Goal: Task Accomplishment & Management: Manage account settings

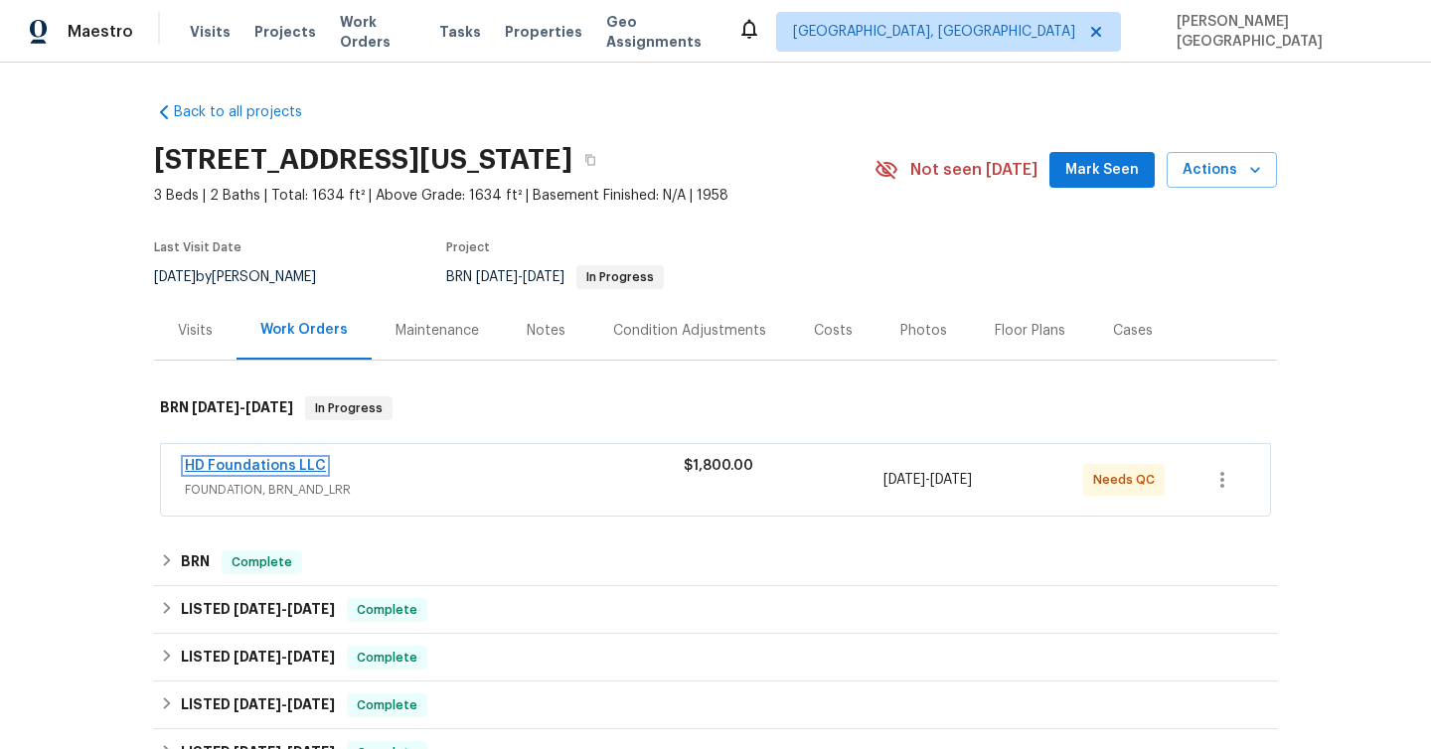
click at [299, 469] on link "HD Foundations LLC" at bounding box center [255, 466] width 141 height 14
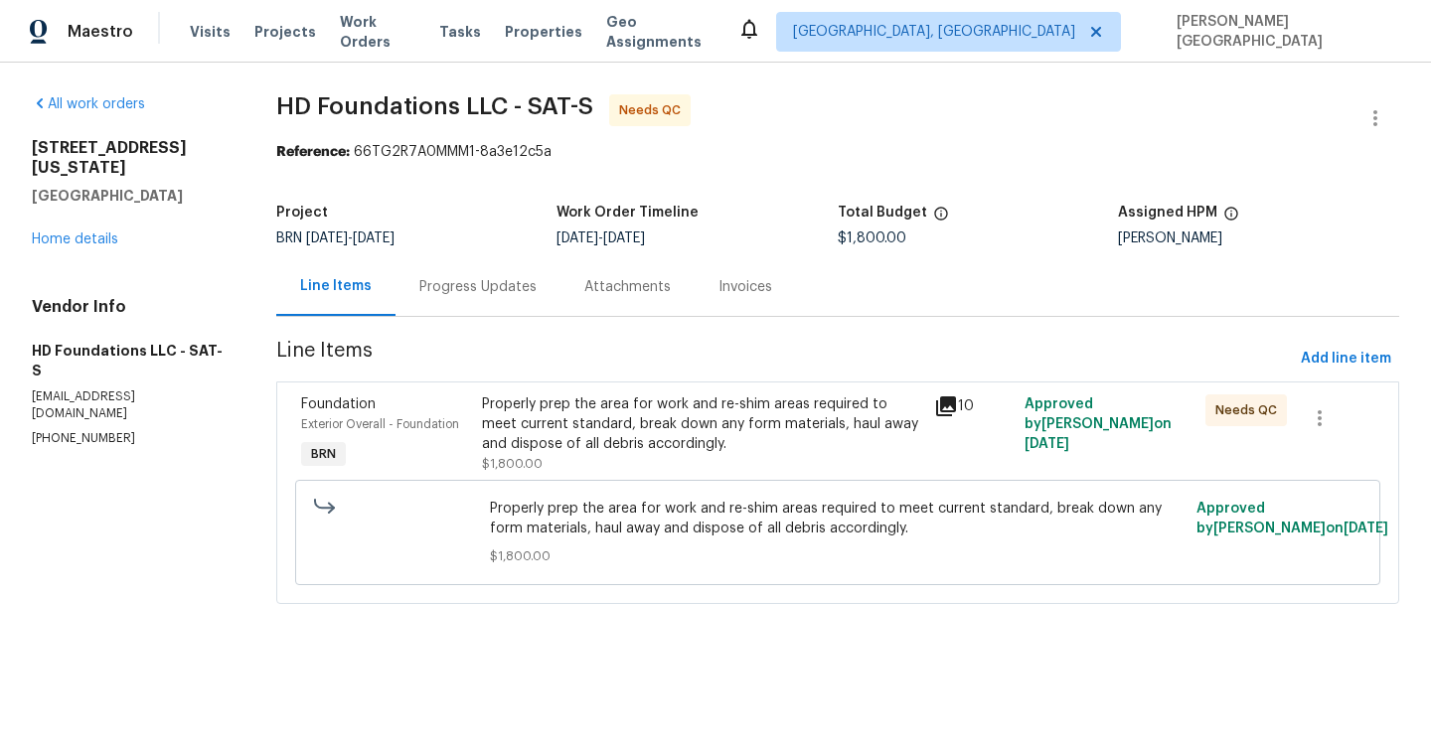
click at [634, 428] on div "Properly prep the area for work and re-shim areas required to meet current stan…" at bounding box center [702, 425] width 440 height 60
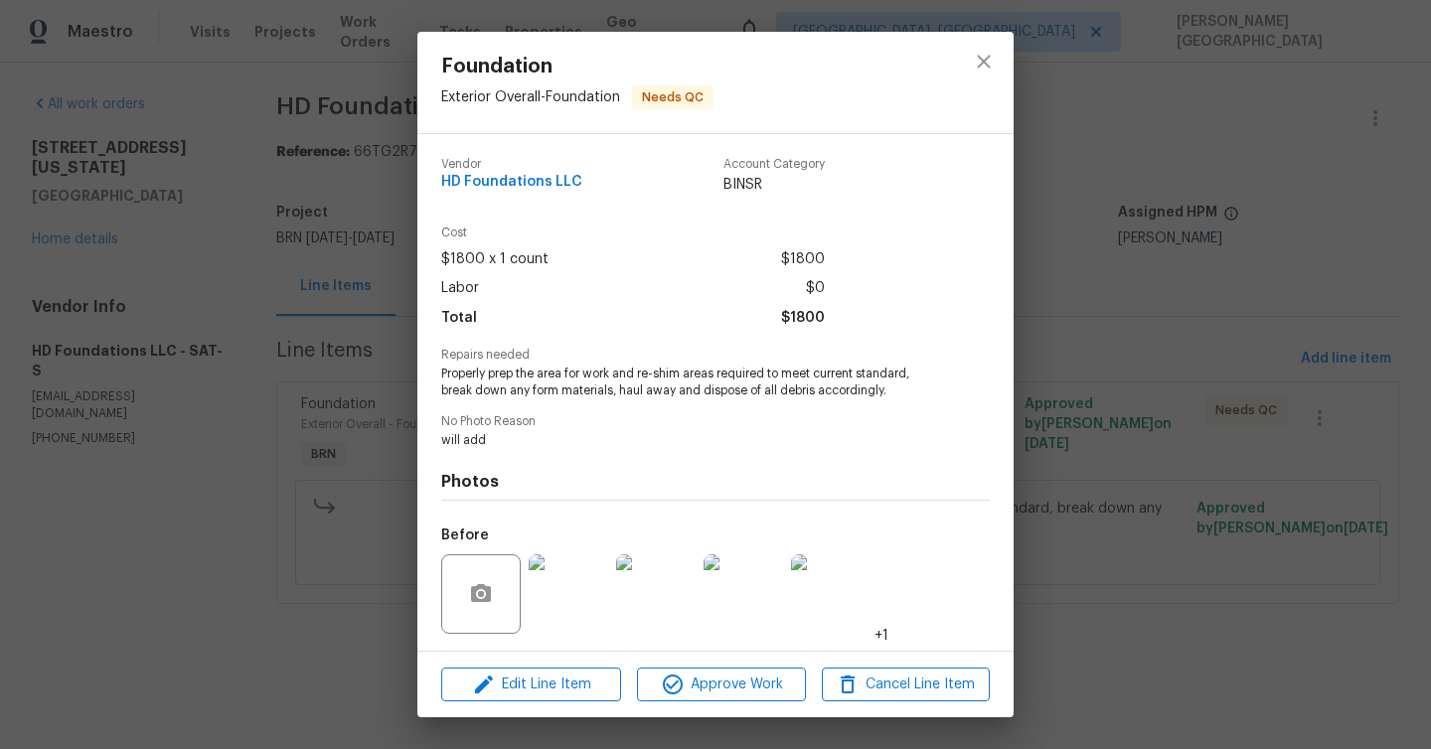
click at [1230, 397] on div "Foundation Exterior Overall - Foundation Needs QC Vendor HD Foundations LLC Acc…" at bounding box center [715, 374] width 1431 height 749
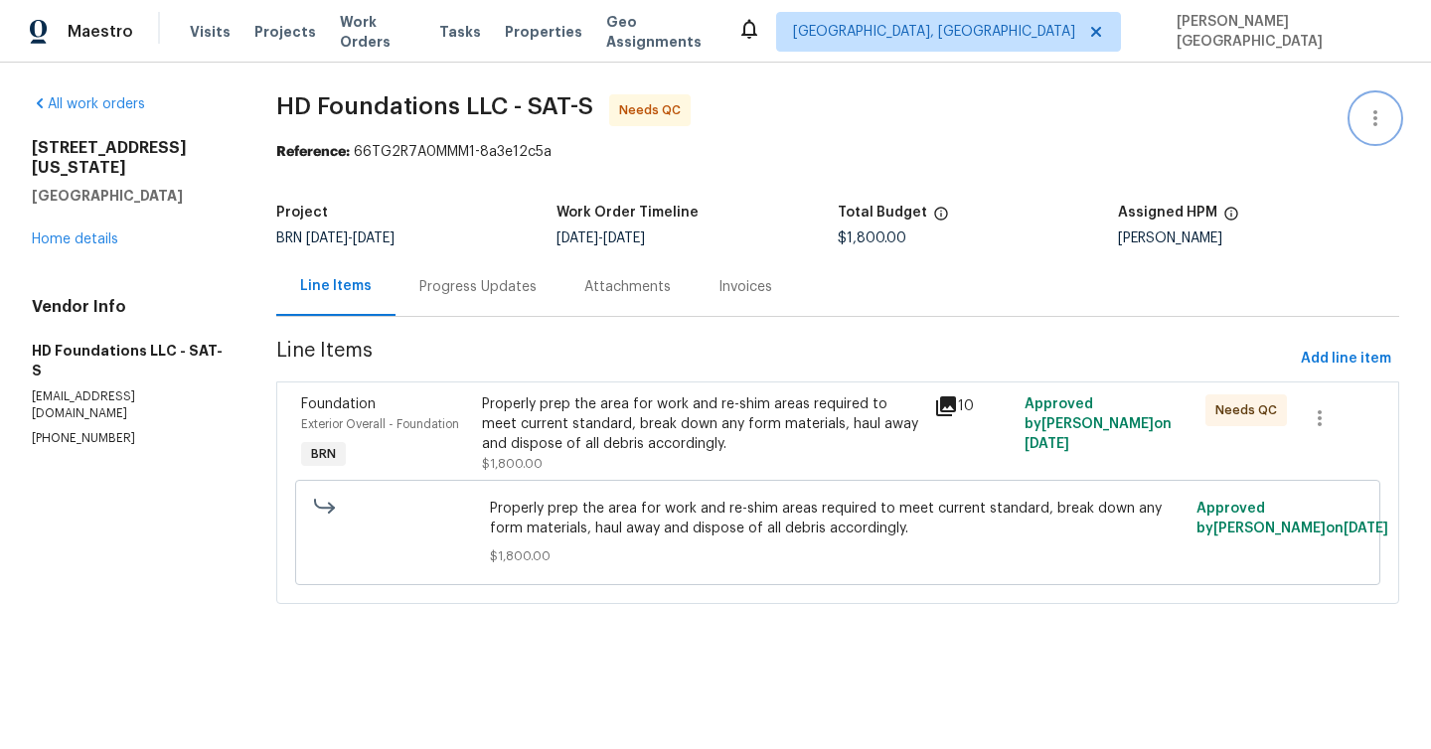
click at [1377, 115] on icon "button" at bounding box center [1375, 118] width 24 height 24
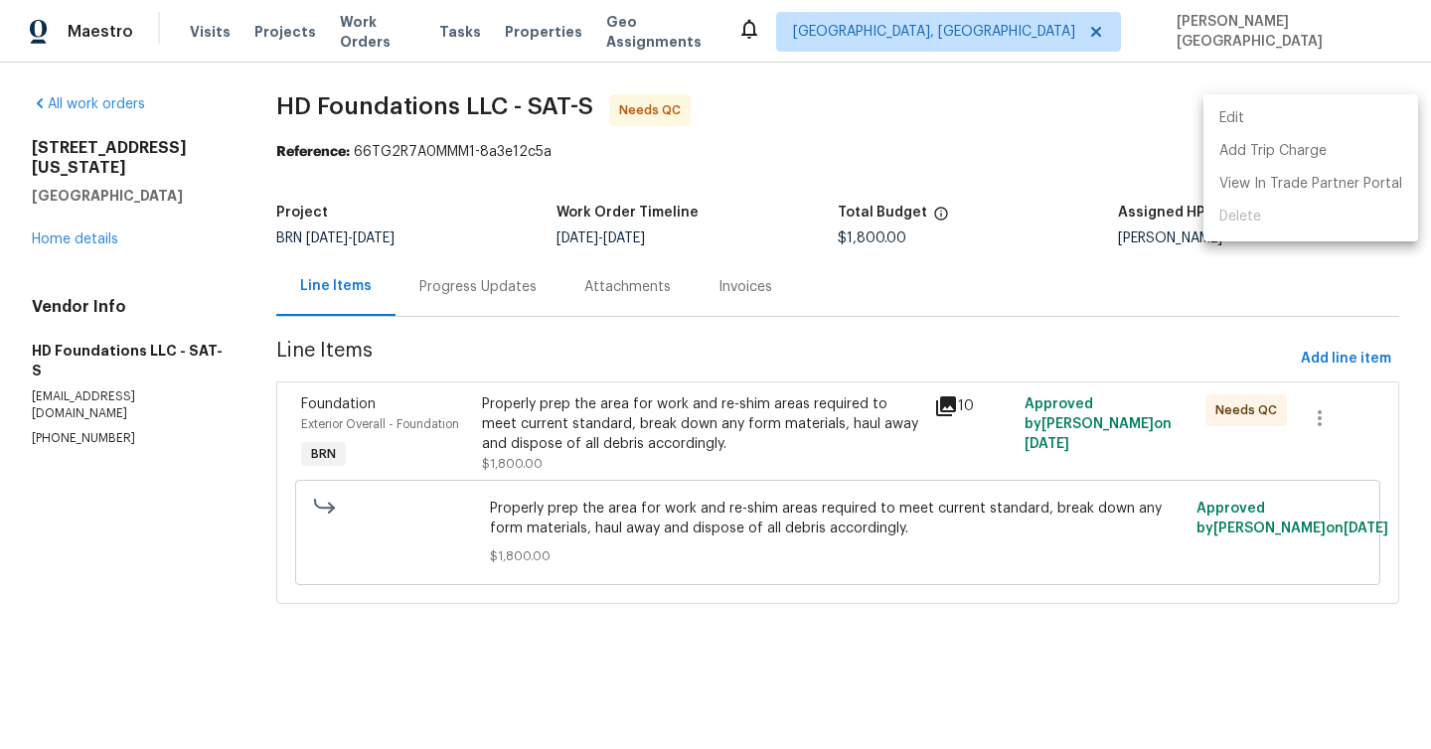
click at [1283, 120] on li "Edit" at bounding box center [1310, 118] width 215 height 33
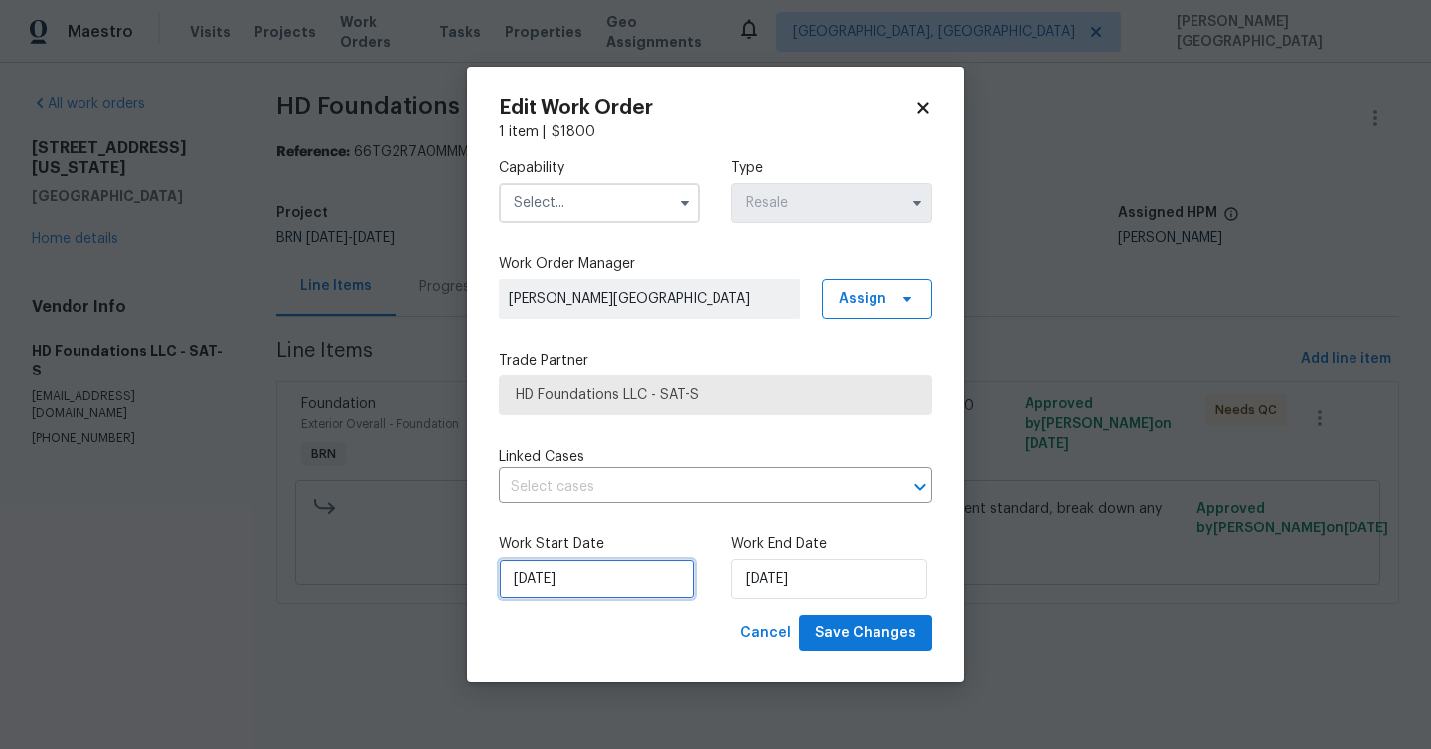
click at [635, 573] on input "9/2/2025" at bounding box center [597, 579] width 196 height 40
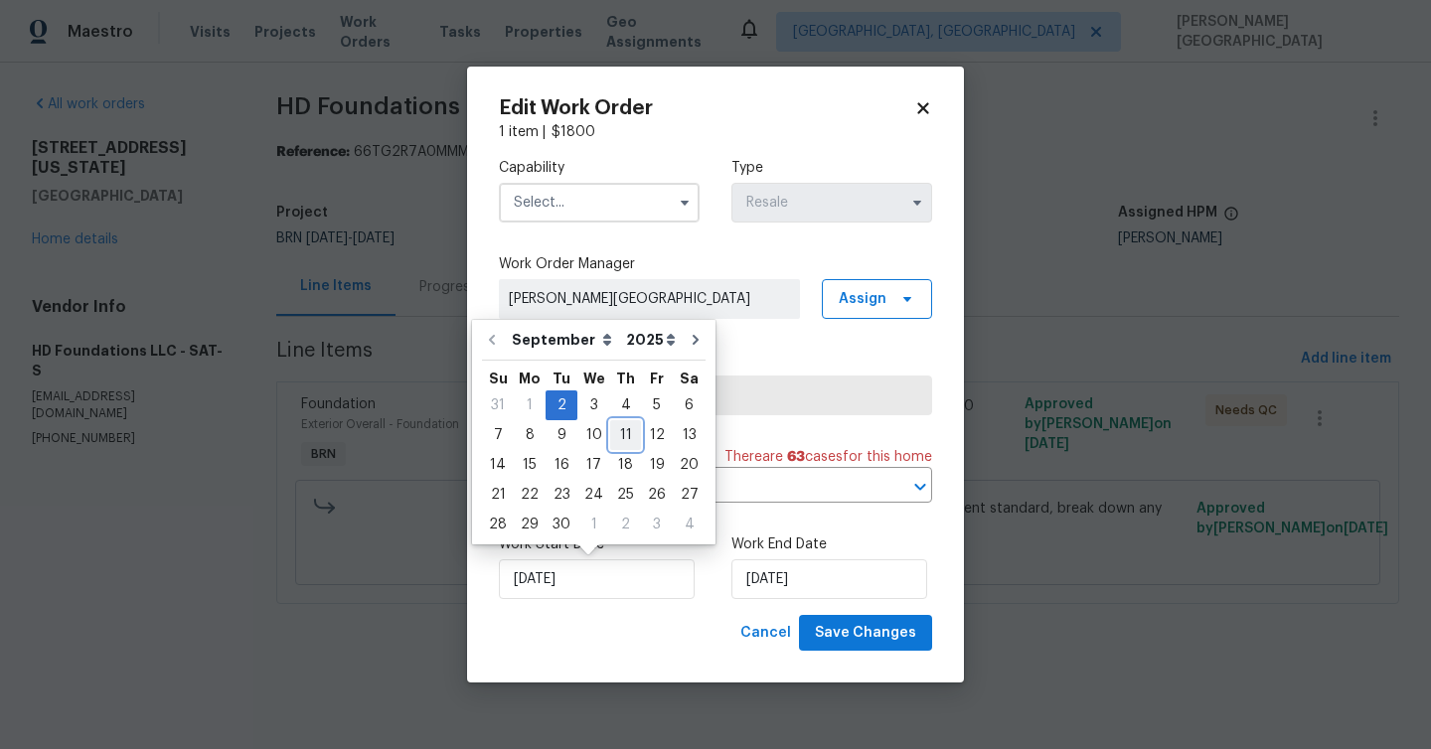
click at [610, 436] on div "11" at bounding box center [625, 435] width 31 height 28
type input "9/11/2025"
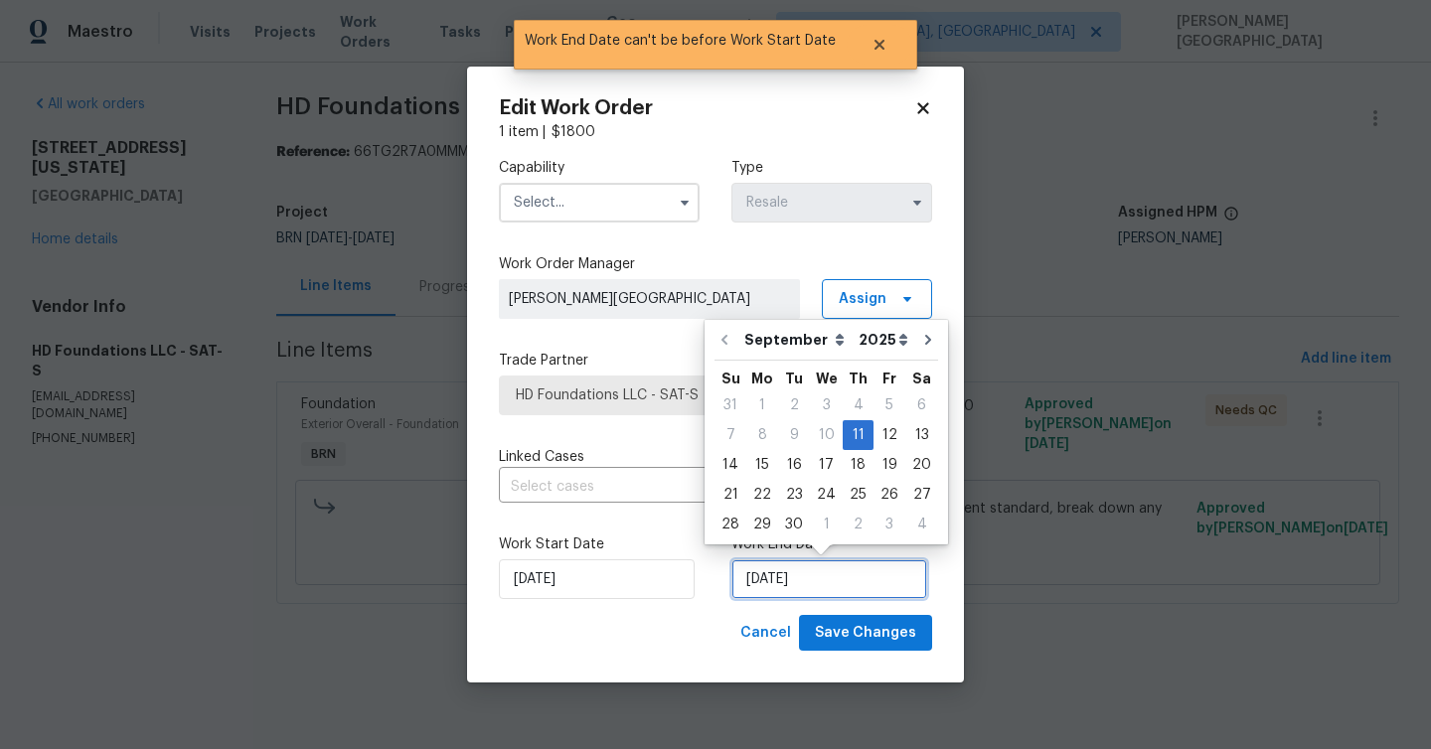
click at [751, 574] on input "9/11/2025" at bounding box center [829, 579] width 196 height 40
click at [784, 462] on div "16" at bounding box center [794, 465] width 32 height 28
type input "9/16/2025"
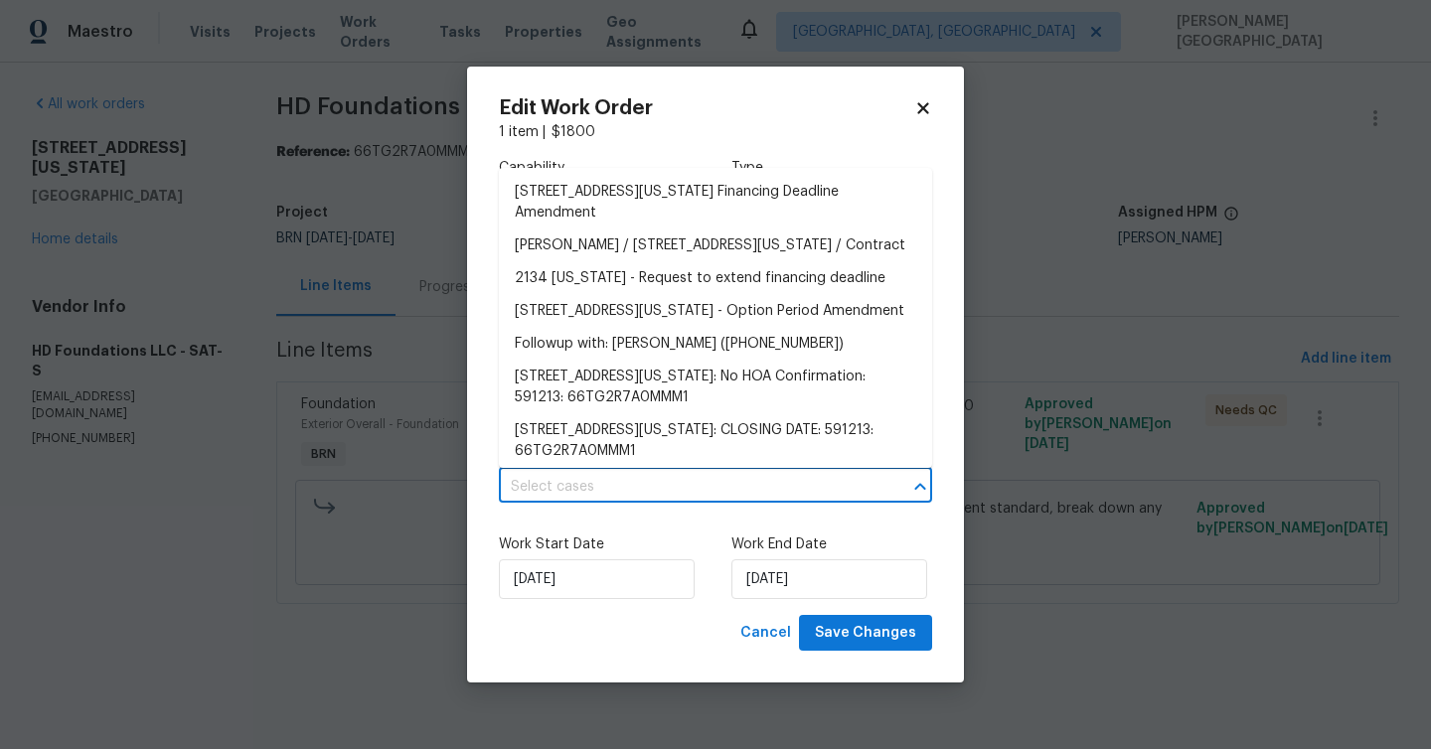
click at [612, 486] on input "text" at bounding box center [688, 487] width 378 height 31
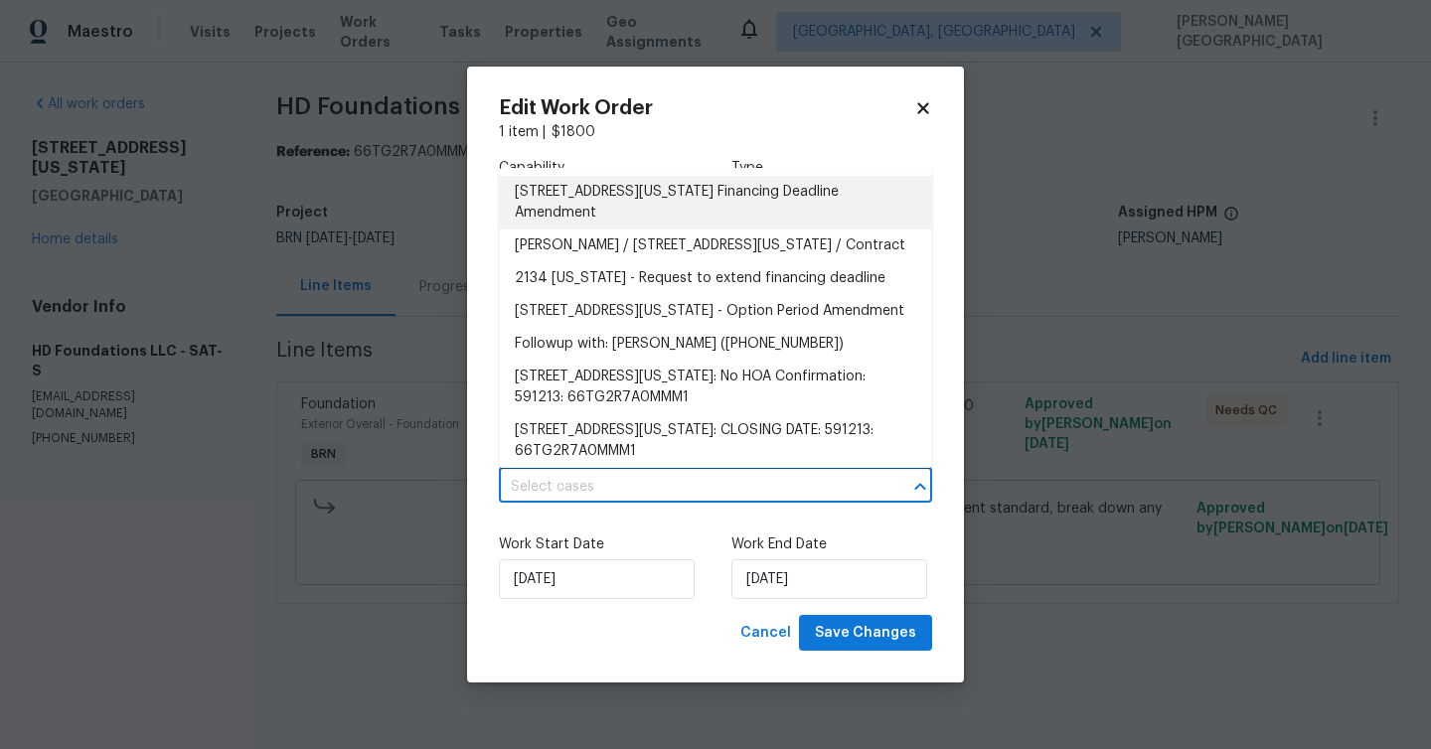
click at [576, 216] on li "2134 Virginia Blvd, San Antonio, TX 78203 Financing Deadline Amendment" at bounding box center [715, 203] width 433 height 54
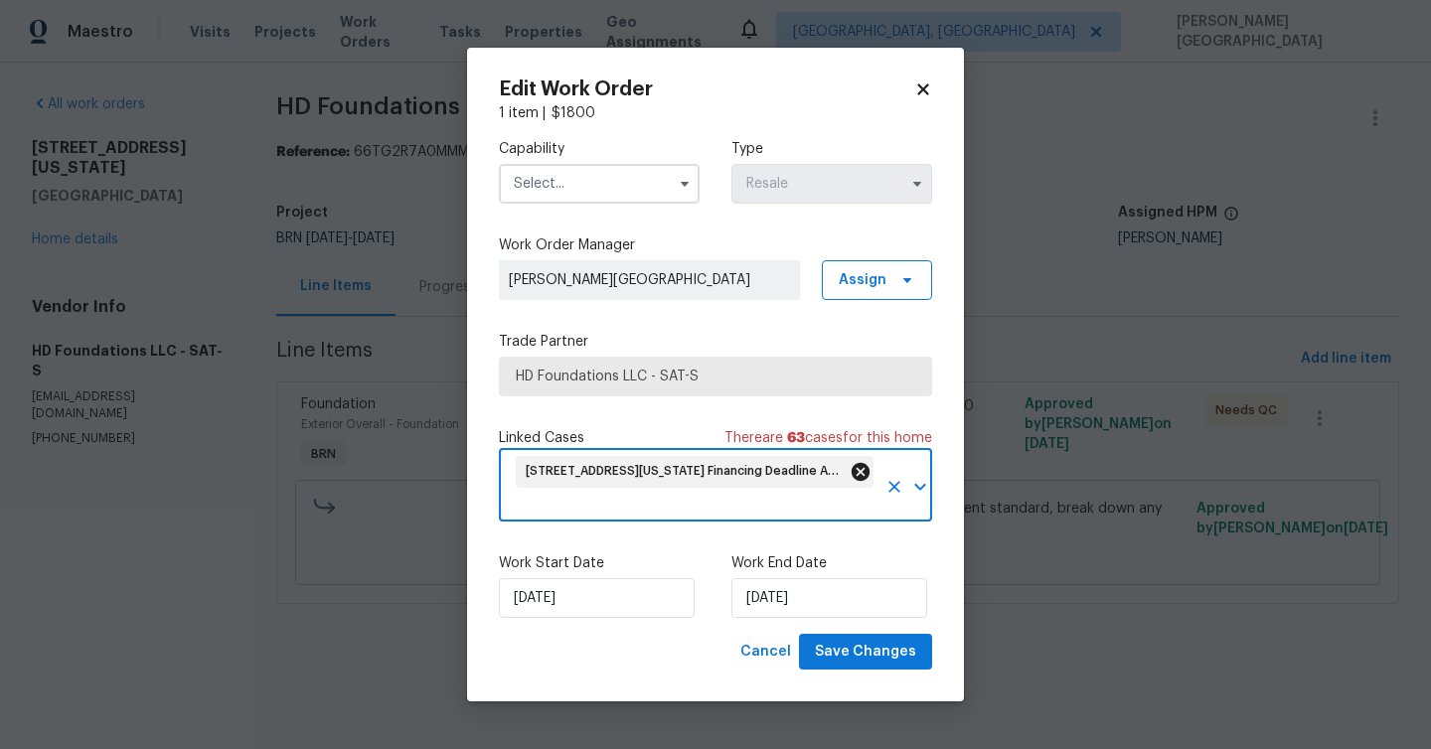
click at [860, 468] on icon at bounding box center [861, 472] width 18 height 18
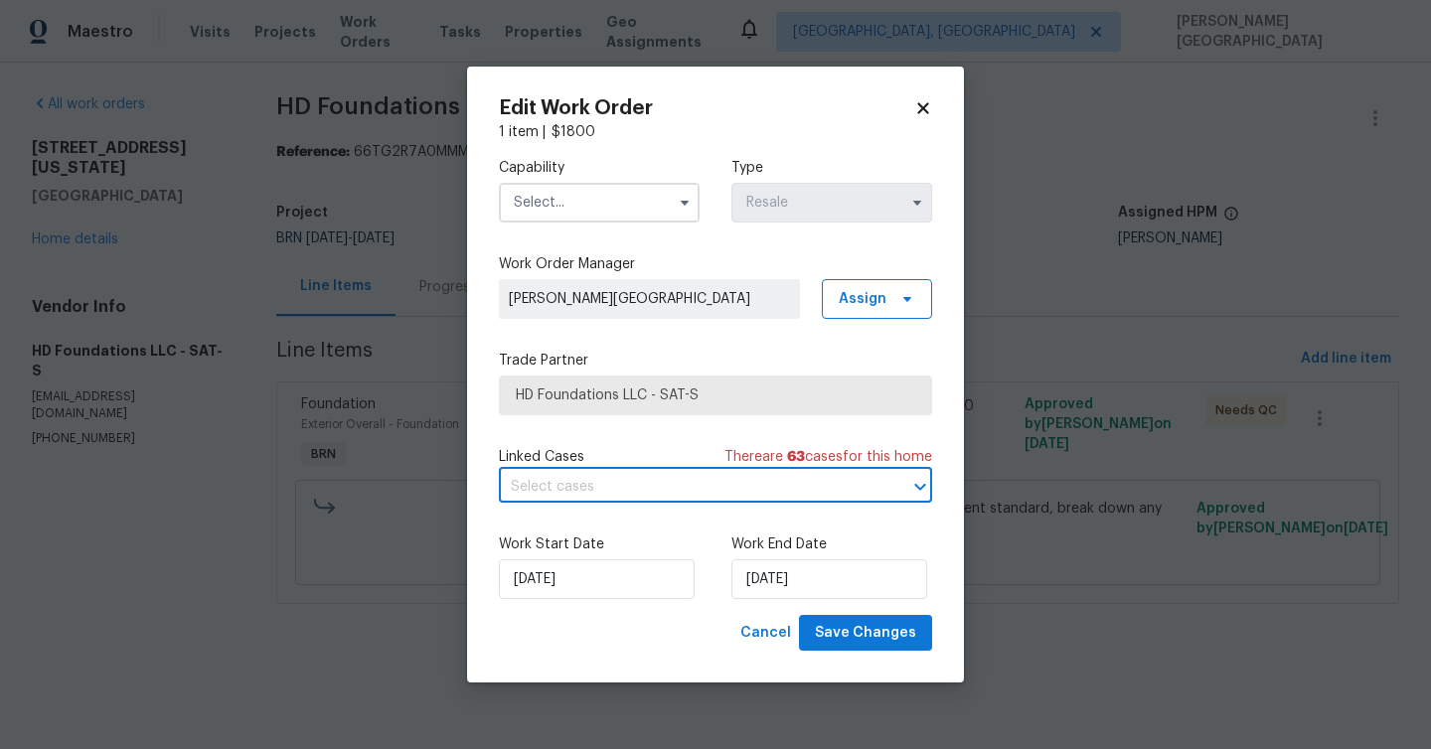
click at [781, 487] on input "text" at bounding box center [688, 487] width 378 height 31
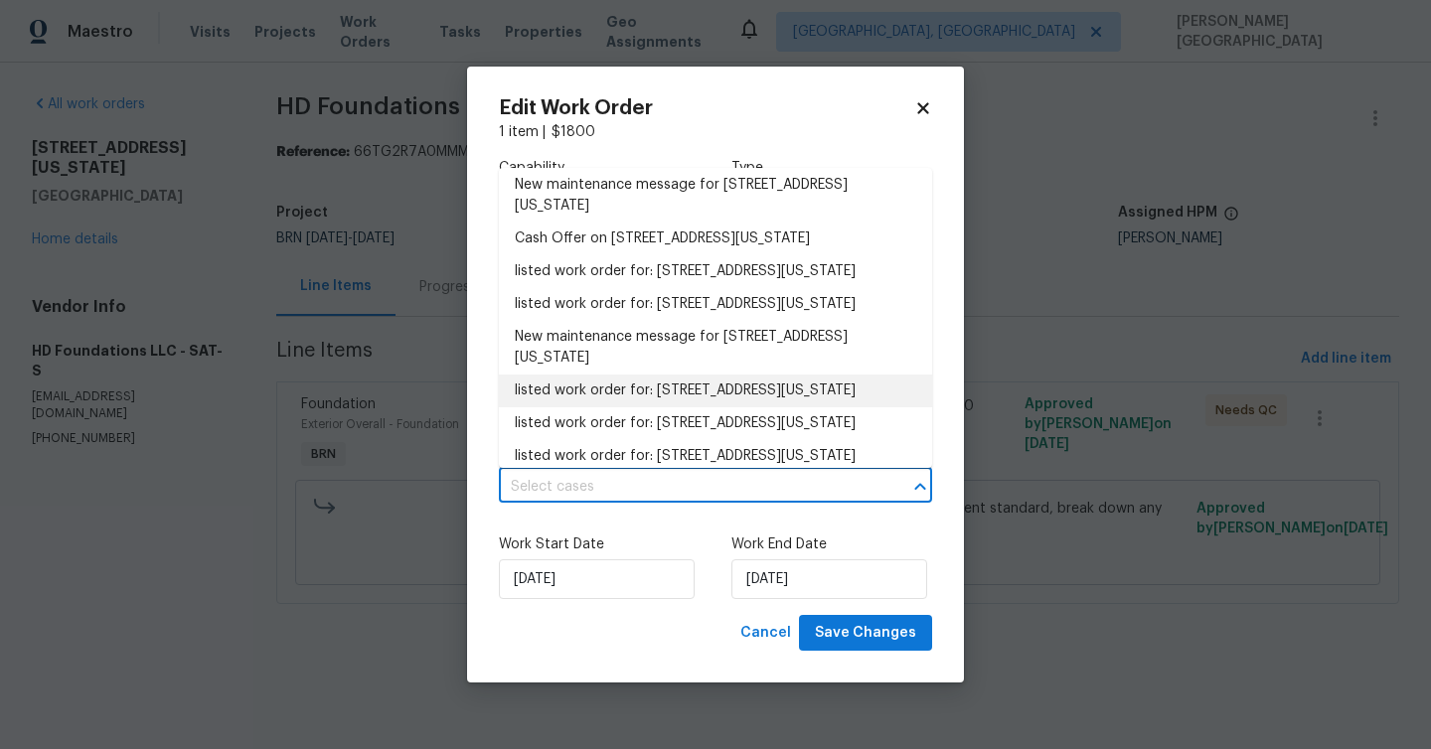
scroll to position [991, 0]
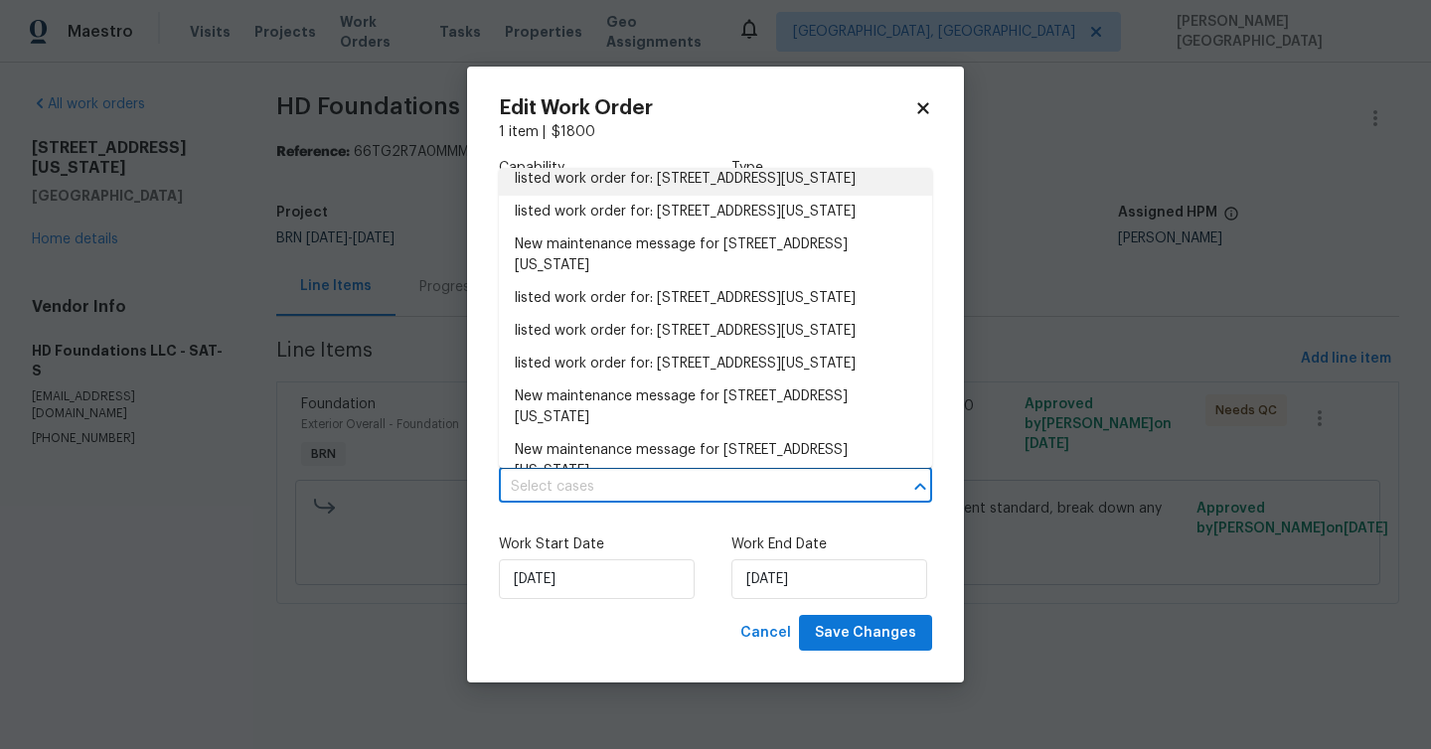
click at [625, 196] on li "listed work order for: 2134 Virginia Blvd San Antonio, TX 78203" at bounding box center [715, 179] width 433 height 33
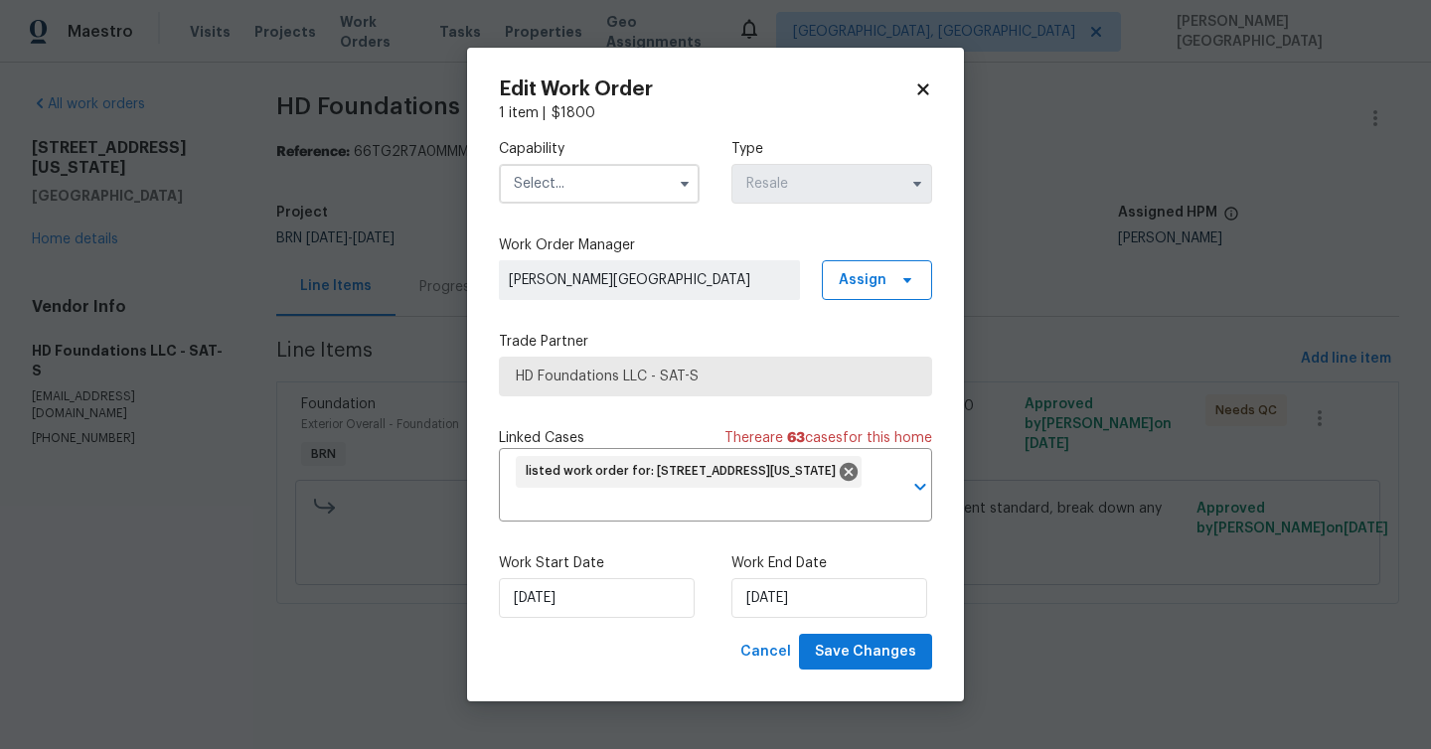
drag, startPoint x: 558, startPoint y: 183, endPoint x: 558, endPoint y: 198, distance: 14.9
click at [558, 184] on input "text" at bounding box center [599, 184] width 201 height 40
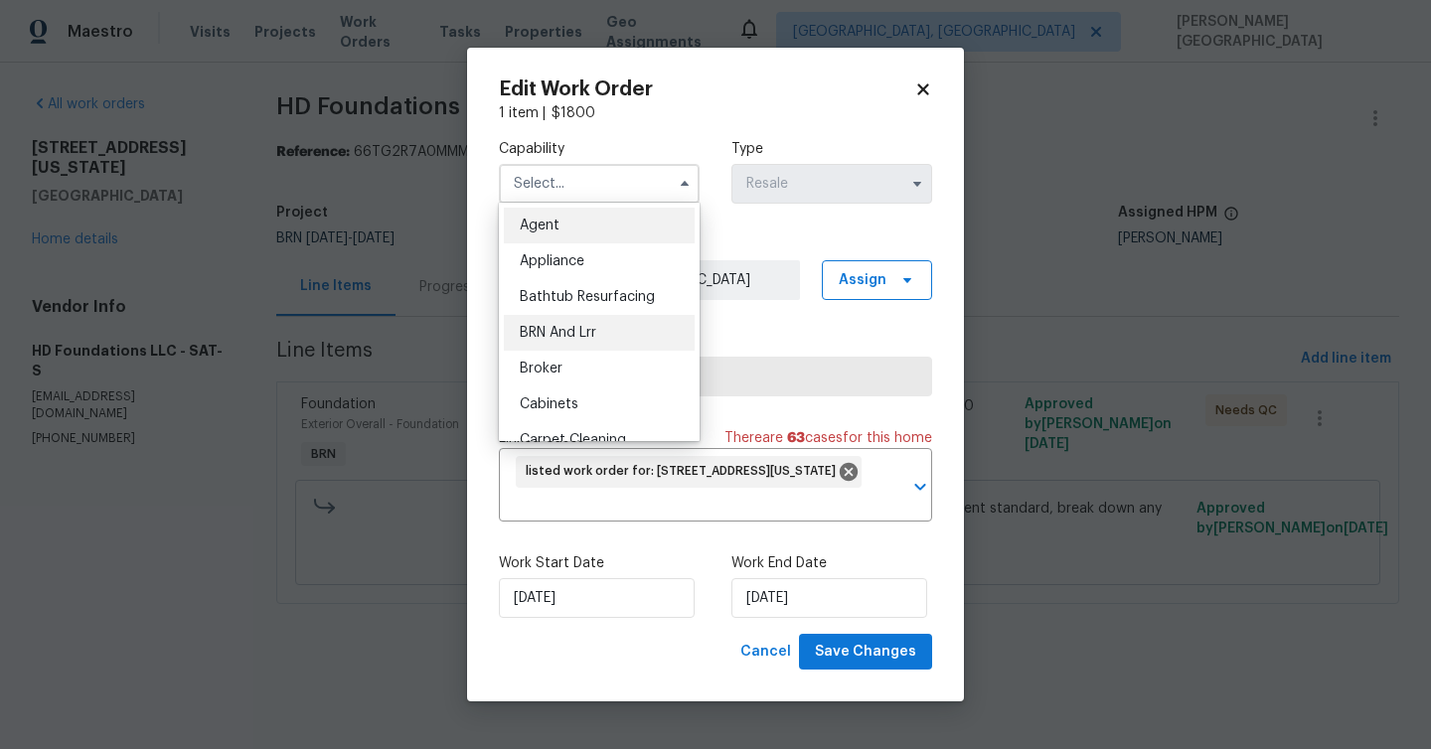
click at [580, 333] on span "BRN And Lrr" at bounding box center [558, 333] width 77 height 14
type input "BRN And Lrr"
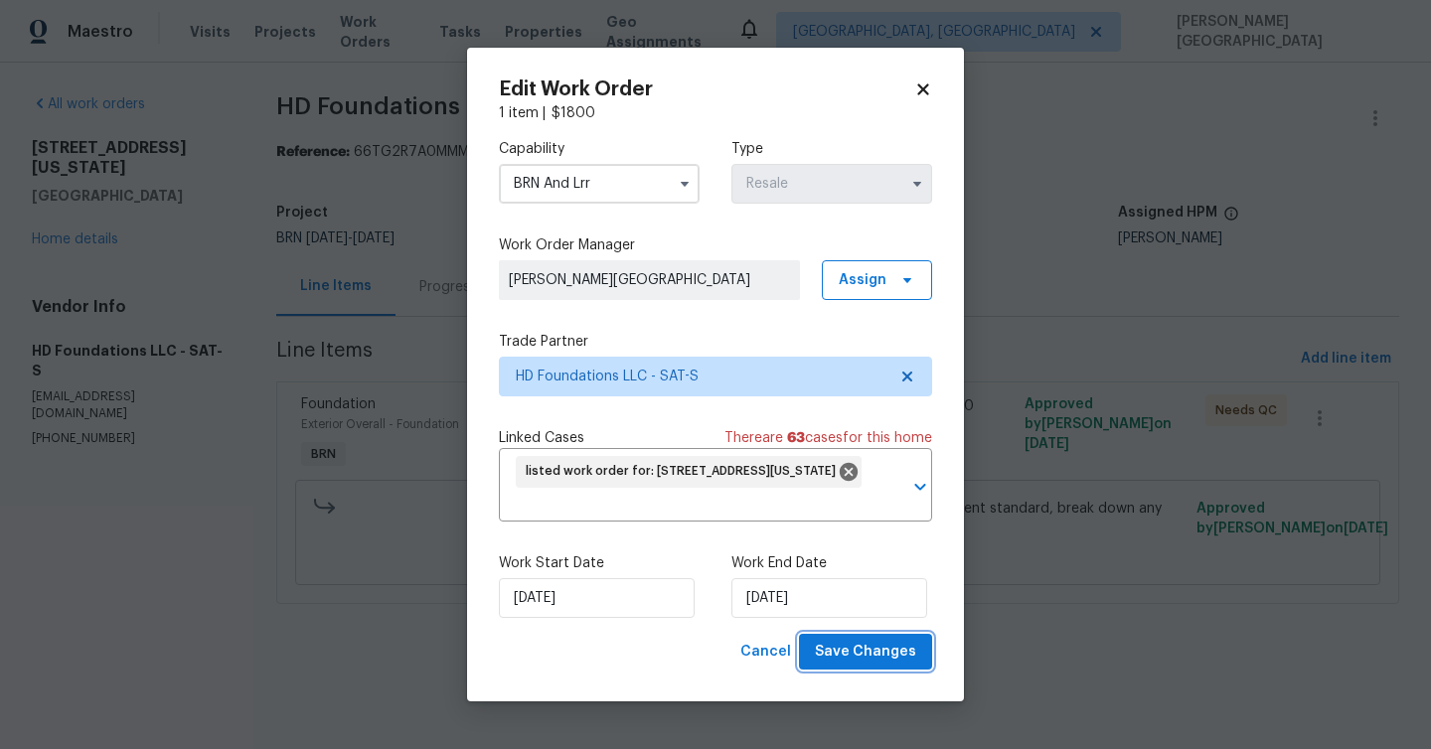
click at [883, 653] on span "Save Changes" at bounding box center [865, 652] width 101 height 25
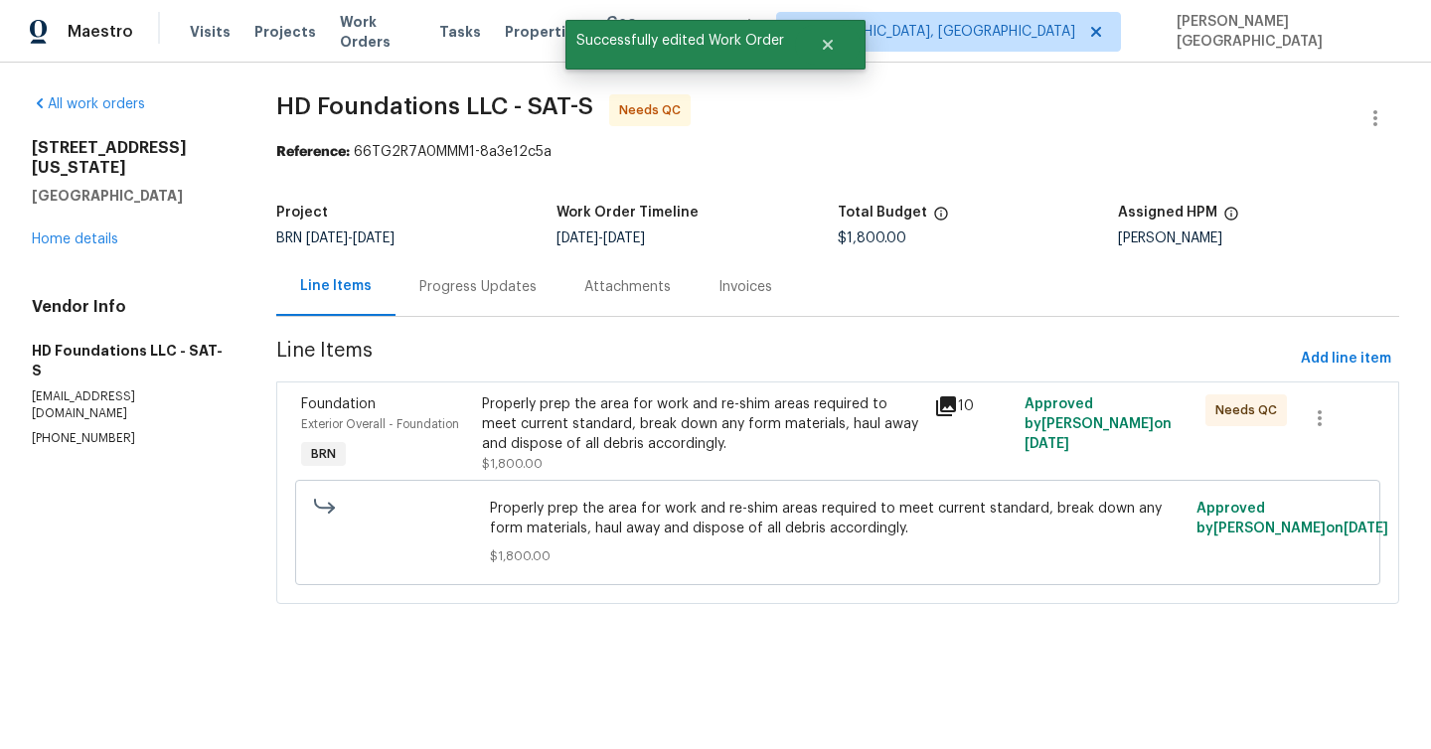
click at [587, 493] on div "Properly prep the area for work and re-shim areas required to meet current stan…" at bounding box center [837, 532] width 707 height 79
click at [590, 448] on div "Properly prep the area for work and re-shim areas required to meet current stan…" at bounding box center [702, 425] width 440 height 60
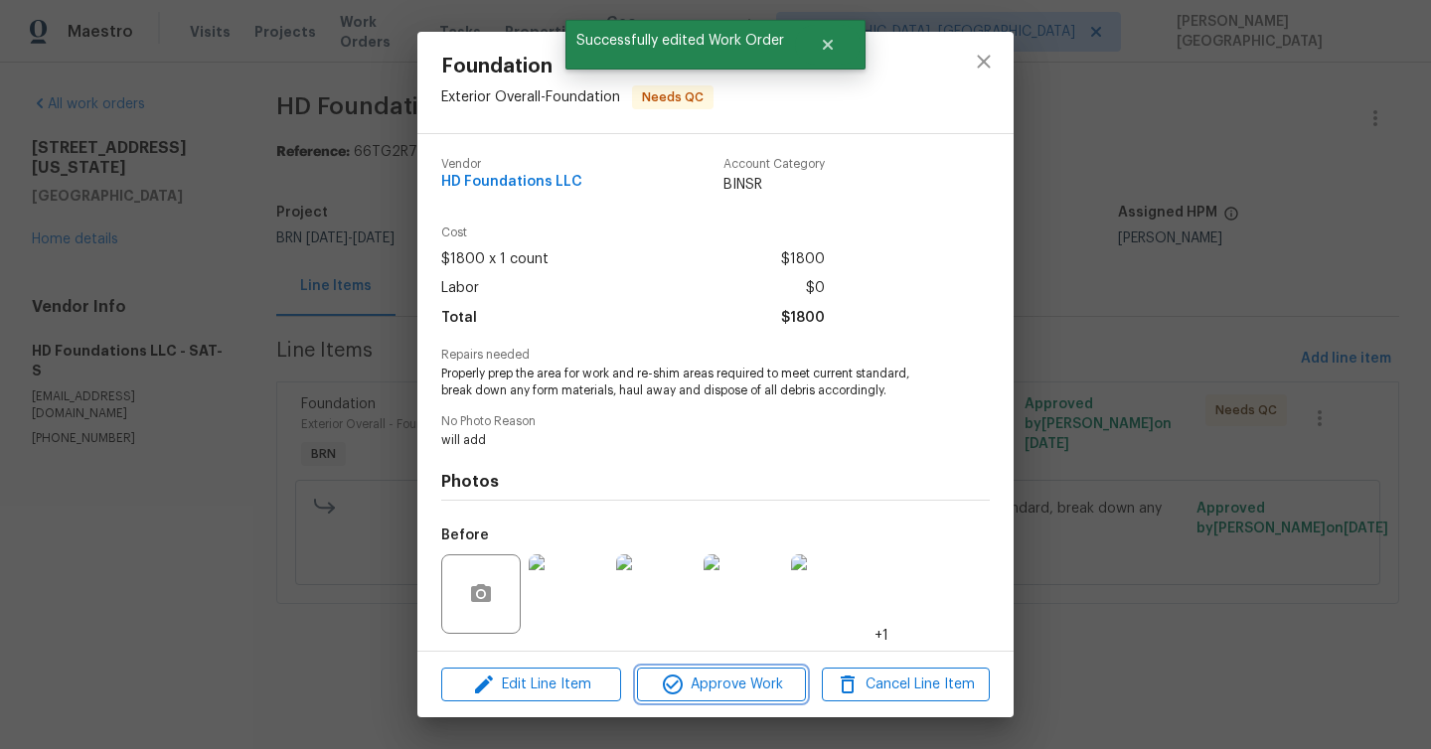
click at [690, 669] on button "Approve Work" at bounding box center [721, 685] width 168 height 35
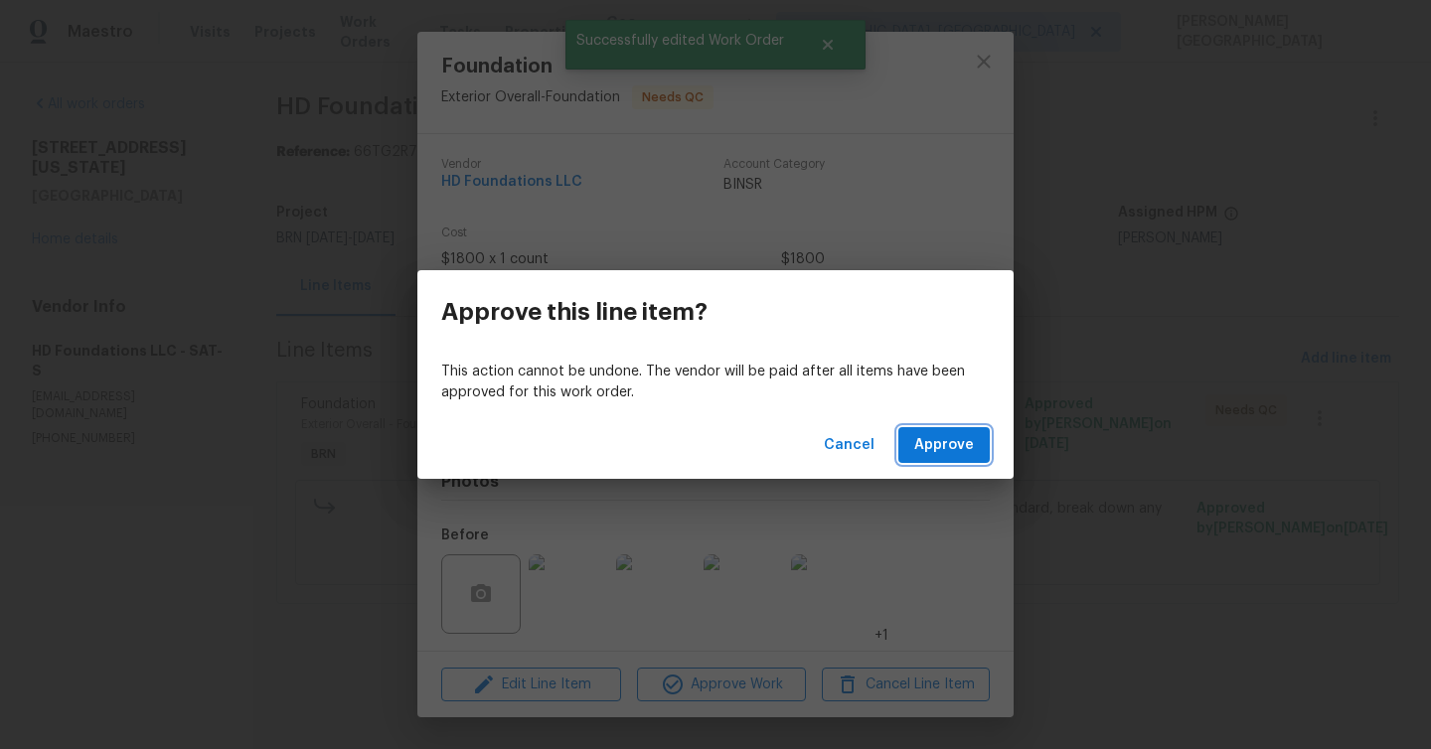
click at [916, 446] on span "Approve" at bounding box center [944, 445] width 60 height 25
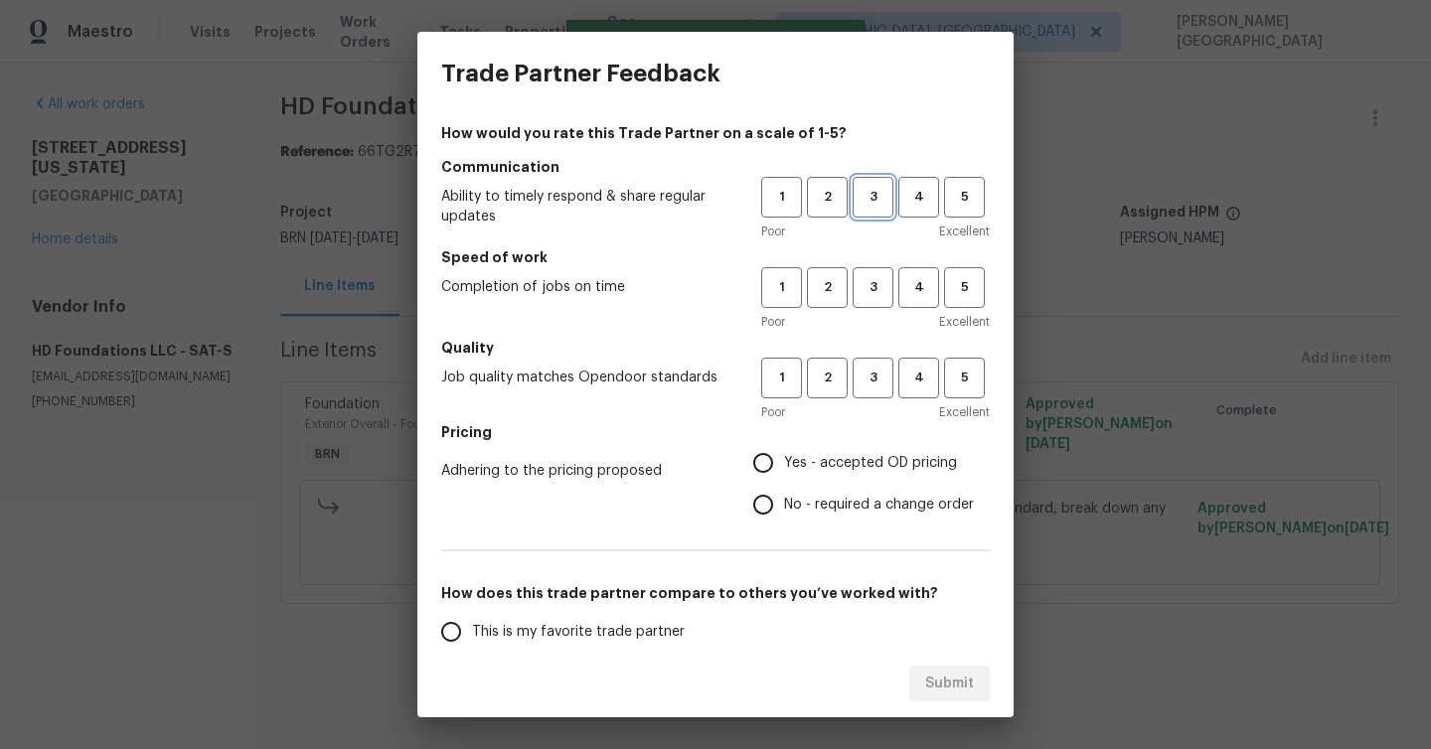
click at [863, 212] on button "3" at bounding box center [873, 197] width 41 height 41
click at [869, 299] on button "3" at bounding box center [873, 287] width 41 height 41
click at [870, 378] on span "3" at bounding box center [873, 378] width 37 height 23
drag, startPoint x: 763, startPoint y: 506, endPoint x: 738, endPoint y: 542, distance: 43.6
click at [763, 506] on input "No - required a change order" at bounding box center [763, 505] width 42 height 42
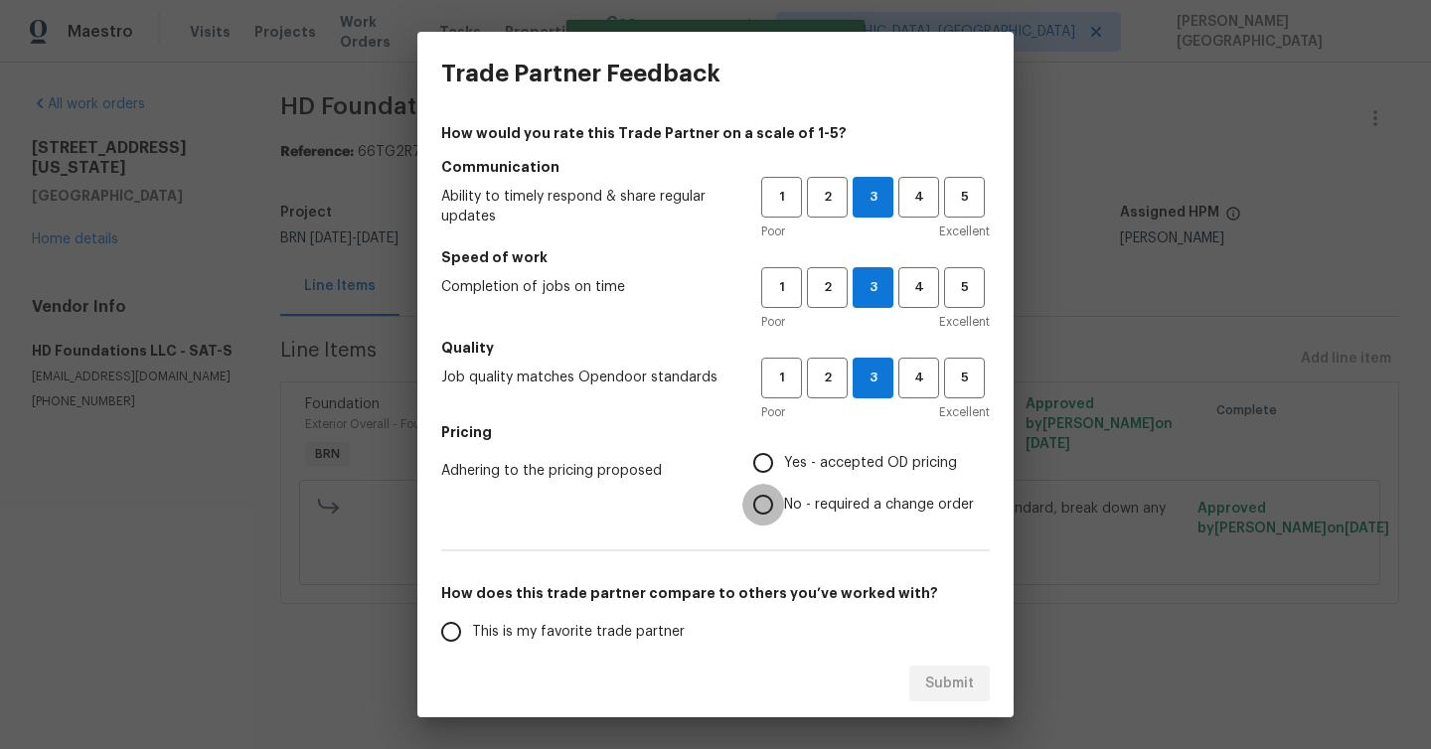
radio input "true"
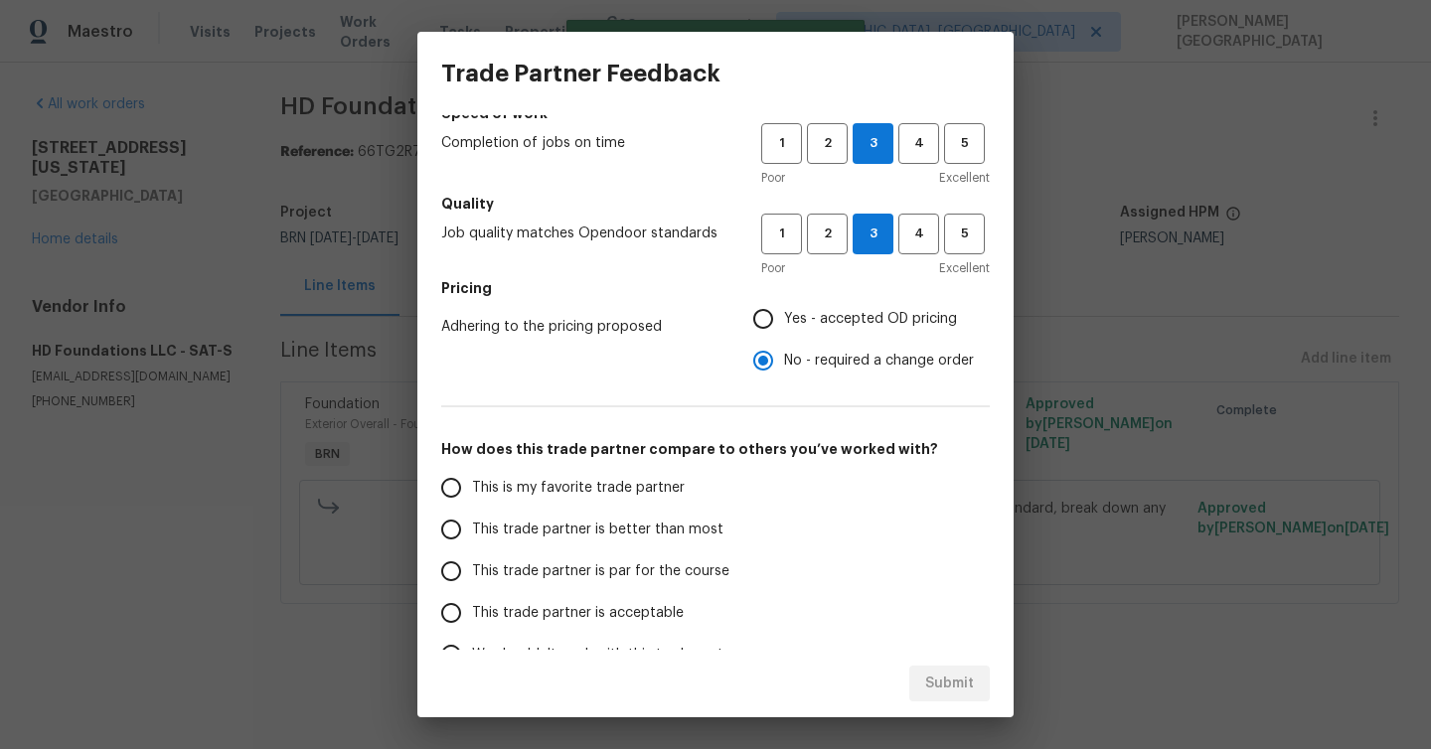
scroll to position [165, 0]
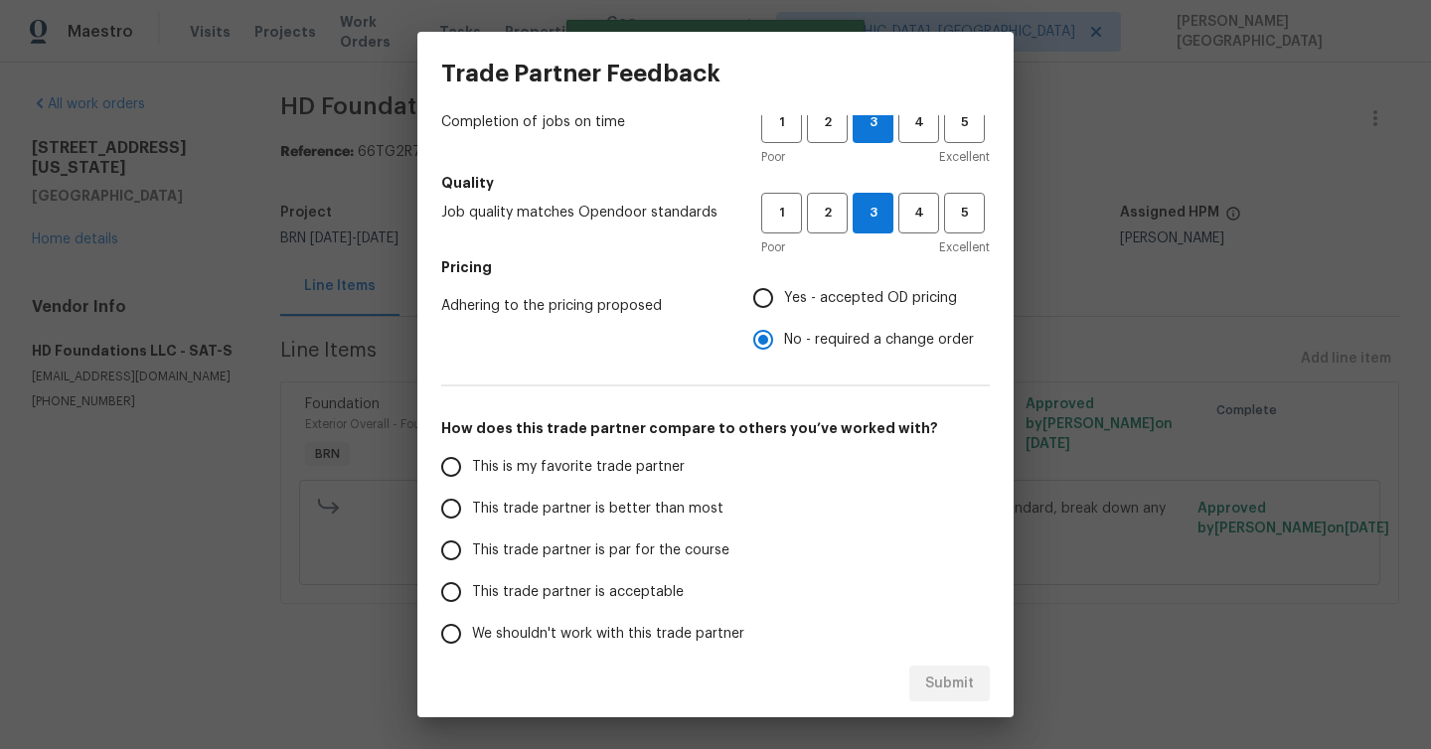
click at [538, 496] on label "This trade partner is better than most" at bounding box center [587, 509] width 314 height 42
click at [472, 496] on input "This trade partner is better than most" at bounding box center [451, 509] width 42 height 42
click at [944, 675] on span "Submit" at bounding box center [949, 684] width 49 height 25
radio input "true"
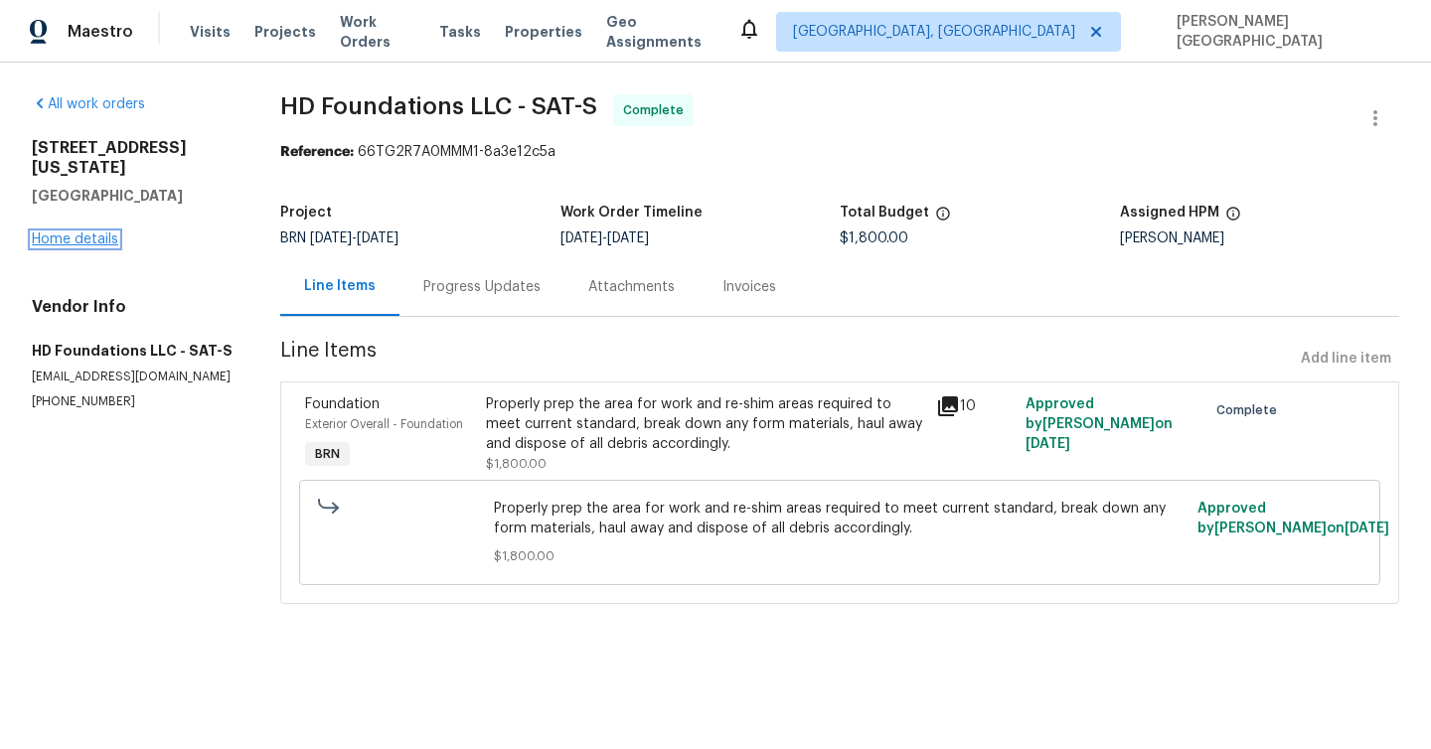
click at [77, 233] on link "Home details" at bounding box center [75, 240] width 86 height 14
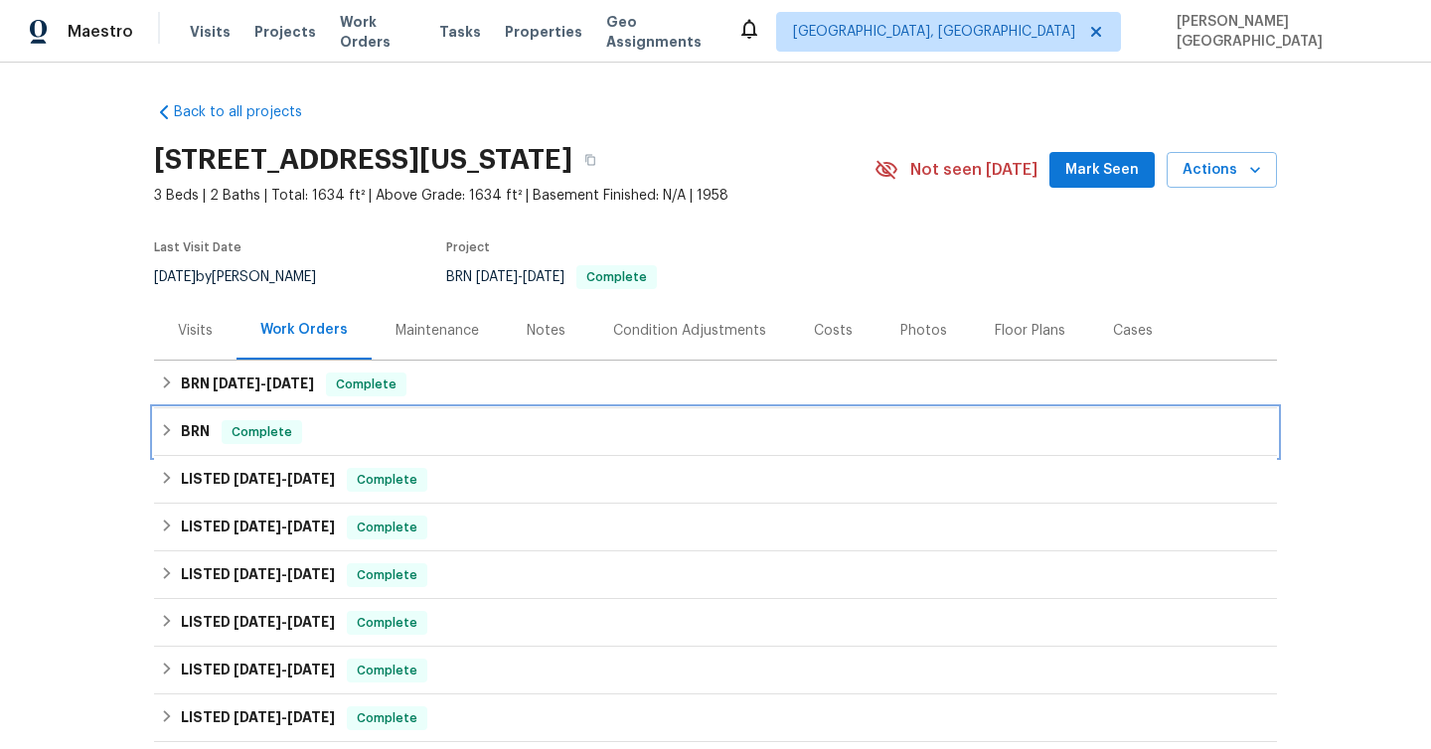
click at [186, 431] on h6 "BRN" at bounding box center [195, 432] width 29 height 24
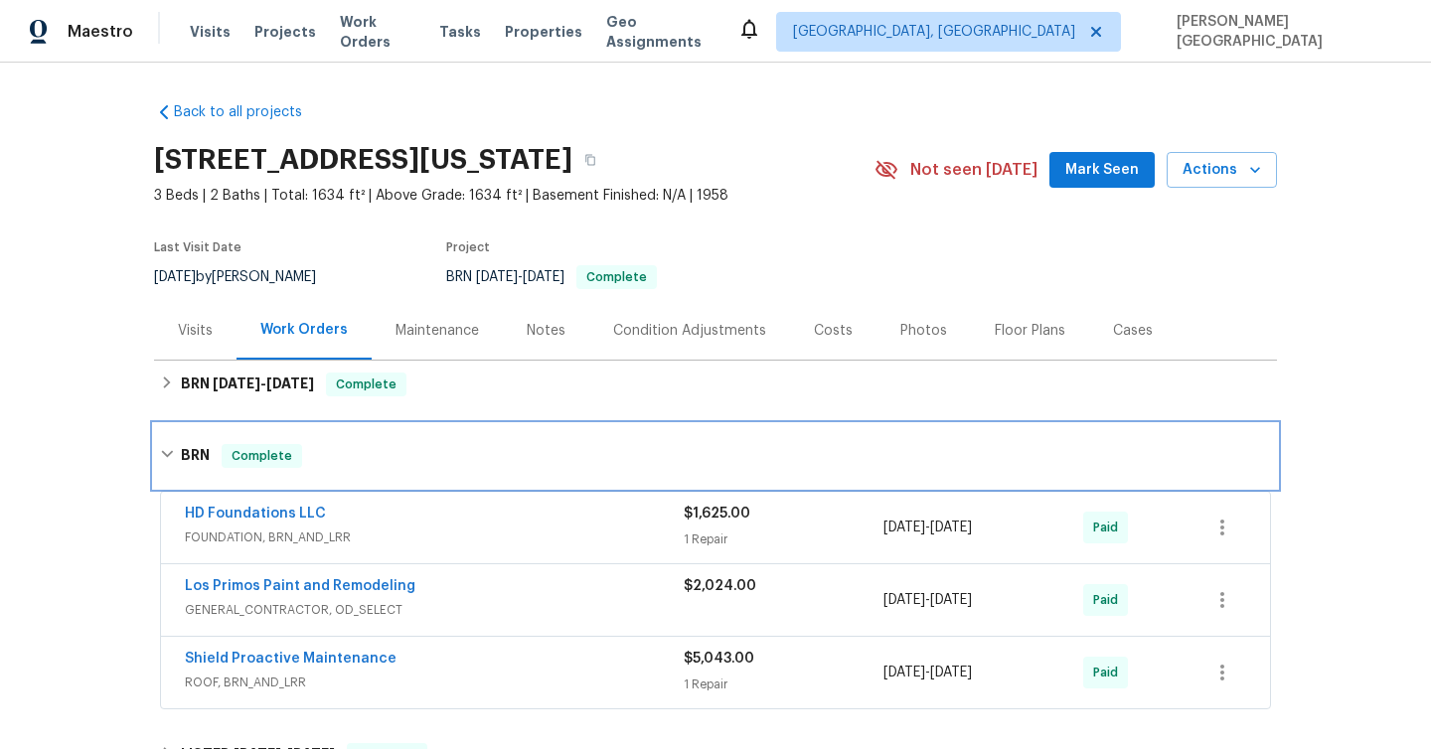
scroll to position [8, 0]
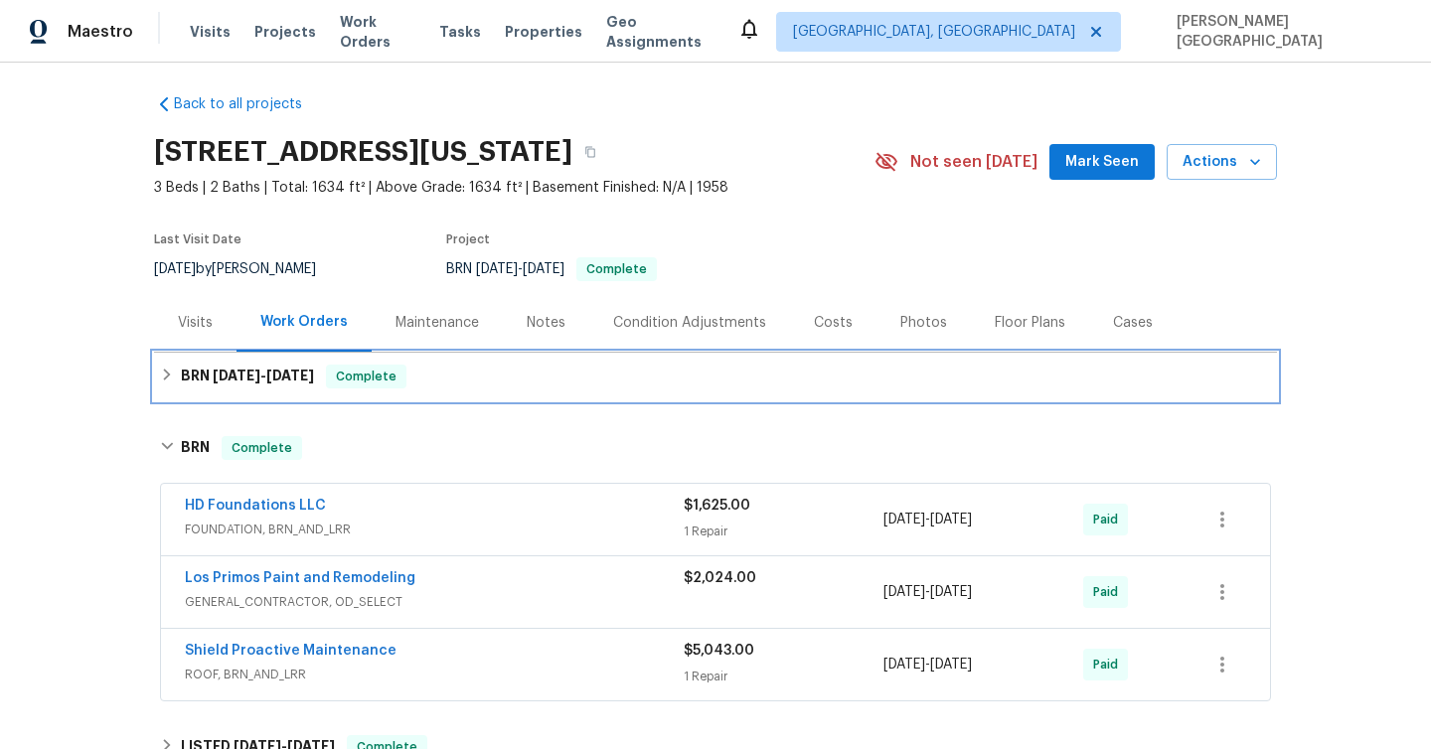
click at [192, 380] on h6 "BRN 9/2/25 - 9/16/25" at bounding box center [247, 377] width 133 height 24
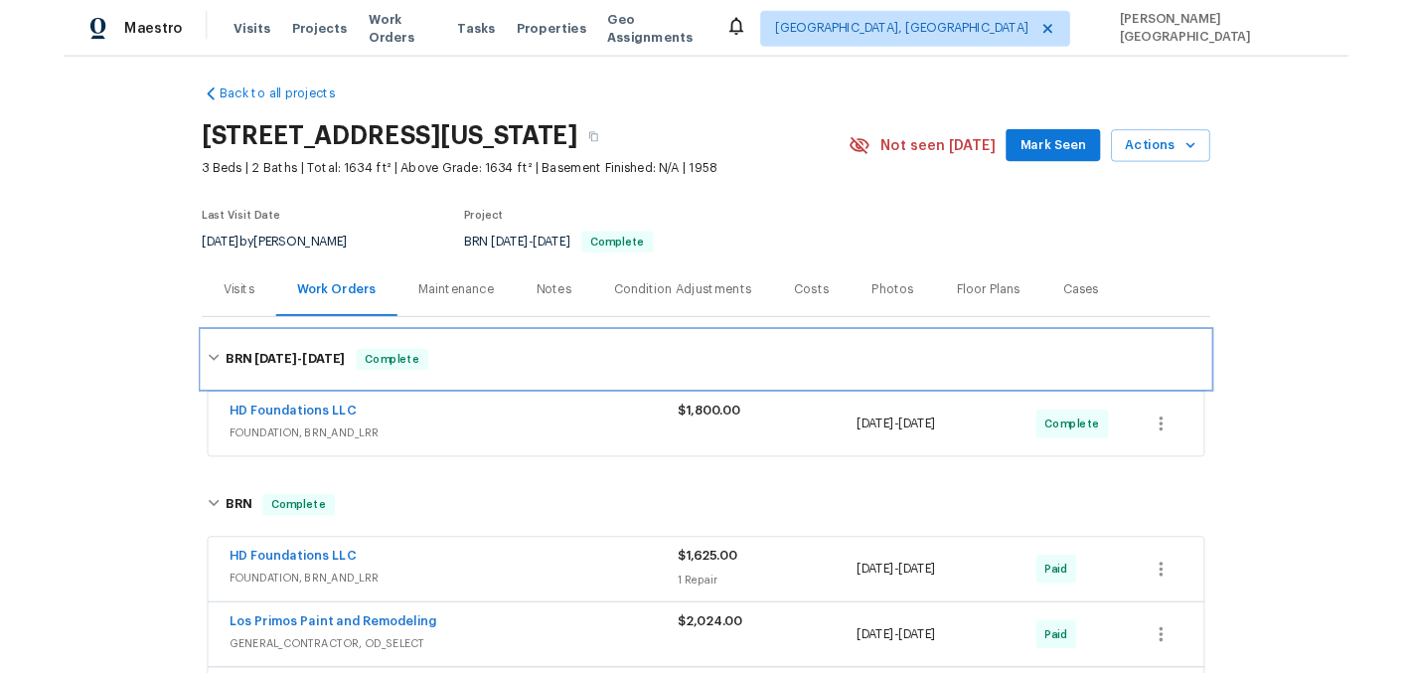
scroll to position [241, 0]
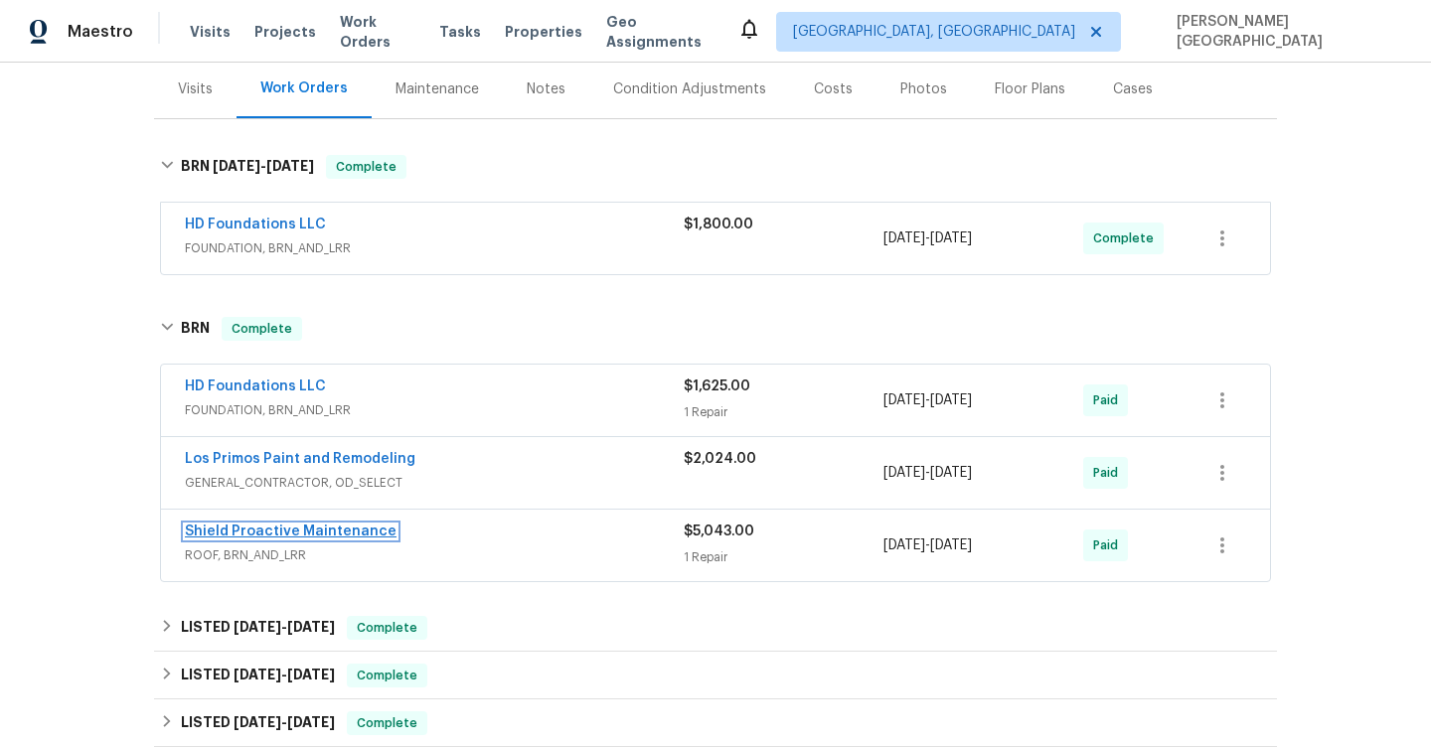
click at [281, 532] on link "Shield Proactive Maintenance" at bounding box center [291, 532] width 212 height 14
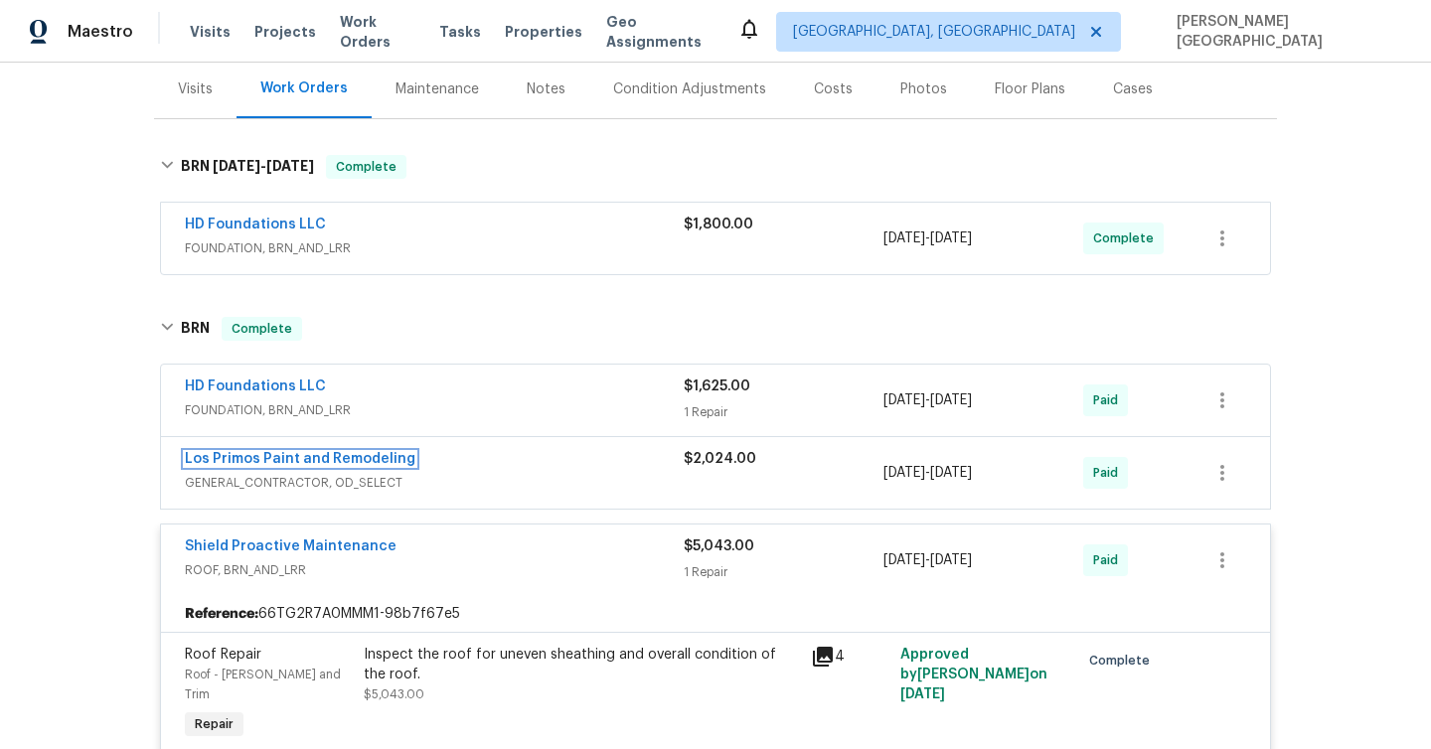
click at [353, 457] on link "Los Primos Paint and Remodeling" at bounding box center [300, 459] width 231 height 14
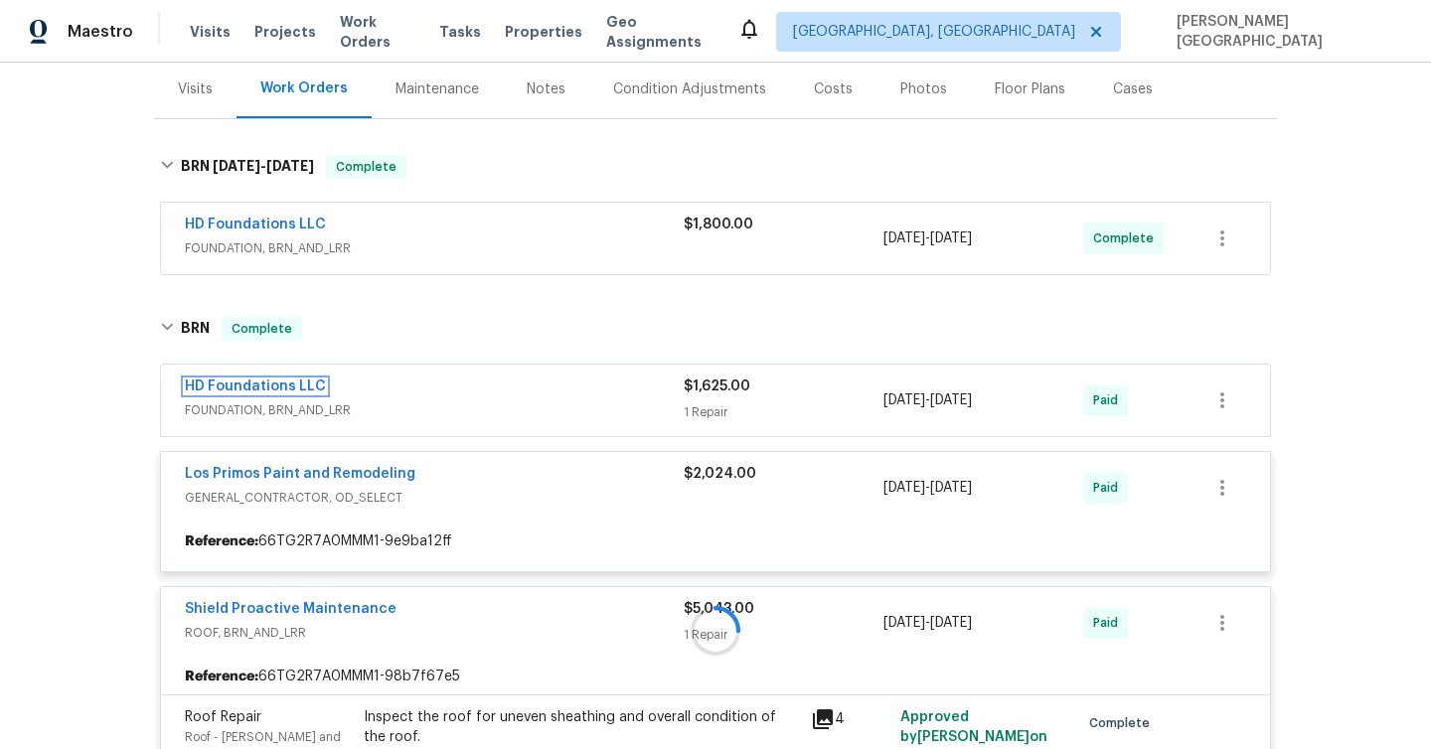
click at [287, 390] on link "HD Foundations LLC" at bounding box center [255, 387] width 141 height 14
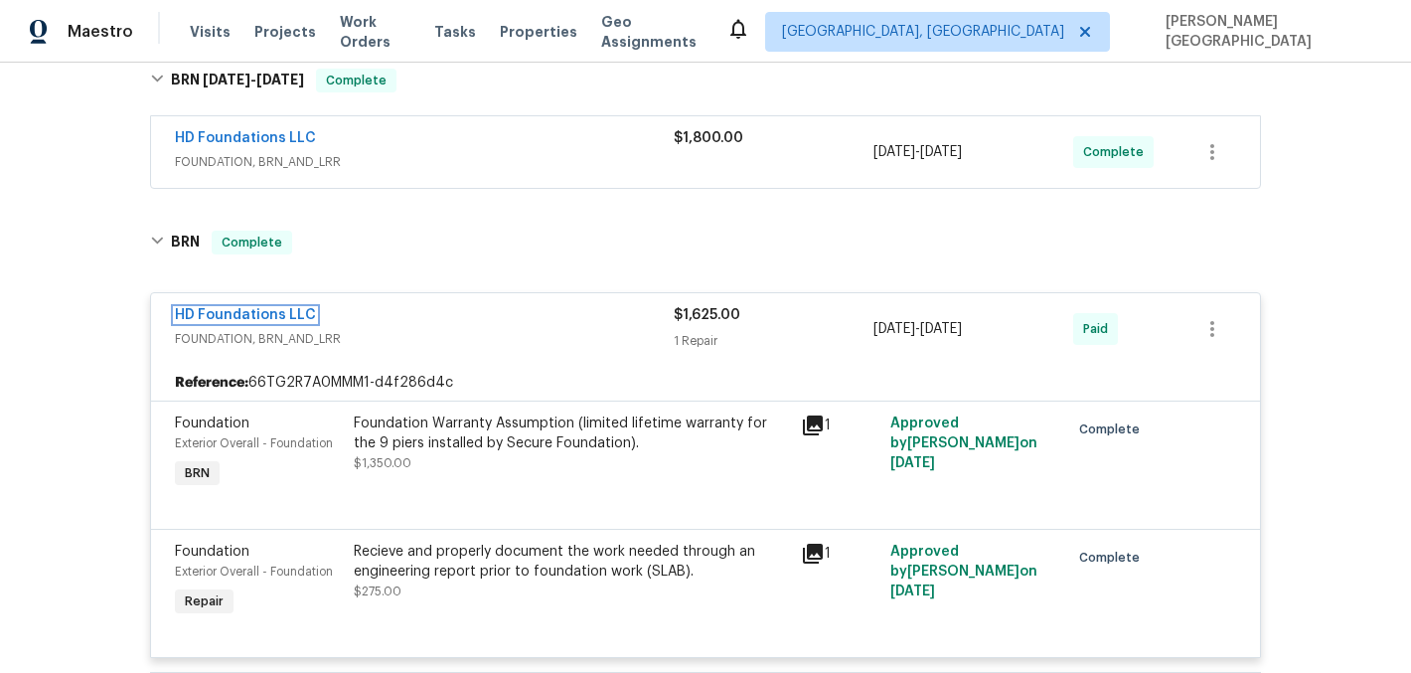
scroll to position [261, 0]
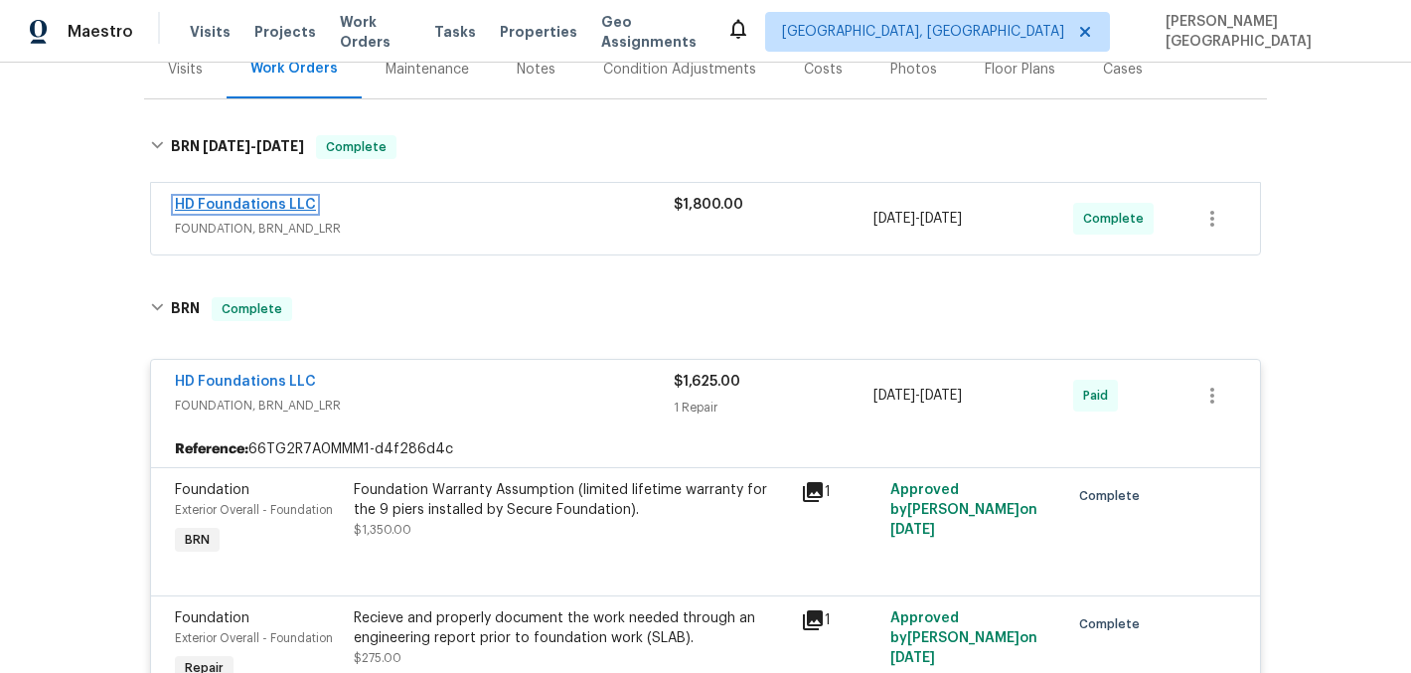
click at [257, 198] on link "HD Foundations LLC" at bounding box center [245, 205] width 141 height 14
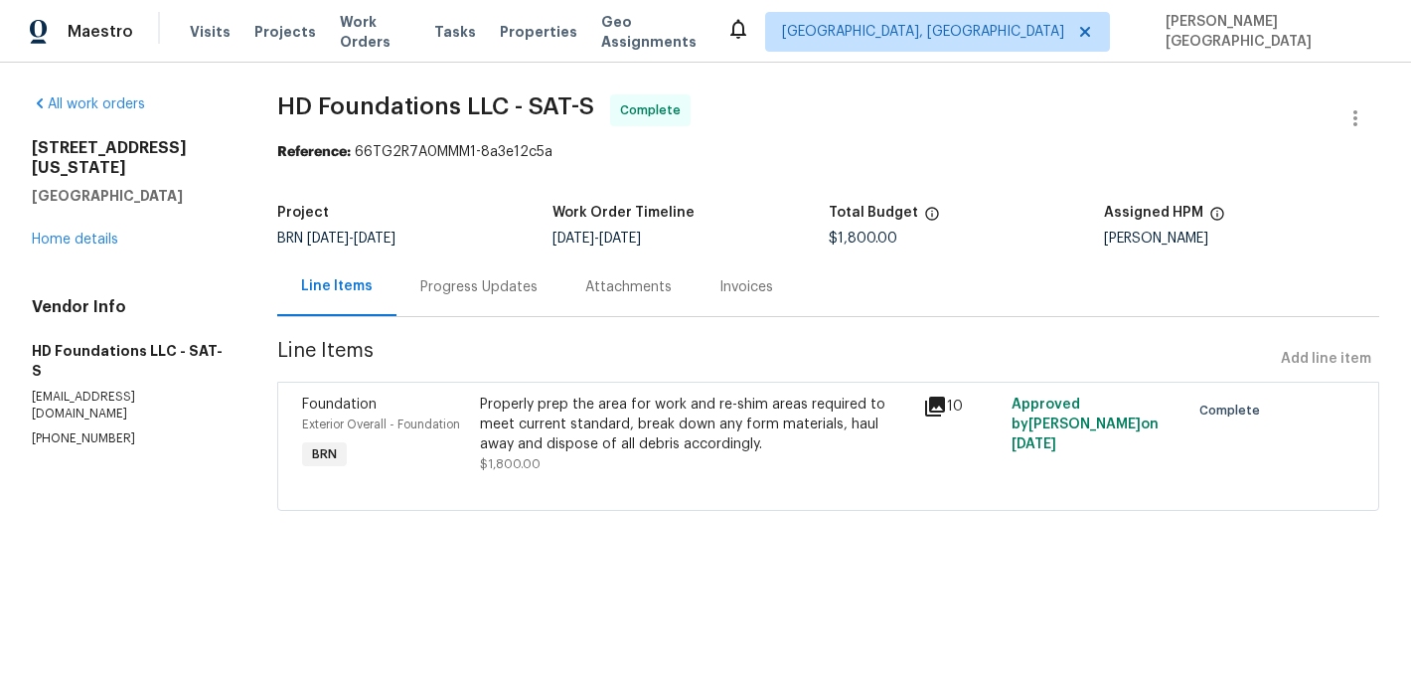
click at [735, 287] on div "Invoices" at bounding box center [746, 287] width 54 height 20
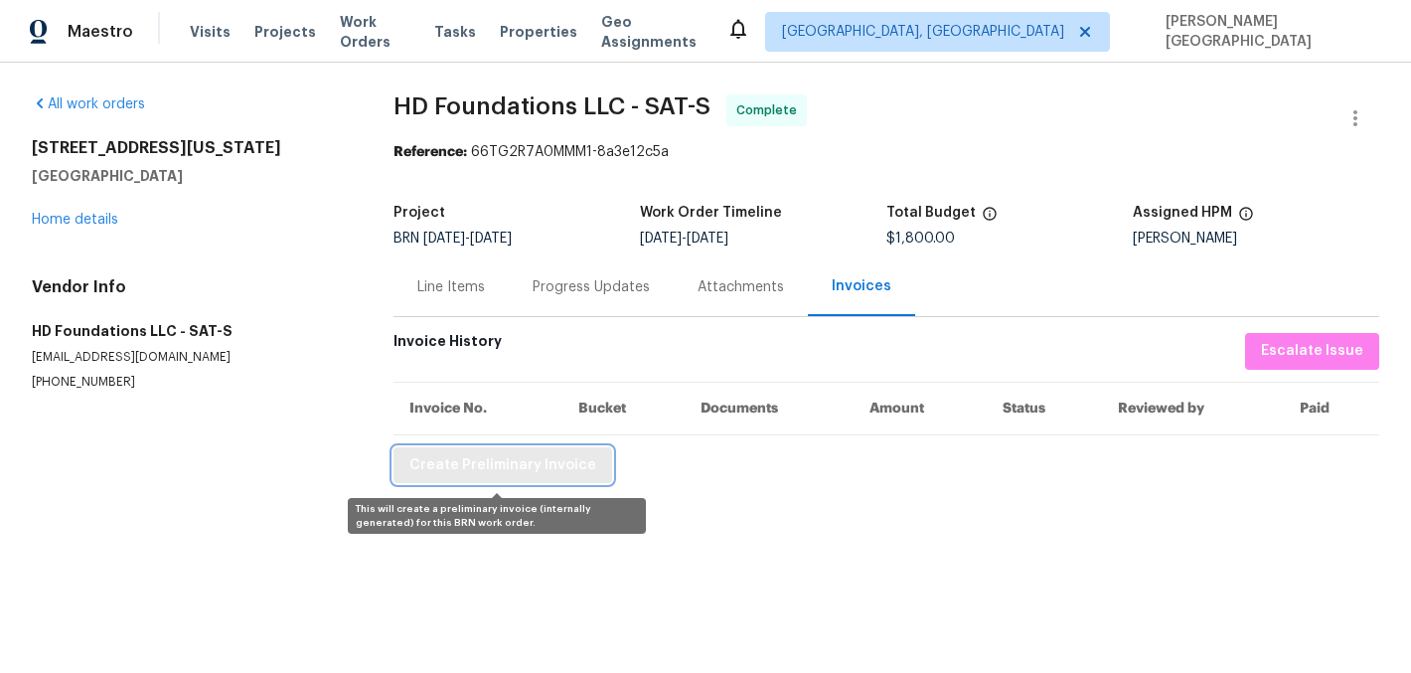
click at [558, 469] on span "Create Preliminary Invoice" at bounding box center [502, 465] width 187 height 25
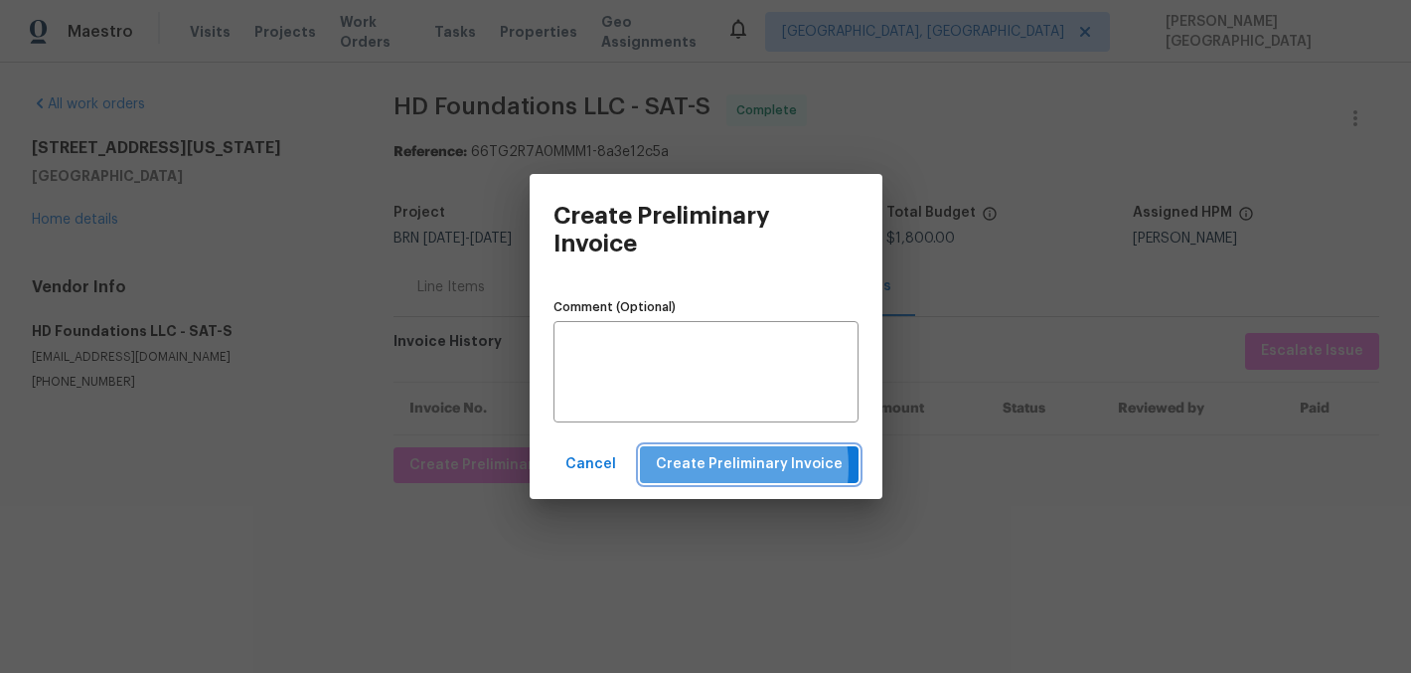
click at [707, 465] on span "Create Preliminary Invoice" at bounding box center [749, 464] width 187 height 25
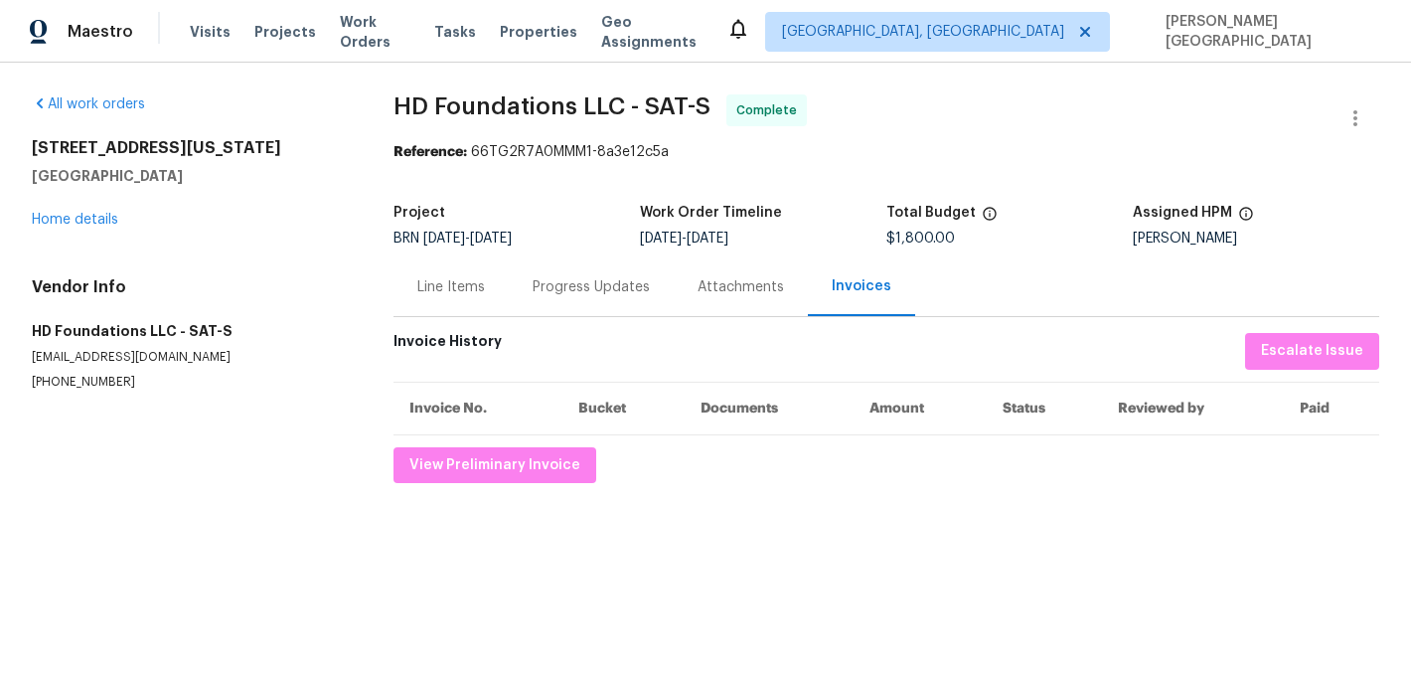
click at [404, 88] on div "All work orders 2134 Virginia Blvd San Antonio, TX 78203 Home details Vendor In…" at bounding box center [705, 289] width 1411 height 452
click at [597, 93] on div "All work orders 2134 Virginia Blvd San Antonio, TX 78203 Home details Vendor In…" at bounding box center [705, 289] width 1411 height 452
click at [611, 114] on span "HD Foundations LLC - SAT-S" at bounding box center [552, 106] width 317 height 24
copy span "HD Foundations LLC"
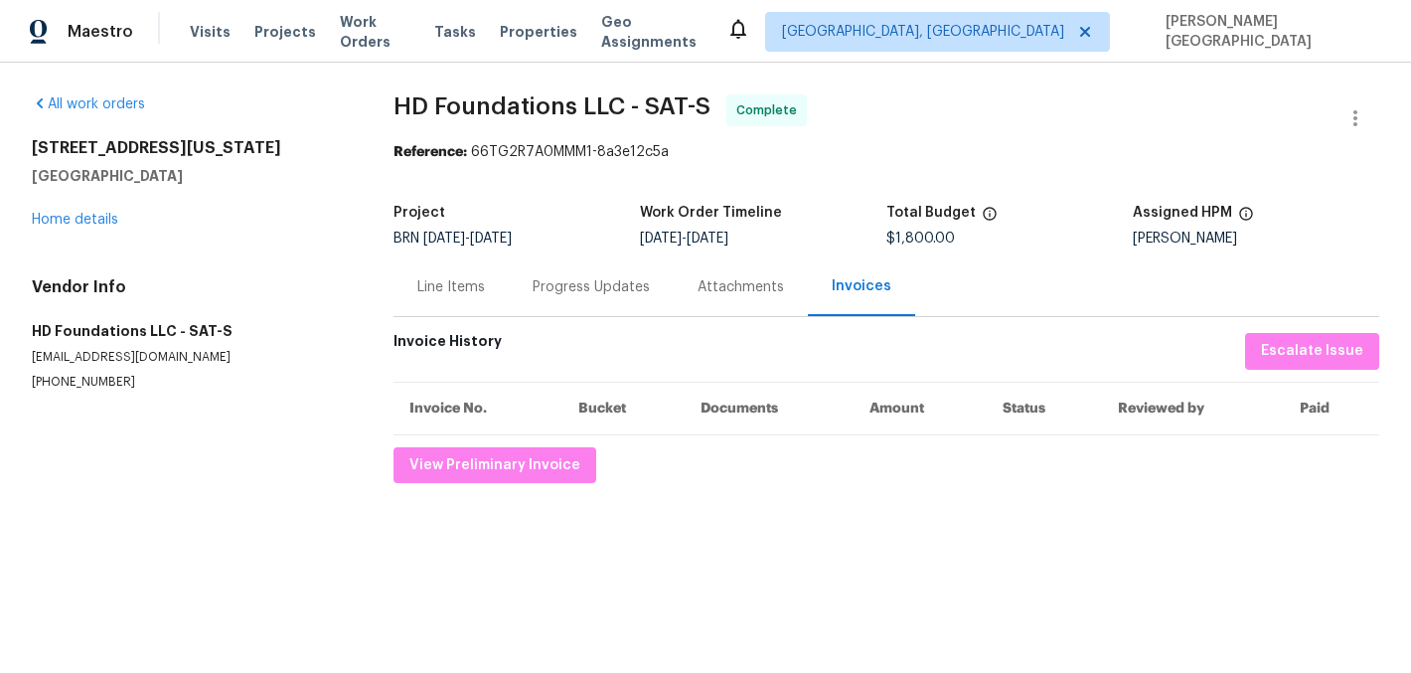
click at [436, 306] on div "Line Items" at bounding box center [451, 286] width 115 height 59
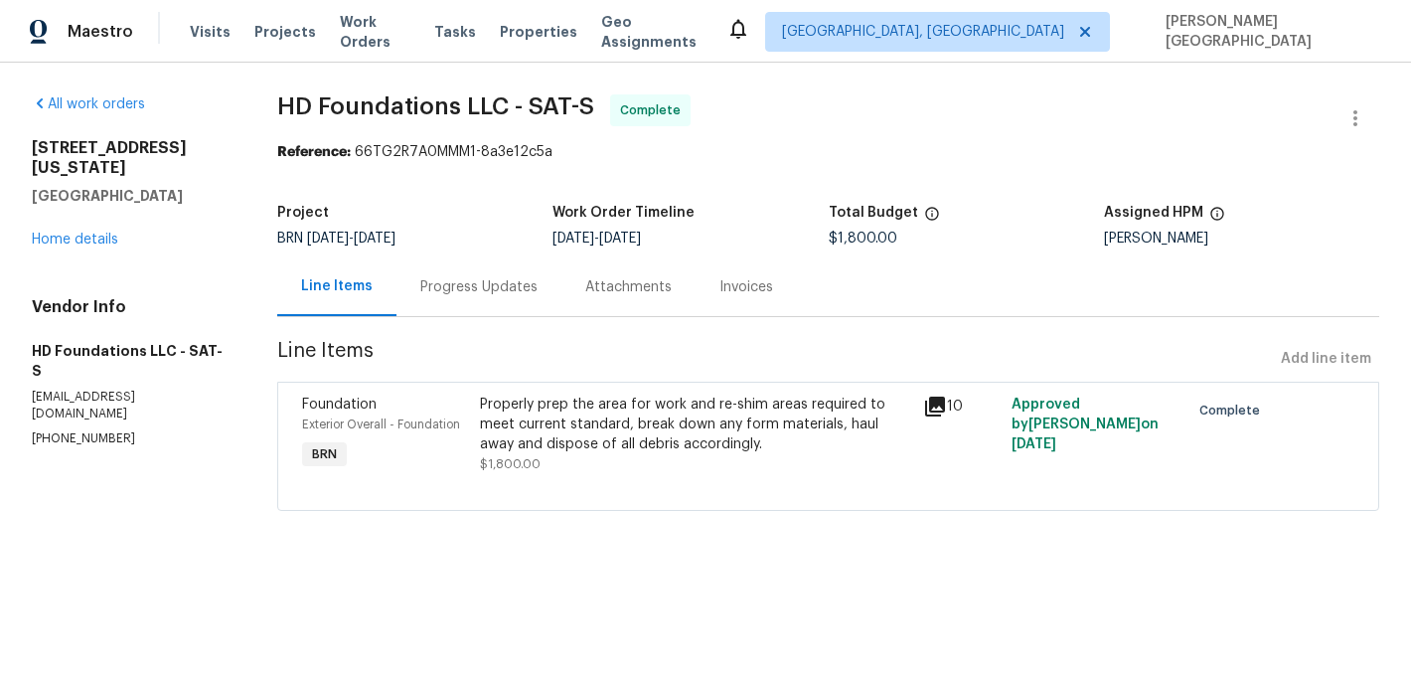
click at [562, 420] on div "Properly prep the area for work and re-shim areas required to meet current stan…" at bounding box center [695, 425] width 431 height 60
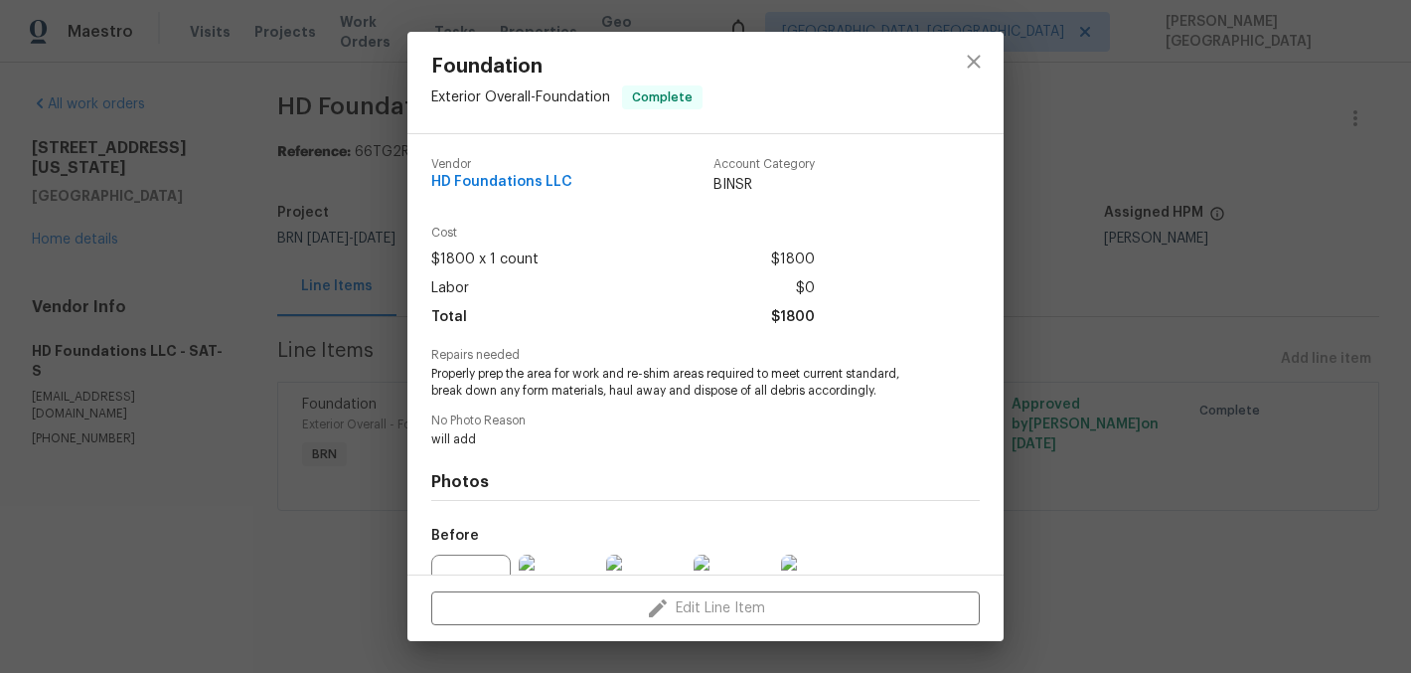
click at [559, 367] on span "Properly prep the area for work and re-shim areas required to meet current stan…" at bounding box center [678, 383] width 494 height 34
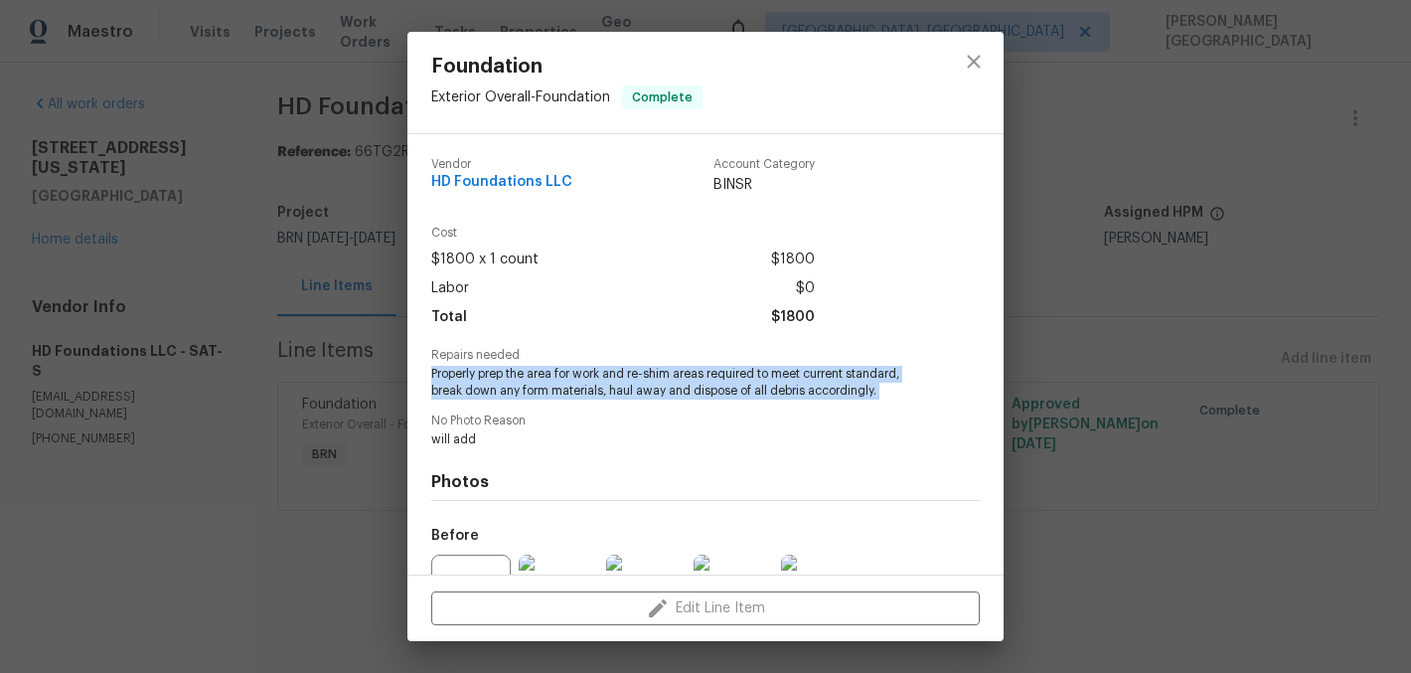
click at [559, 367] on span "Properly prep the area for work and re-shim areas required to meet current stan…" at bounding box center [678, 383] width 494 height 34
copy span "Properly prep the area for work and re-shim areas required to meet current stan…"
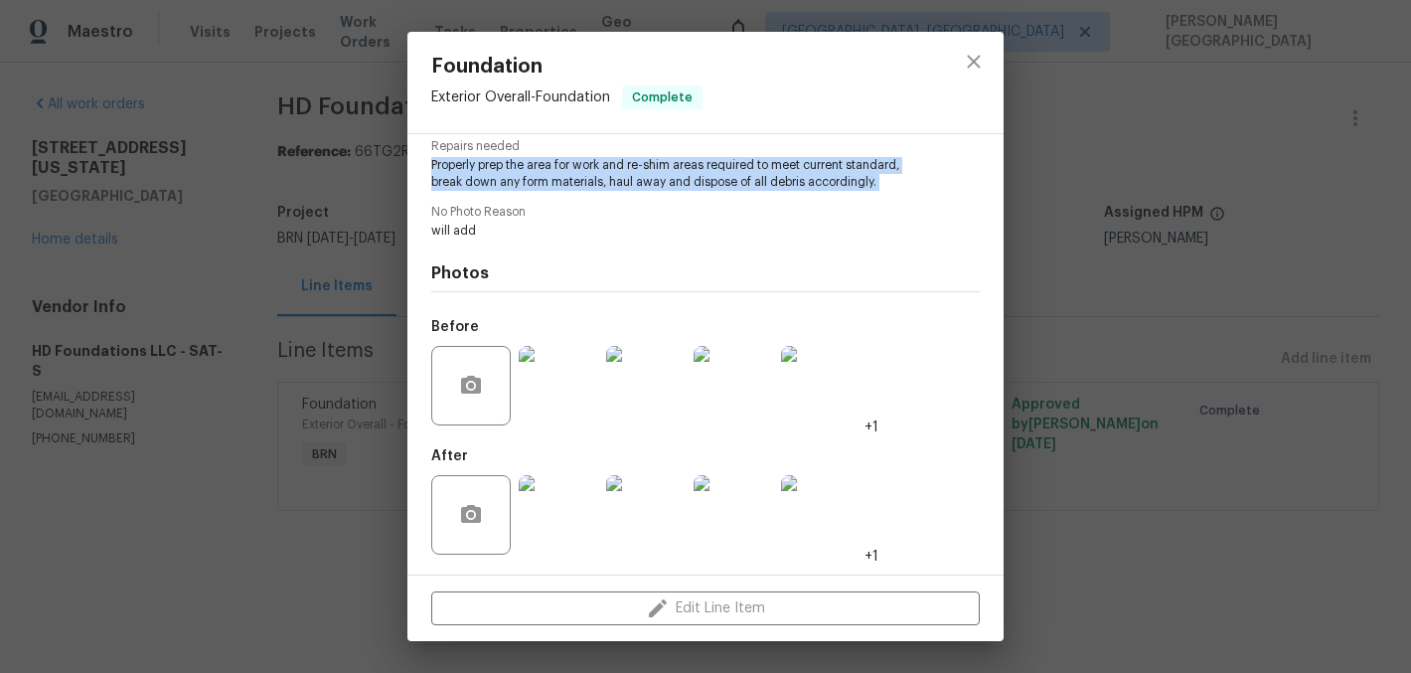
click at [637, 394] on img at bounding box center [645, 385] width 79 height 79
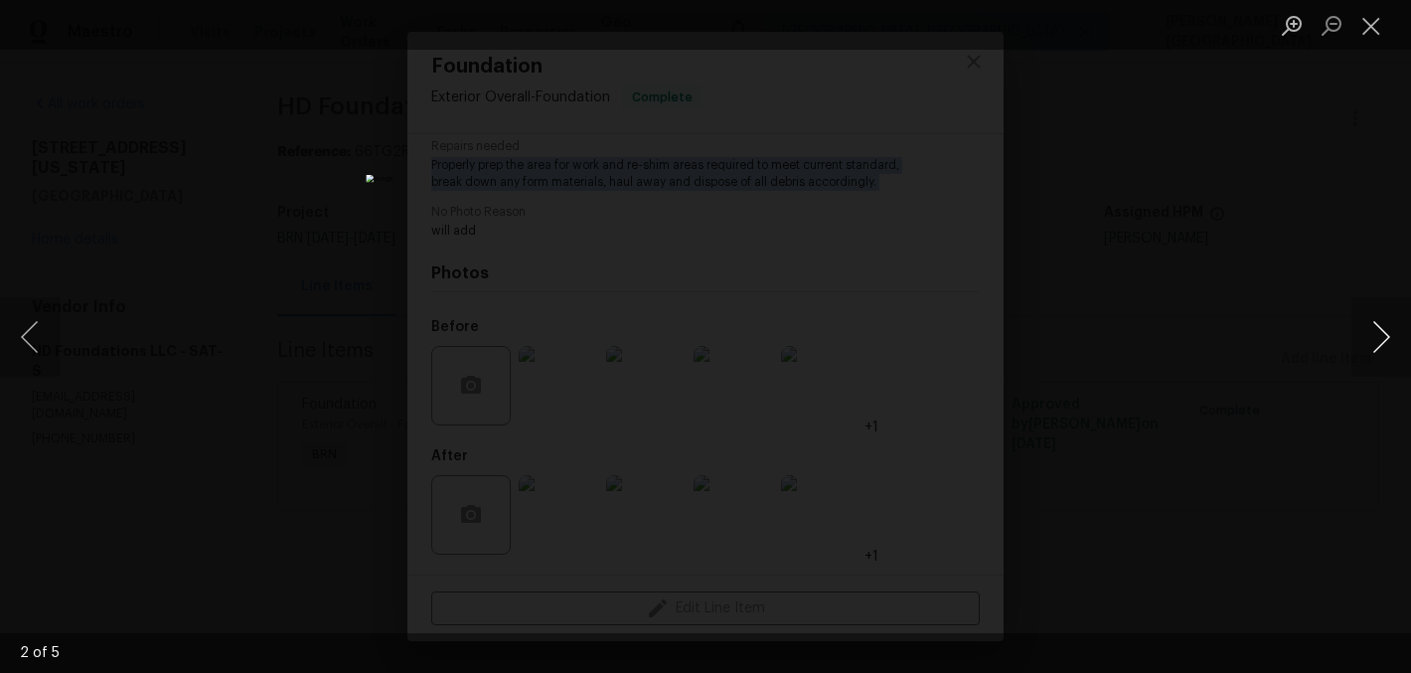
click at [1385, 327] on button "Next image" at bounding box center [1381, 336] width 60 height 79
click at [1121, 284] on div "Lightbox" at bounding box center [705, 336] width 1411 height 673
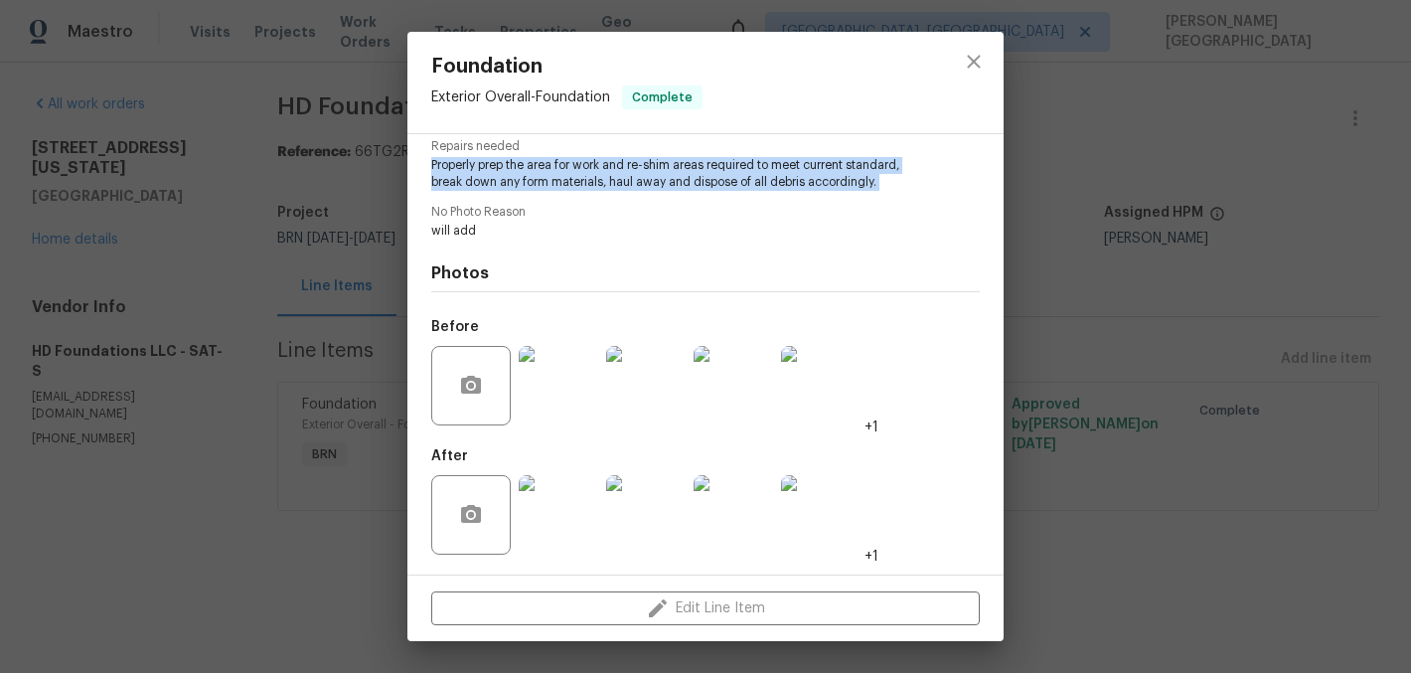
click at [655, 510] on img at bounding box center [645, 514] width 79 height 79
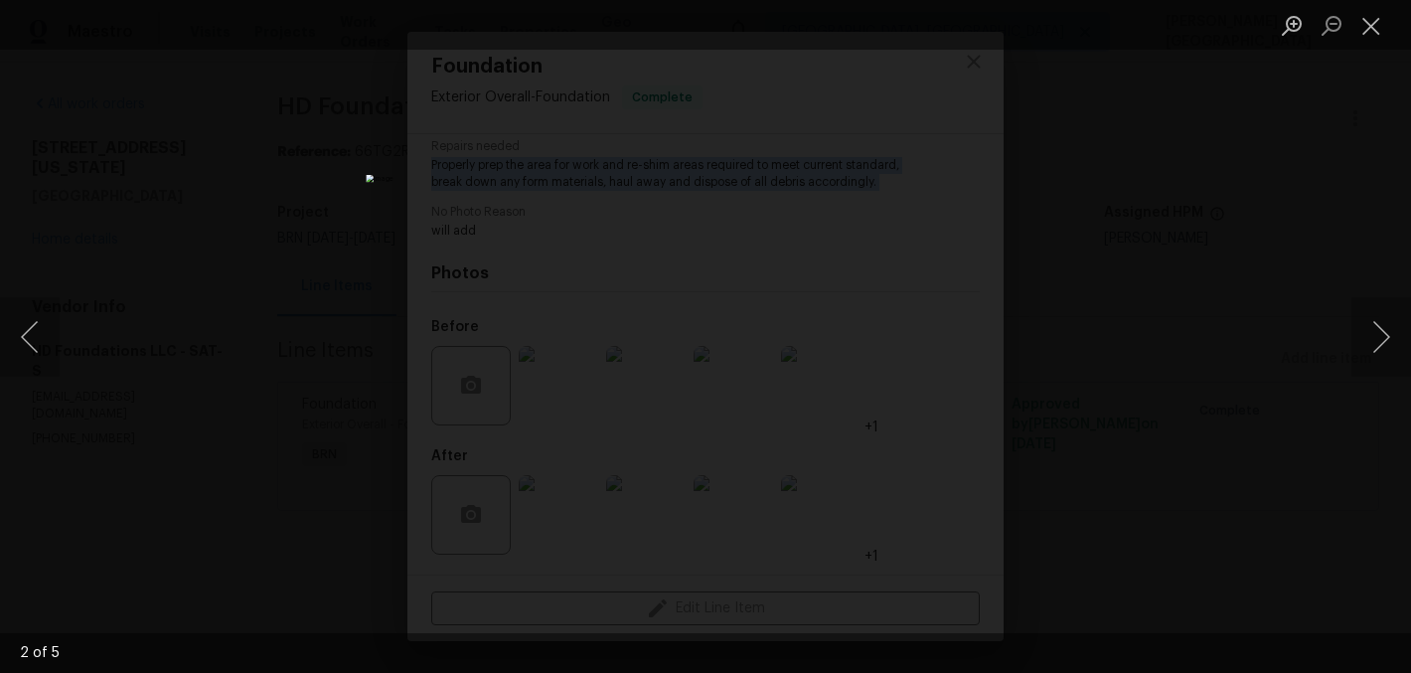
click at [1310, 342] on div "Lightbox" at bounding box center [705, 336] width 1411 height 673
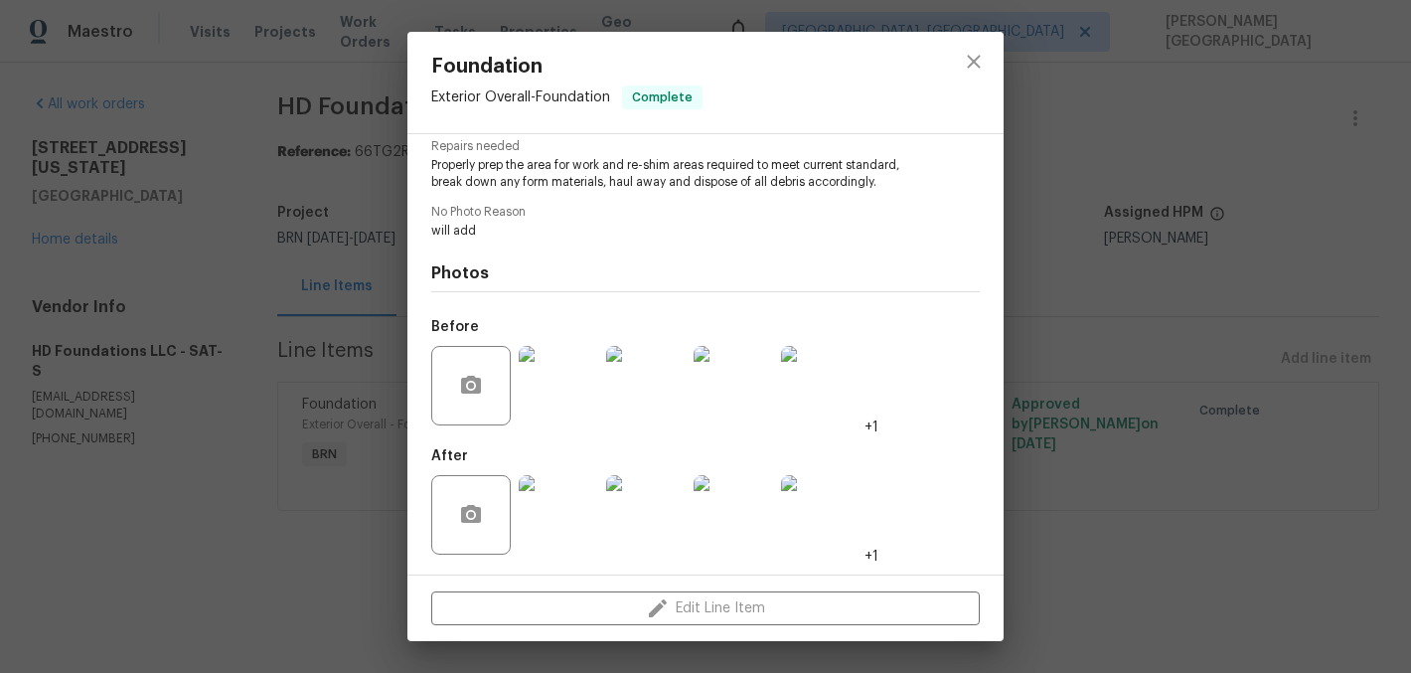
click at [1256, 389] on div "Foundation Exterior Overall - Foundation Complete Vendor HD Foundations LLC Acc…" at bounding box center [705, 336] width 1411 height 673
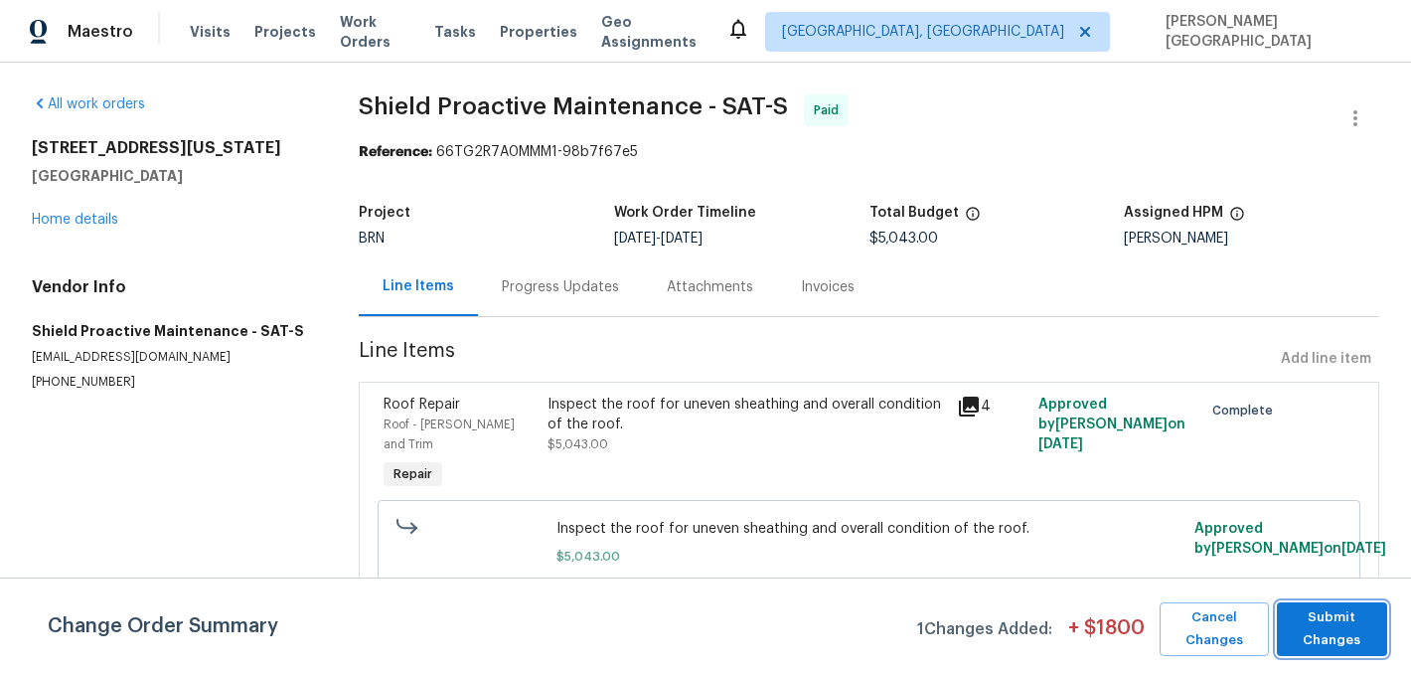
click at [1321, 637] on span "Submit Changes" at bounding box center [1332, 629] width 90 height 46
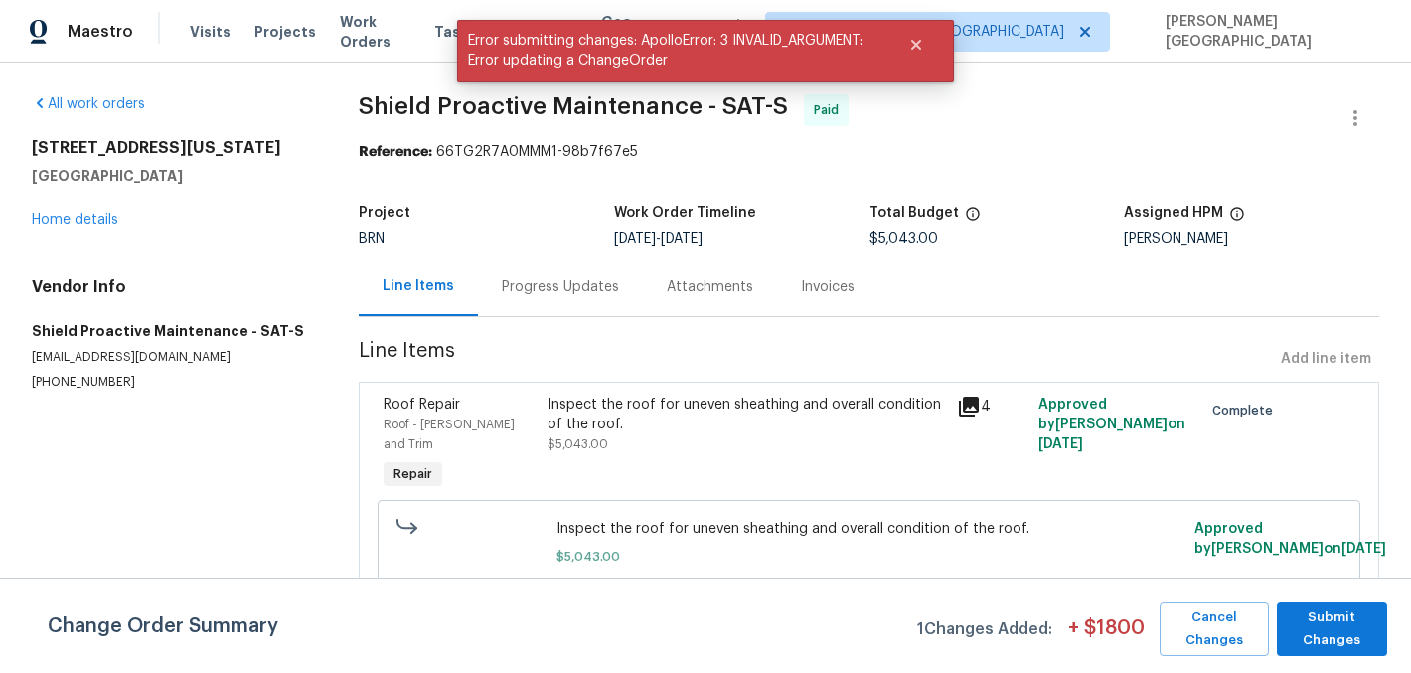
click at [820, 287] on div "Invoices" at bounding box center [828, 287] width 54 height 20
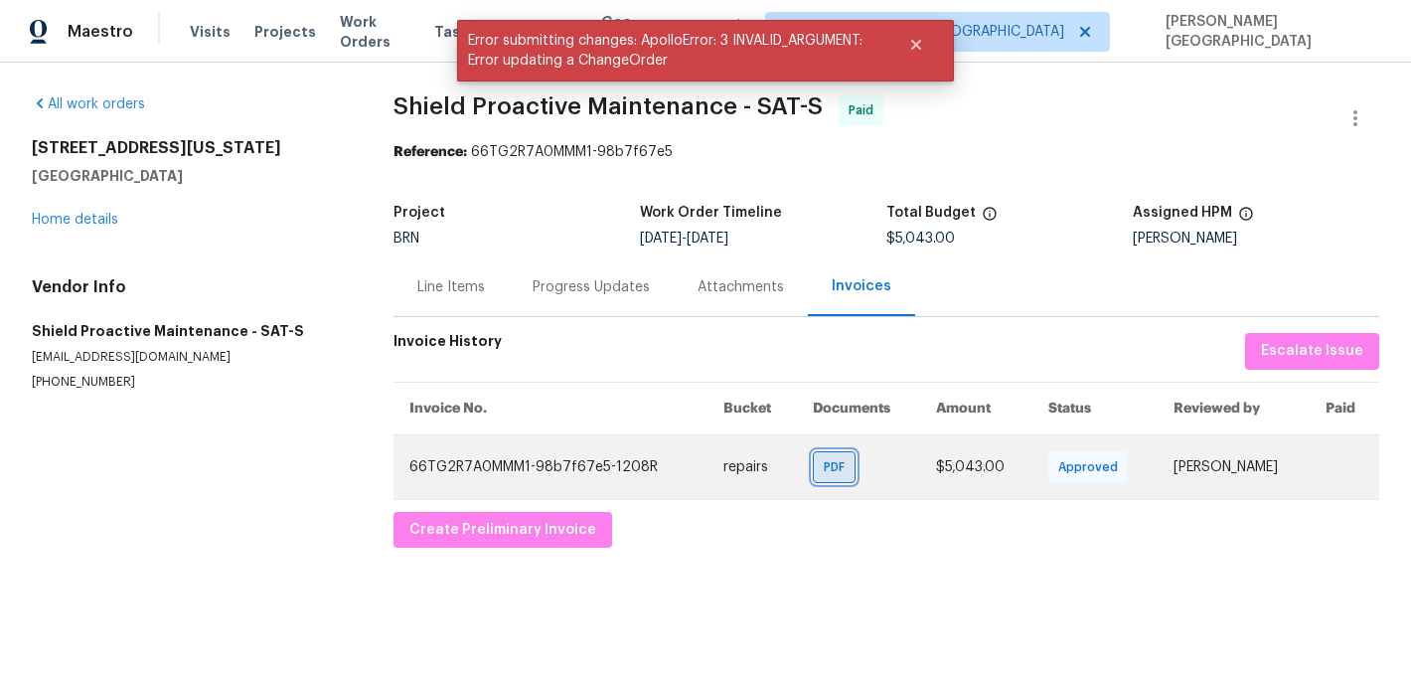
click at [824, 473] on span "PDF" at bounding box center [838, 467] width 29 height 20
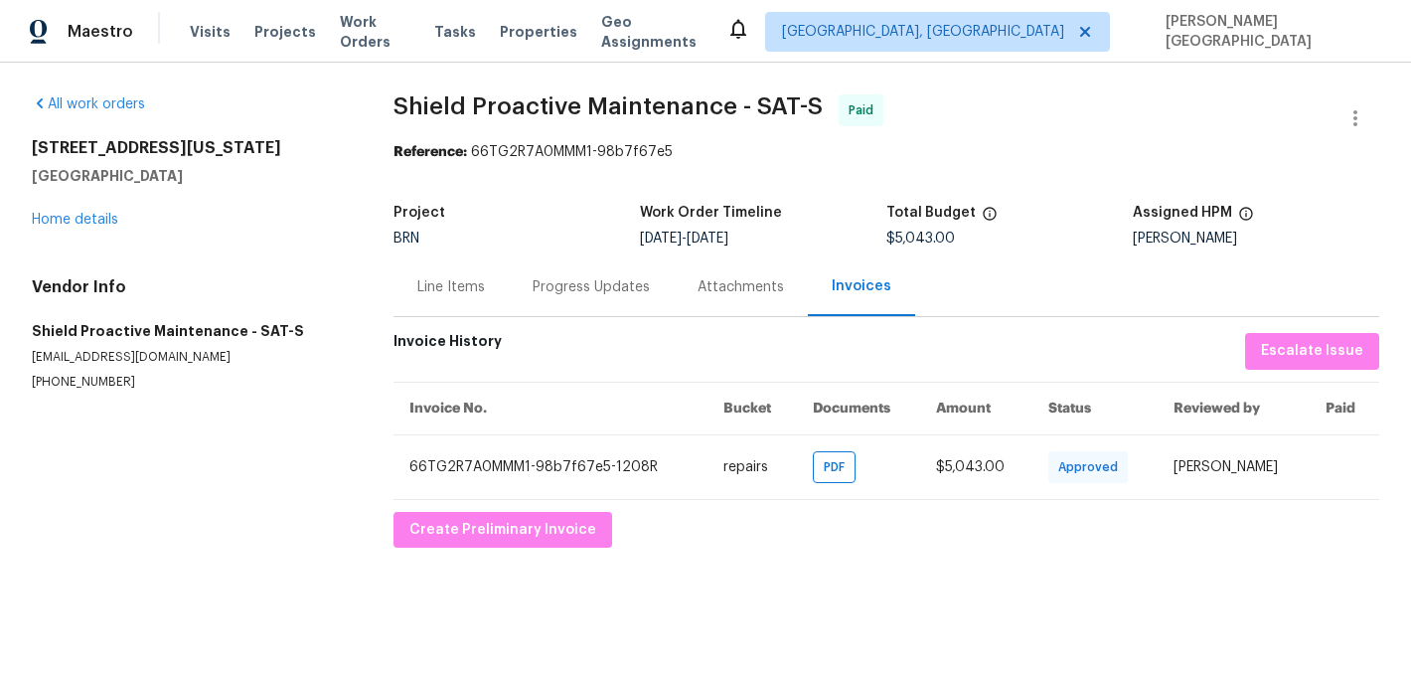
click at [417, 103] on span "Shield Proactive Maintenance - SAT-S" at bounding box center [608, 106] width 429 height 24
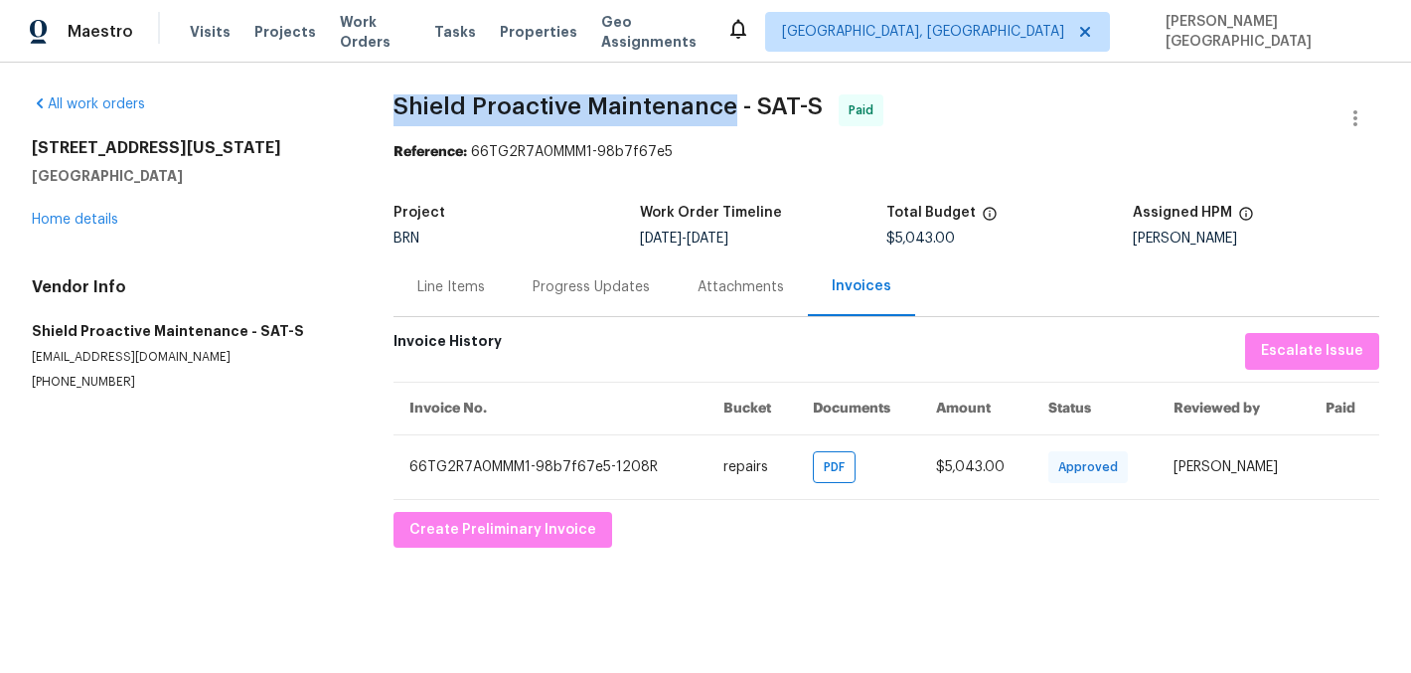
click at [632, 104] on span "Shield Proactive Maintenance - SAT-S" at bounding box center [608, 106] width 429 height 24
copy span "Shield Proactive Maintenance"
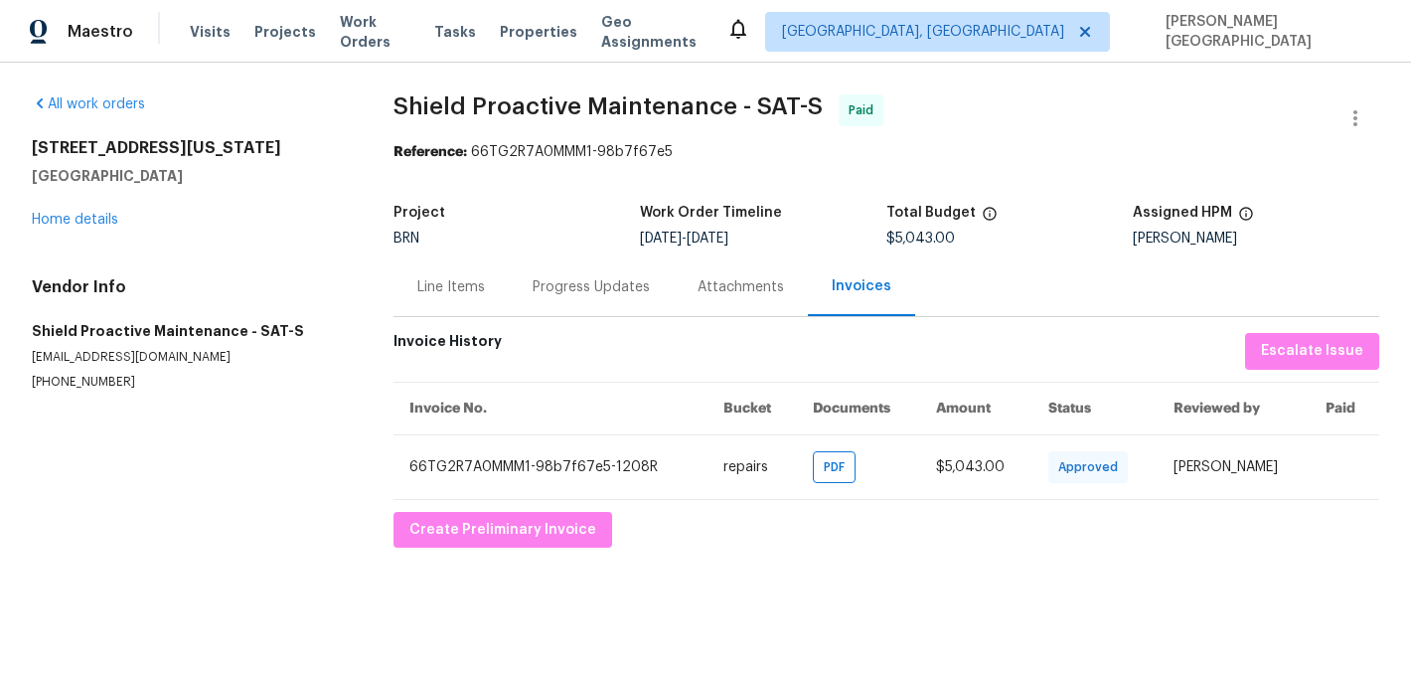
click at [460, 294] on div "Line Items" at bounding box center [451, 287] width 68 height 20
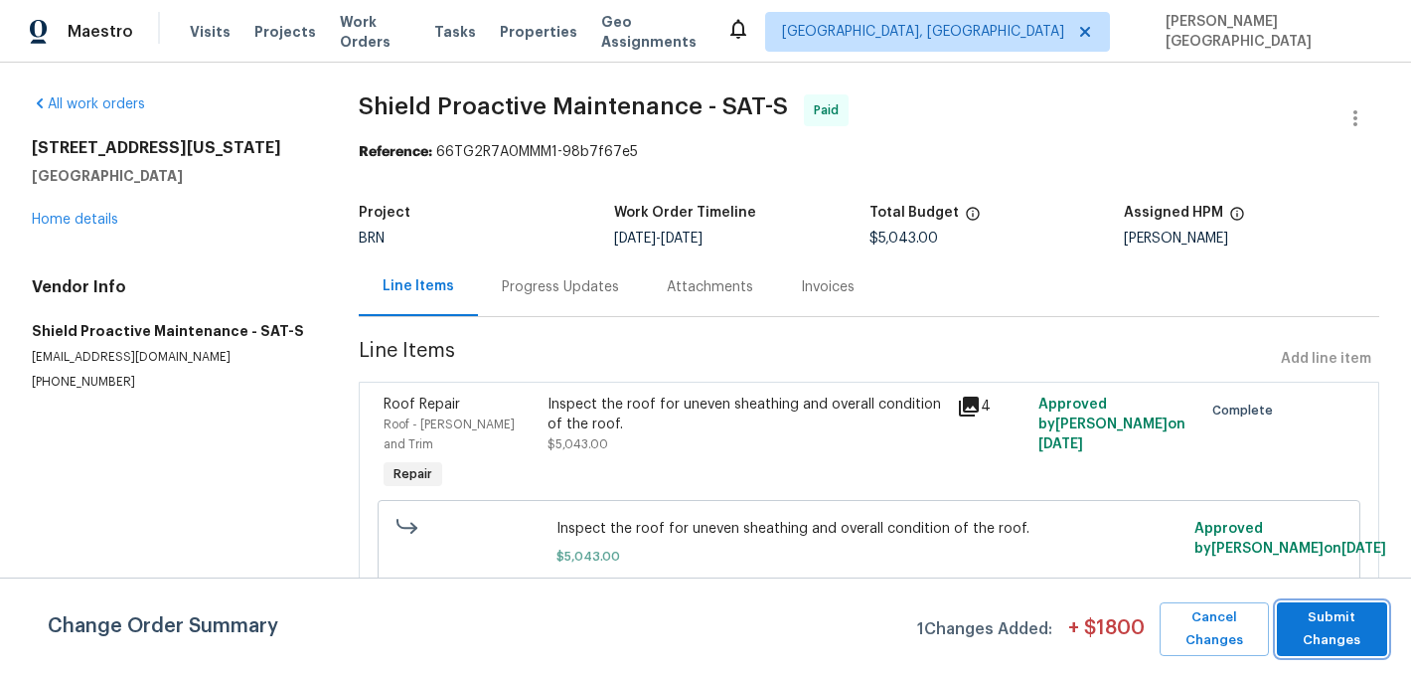
click at [1356, 616] on span "Submit Changes" at bounding box center [1332, 629] width 90 height 46
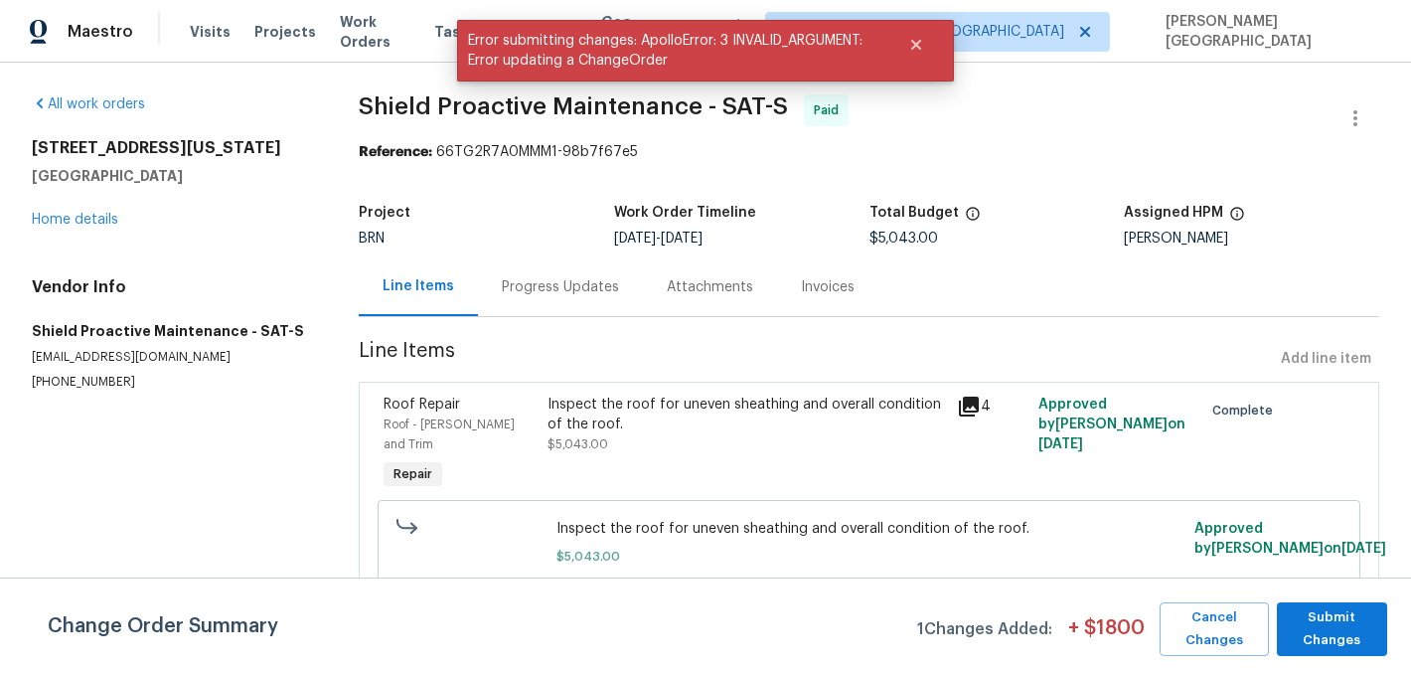
click at [649, 400] on div "Inspect the roof for uneven sheathing and overall condition of the roof." at bounding box center [746, 415] width 397 height 40
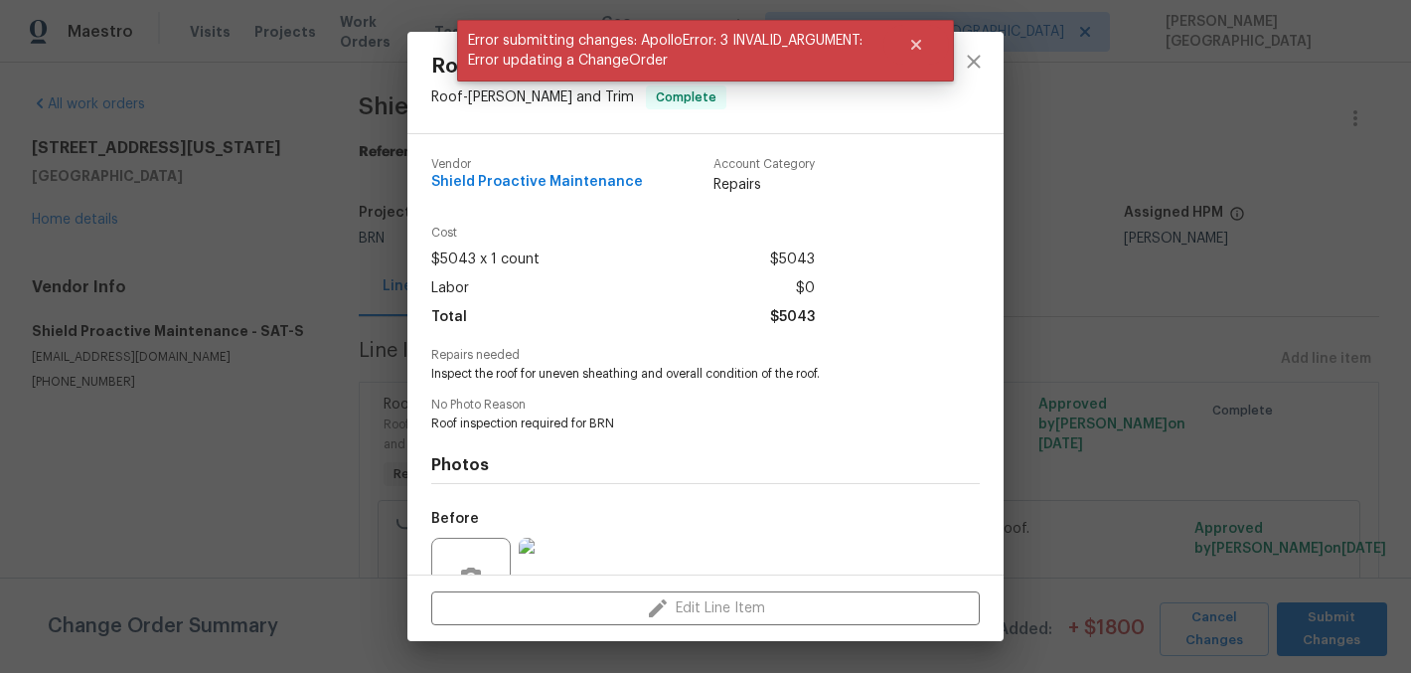
click at [544, 366] on span "Inspect the roof for uneven sheathing and overall condition of the roof." at bounding box center [678, 374] width 494 height 17
copy span "Inspect the roof for uneven sheathing and overall condition of the roof."
click at [1181, 458] on div "Roof Repair Roof - Eaves and Trim Complete Vendor Shield Proactive Maintenance …" at bounding box center [705, 336] width 1411 height 673
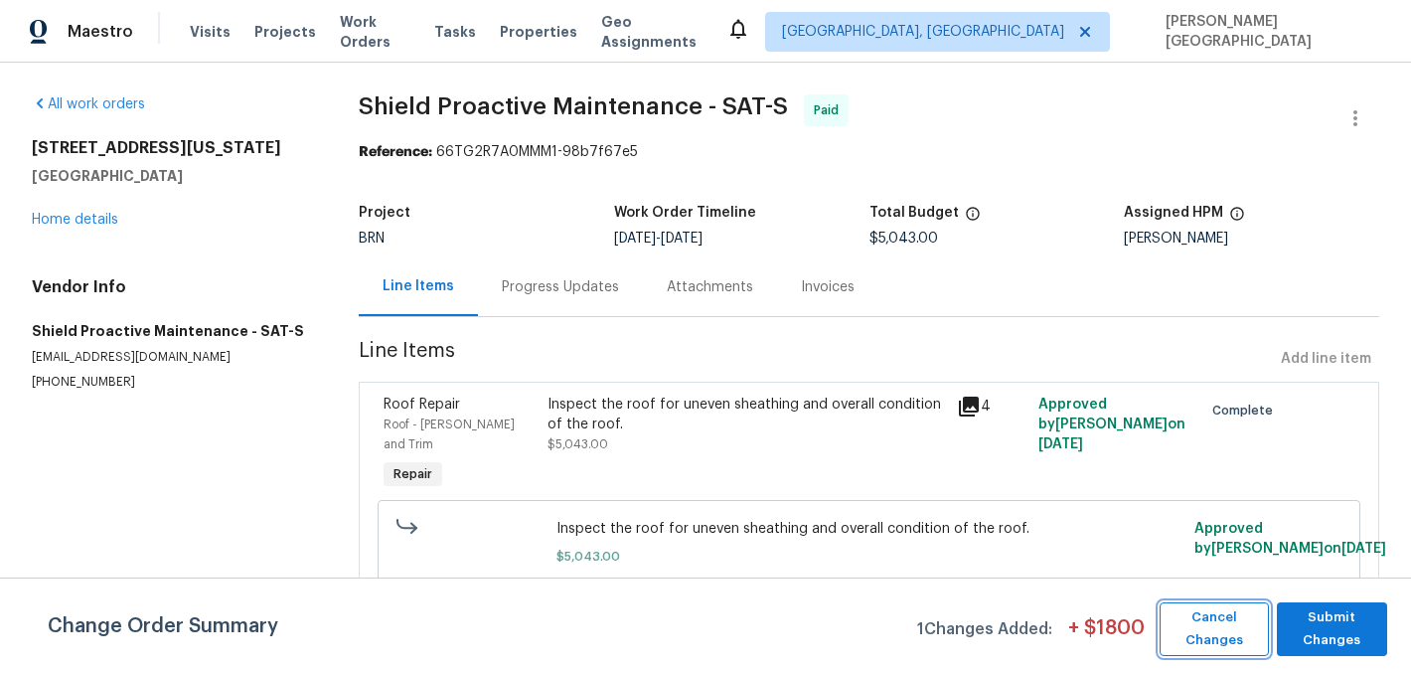
click at [1255, 631] on span "Cancel Changes" at bounding box center [1214, 629] width 88 height 46
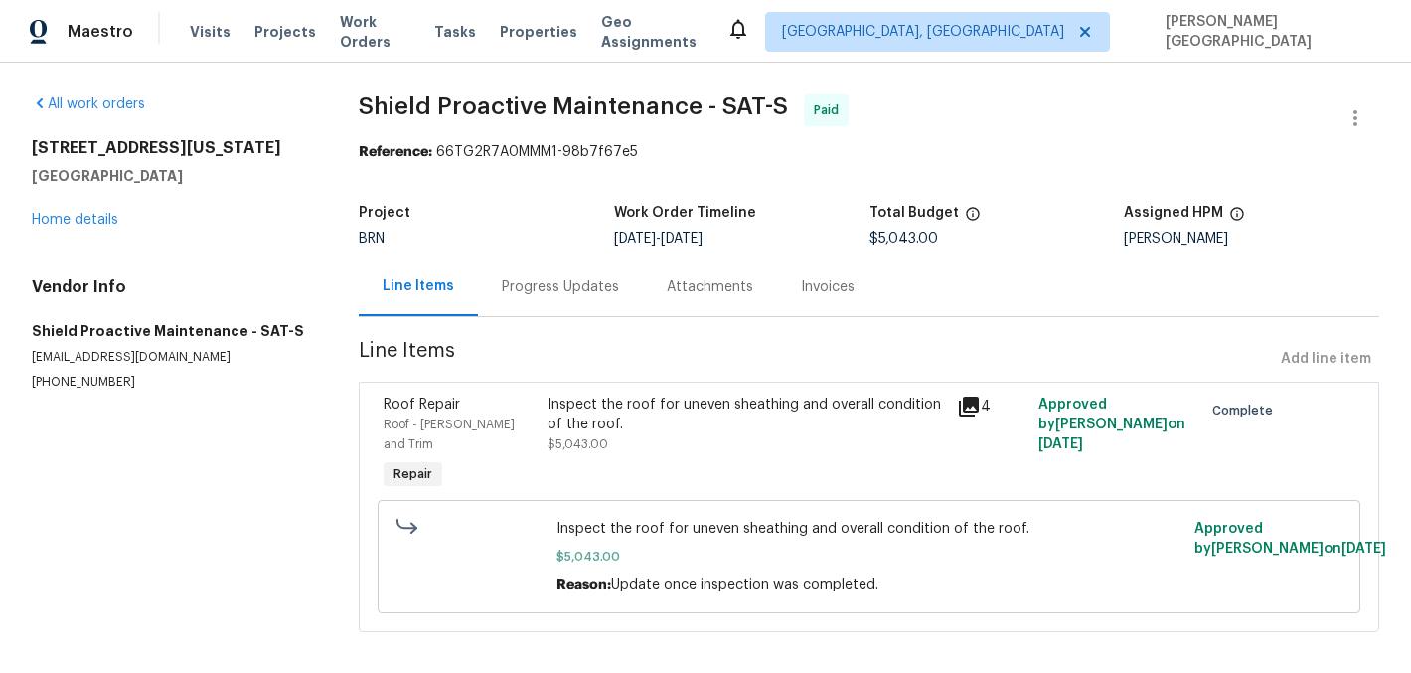
click at [601, 302] on div "Progress Updates" at bounding box center [560, 286] width 165 height 59
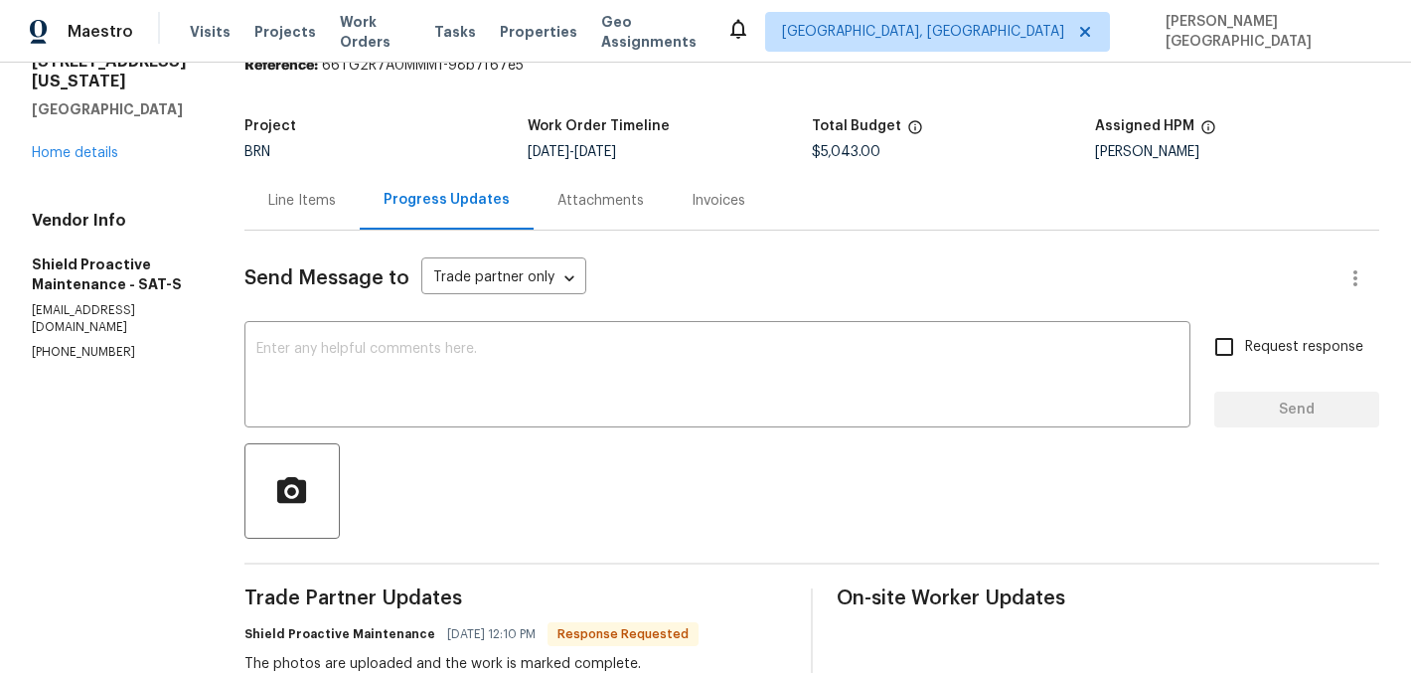
scroll to position [270, 0]
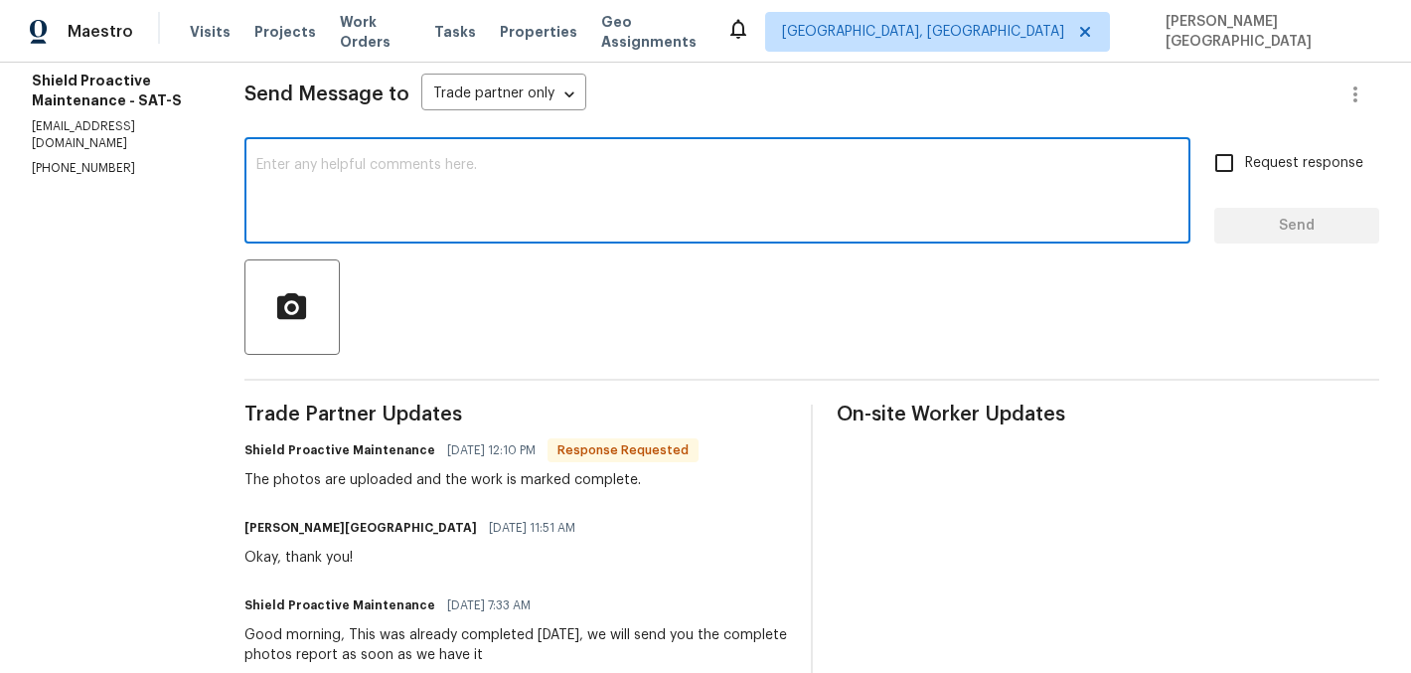
click at [413, 194] on textarea at bounding box center [717, 193] width 922 height 70
type textarea "Thank you!"
click at [1262, 168] on span "Request response" at bounding box center [1304, 163] width 118 height 21
click at [1245, 168] on input "Request response" at bounding box center [1224, 163] width 42 height 42
checkbox input "true"
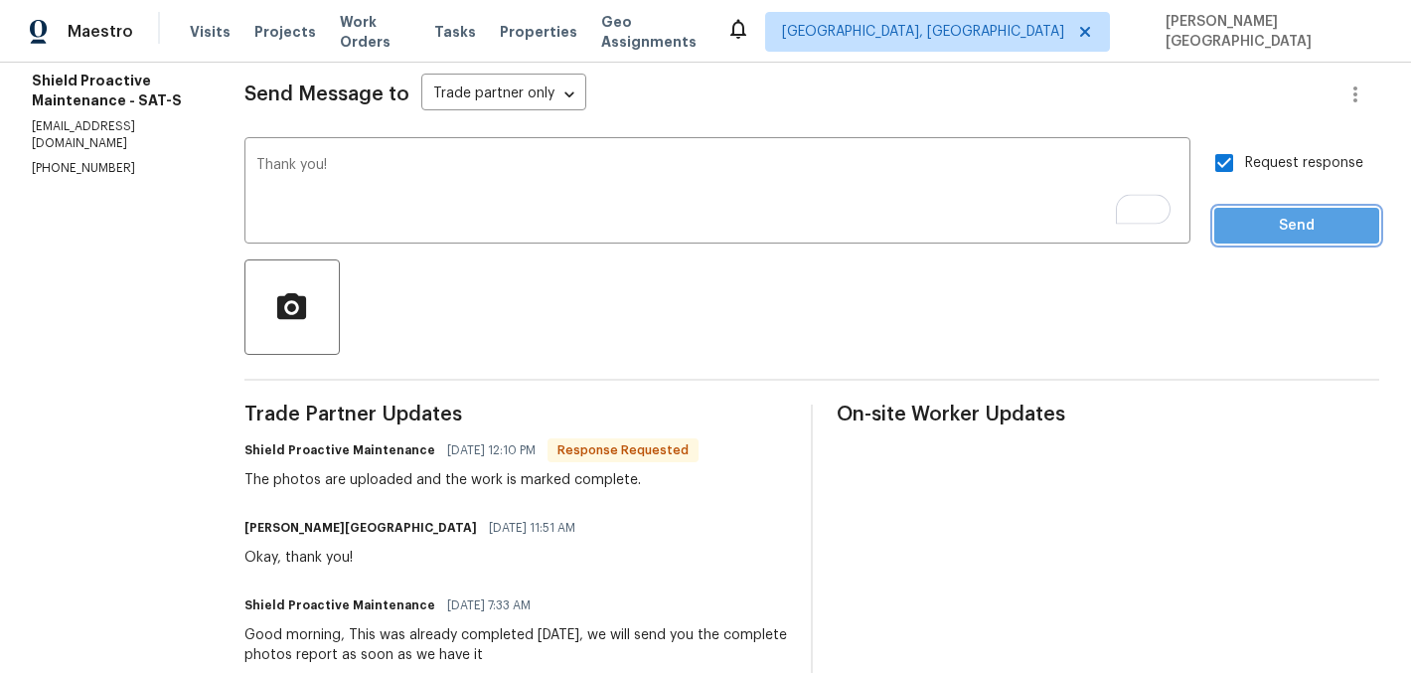
click at [1303, 236] on span "Send" at bounding box center [1296, 226] width 133 height 25
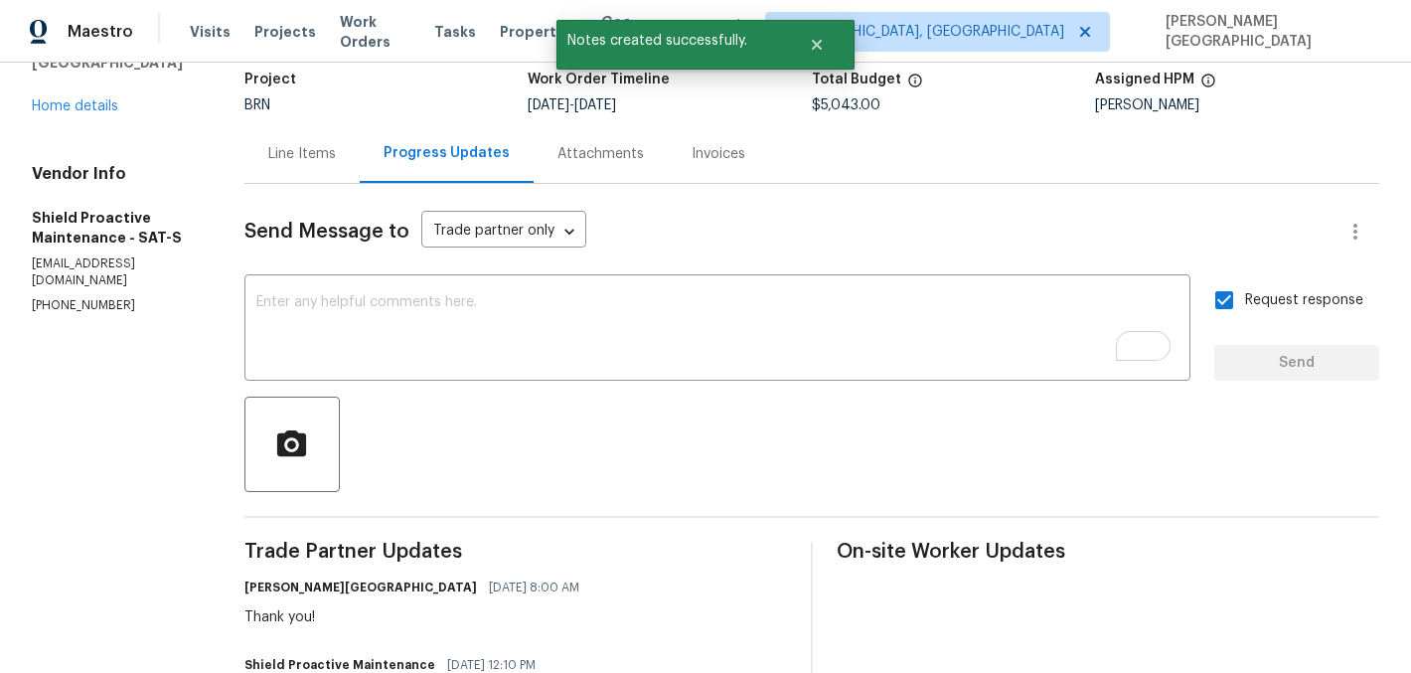
scroll to position [0, 0]
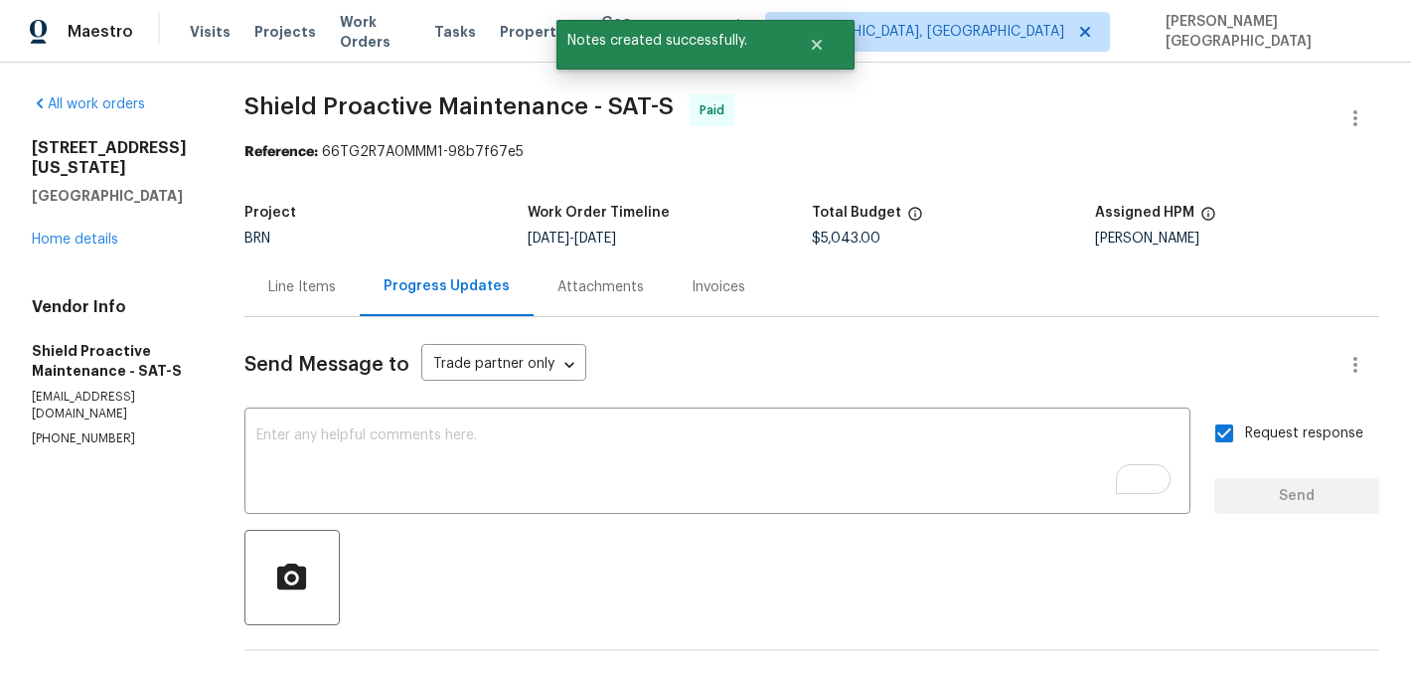
click at [277, 280] on div "Line Items" at bounding box center [302, 287] width 68 height 20
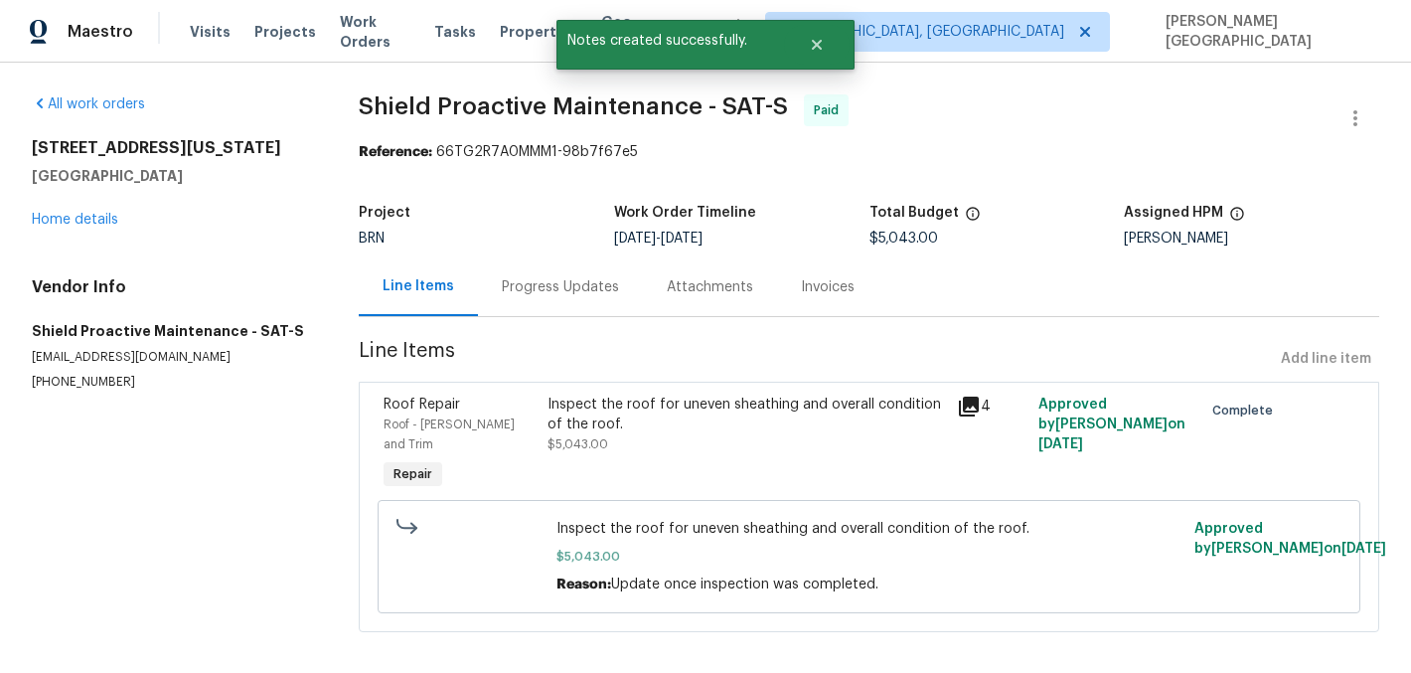
click at [567, 424] on div "Inspect the roof for uneven sheathing and overall condition of the roof." at bounding box center [746, 415] width 397 height 40
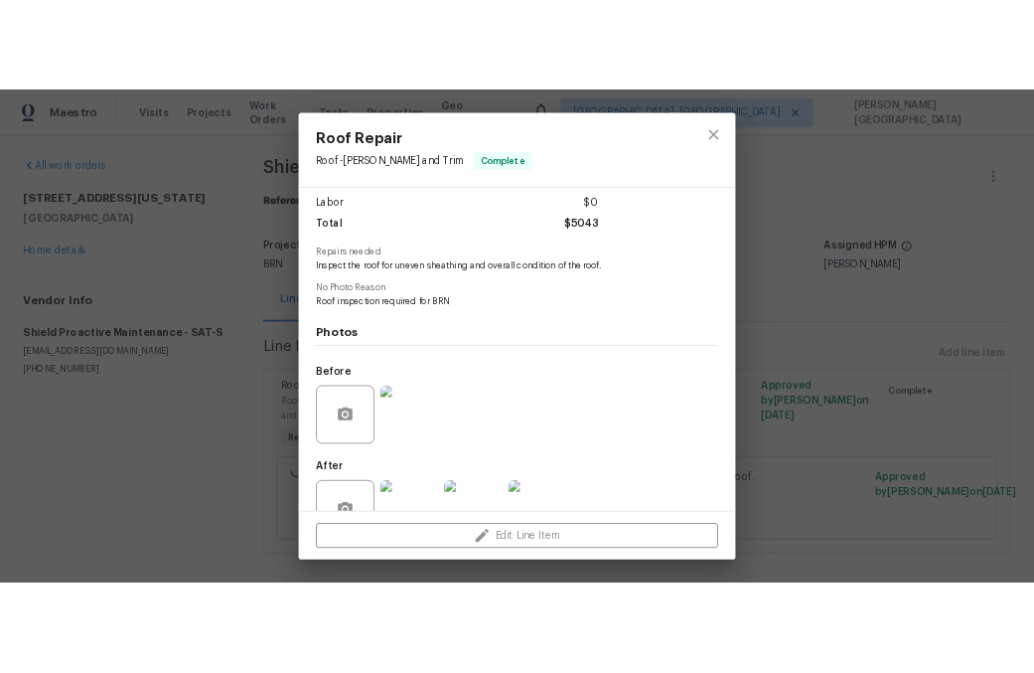
scroll to position [192, 0]
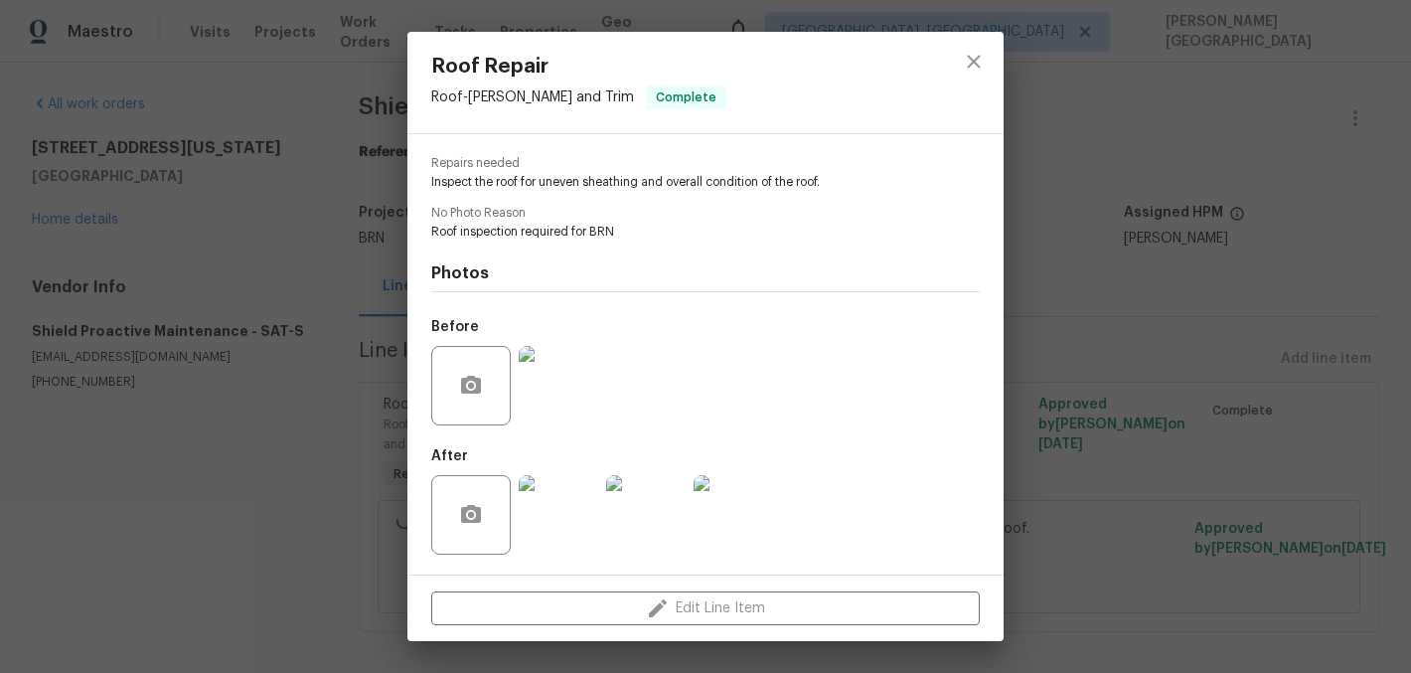
click at [552, 361] on img at bounding box center [558, 385] width 79 height 79
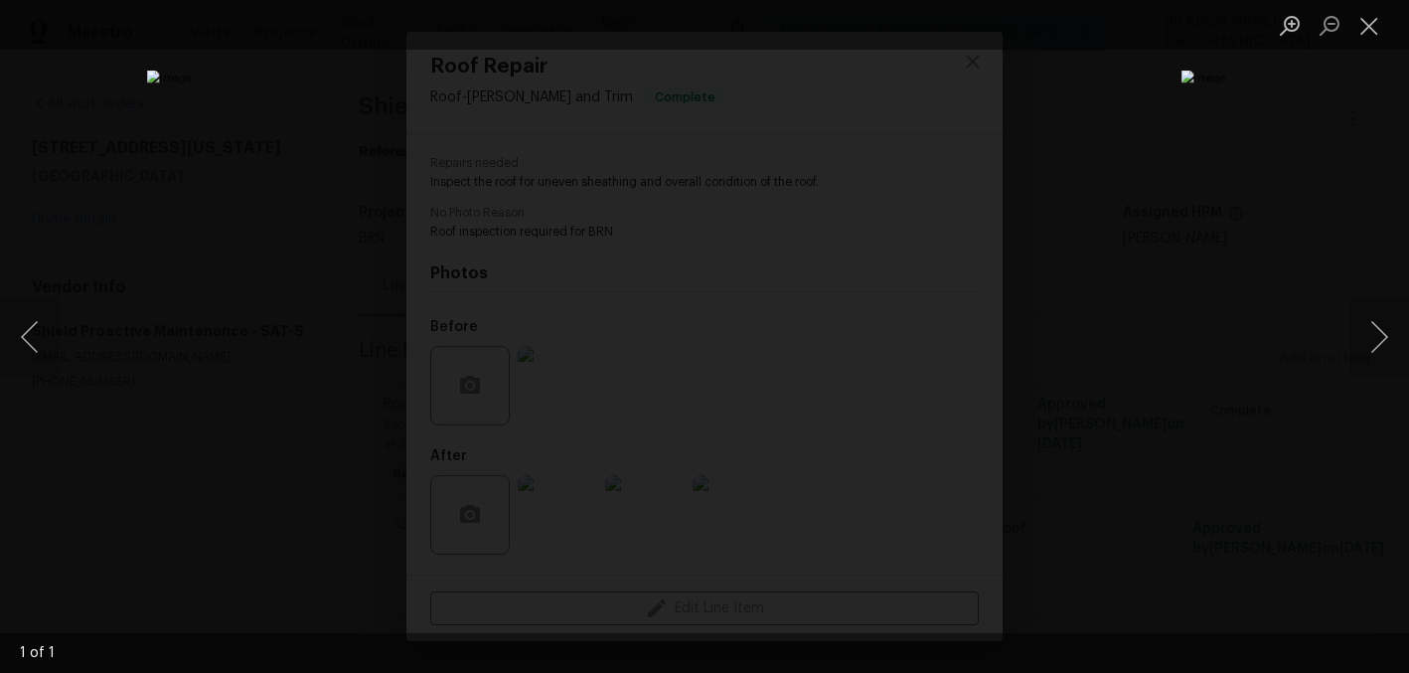
click at [1316, 193] on div "Lightbox" at bounding box center [704, 336] width 1409 height 673
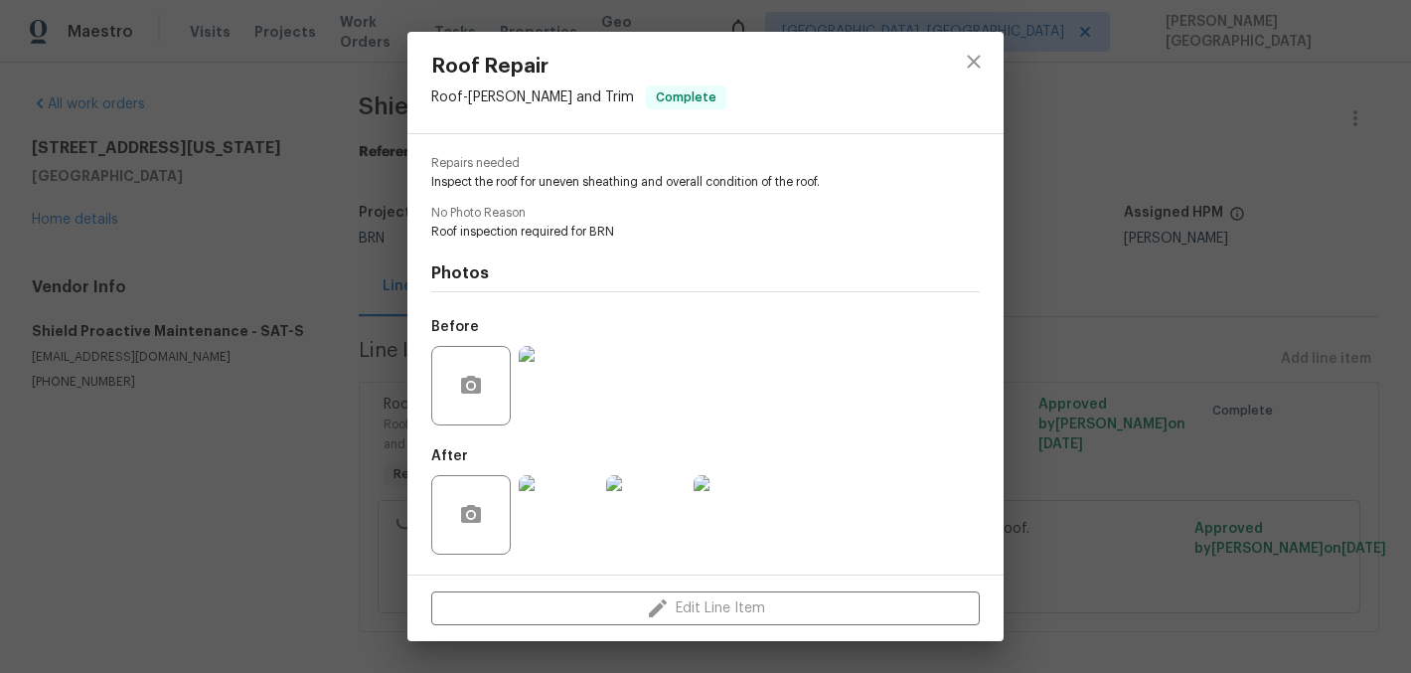
click at [639, 498] on img at bounding box center [645, 514] width 79 height 79
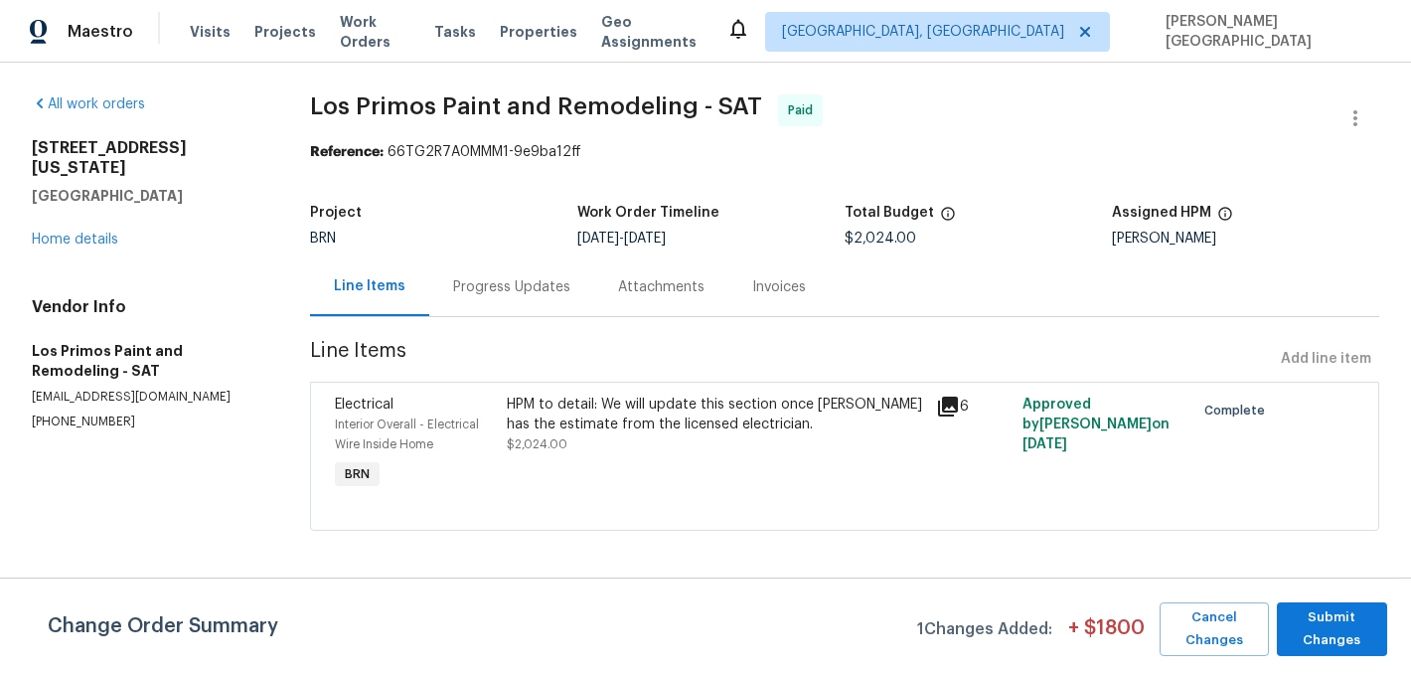
click at [783, 285] on div "Invoices" at bounding box center [779, 287] width 54 height 20
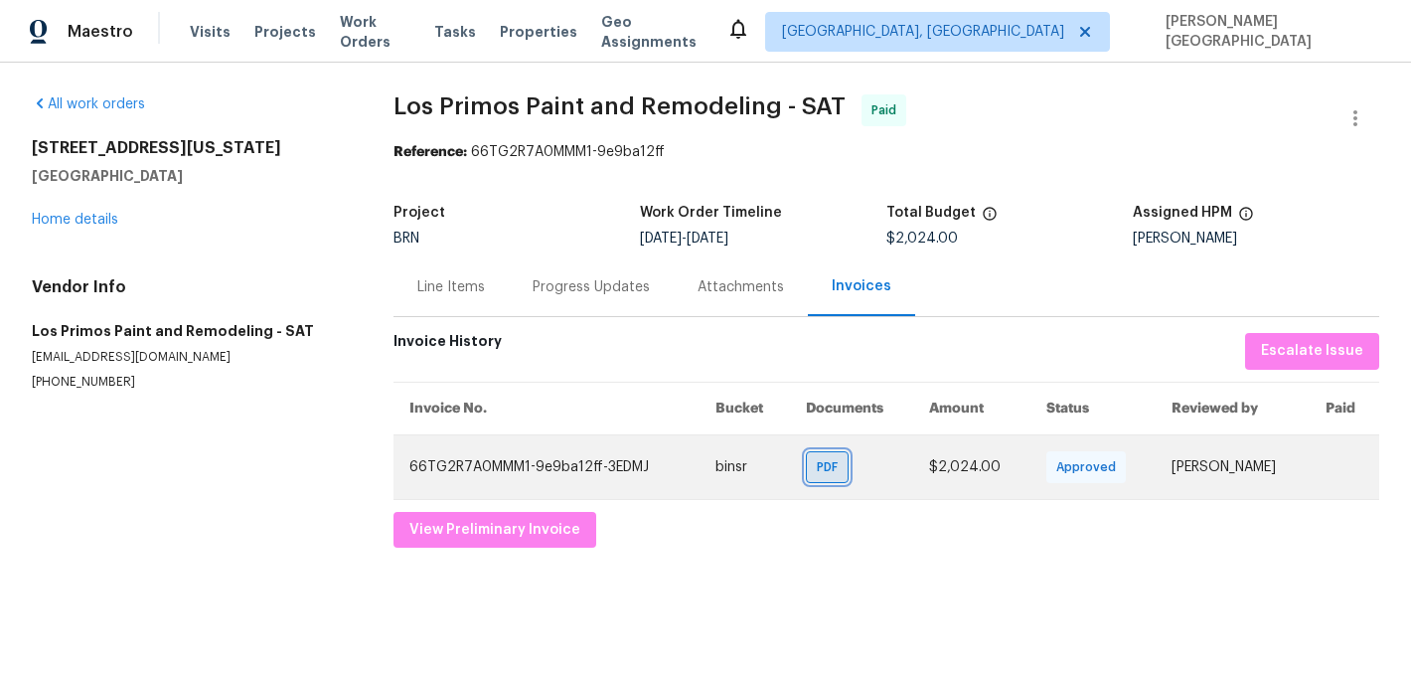
click at [817, 471] on span "PDF" at bounding box center [831, 467] width 29 height 20
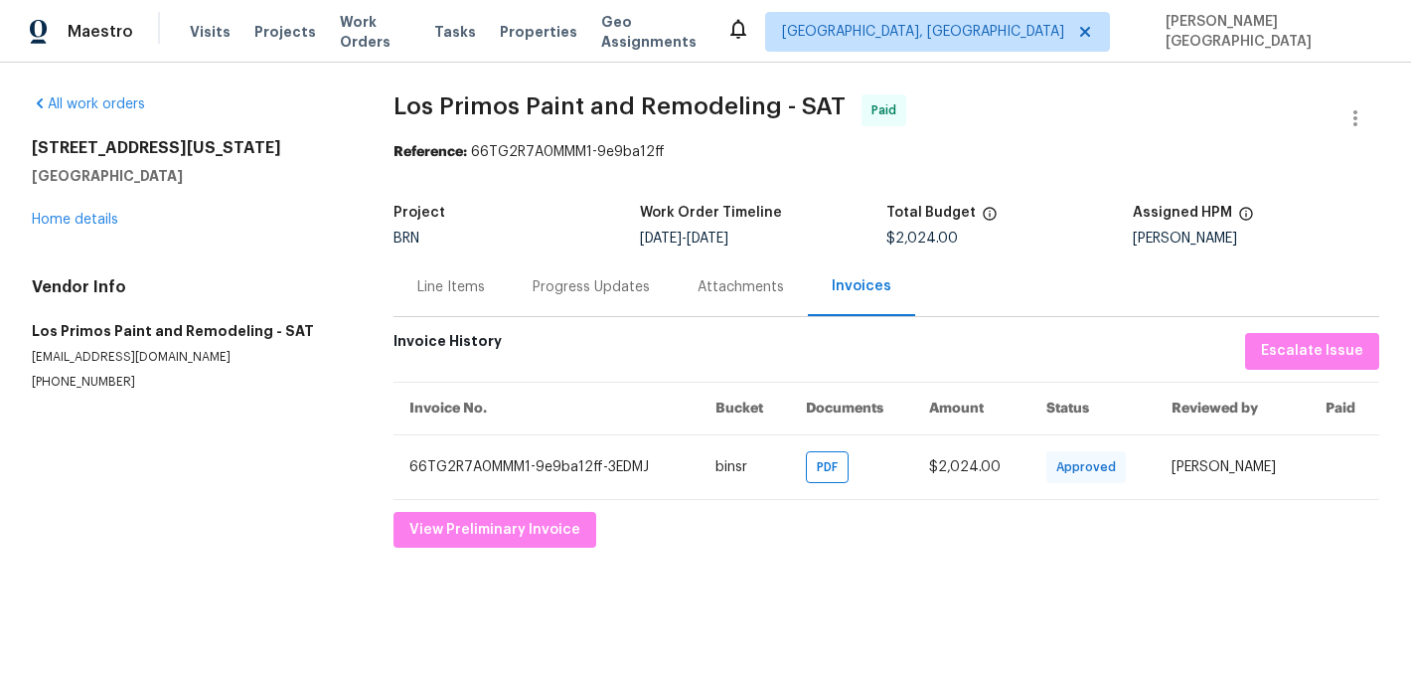
click at [406, 107] on span "Los Primos Paint and Remodeling - SAT" at bounding box center [620, 106] width 452 height 24
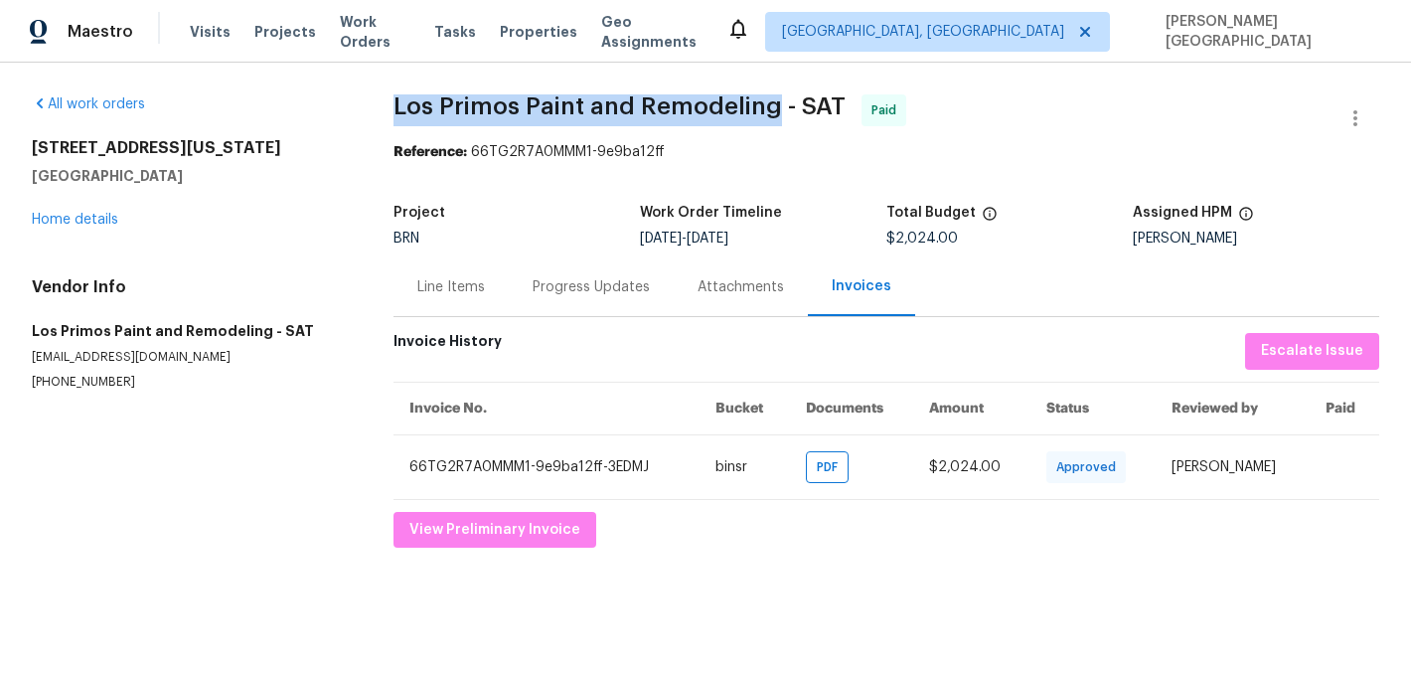
click at [721, 106] on span "Los Primos Paint and Remodeling - SAT" at bounding box center [620, 106] width 452 height 24
copy span "Los Primos Paint and Remodeling"
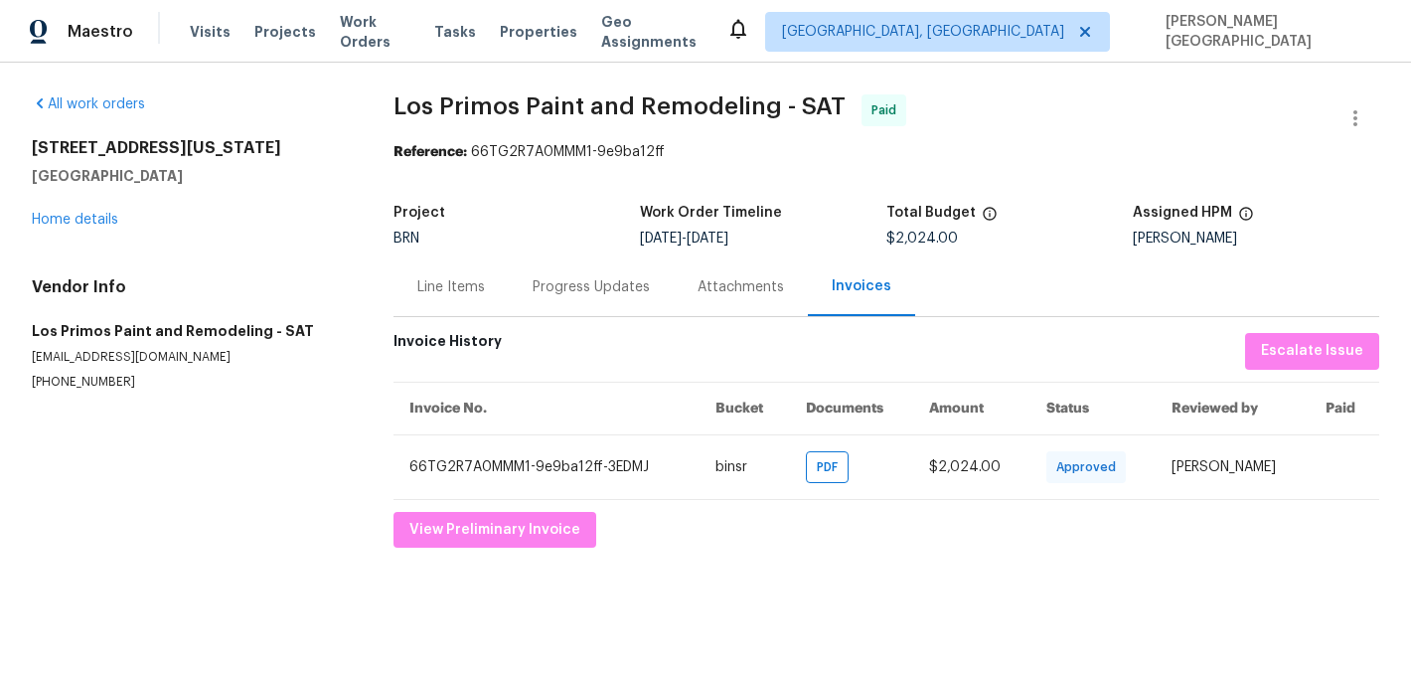
click at [409, 284] on div "Line Items" at bounding box center [451, 286] width 115 height 59
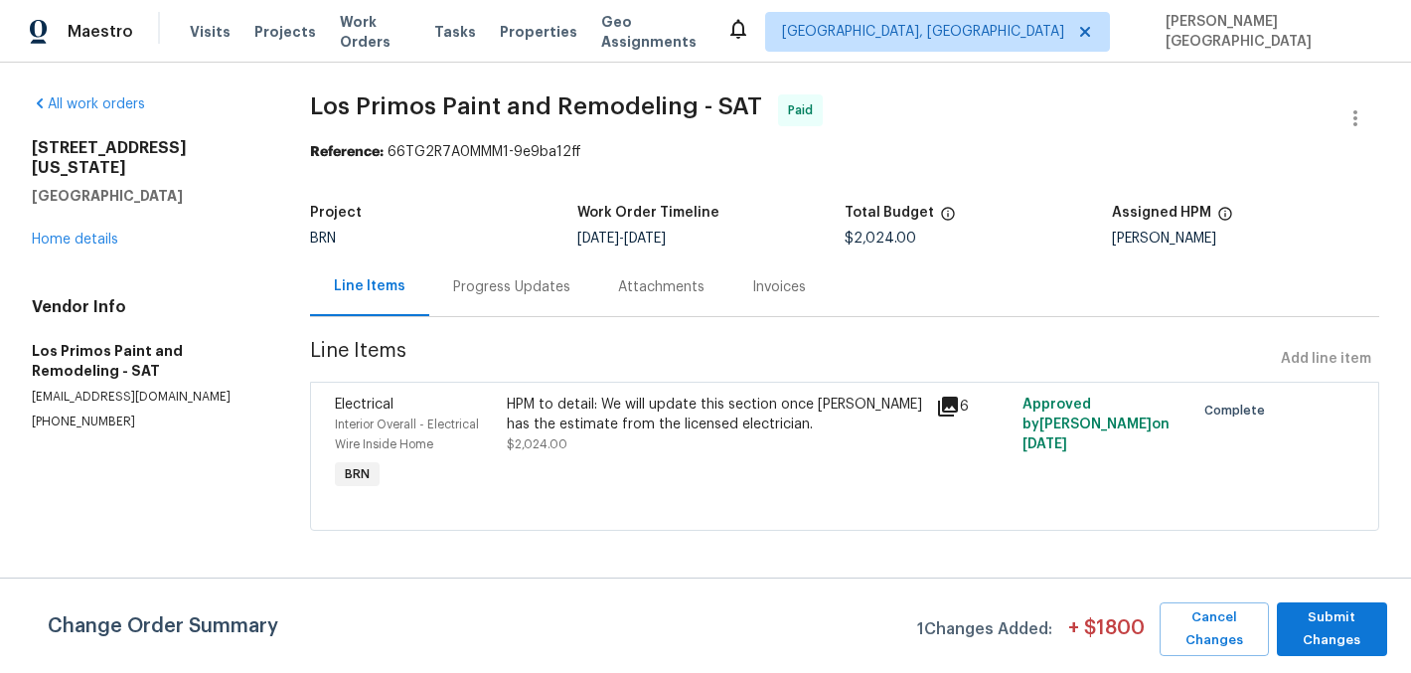
click at [576, 414] on div "HPM to detail: We will update this section once Felix has the estimate from the…" at bounding box center [716, 415] width 418 height 40
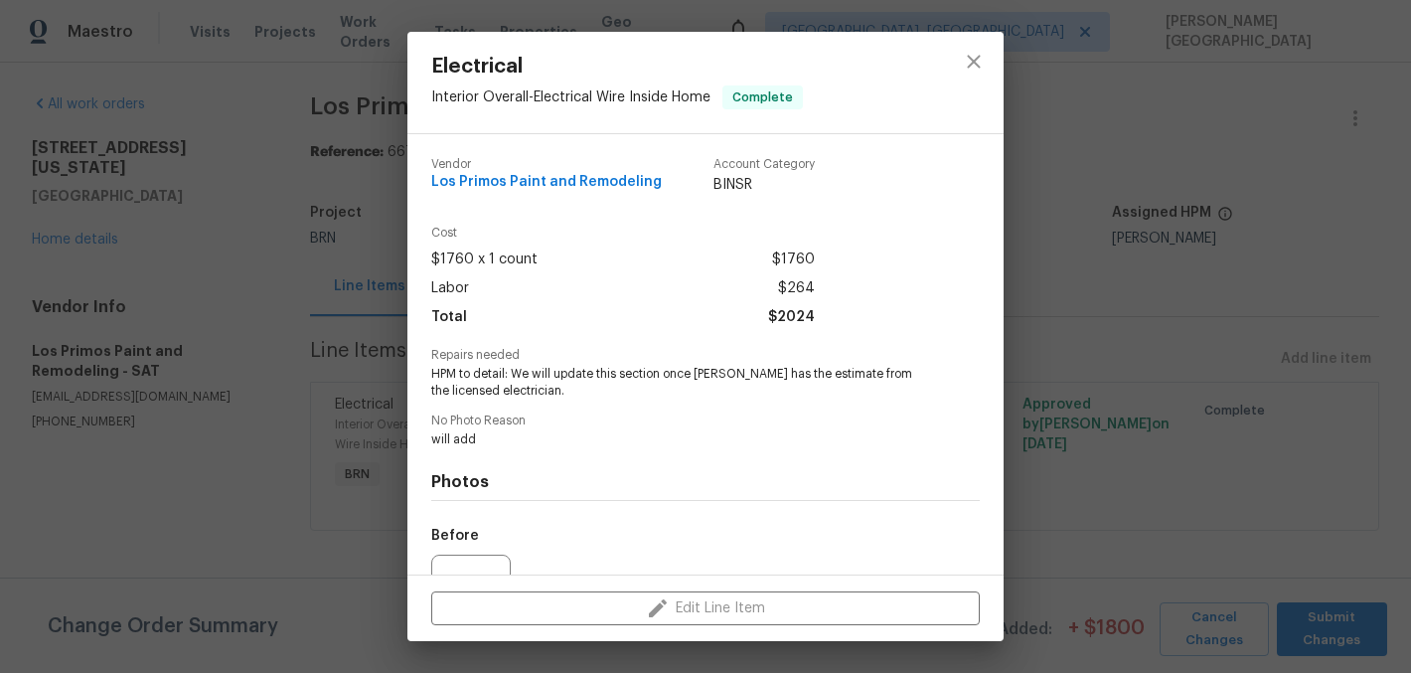
click at [478, 383] on span "HPM to detail: We will update this section once Felix has the estimate from the…" at bounding box center [678, 383] width 494 height 34
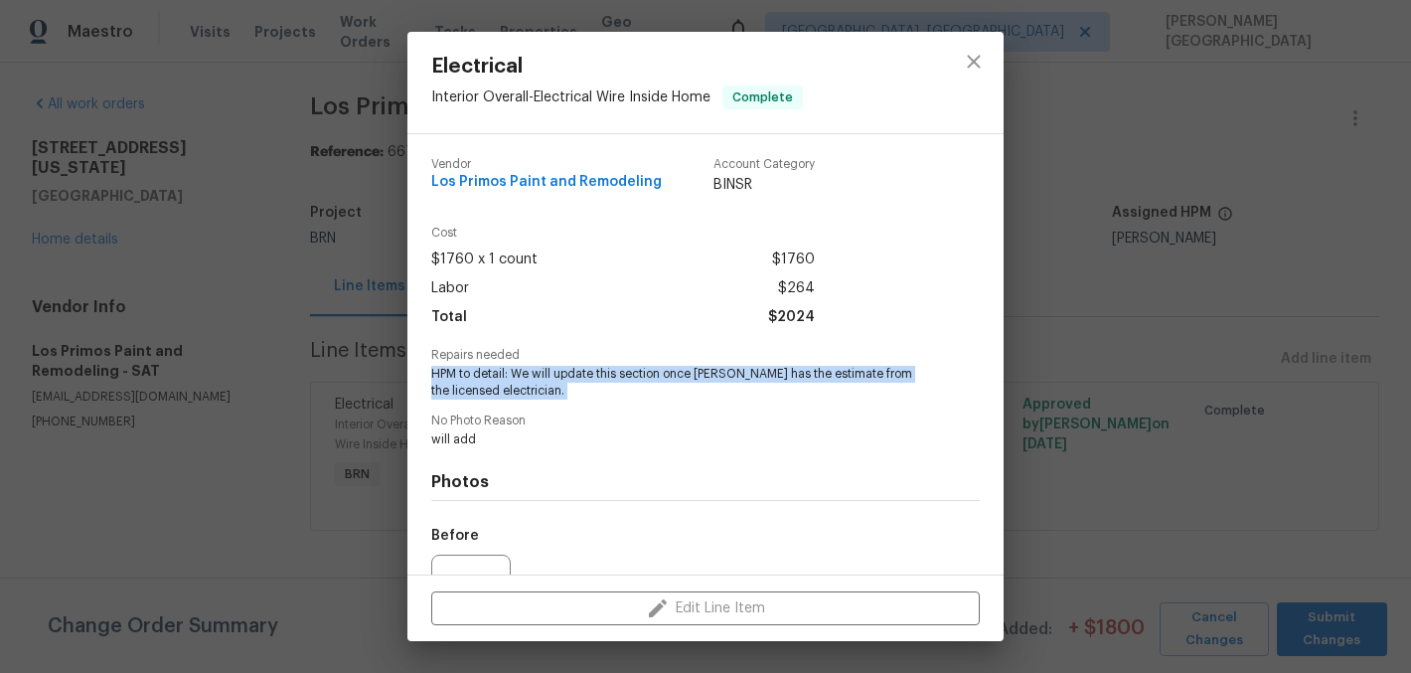
click at [478, 383] on span "HPM to detail: We will update this section once Felix has the estimate from the…" at bounding box center [678, 383] width 494 height 34
copy span "HPM to detail: We will update this section once Felix has the estimate from the…"
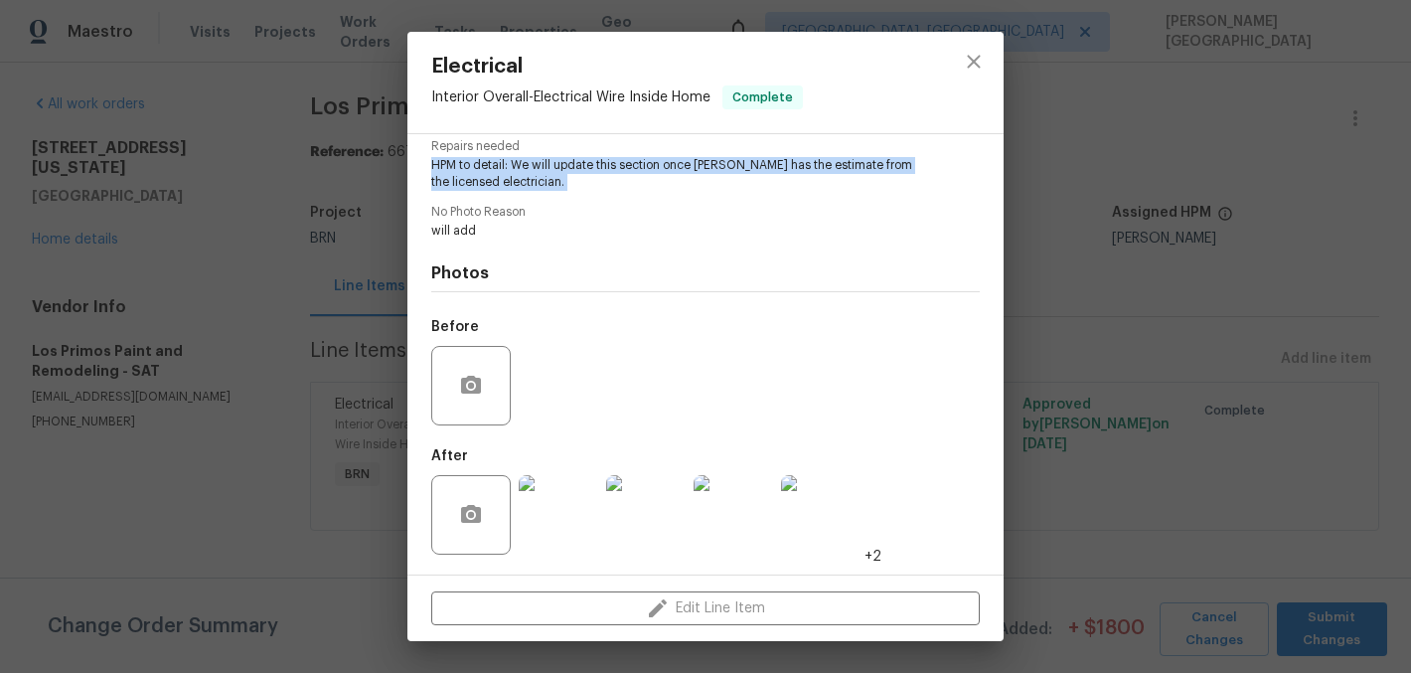
click at [641, 514] on img at bounding box center [645, 514] width 79 height 79
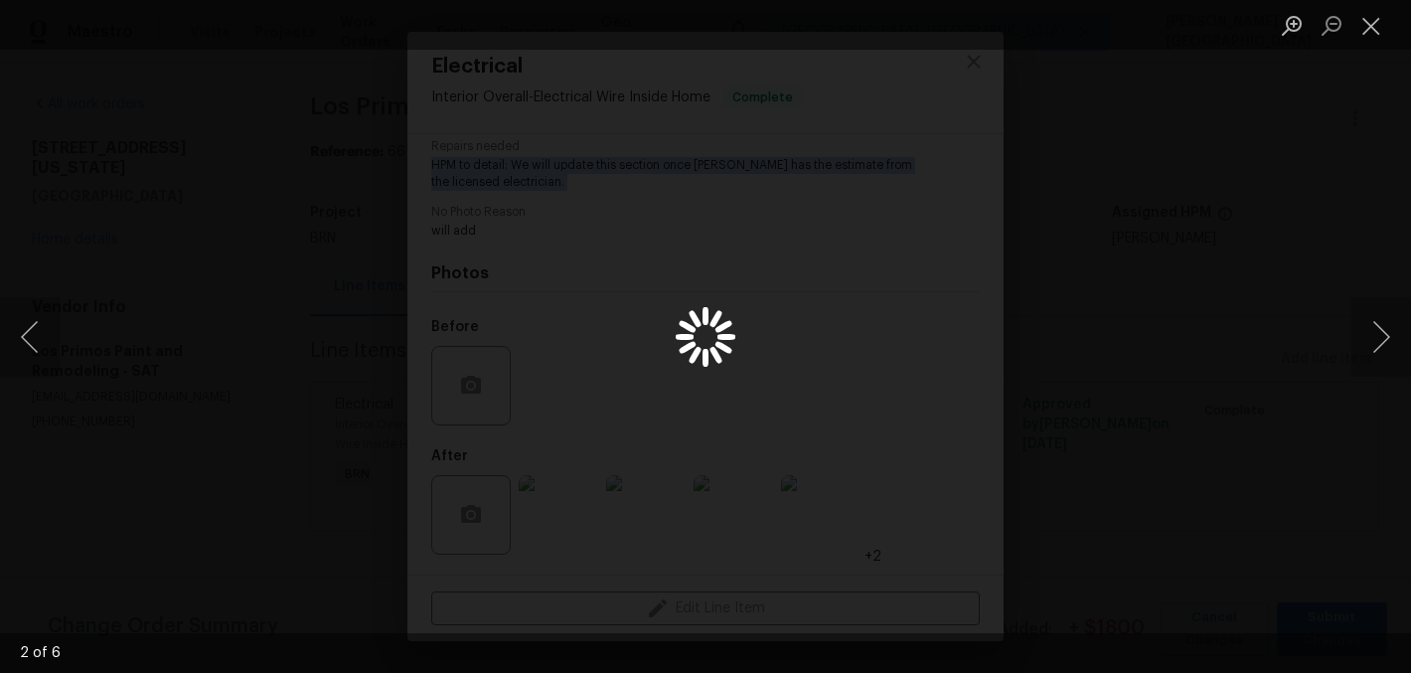
click at [1109, 137] on div "Lightbox" at bounding box center [705, 336] width 1411 height 673
click at [169, 146] on div "Lightbox" at bounding box center [705, 336] width 1411 height 673
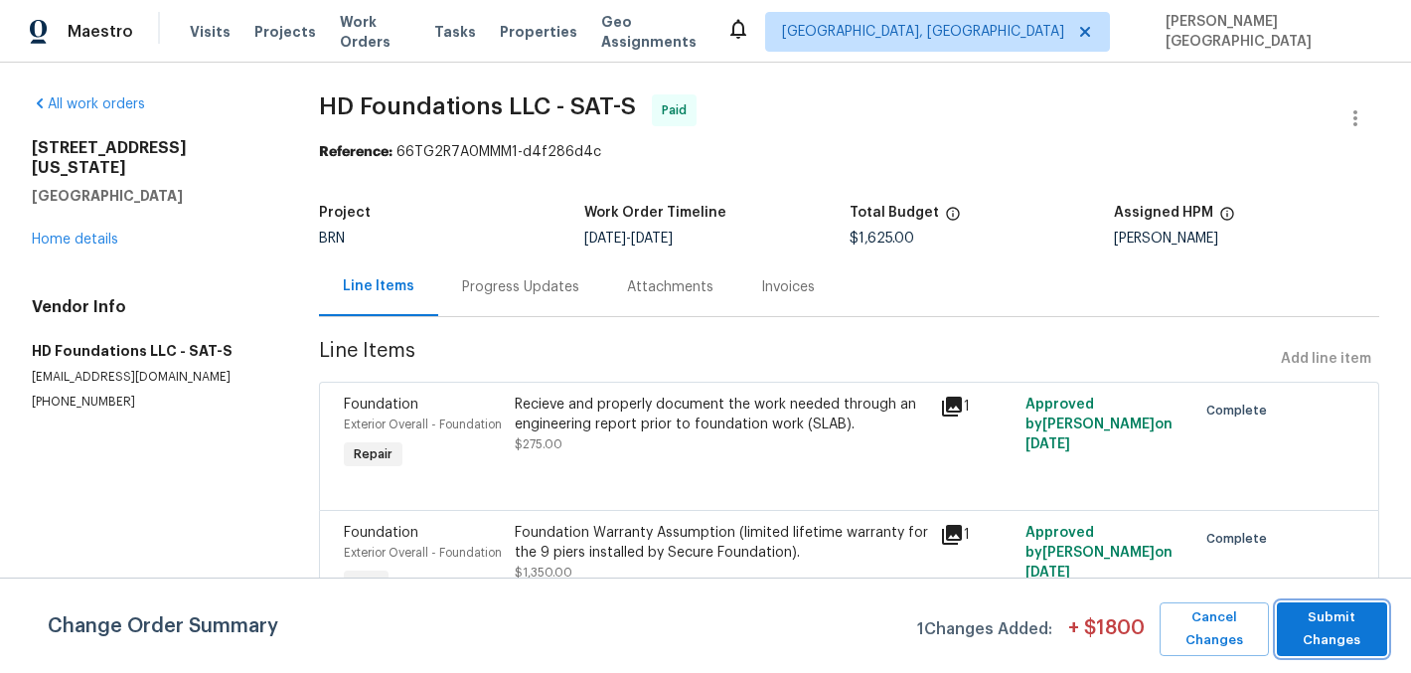
click at [1301, 624] on span "Submit Changes" at bounding box center [1332, 629] width 90 height 46
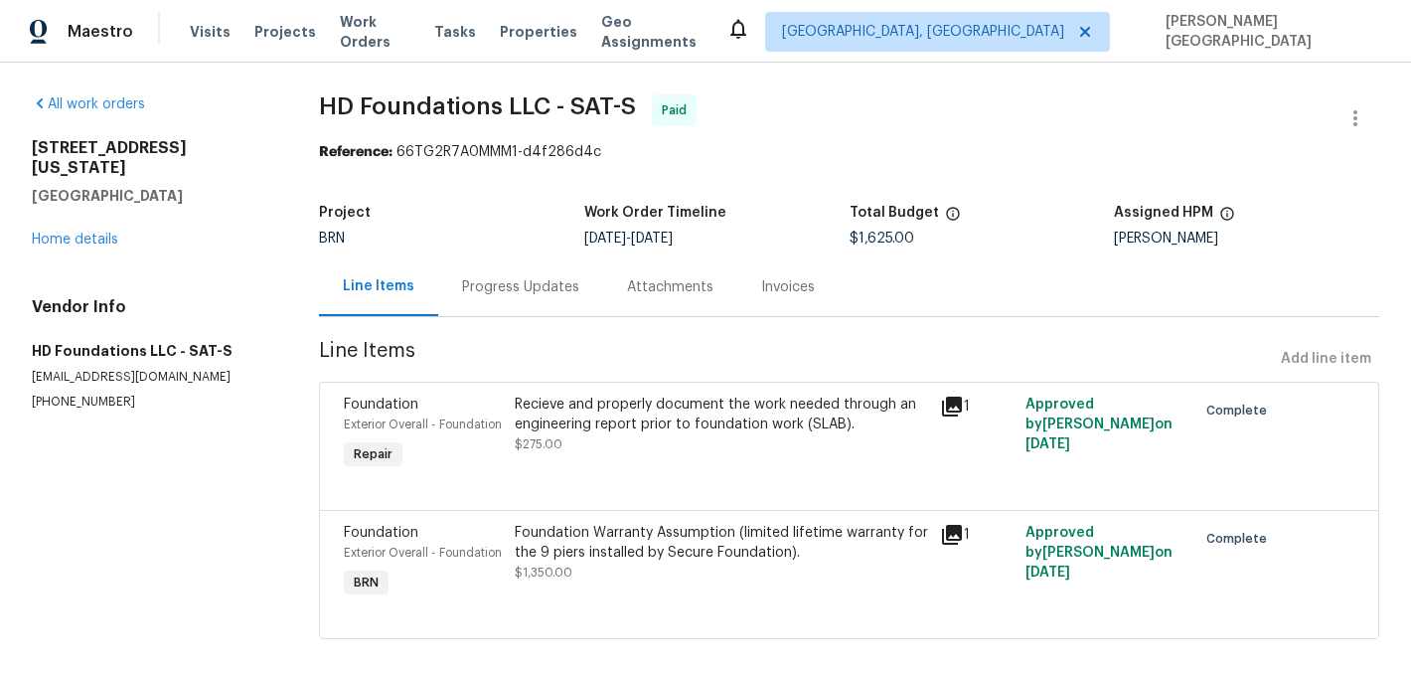
click at [775, 297] on div "Invoices" at bounding box center [787, 286] width 101 height 59
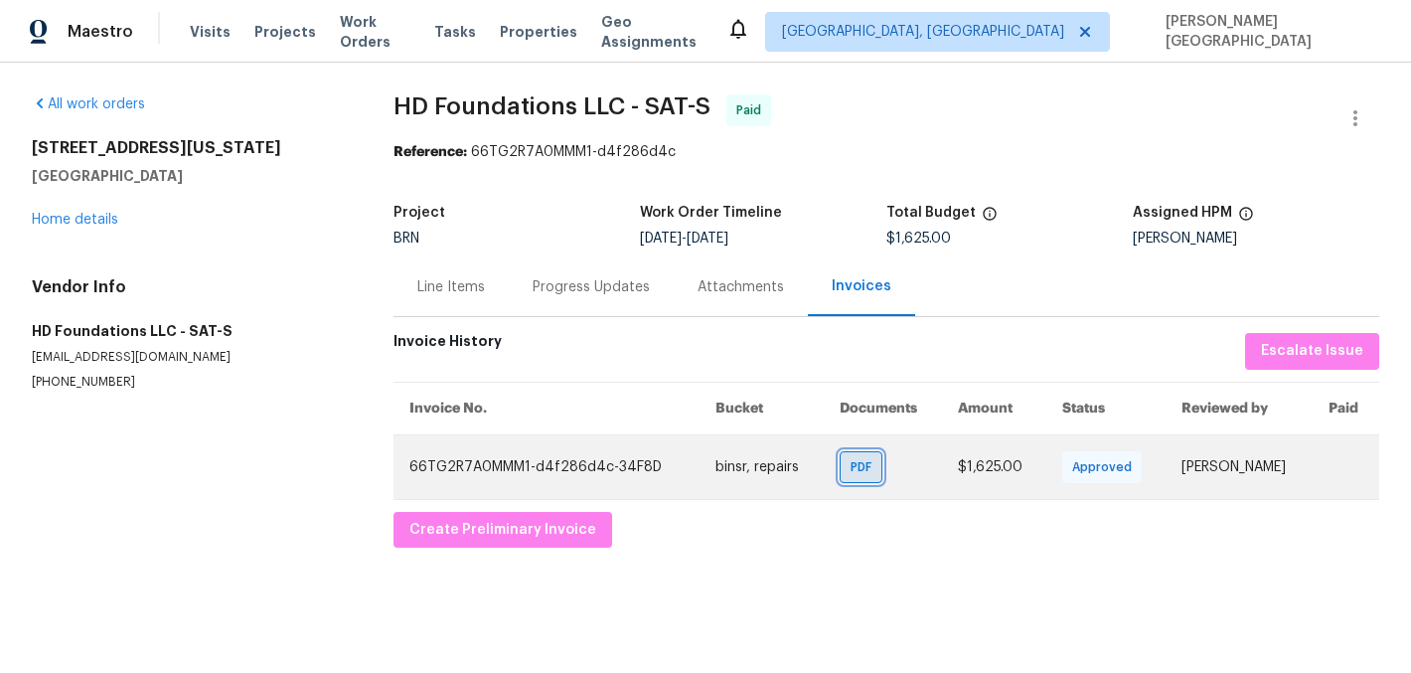
click at [851, 467] on span "PDF" at bounding box center [865, 467] width 29 height 20
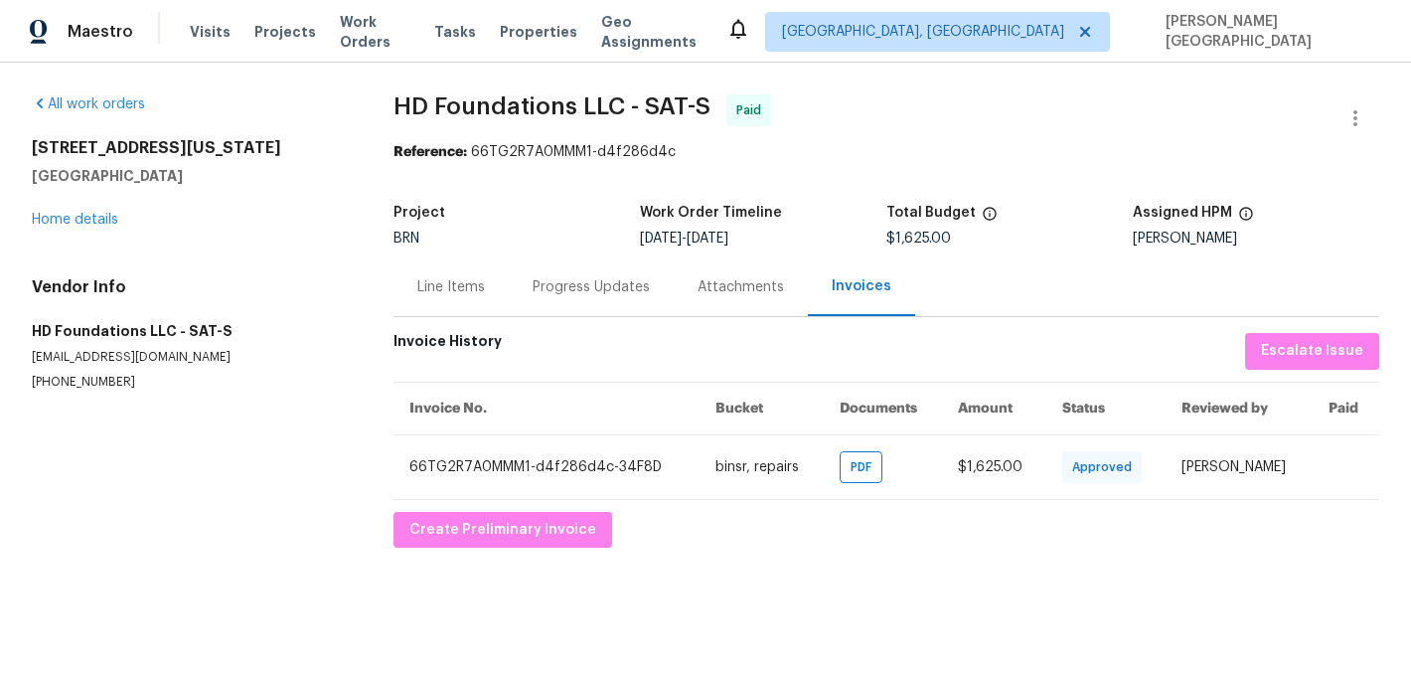
click at [399, 105] on span "HD Foundations LLC - SAT-S" at bounding box center [552, 106] width 317 height 24
click at [616, 105] on span "HD Foundations LLC - SAT-S" at bounding box center [552, 106] width 317 height 24
copy span "HD Foundations LLC"
click at [437, 260] on div "Line Items" at bounding box center [451, 286] width 115 height 59
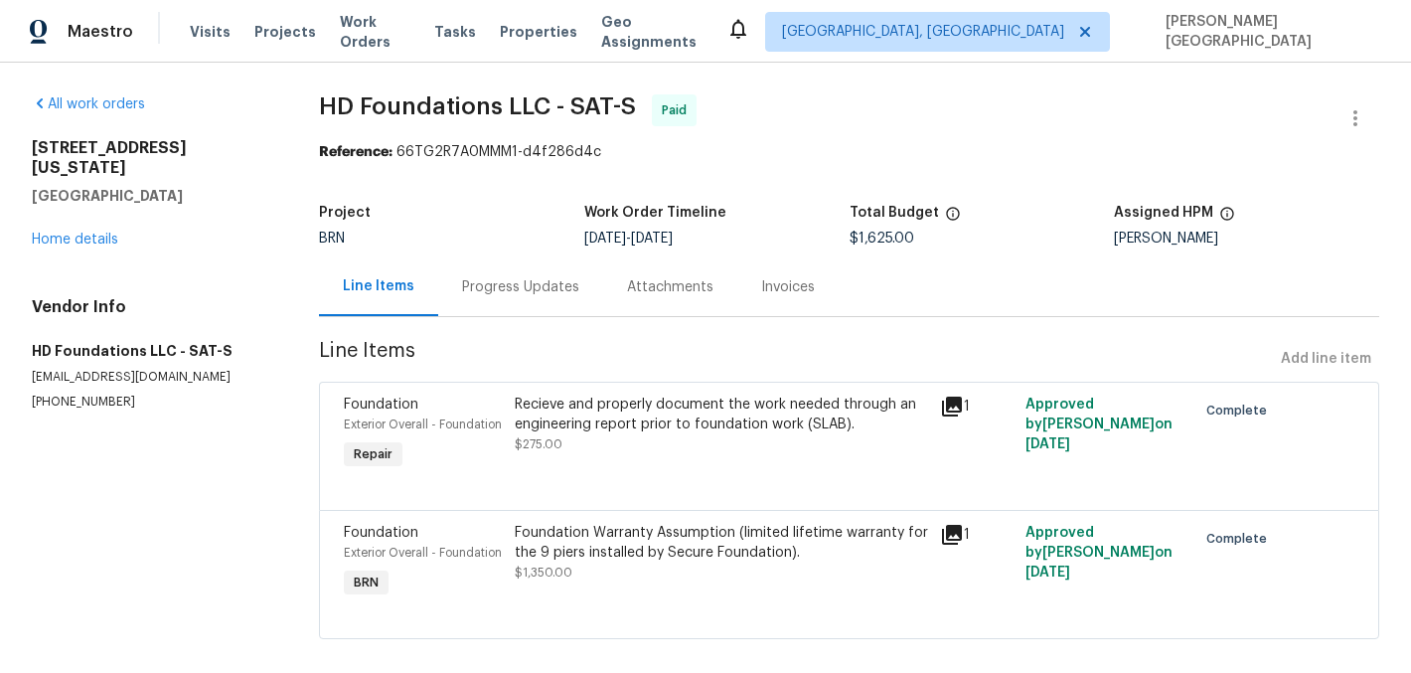
click at [643, 430] on div "Recieve and properly document the work needed through an engineering report pri…" at bounding box center [722, 415] width 414 height 40
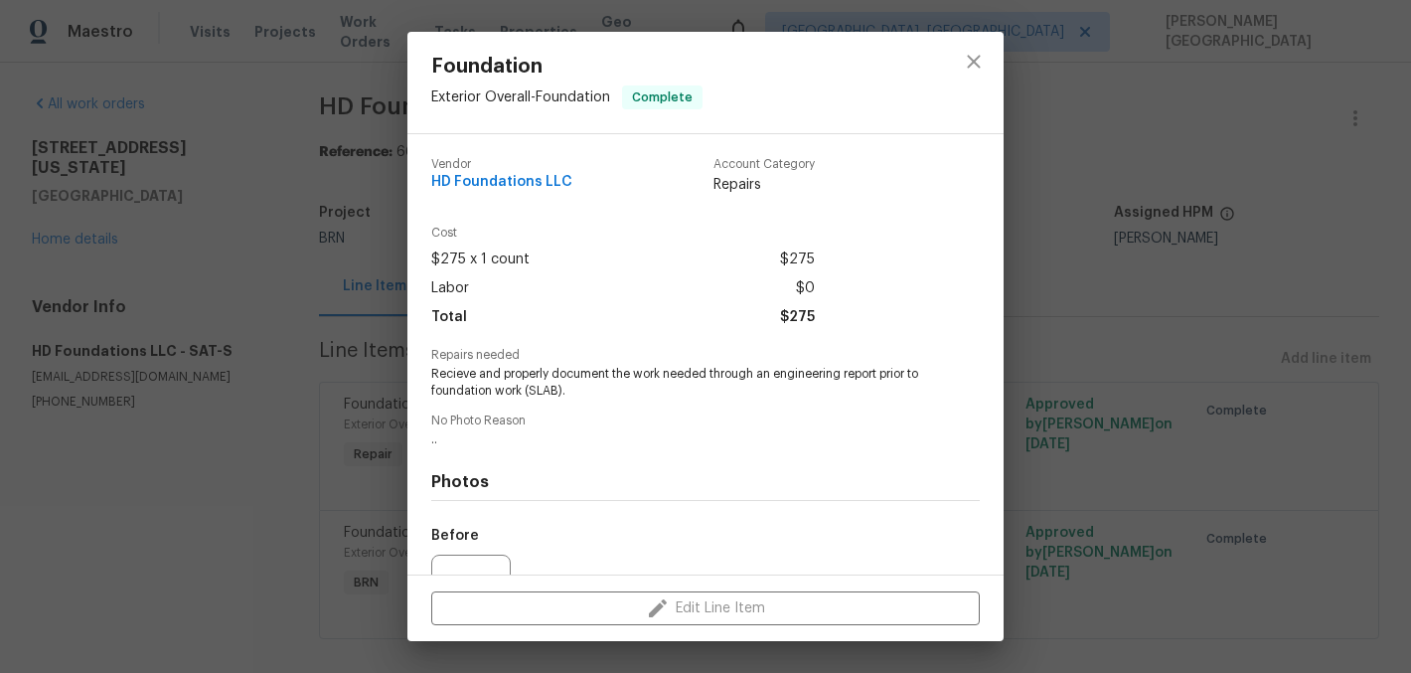
click at [1193, 436] on div "Foundation Exterior Overall - Foundation Complete Vendor HD Foundations LLC Acc…" at bounding box center [705, 336] width 1411 height 673
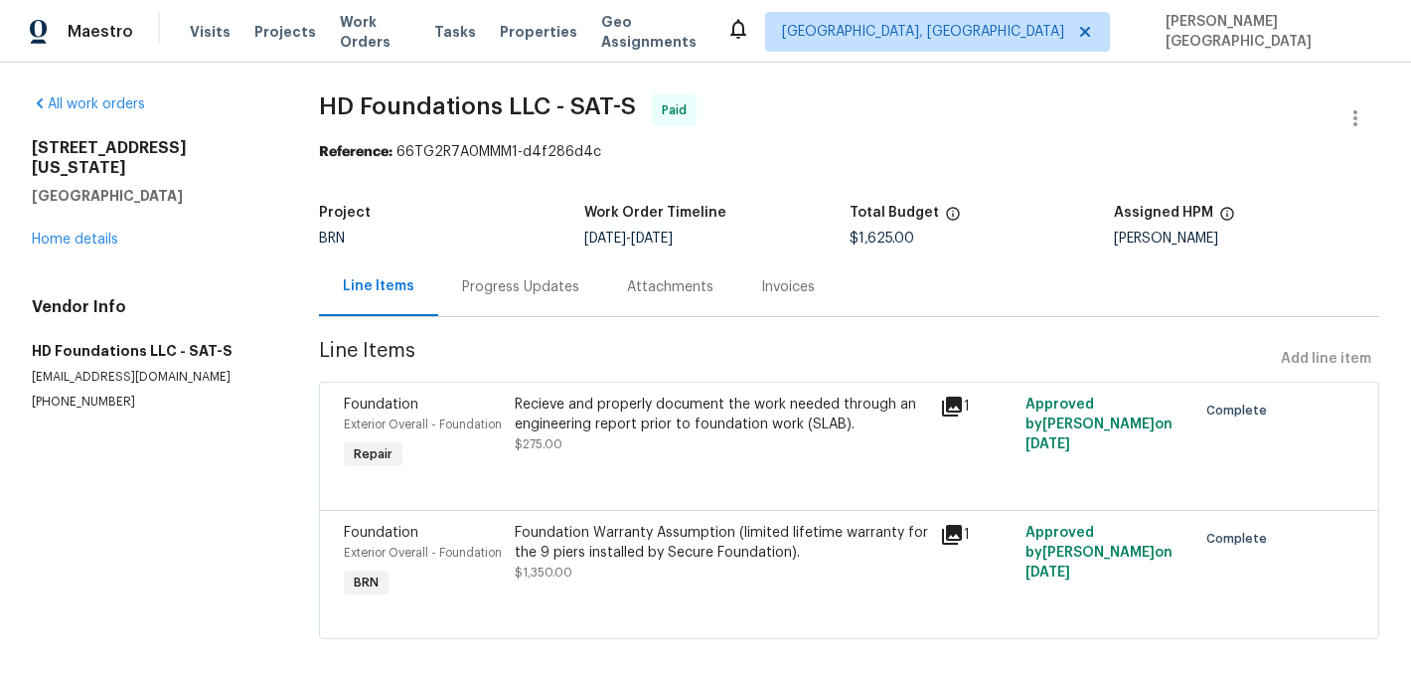
scroll to position [64, 0]
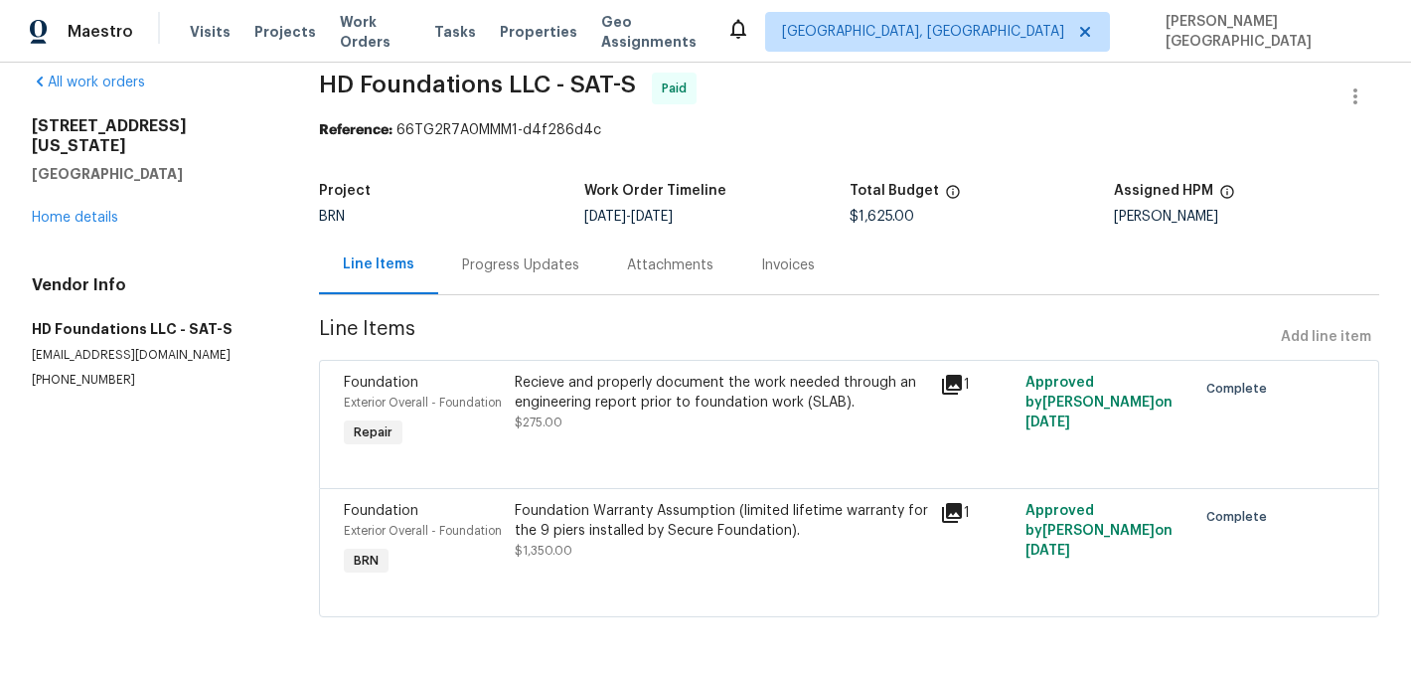
click at [712, 373] on div "Recieve and properly document the work needed through an engineering report pri…" at bounding box center [722, 393] width 414 height 40
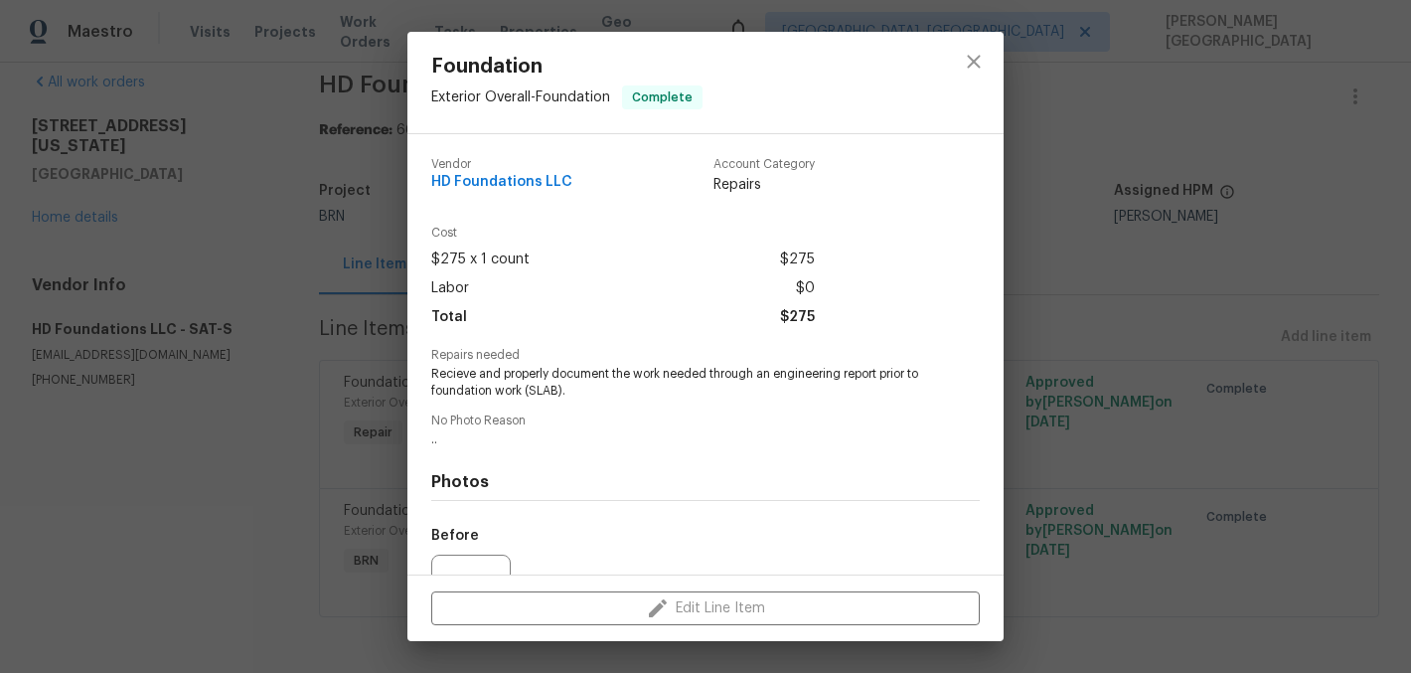
scroll to position [209, 0]
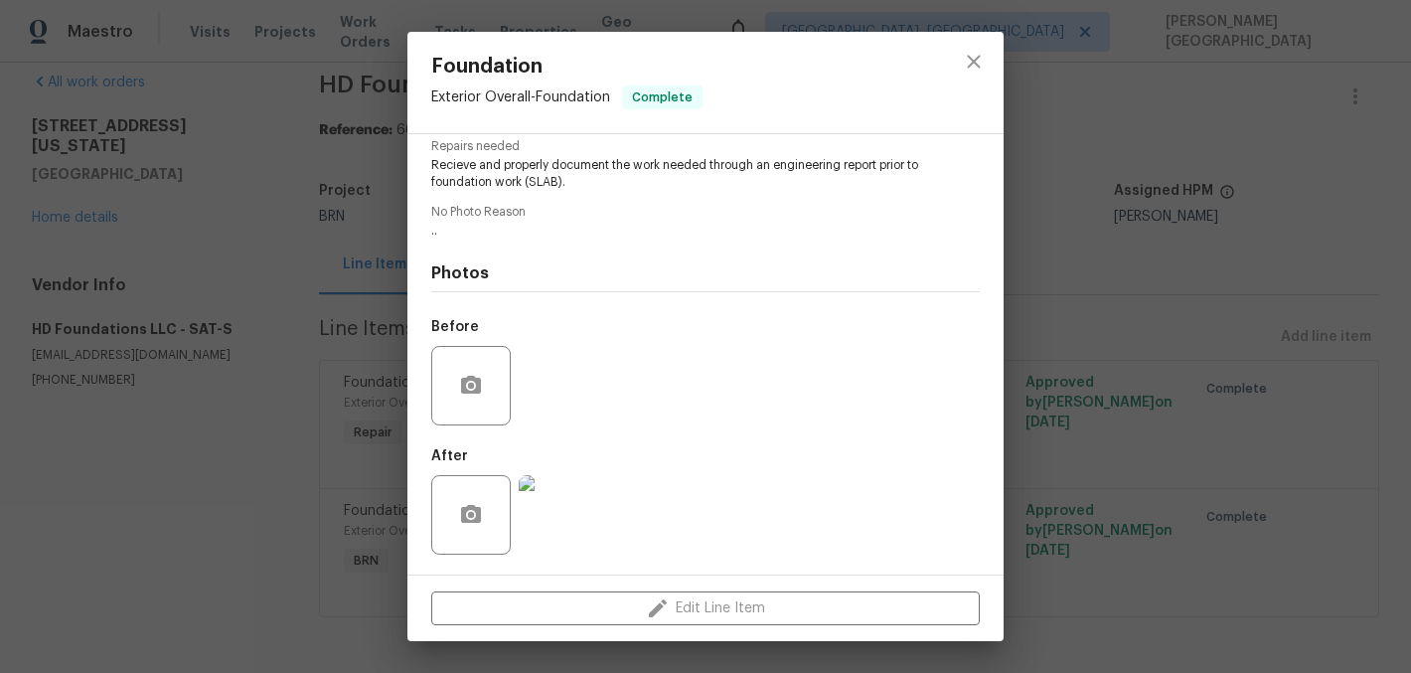
click at [1185, 334] on div "Foundation Exterior Overall - Foundation Complete Vendor HD Foundations LLC Acc…" at bounding box center [705, 336] width 1411 height 673
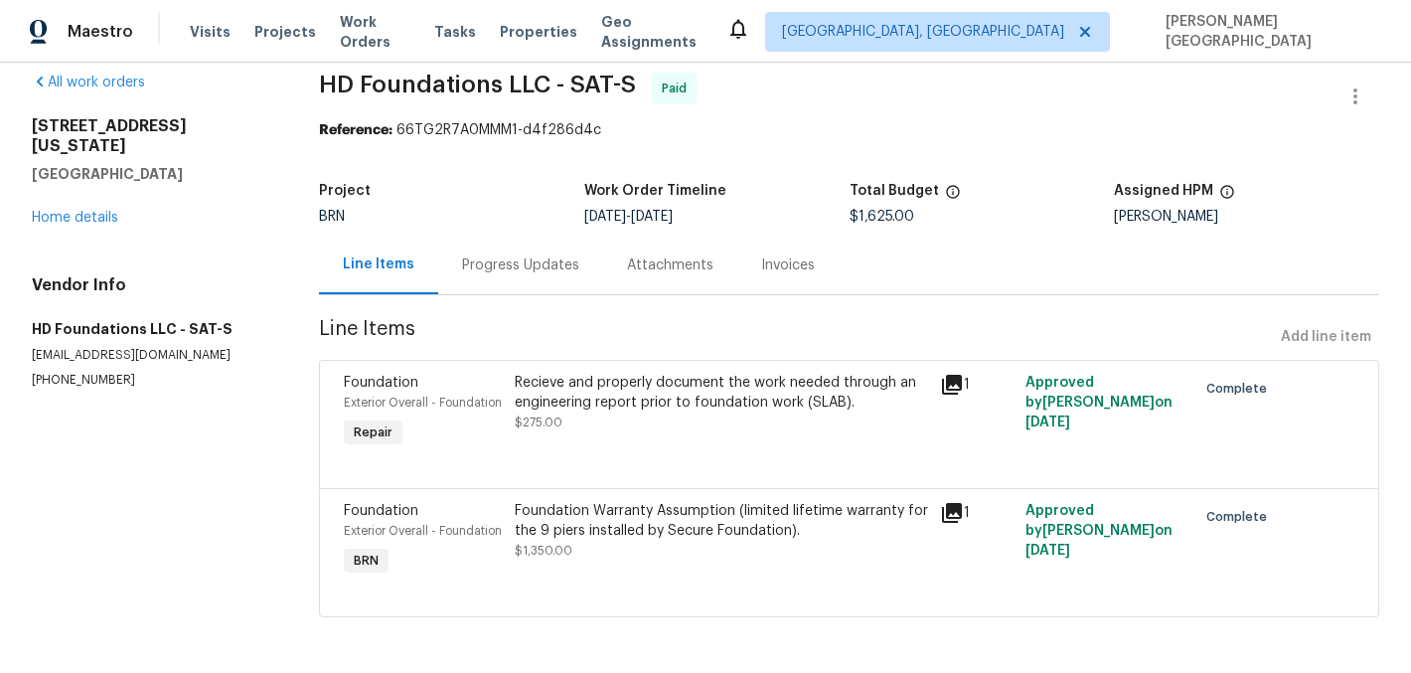
click at [712, 507] on div "Foundation Warranty Assumption (limited lifetime warranty for the 9 piers insta…" at bounding box center [722, 521] width 414 height 40
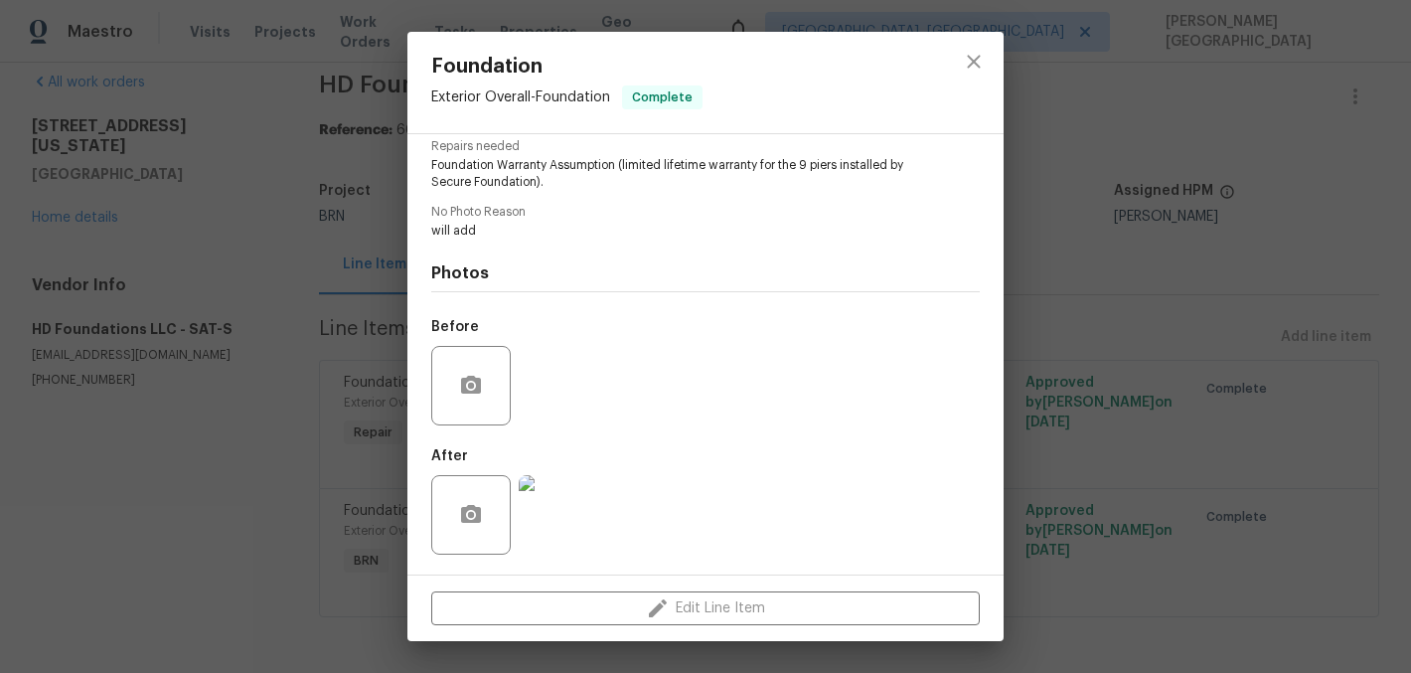
click at [1361, 338] on div "Foundation Exterior Overall - Foundation Complete Vendor HD Foundations LLC Acc…" at bounding box center [705, 336] width 1411 height 673
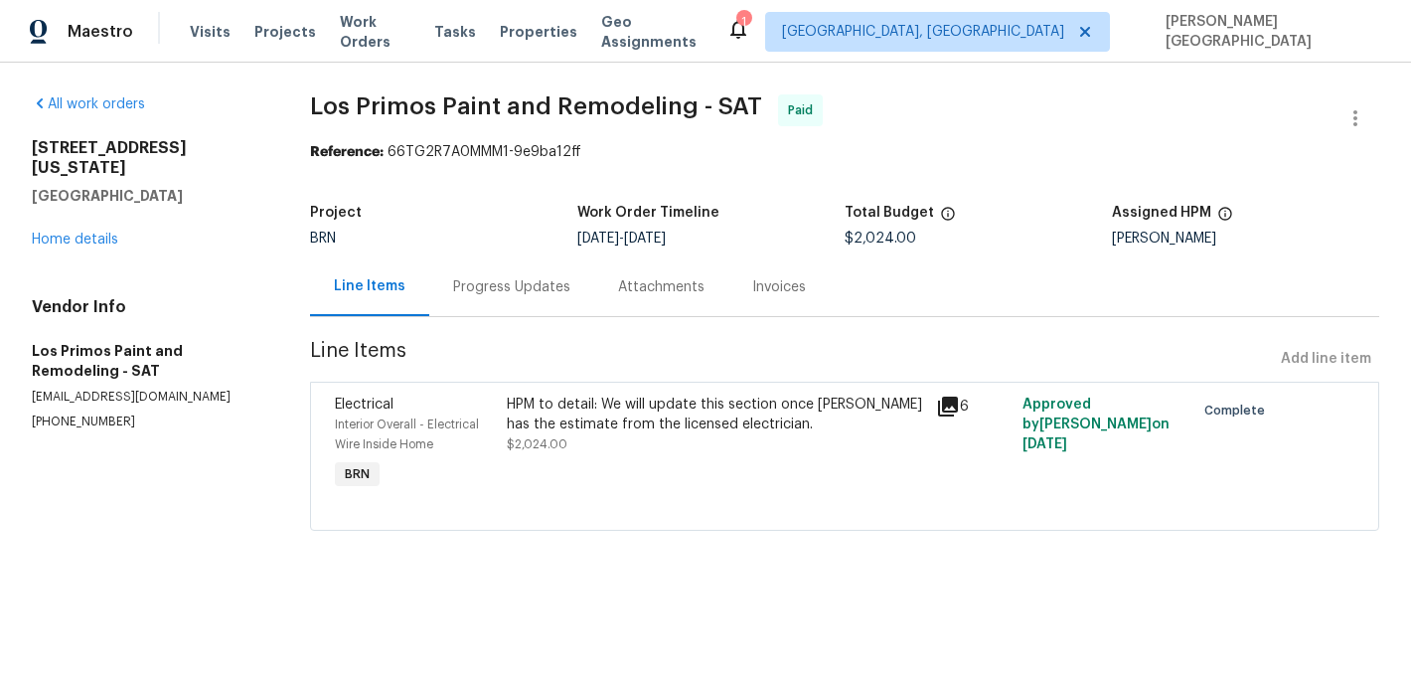
click at [618, 441] on div "HPM to detail: We will update this section once Felix has the estimate from the…" at bounding box center [716, 425] width 418 height 60
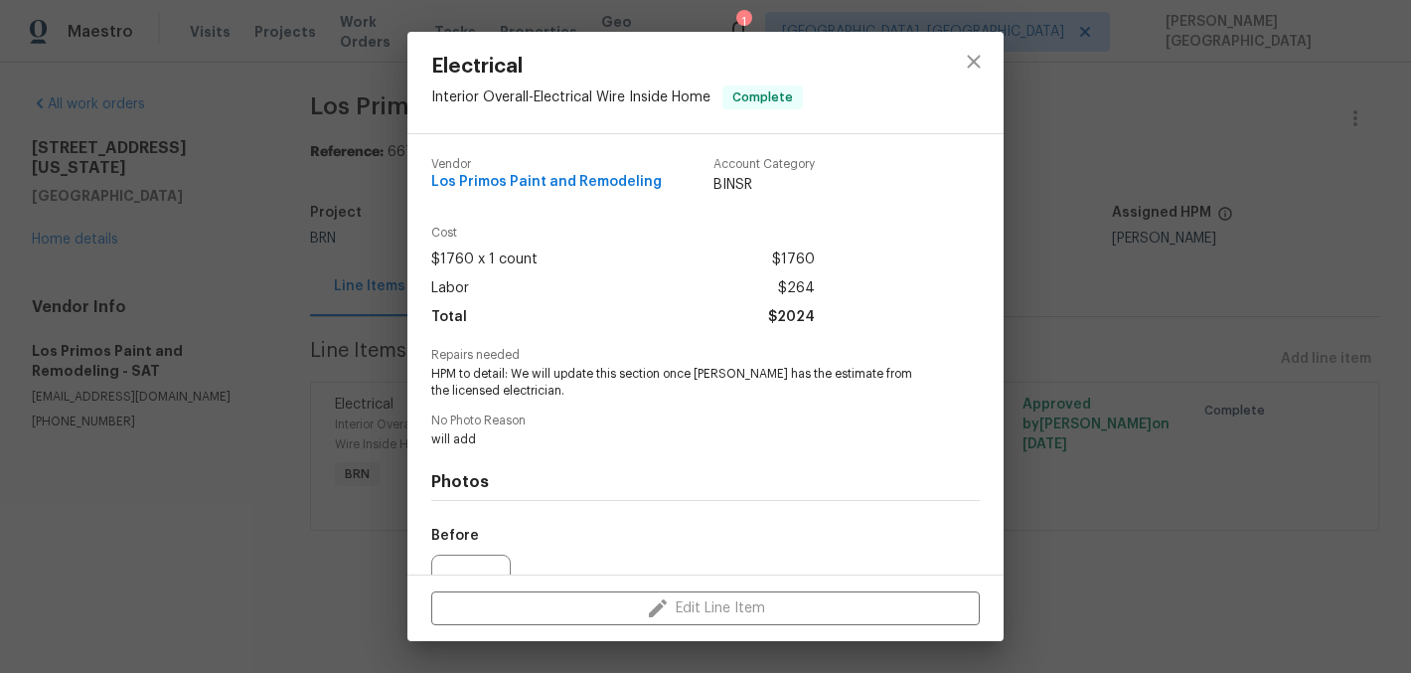
scroll to position [209, 0]
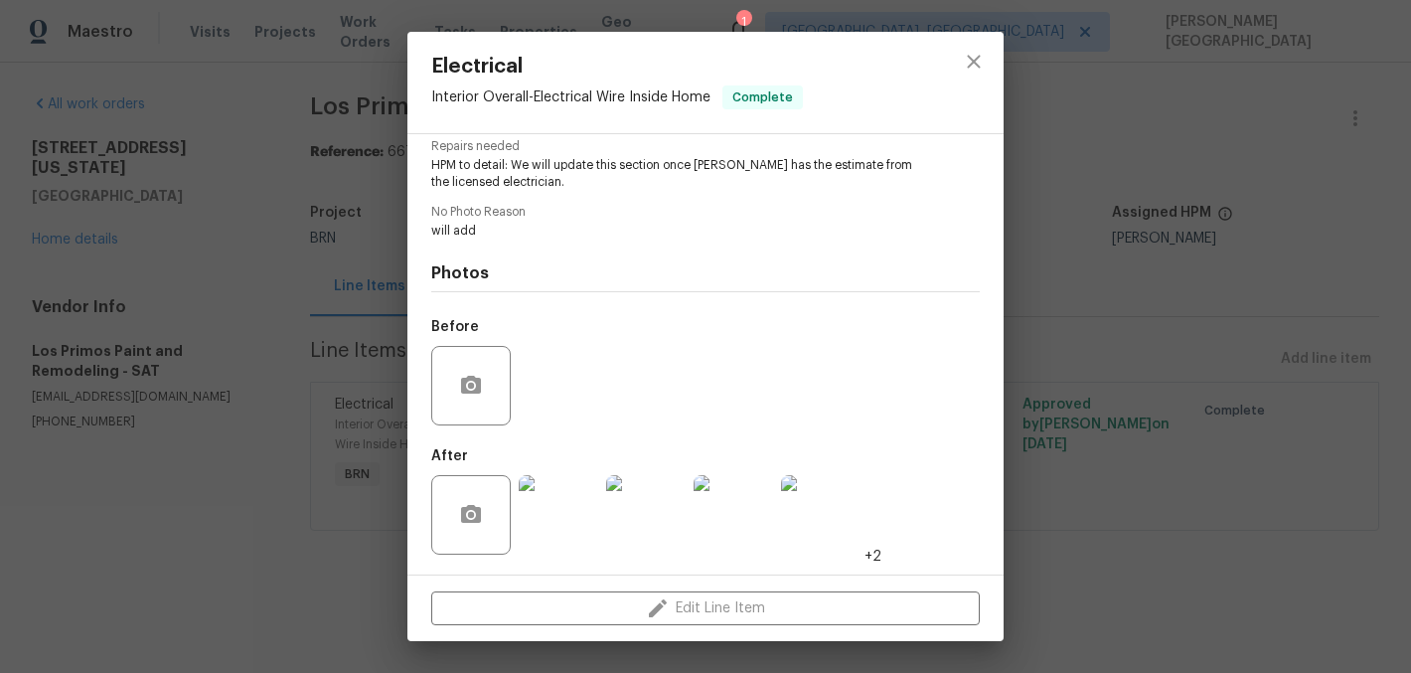
click at [665, 529] on img at bounding box center [645, 514] width 79 height 79
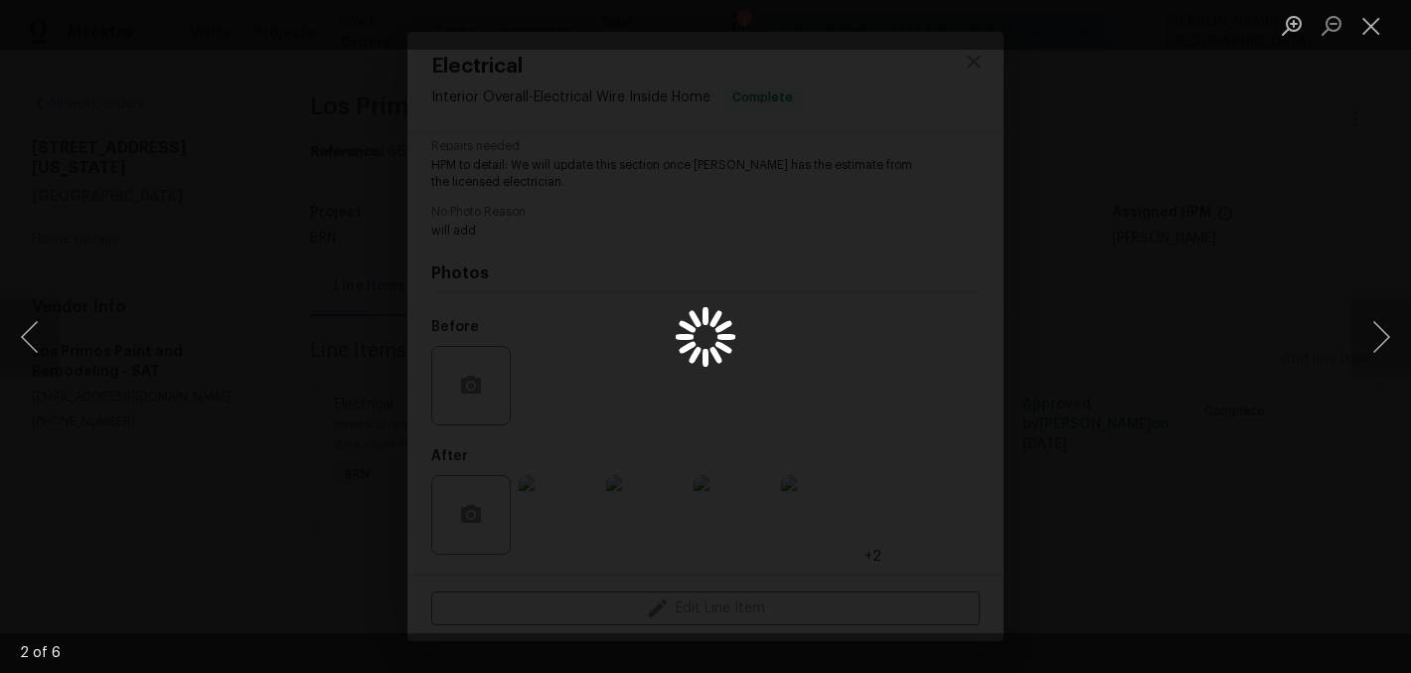
click at [1191, 226] on div "Lightbox" at bounding box center [705, 336] width 1411 height 673
click at [1373, 334] on button "Next image" at bounding box center [1381, 336] width 60 height 79
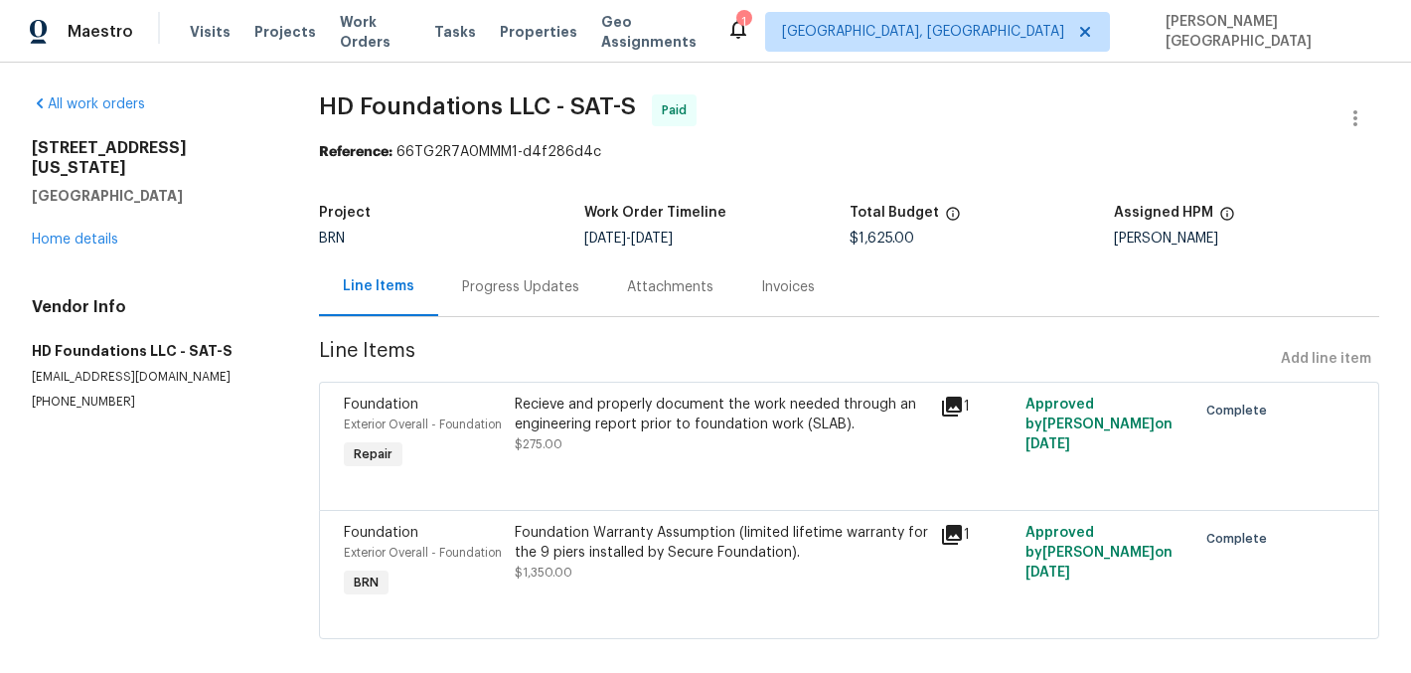
click at [674, 468] on div "Recieve and properly document the work needed through an engineering report pri…" at bounding box center [722, 434] width 426 height 91
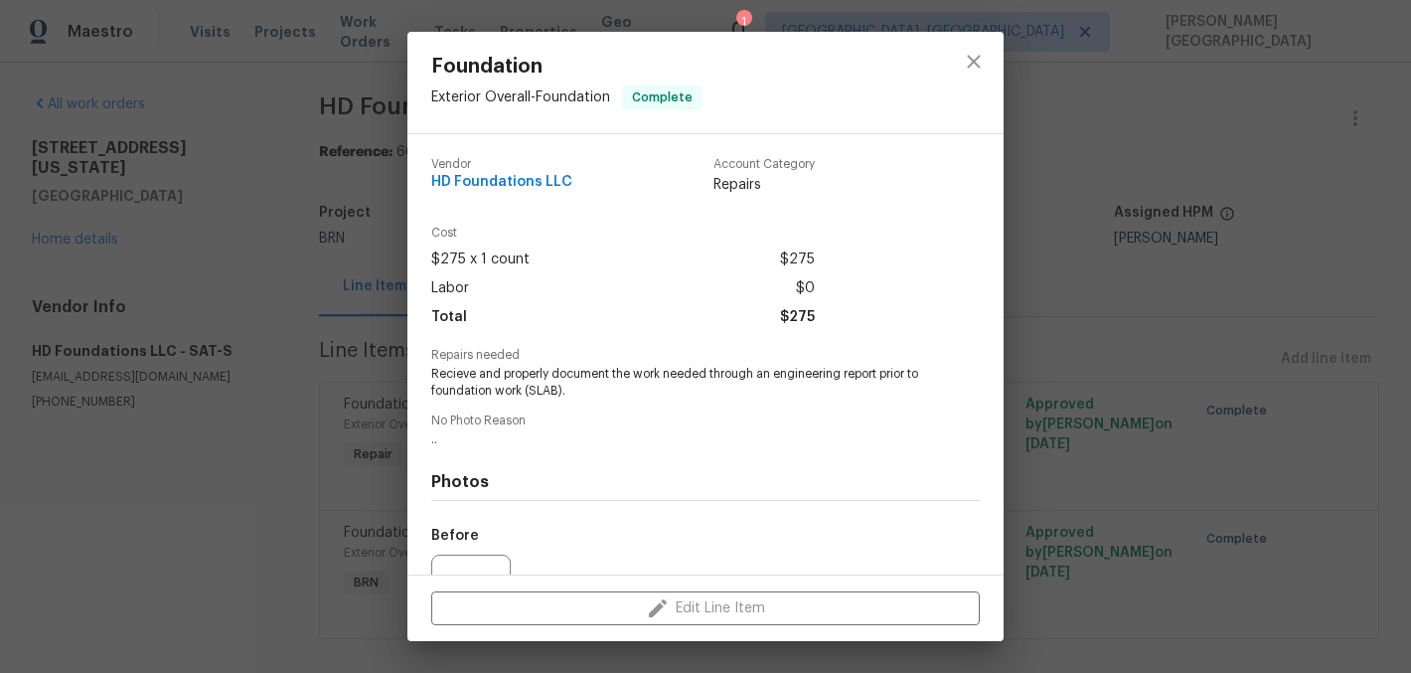
click at [1262, 294] on div "Foundation Exterior Overall - Foundation Complete Vendor HD Foundations LLC Acc…" at bounding box center [705, 336] width 1411 height 673
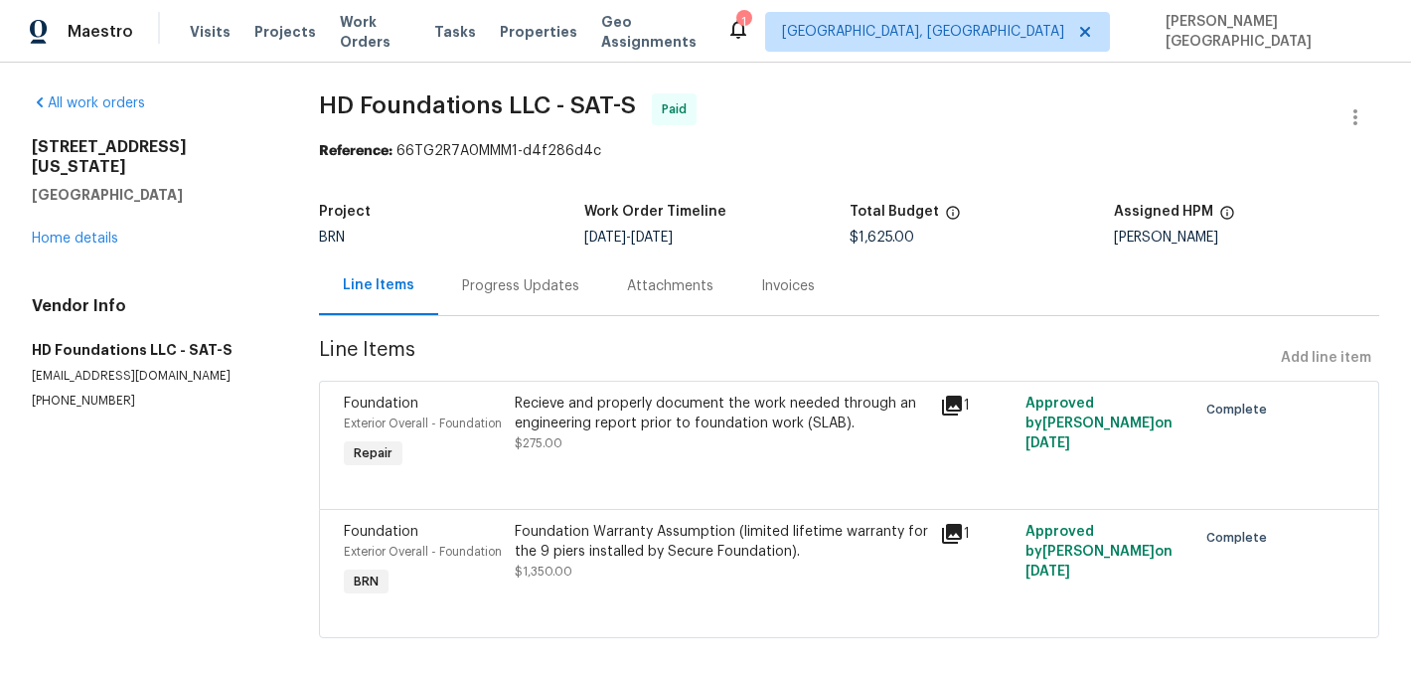
scroll to position [64, 0]
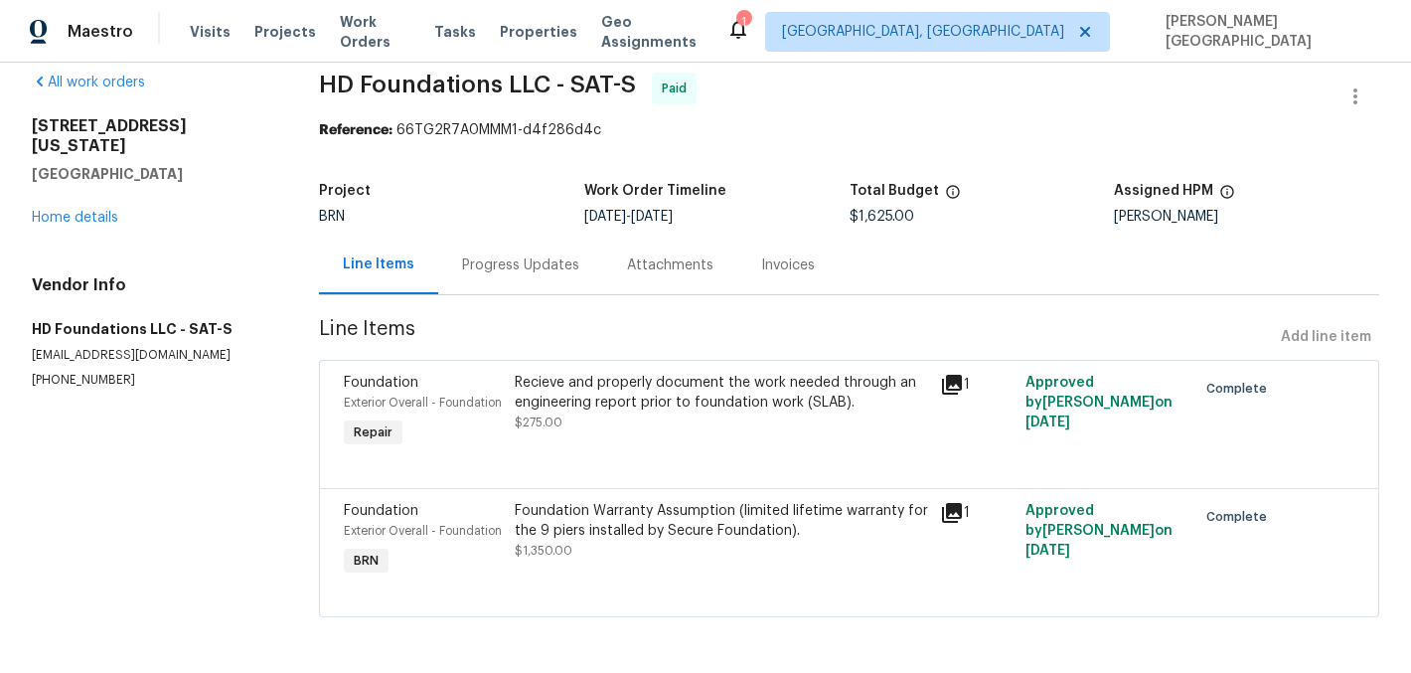
click at [538, 545] on span "$1,350.00" at bounding box center [544, 551] width 58 height 12
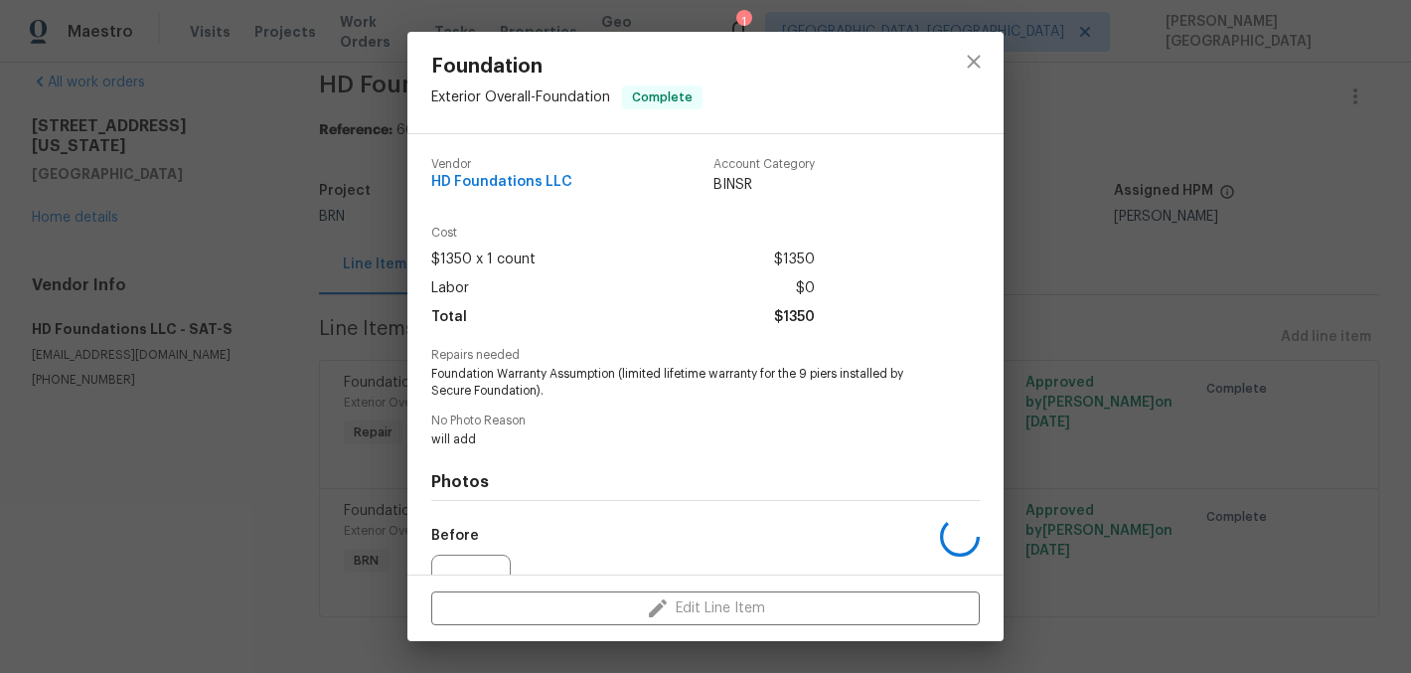
scroll to position [209, 0]
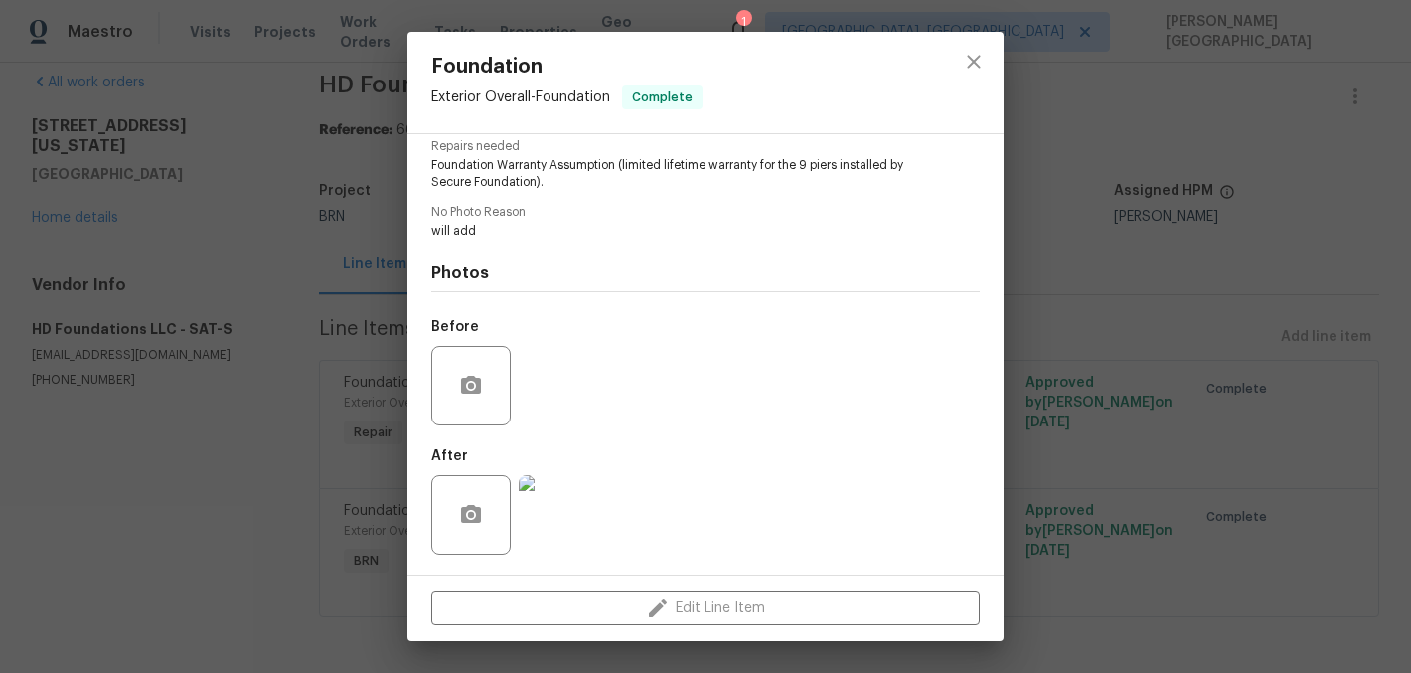
click at [1144, 349] on div "Foundation Exterior Overall - Foundation Complete Vendor HD Foundations LLC Acc…" at bounding box center [705, 336] width 1411 height 673
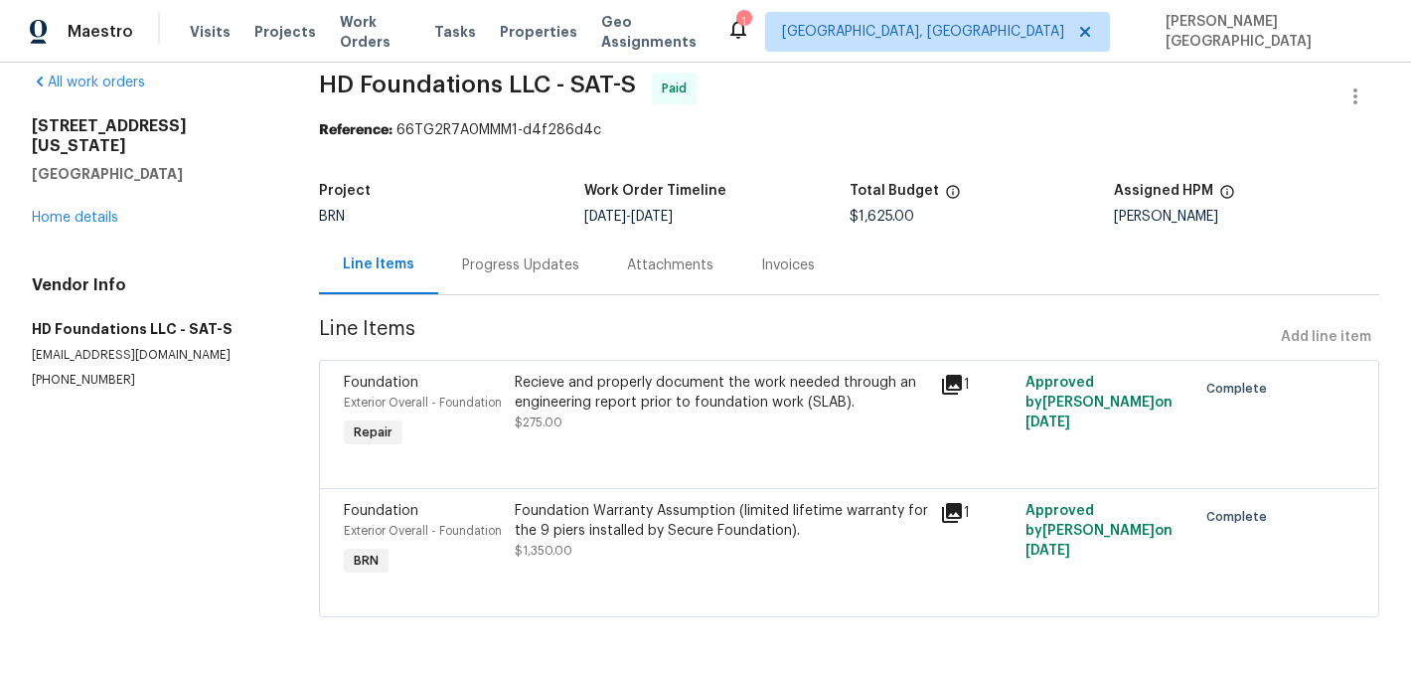
click at [628, 373] on div "Recieve and properly document the work needed through an engineering report pri…" at bounding box center [722, 403] width 414 height 60
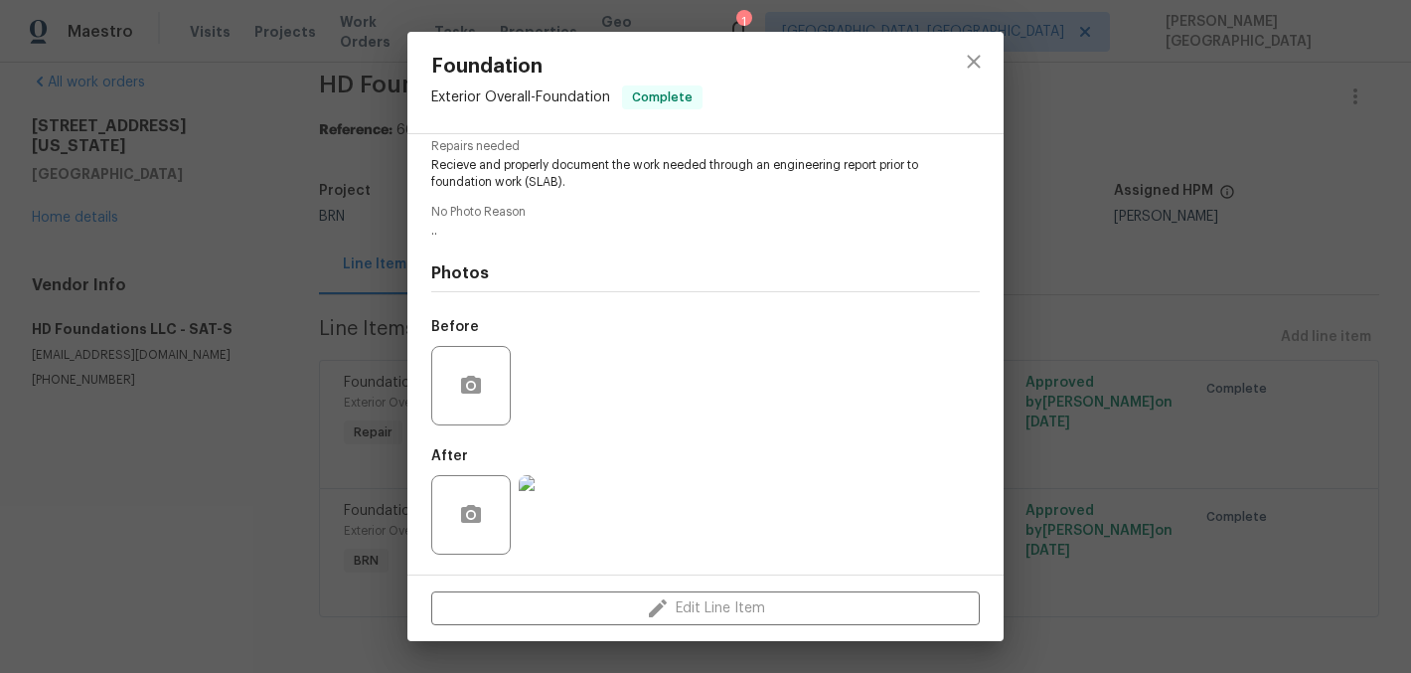
click at [565, 500] on img at bounding box center [558, 514] width 79 height 79
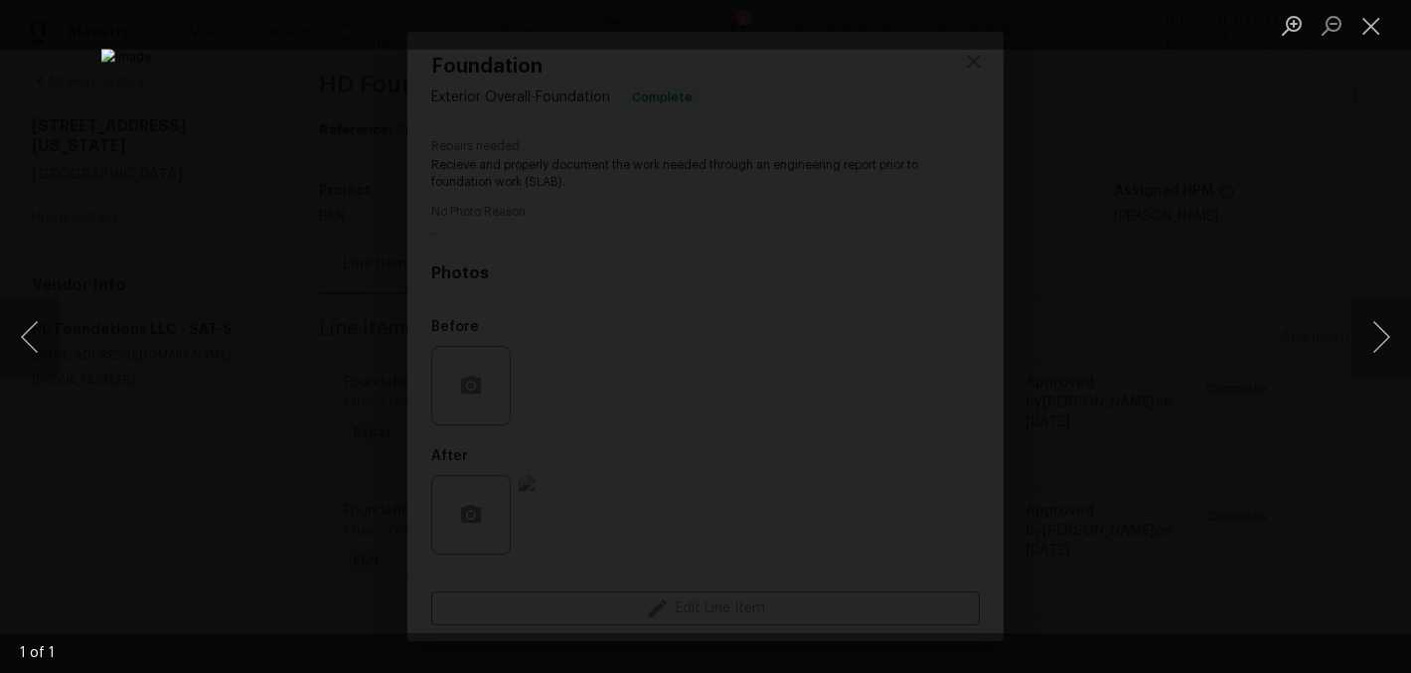
click at [1348, 179] on div "Lightbox" at bounding box center [705, 336] width 1411 height 673
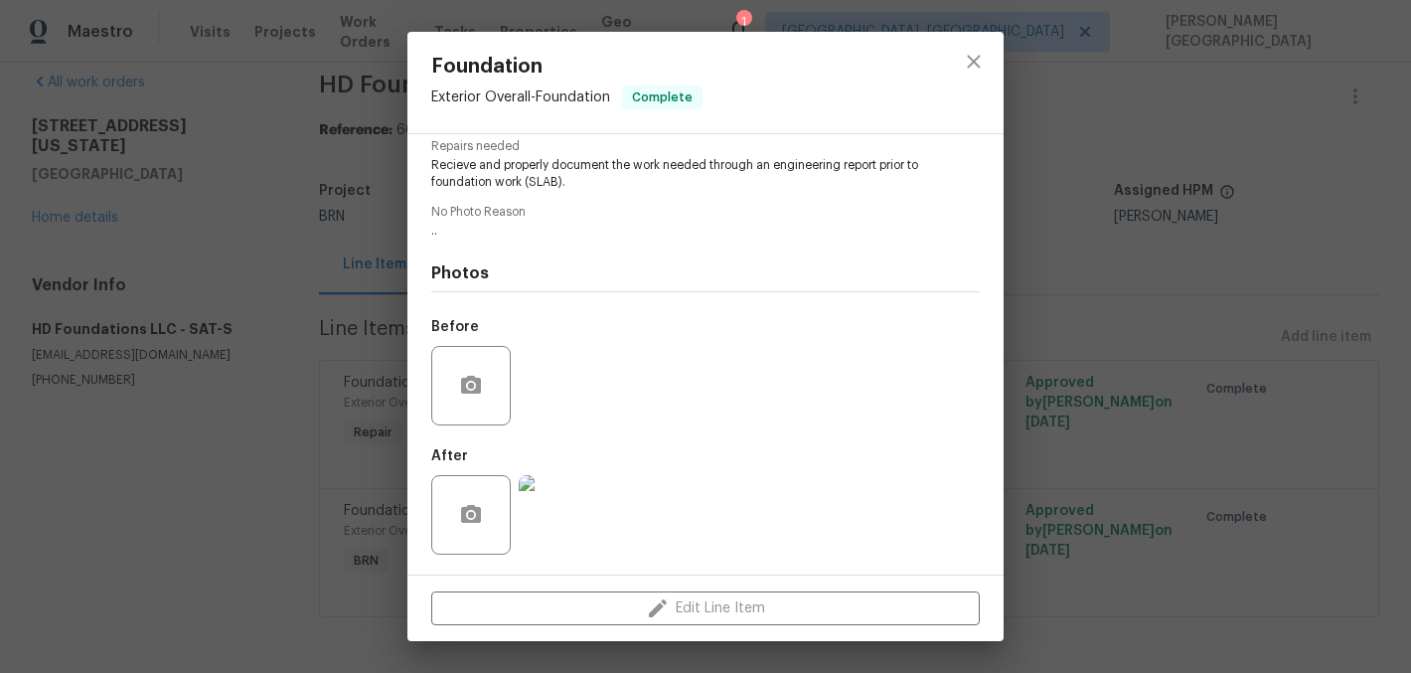
click at [525, 174] on span "Recieve and properly document the work needed through an engineering report pri…" at bounding box center [678, 174] width 494 height 34
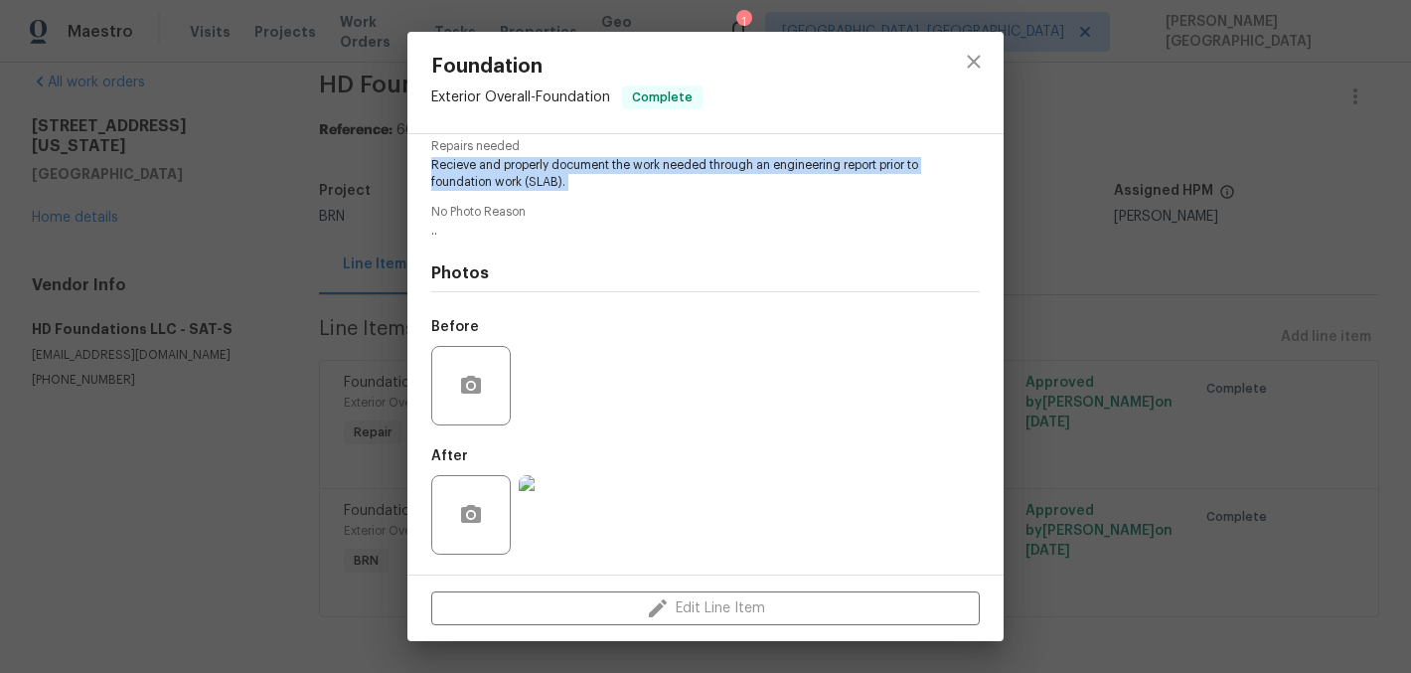
click at [525, 174] on span "Recieve and properly document the work needed through an engineering report pri…" at bounding box center [678, 174] width 494 height 34
copy span "Recieve and properly document the work needed through an engineering report pri…"
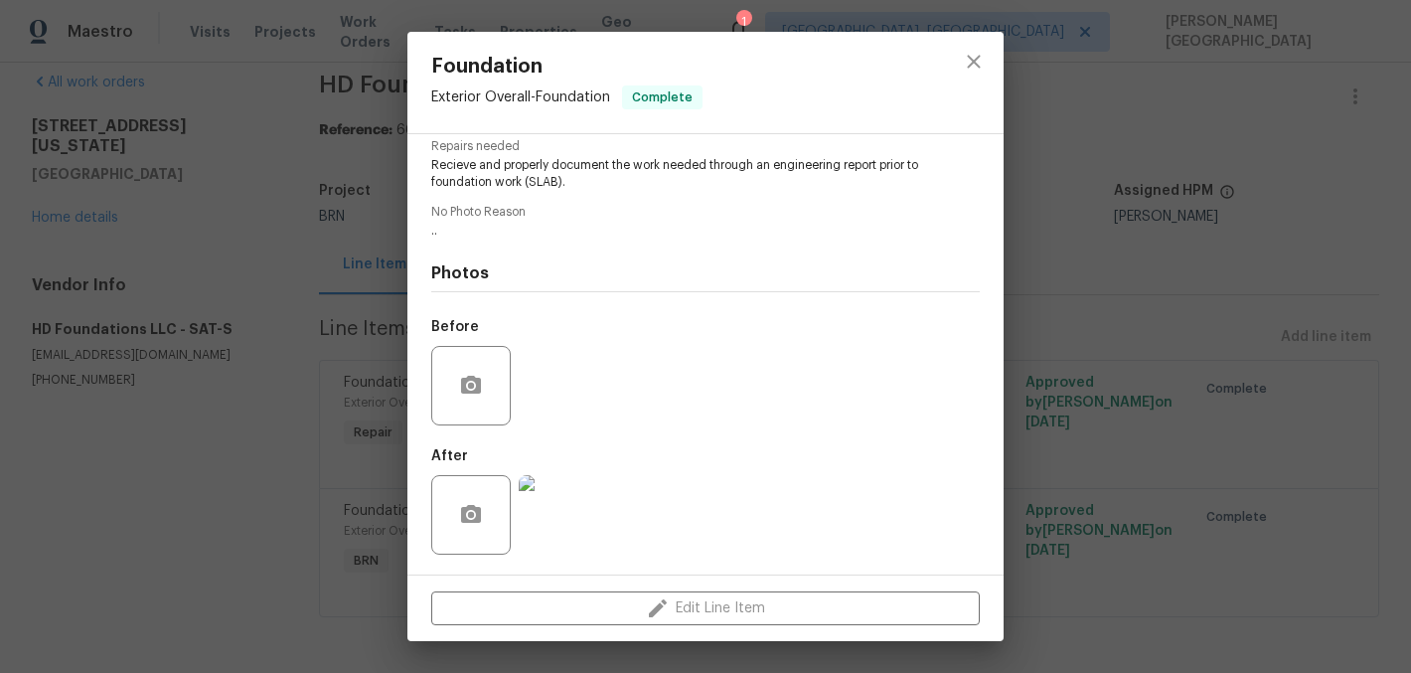
click at [495, 185] on span "Recieve and properly document the work needed through an engineering report pri…" at bounding box center [678, 174] width 494 height 34
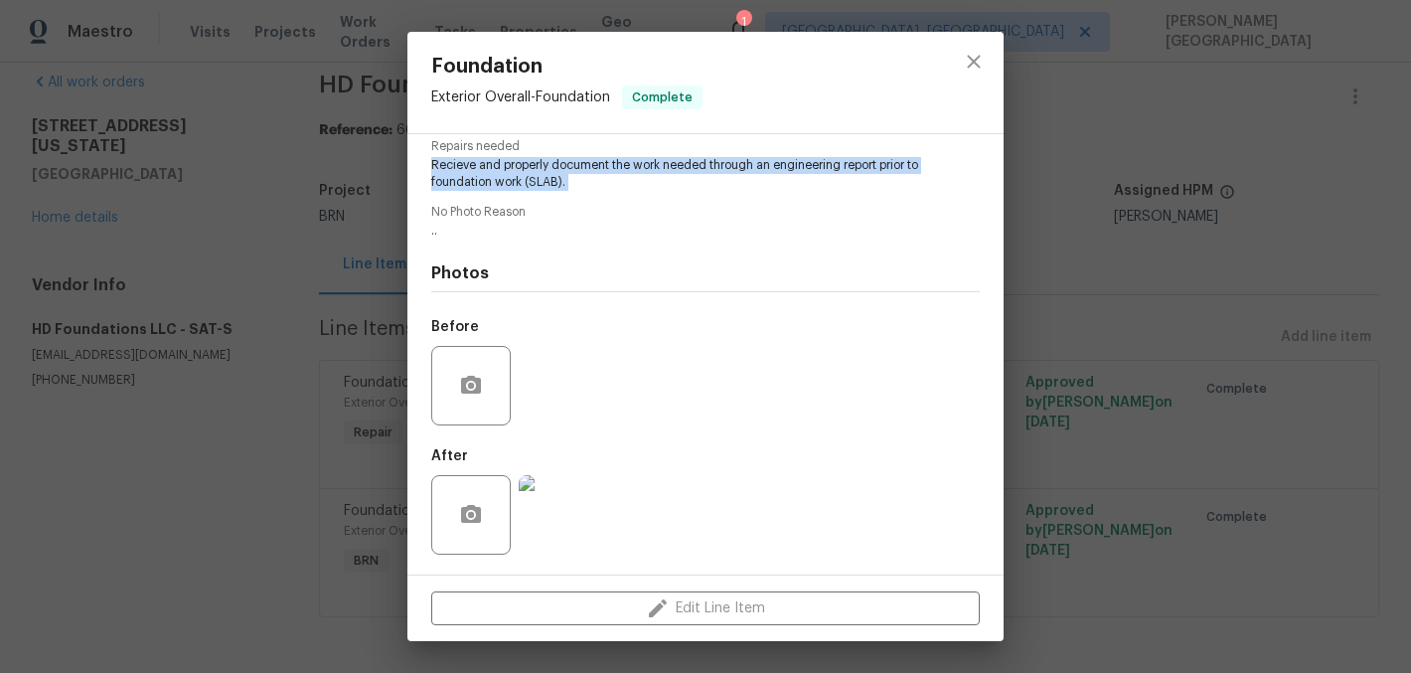
click at [495, 185] on span "Recieve and properly document the work needed through an engineering report pri…" at bounding box center [678, 174] width 494 height 34
copy span "Recieve and properly document the work needed through an engineering report pri…"
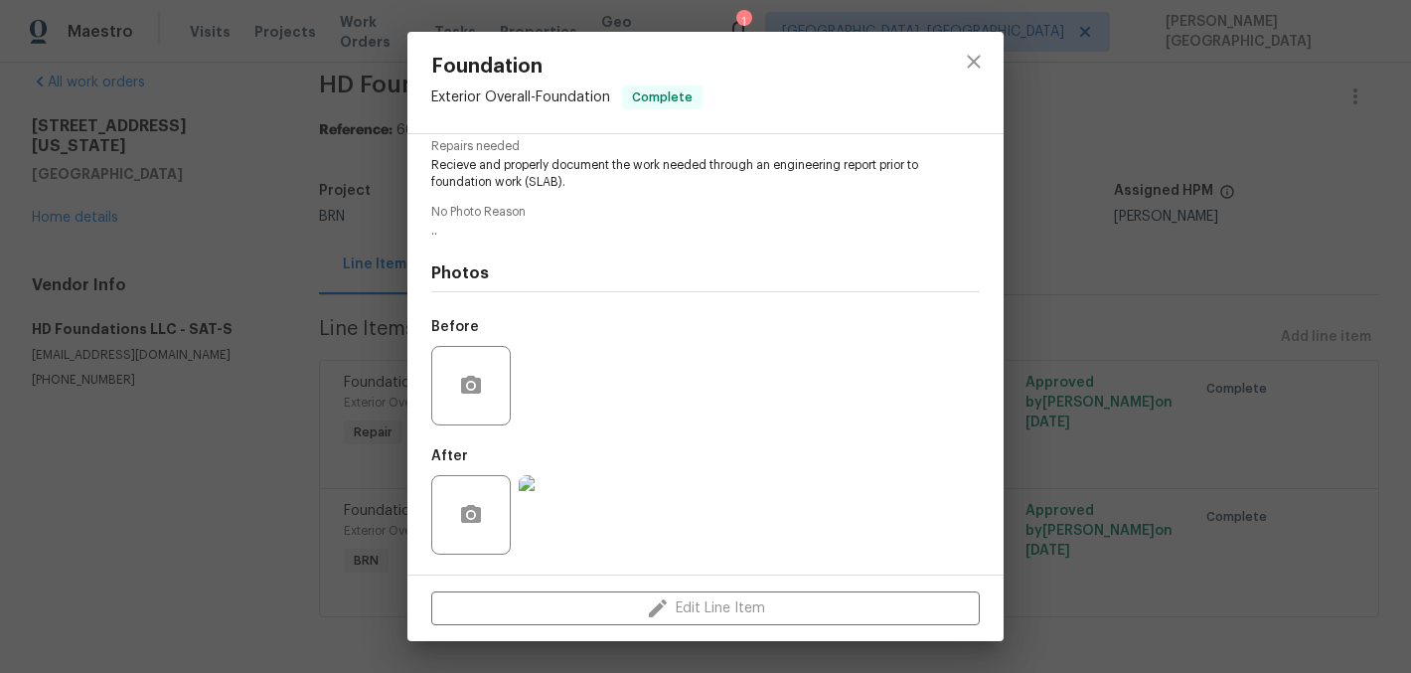
click at [1104, 192] on div "Foundation Exterior Overall - Foundation Complete Vendor HD Foundations LLC Acc…" at bounding box center [705, 336] width 1411 height 673
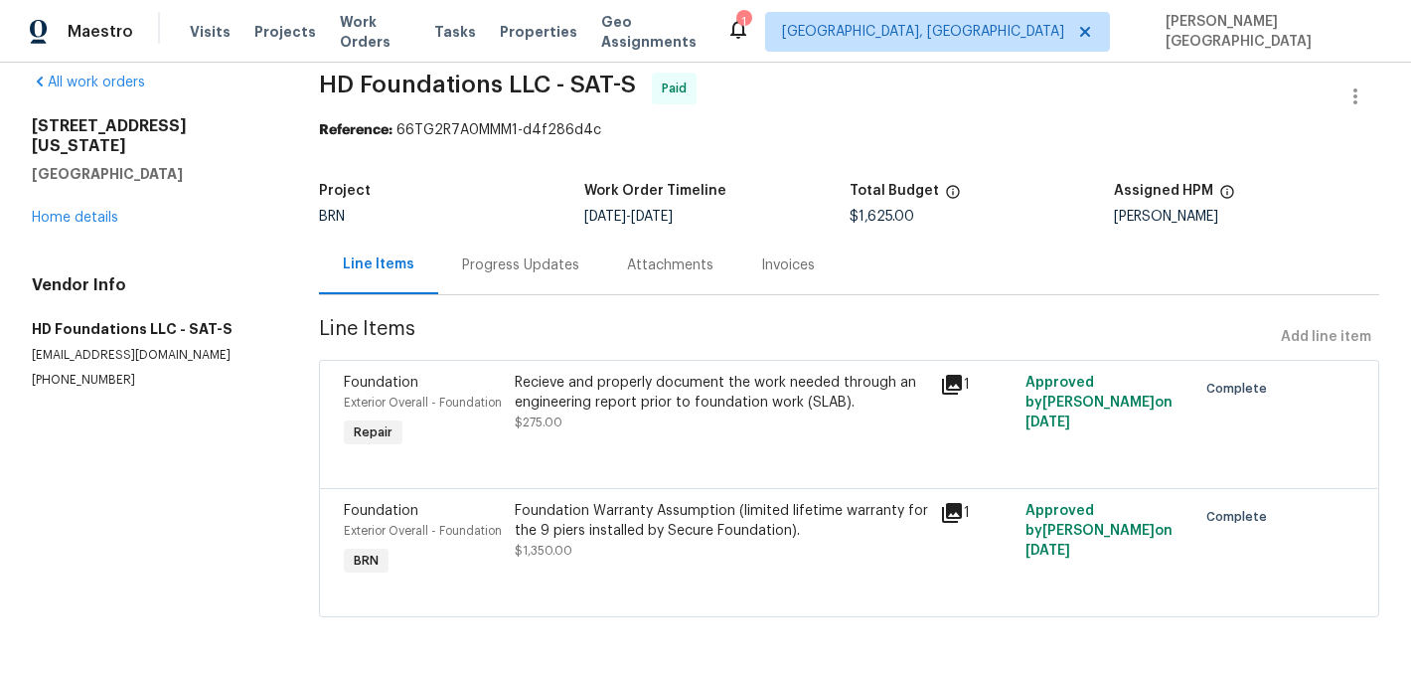
click at [704, 505] on div "Foundation Warranty Assumption (limited lifetime warranty for the 9 piers insta…" at bounding box center [722, 521] width 414 height 40
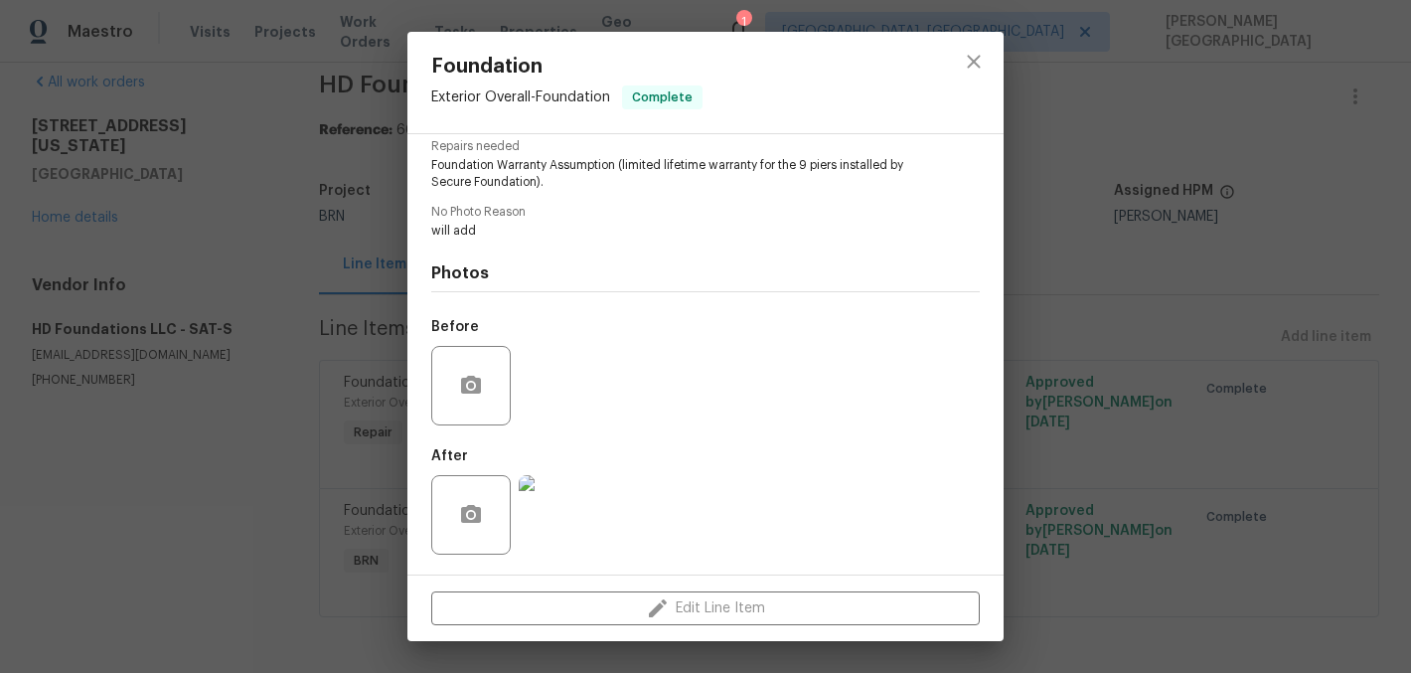
click at [508, 178] on span "Foundation Warranty Assumption (limited lifetime warranty for the 9 piers insta…" at bounding box center [678, 174] width 494 height 34
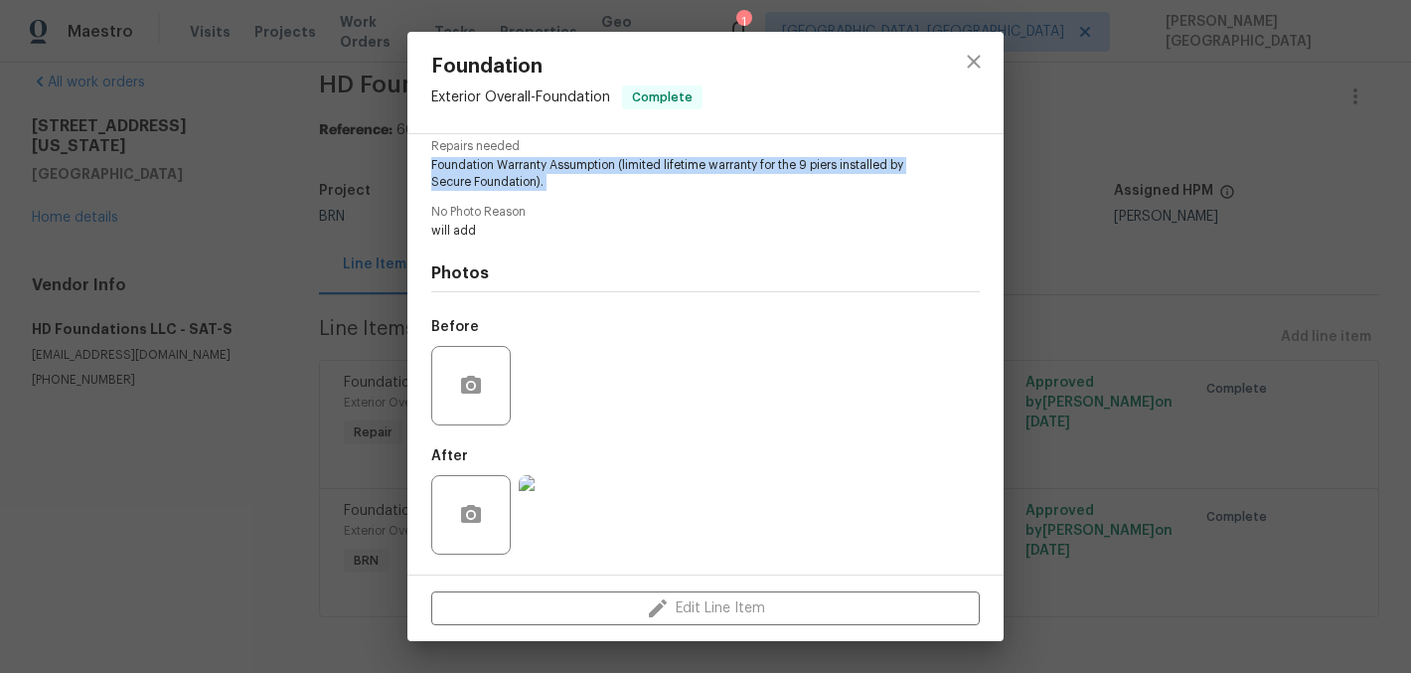
click at [508, 178] on span "Foundation Warranty Assumption (limited lifetime warranty for the 9 piers insta…" at bounding box center [678, 174] width 494 height 34
copy span "Foundation Warranty Assumption (limited lifetime warranty for the 9 piers insta…"
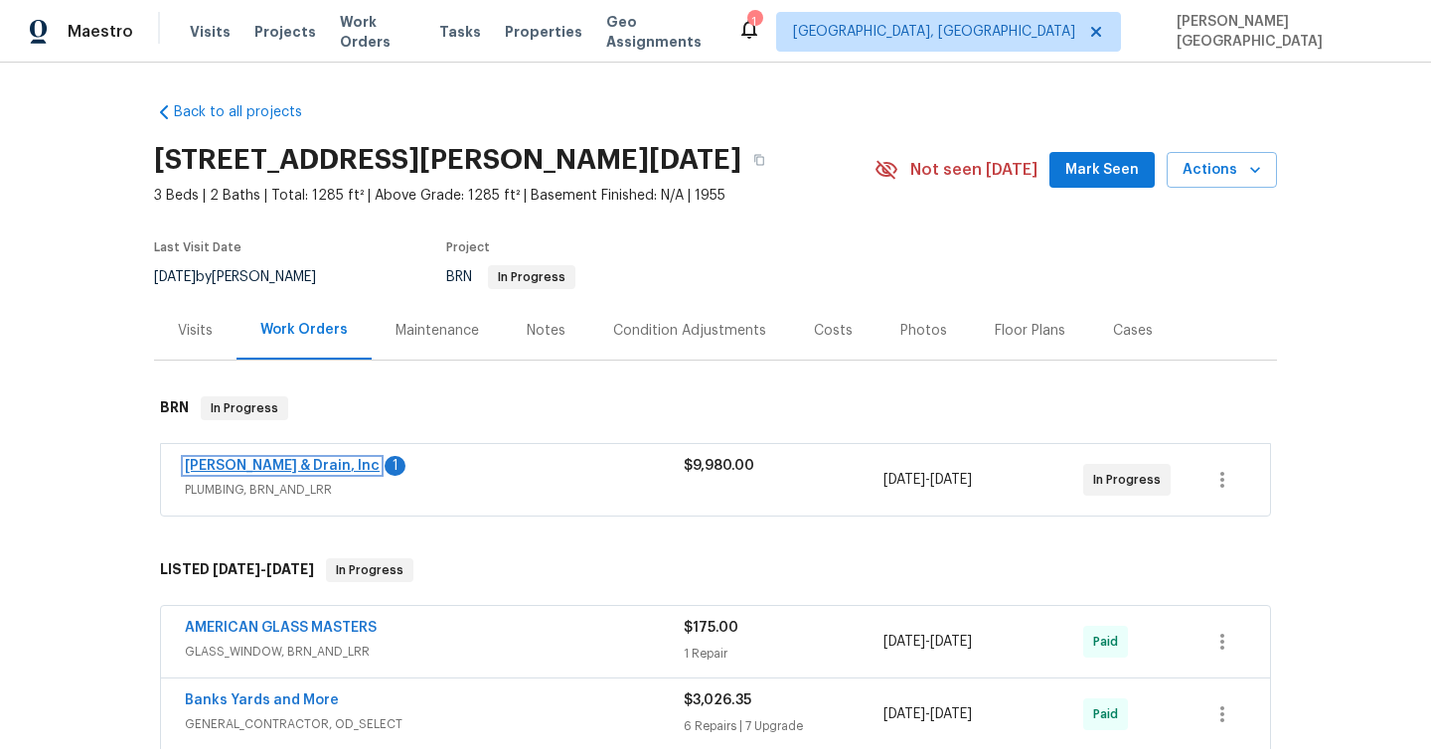
click at [259, 465] on link "[PERSON_NAME] & Drain, Inc" at bounding box center [282, 466] width 195 height 14
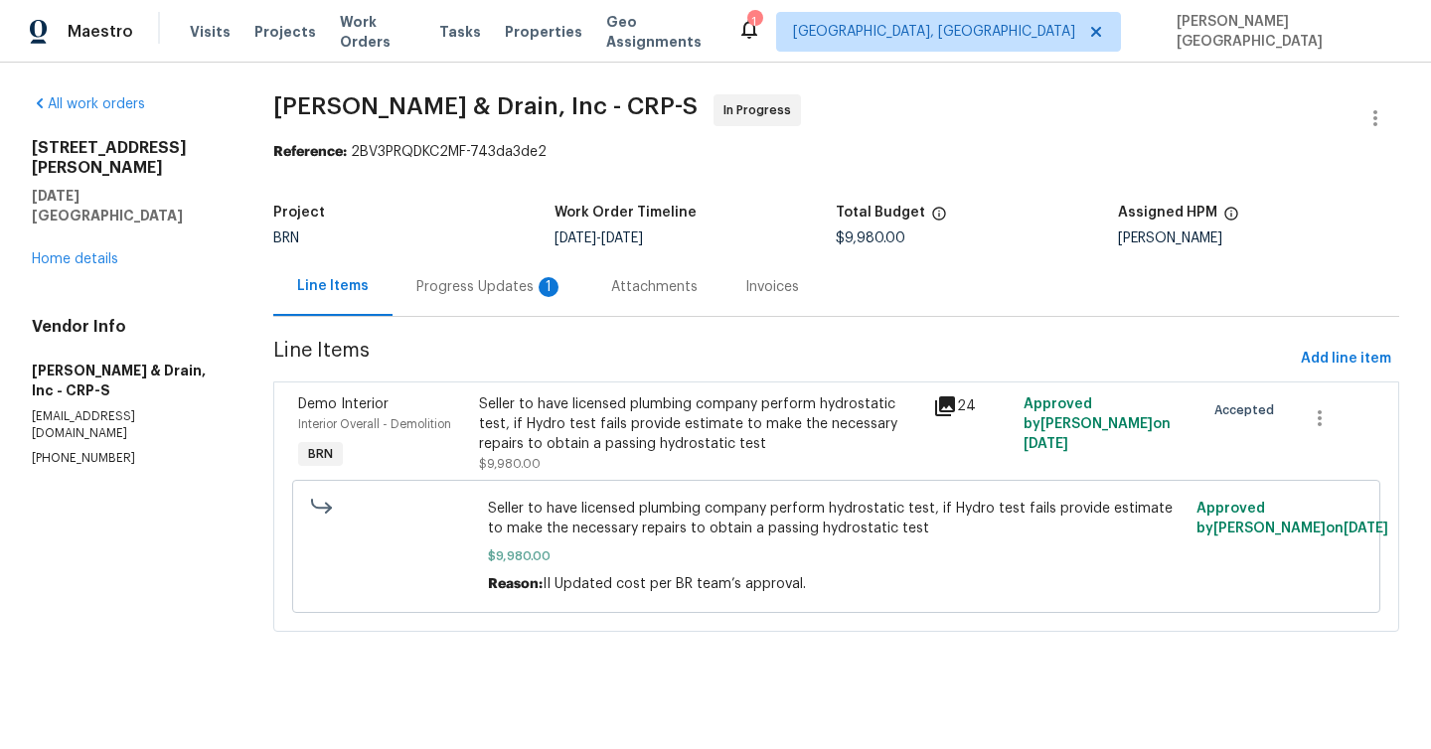
click at [536, 293] on div "Progress Updates 1" at bounding box center [489, 287] width 147 height 20
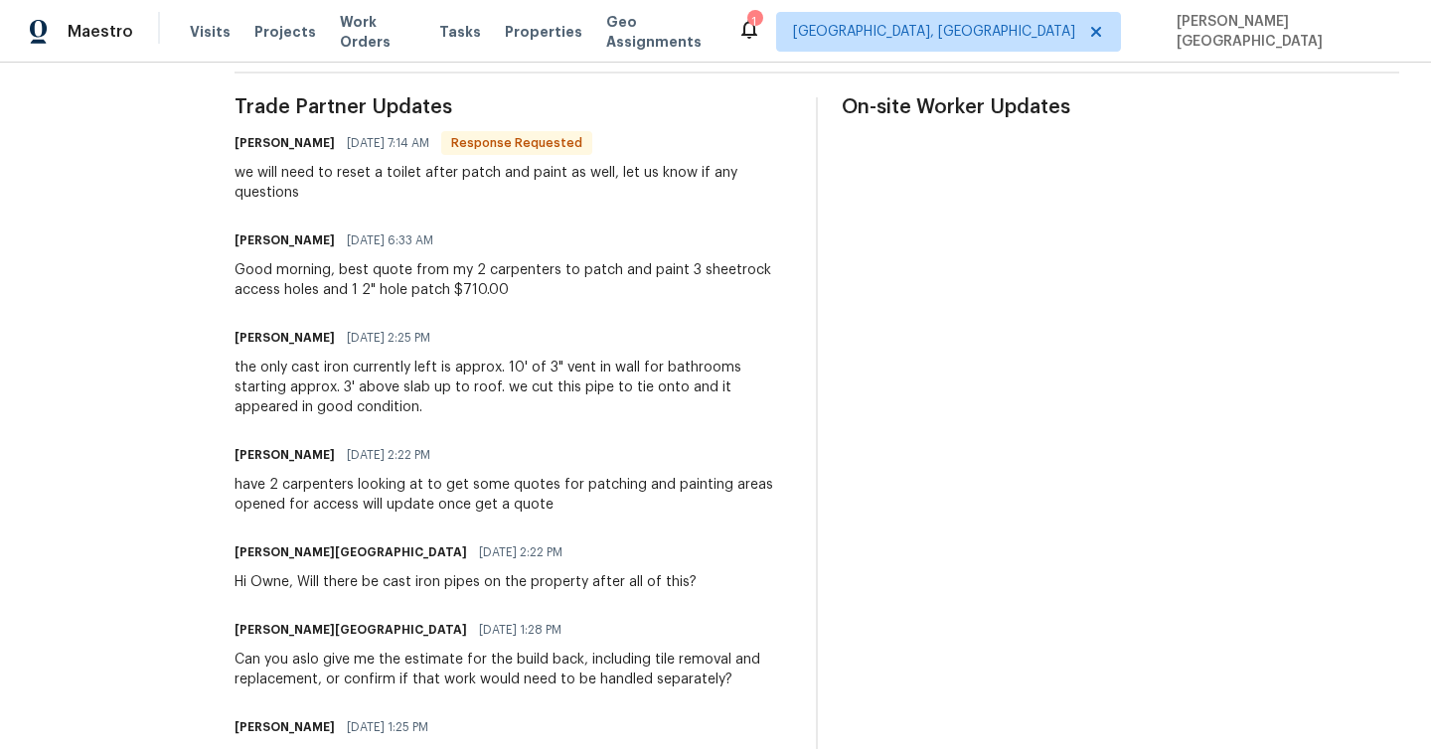
scroll to position [522, 0]
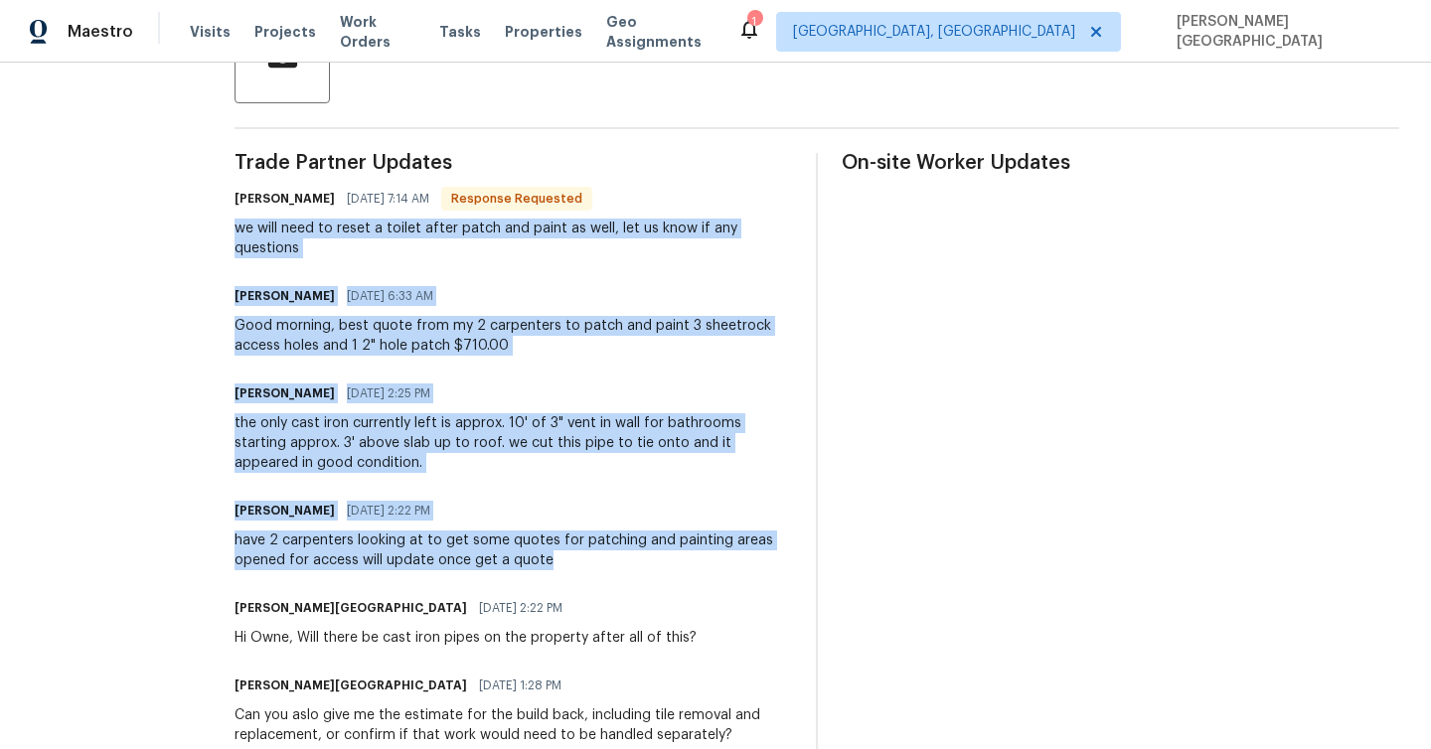
drag, startPoint x: 229, startPoint y: 229, endPoint x: 663, endPoint y: 558, distance: 545.4
copy div "we will need to reset a toilet after patch and paint as well, let us know if an…"
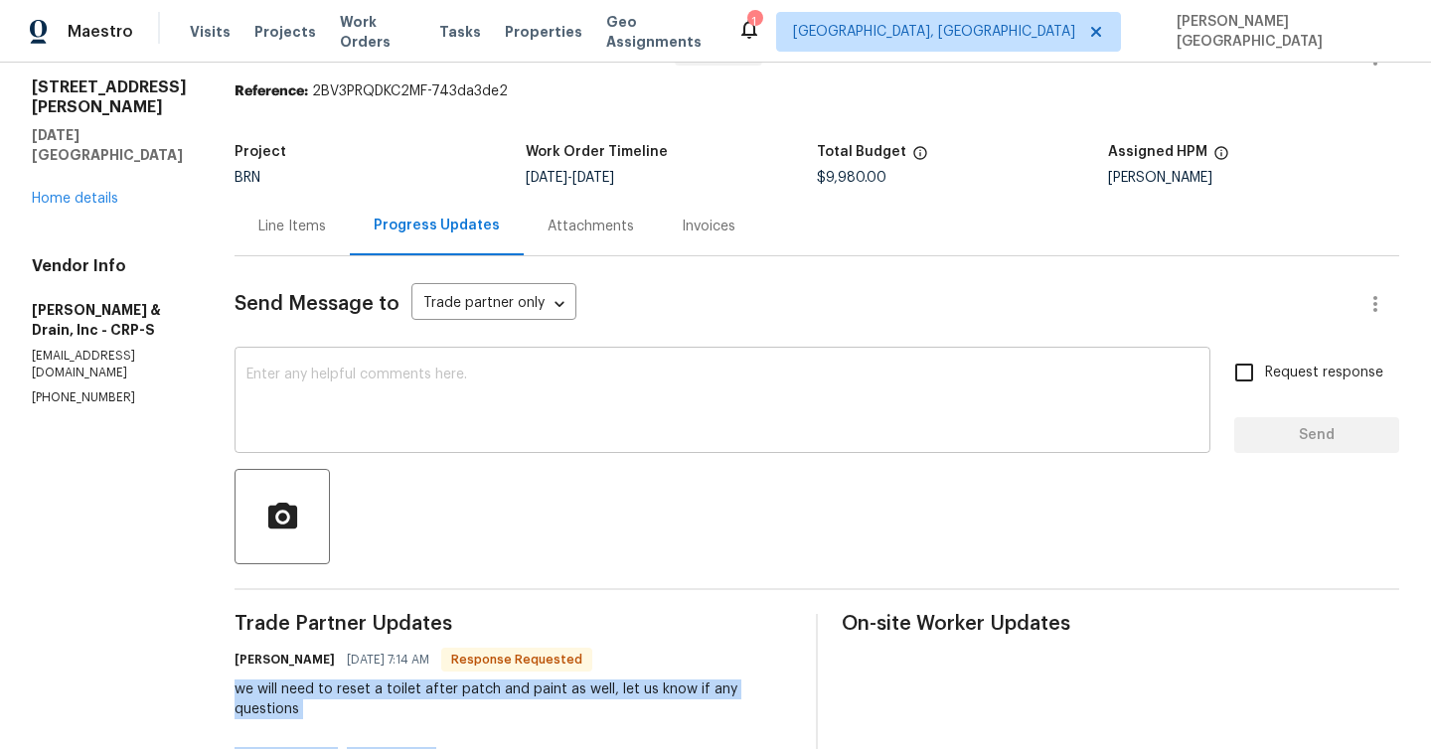
click at [327, 379] on textarea at bounding box center [722, 403] width 952 height 70
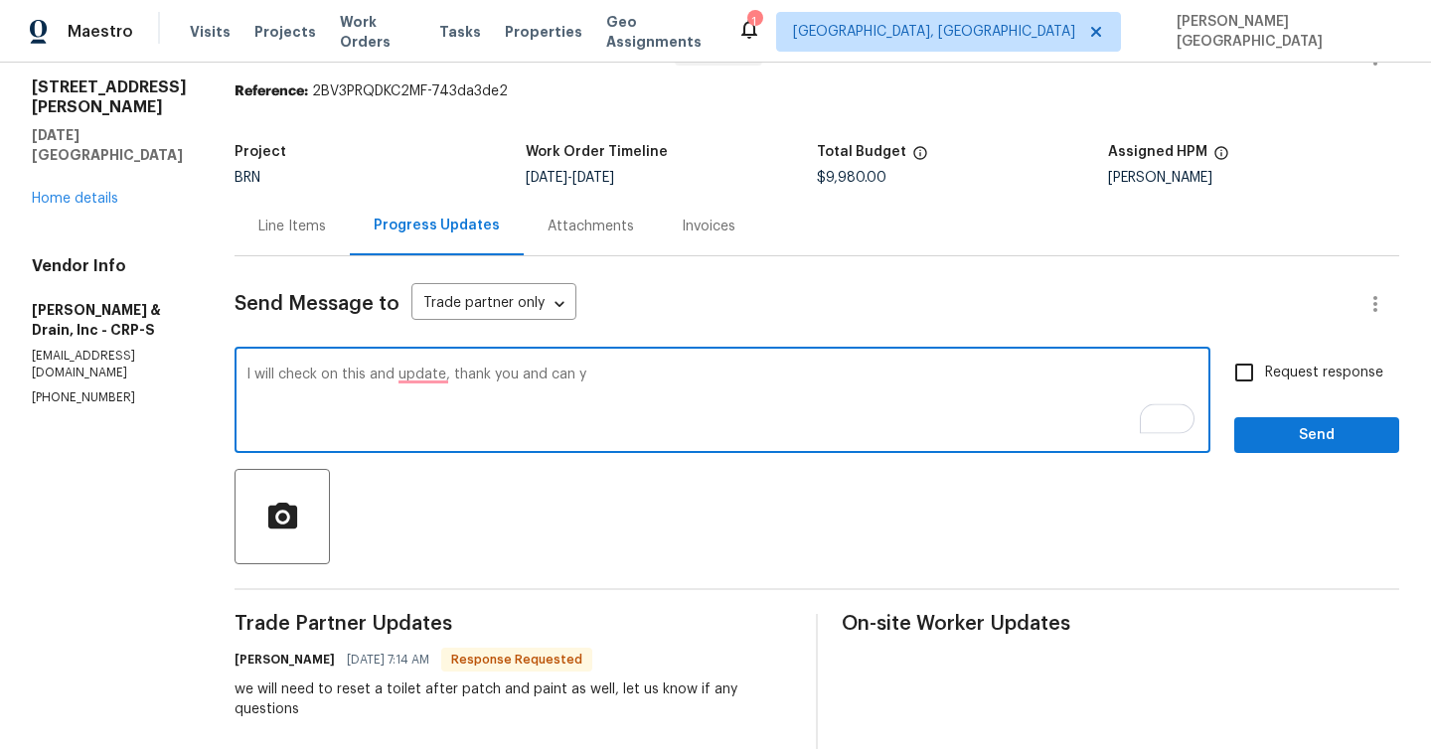
type textarea "I will check on this and update, thank you and can y"
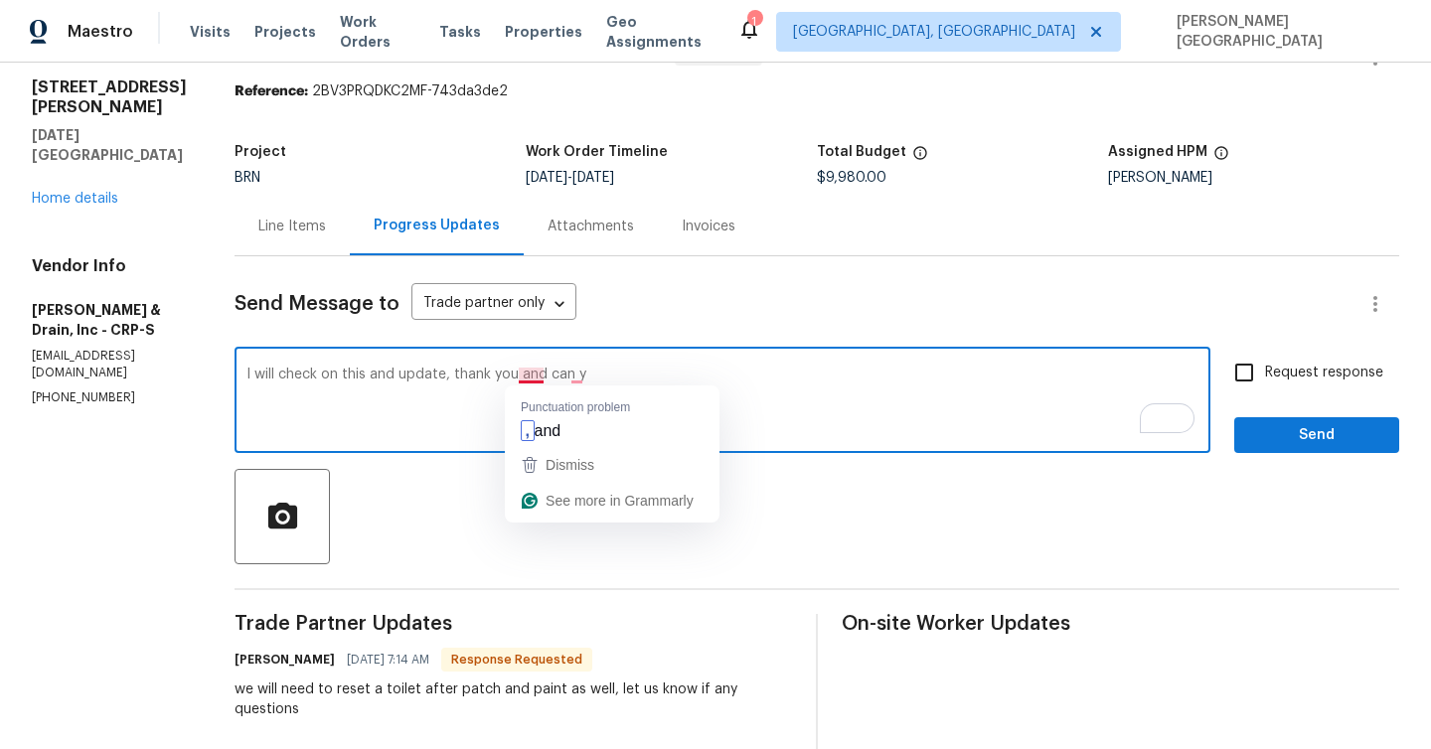
click at [366, 370] on textarea "I will check on this and update, thank you and can y" at bounding box center [722, 403] width 952 height 70
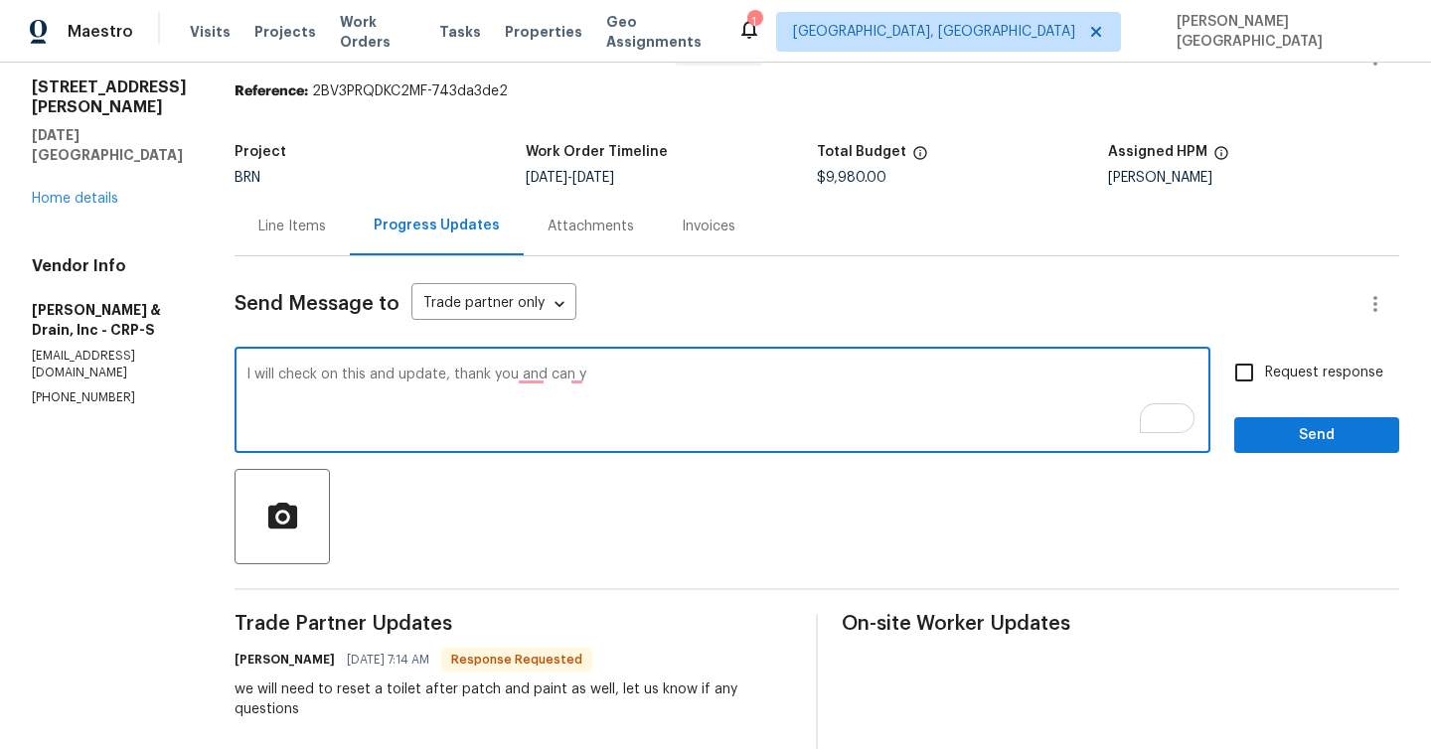
click at [366, 370] on textarea "I will check on this and update, thank you and can y" at bounding box center [722, 403] width 952 height 70
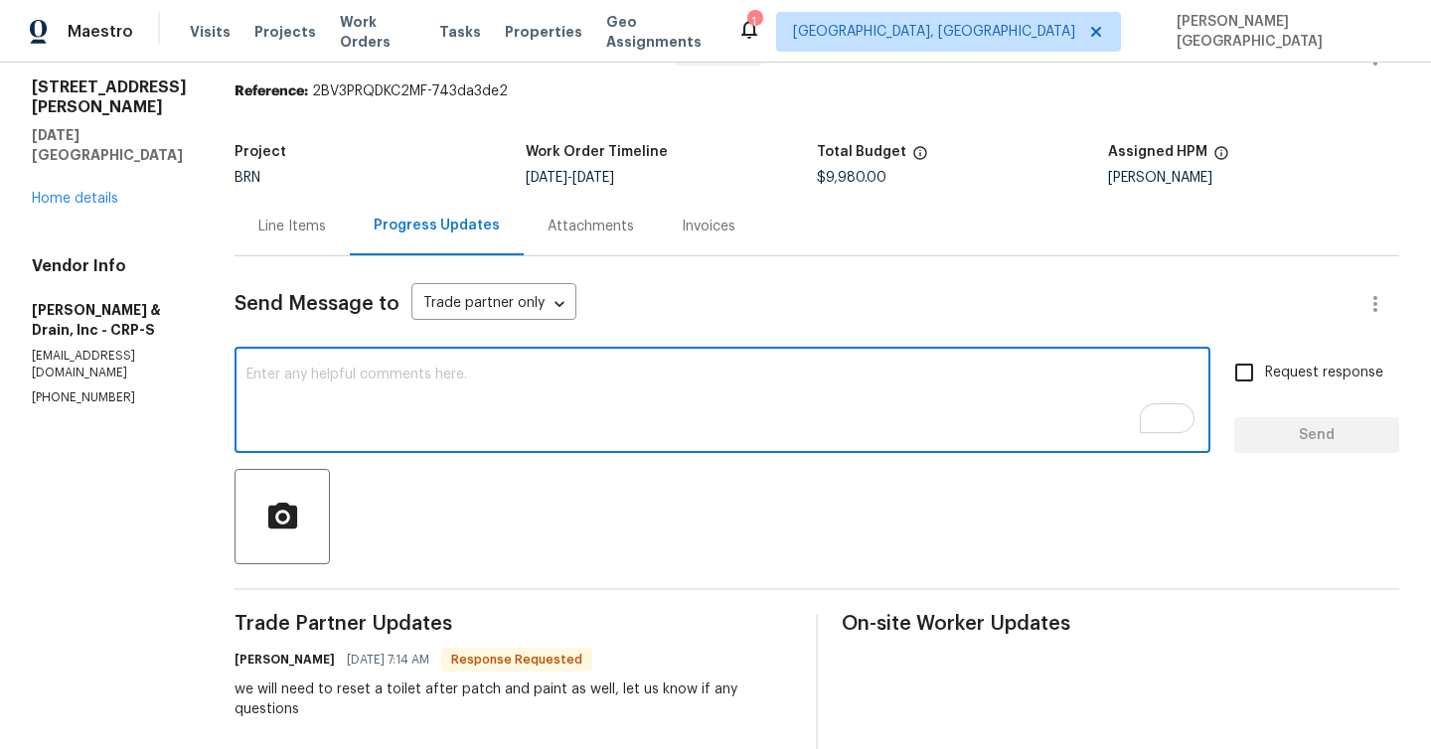
click at [81, 390] on p "(361) 854-0881" at bounding box center [109, 398] width 155 height 17
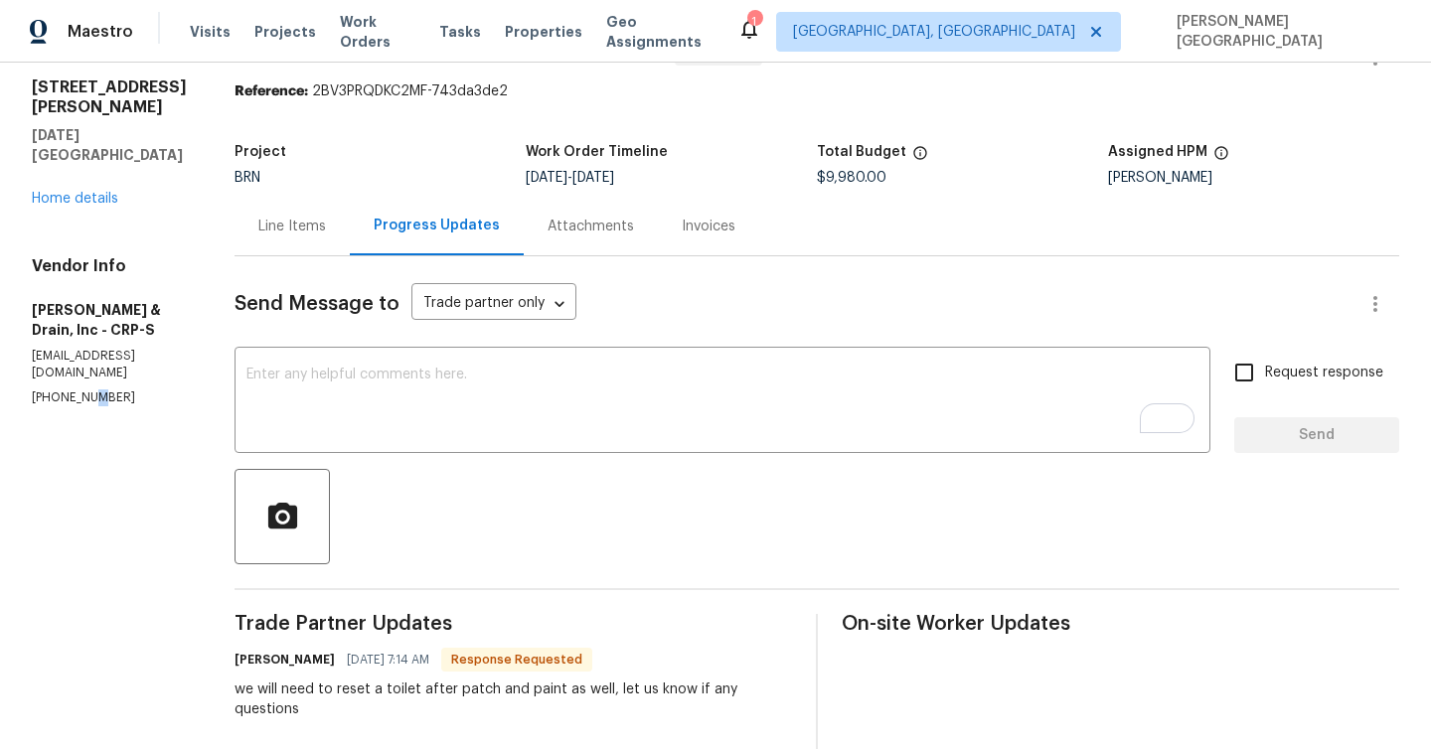
click at [81, 390] on p "(361) 854-0881" at bounding box center [109, 398] width 155 height 17
copy p "(361) 854-0881"
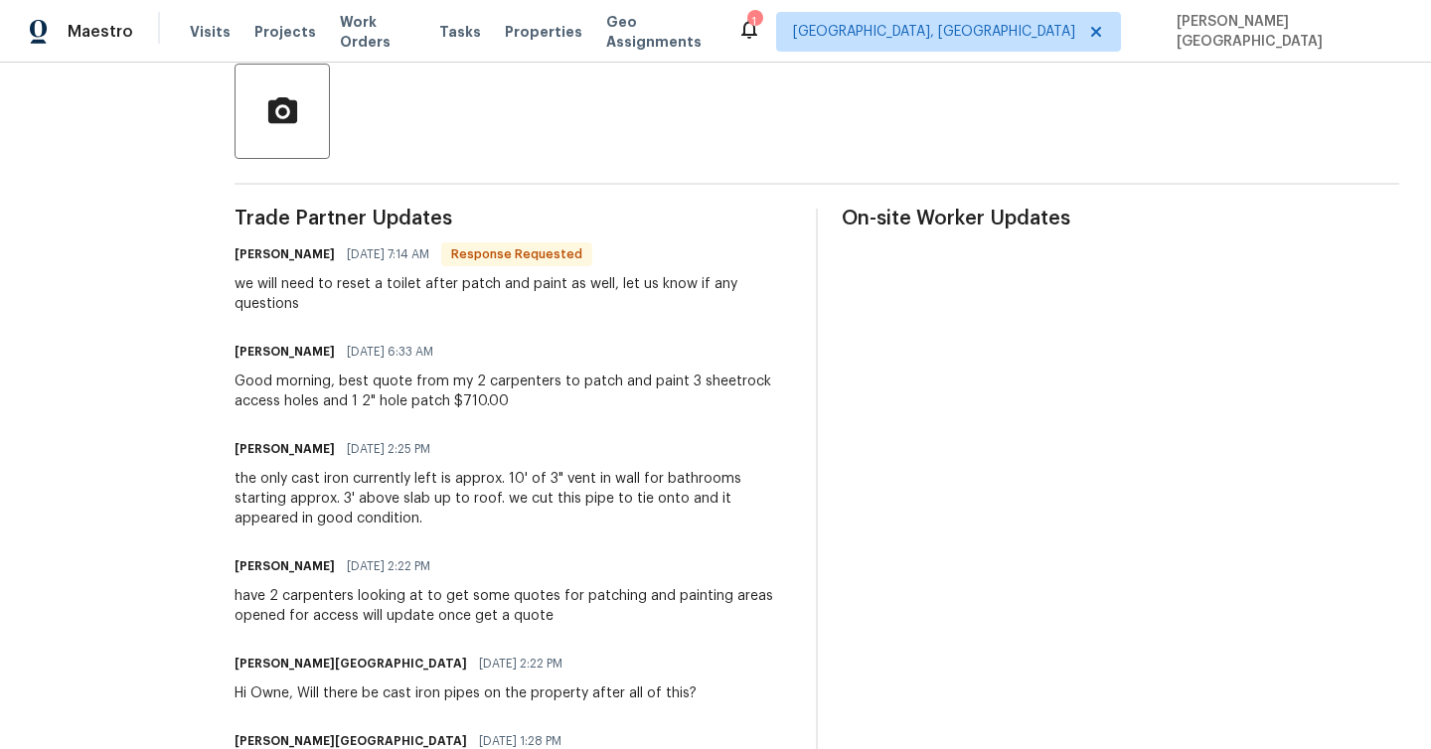
scroll to position [458, 0]
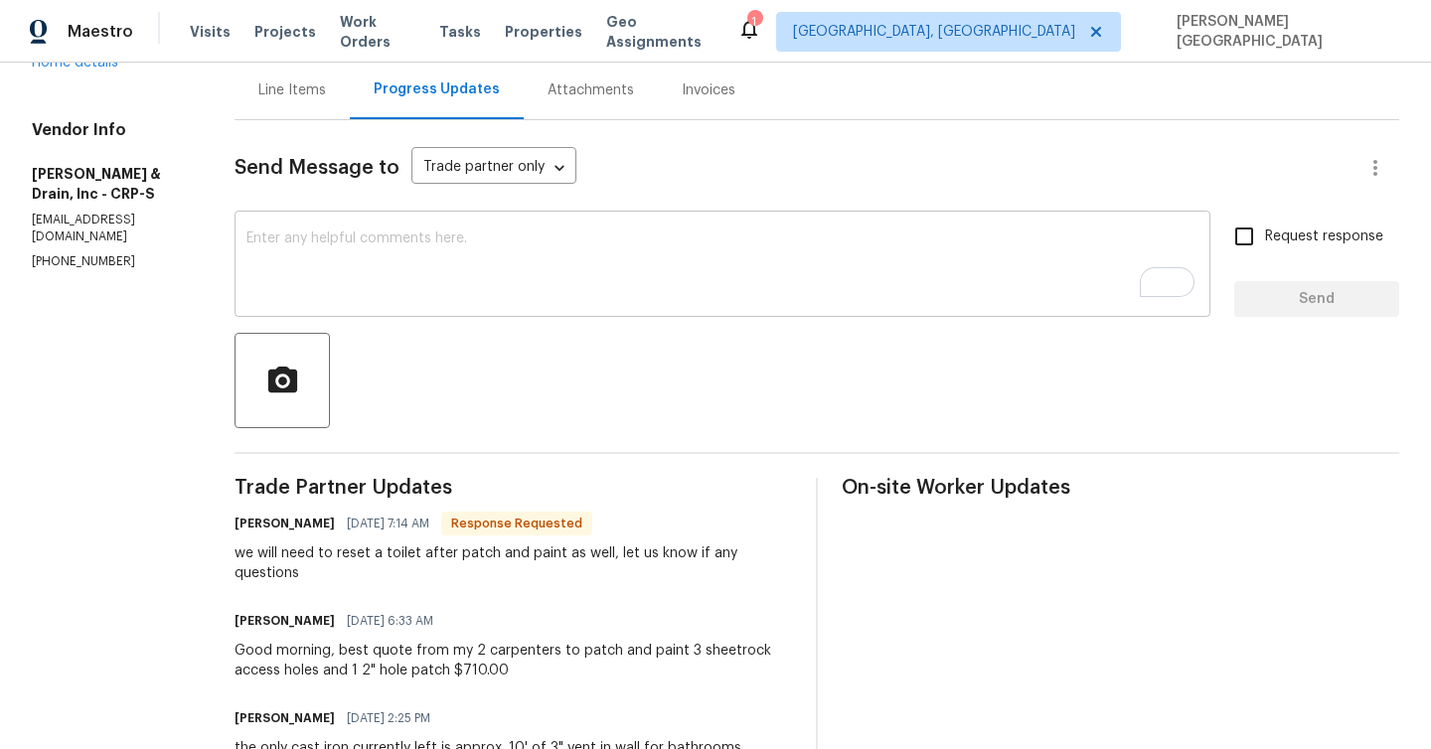
click at [340, 269] on textarea "To enrich screen reader interactions, please activate Accessibility in Grammarl…" at bounding box center [722, 267] width 952 height 70
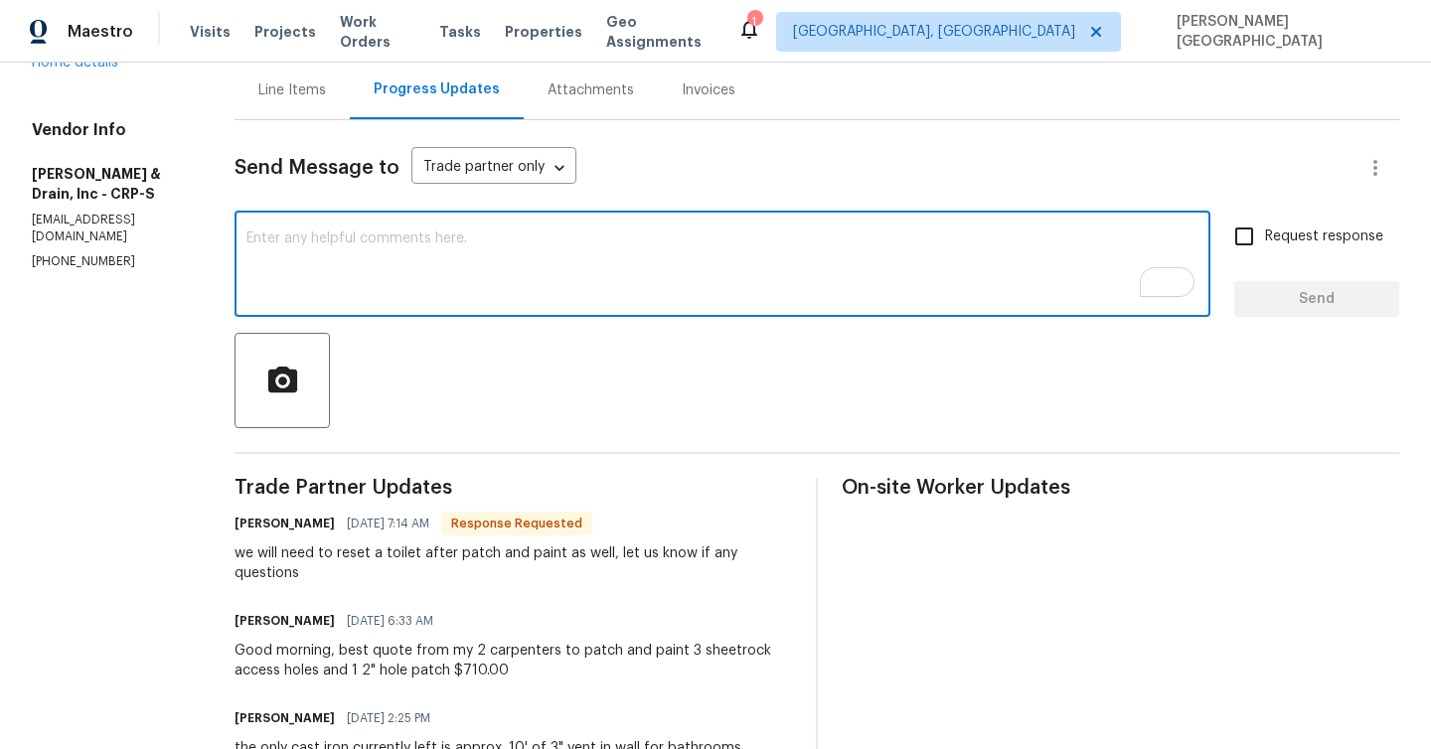
click at [365, 274] on textarea "To enrich screen reader interactions, please activate Accessibility in Grammarl…" at bounding box center [722, 267] width 952 height 70
click at [612, 250] on textarea "Thank you, can you please send the letter ahead to" at bounding box center [722, 267] width 952 height 70
paste textarea "cory.schwalbe@opendoor.com"
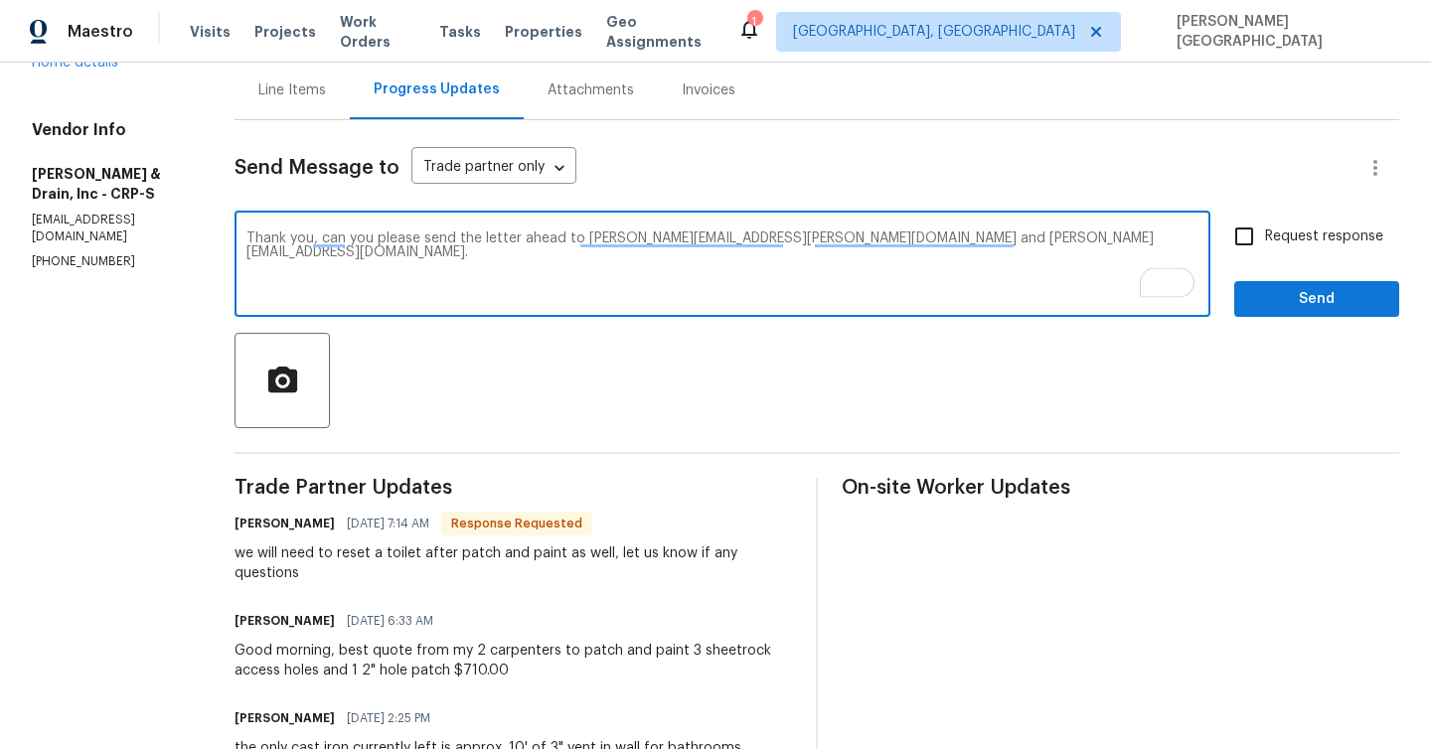
type textarea "Thank you, can you please send the letter ahead to cory.schwalbe@opendoor.com a…"
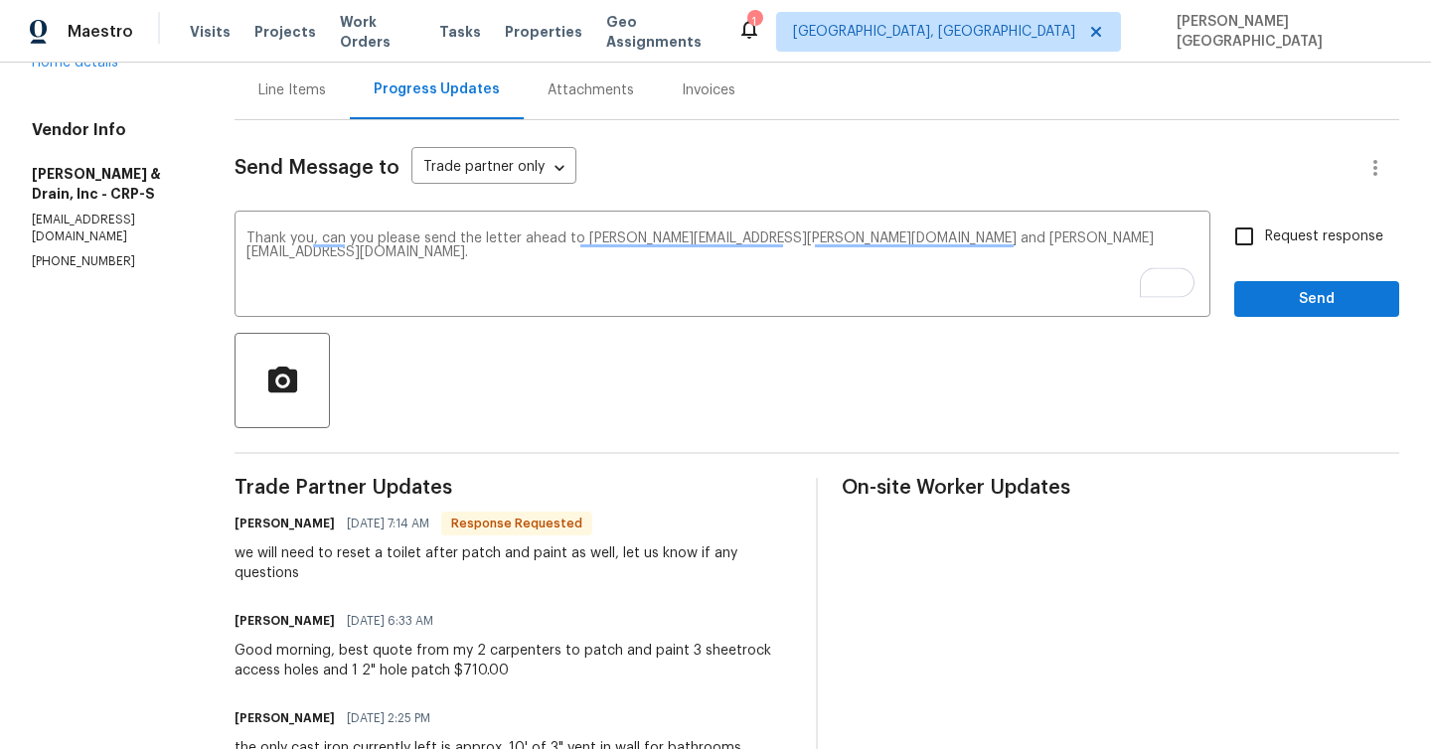
click at [1297, 232] on span "Request response" at bounding box center [1324, 237] width 118 height 21
click at [1265, 232] on input "Request response" at bounding box center [1244, 237] width 42 height 42
checkbox input "true"
click at [1307, 296] on span "Send" at bounding box center [1316, 299] width 133 height 25
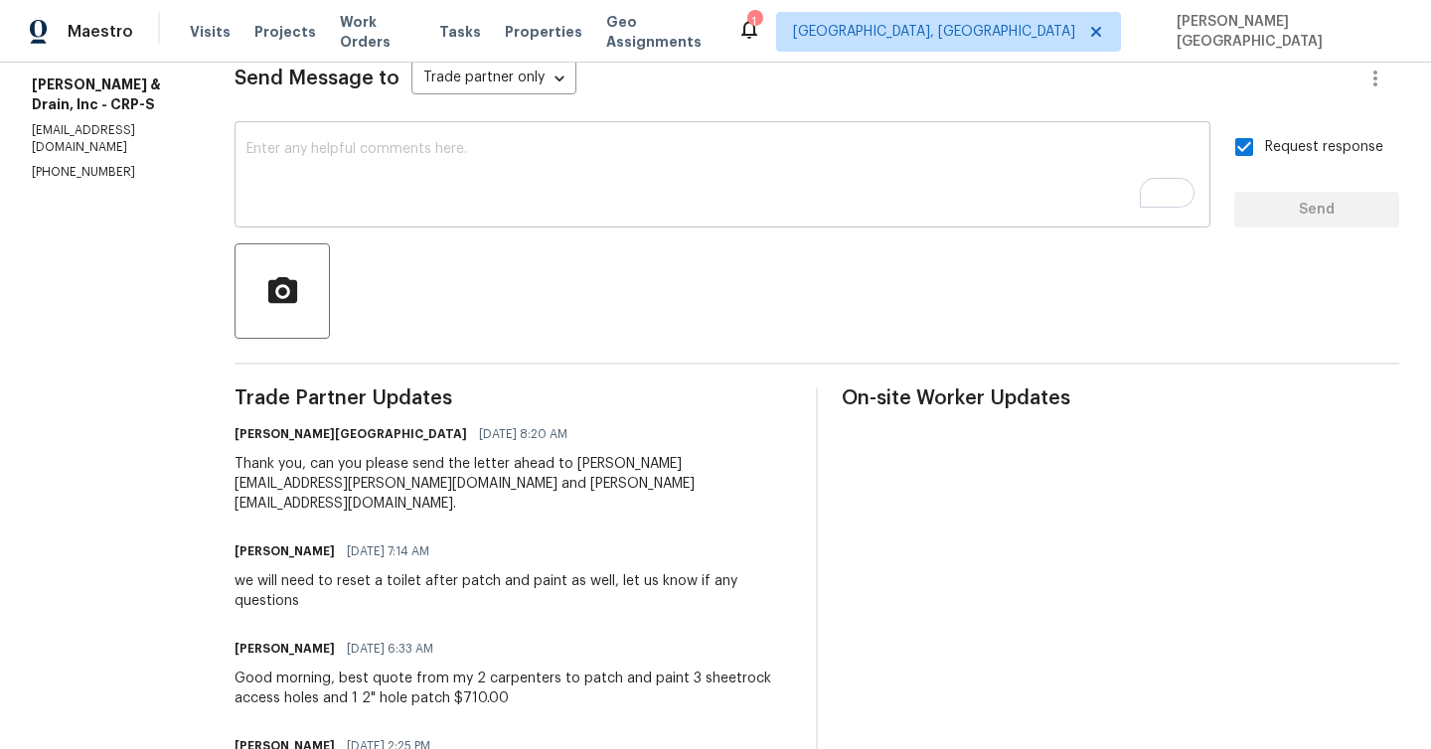
scroll to position [475, 0]
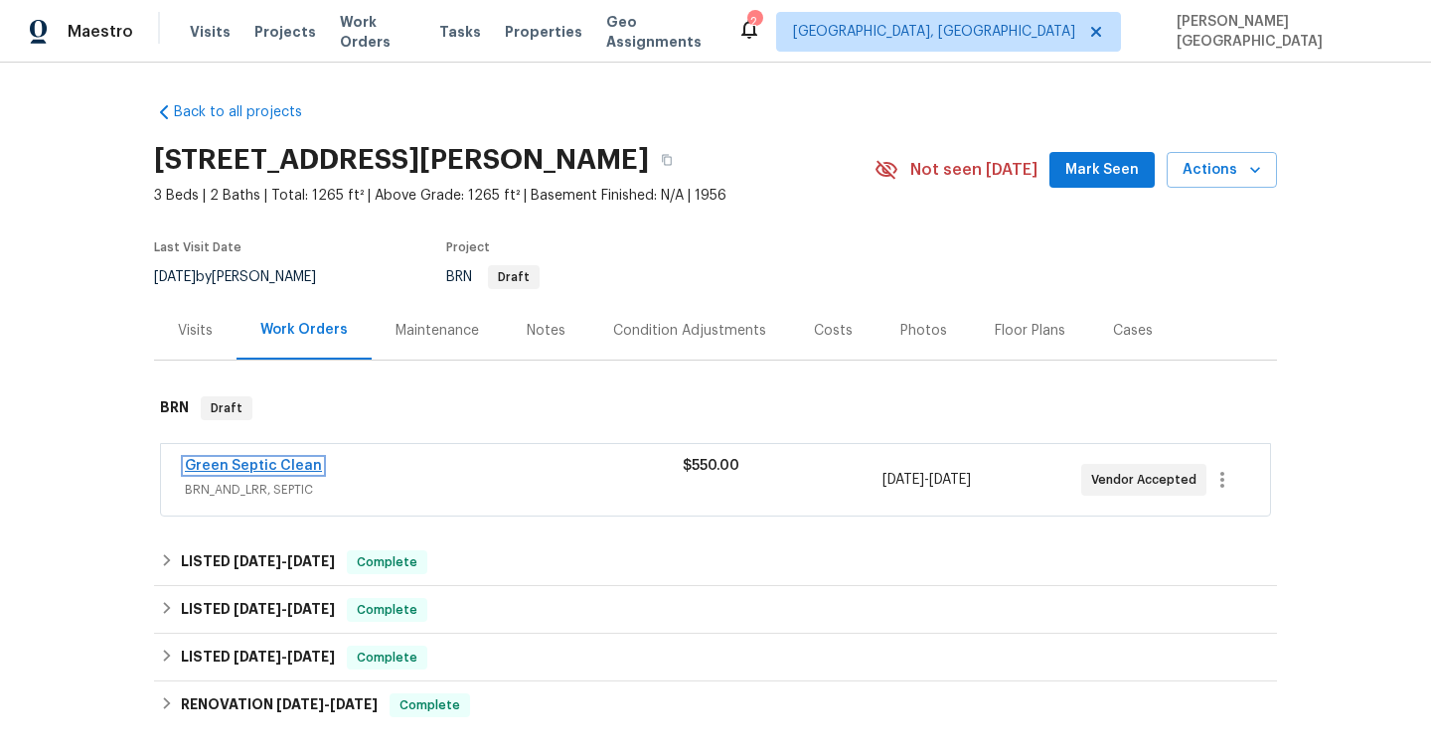
click at [280, 464] on link "Green Septic Clean" at bounding box center [253, 466] width 137 height 14
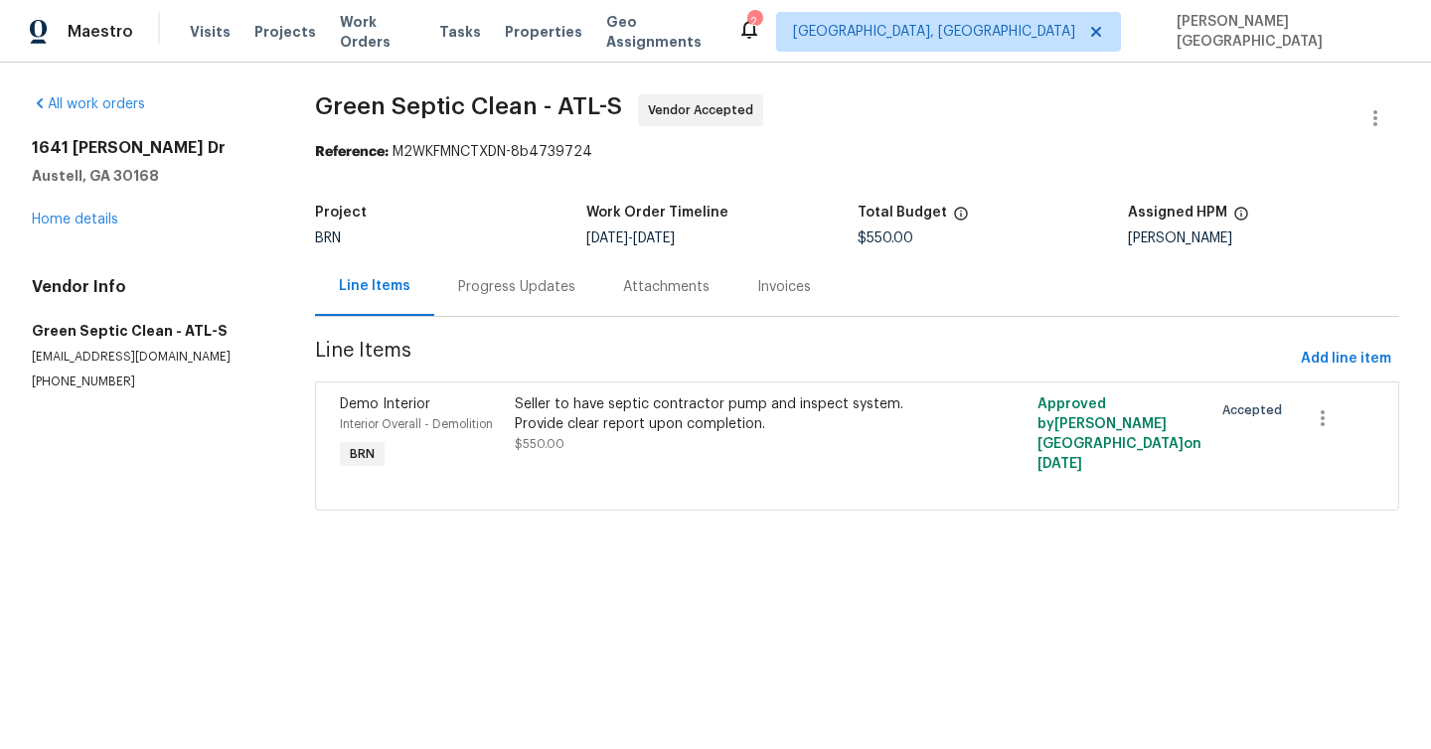
click at [521, 274] on div "Progress Updates" at bounding box center [516, 286] width 165 height 59
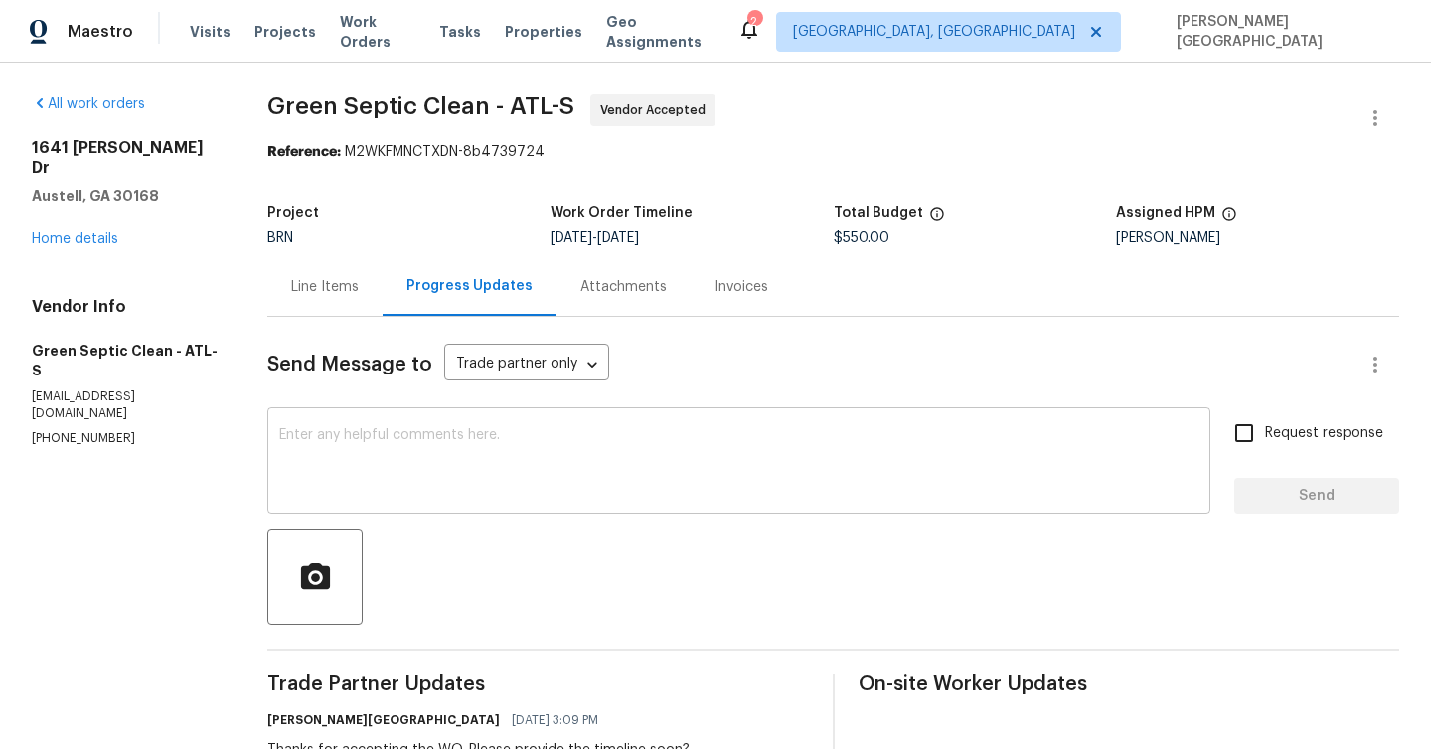
click at [405, 446] on textarea at bounding box center [738, 463] width 919 height 70
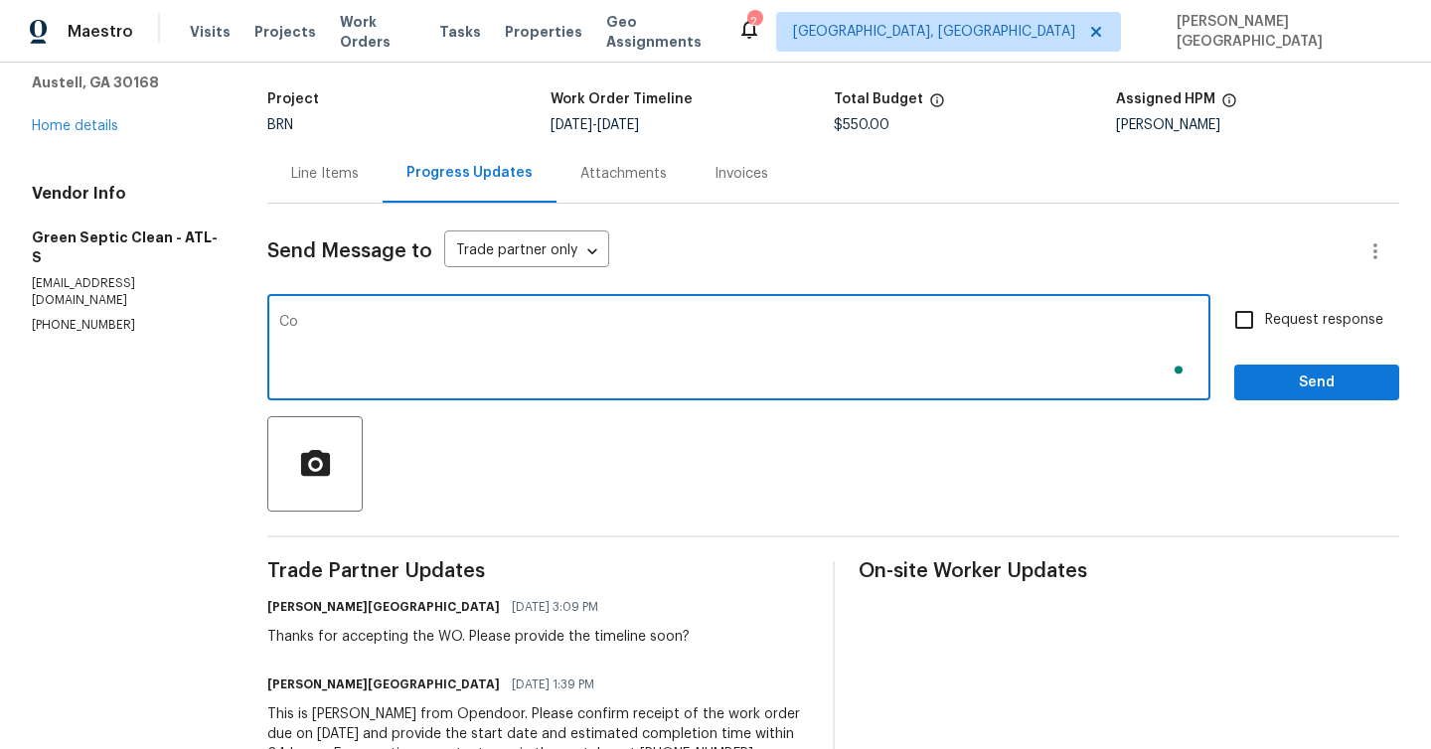
scroll to position [113, 0]
type textarea "Could you please update on when this will be completed?"
click at [1244, 316] on input "Request response" at bounding box center [1244, 320] width 42 height 42
checkbox input "true"
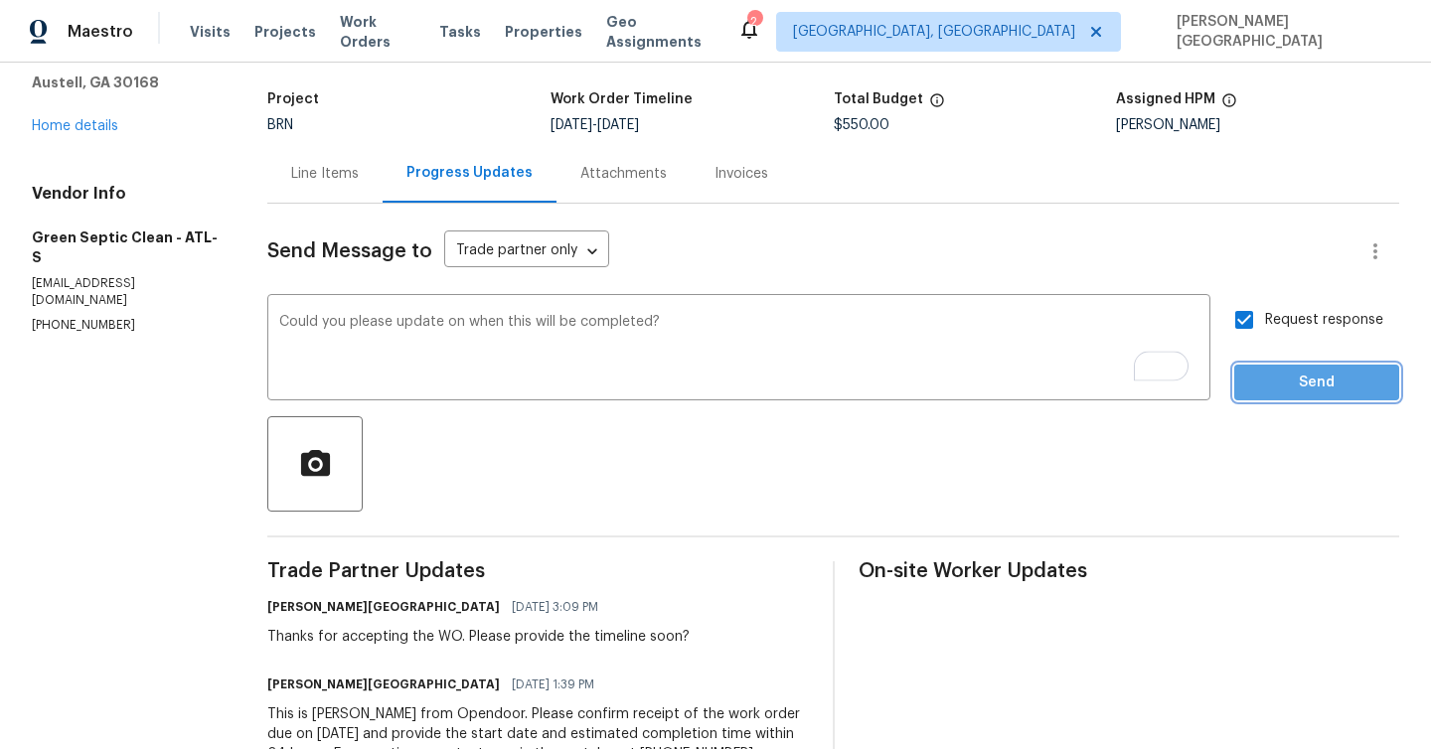
click at [1287, 393] on span "Send" at bounding box center [1316, 383] width 133 height 25
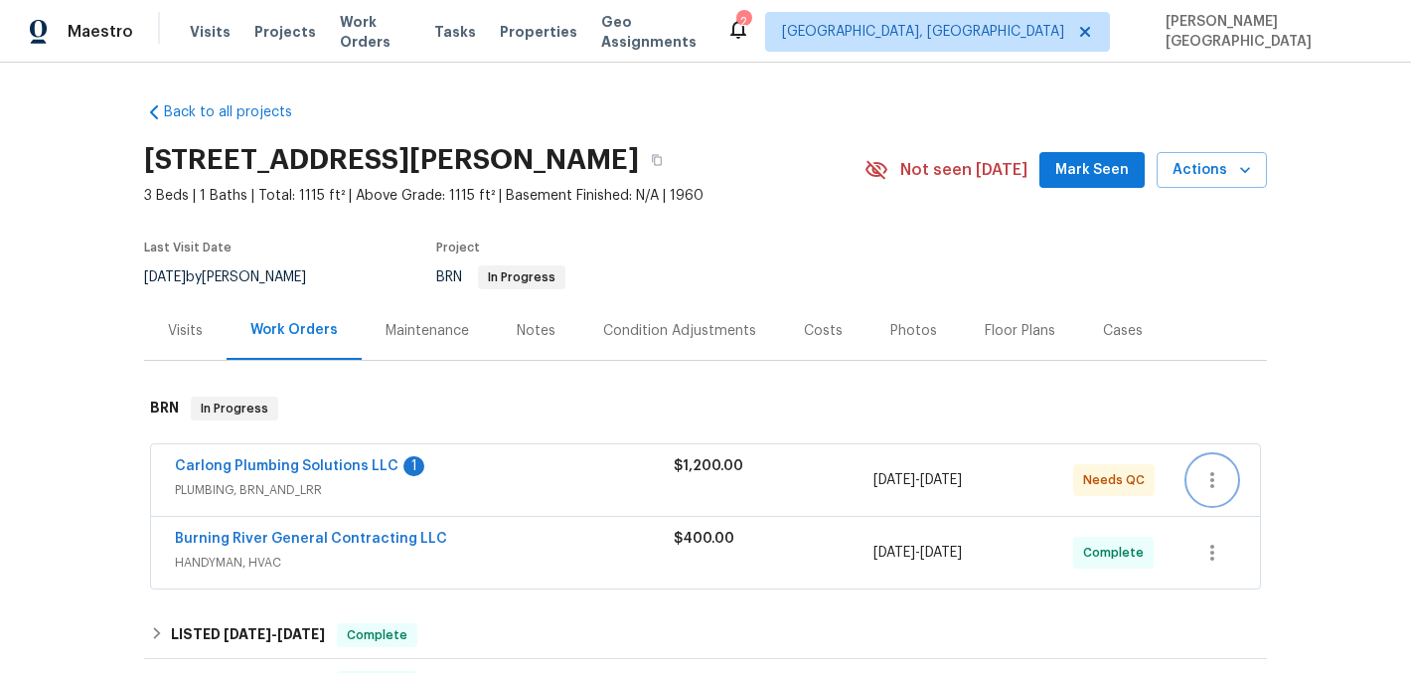
click at [1213, 477] on icon "button" at bounding box center [1212, 480] width 24 height 24
click at [1197, 481] on li "Edit" at bounding box center [1291, 480] width 215 height 33
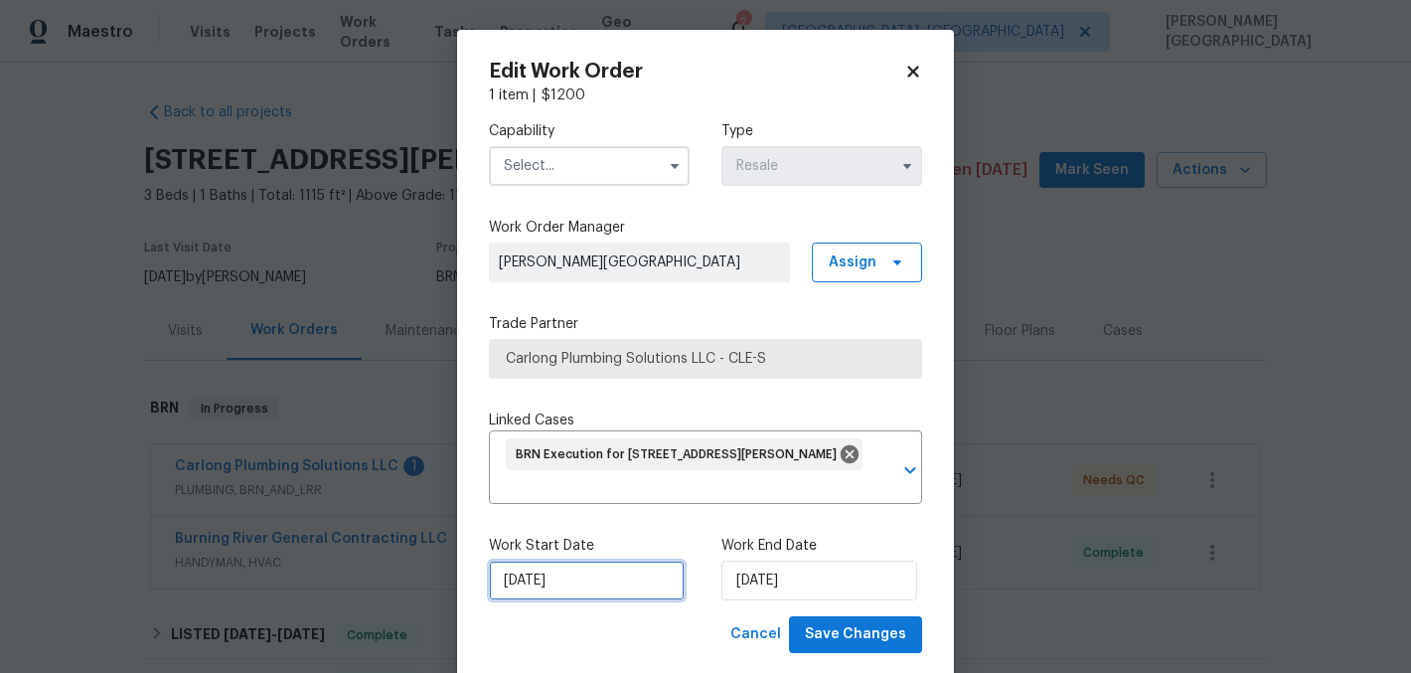
click at [612, 583] on input "[DATE]" at bounding box center [587, 580] width 196 height 40
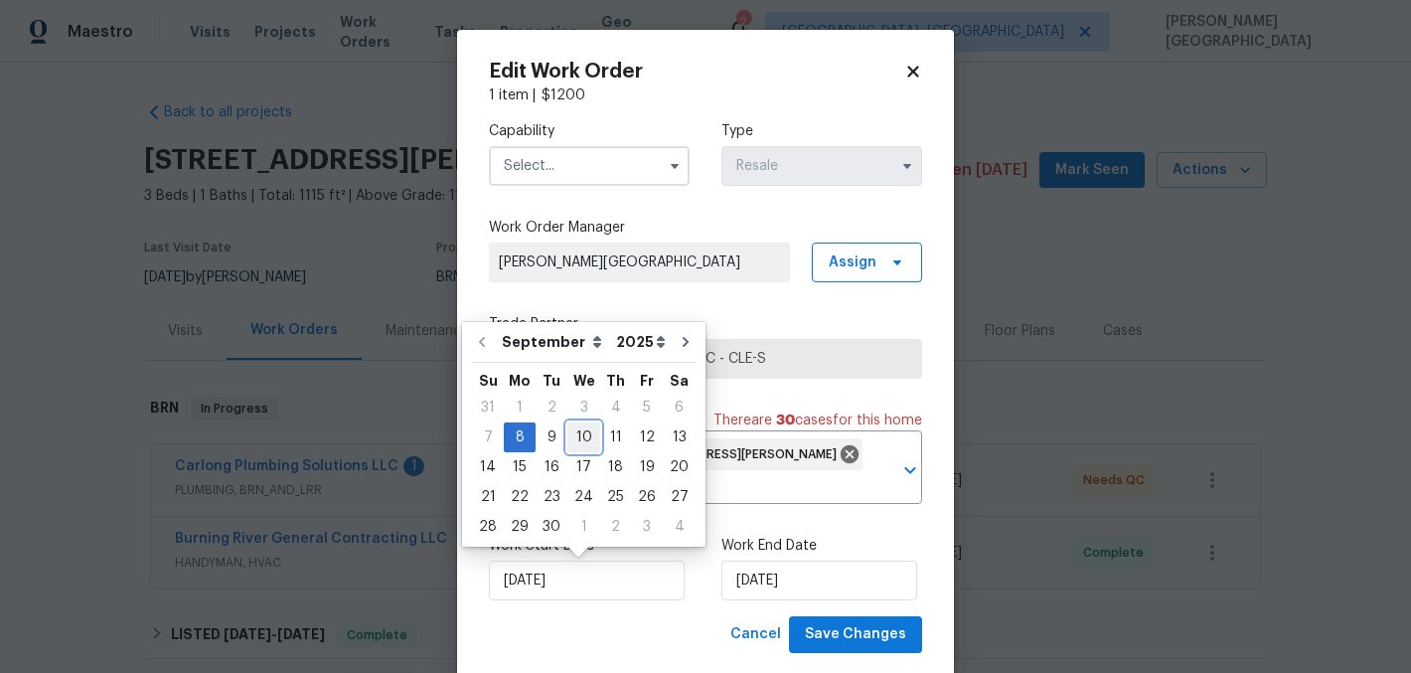
click at [578, 428] on div "10" at bounding box center [583, 437] width 33 height 28
type input "[DATE]"
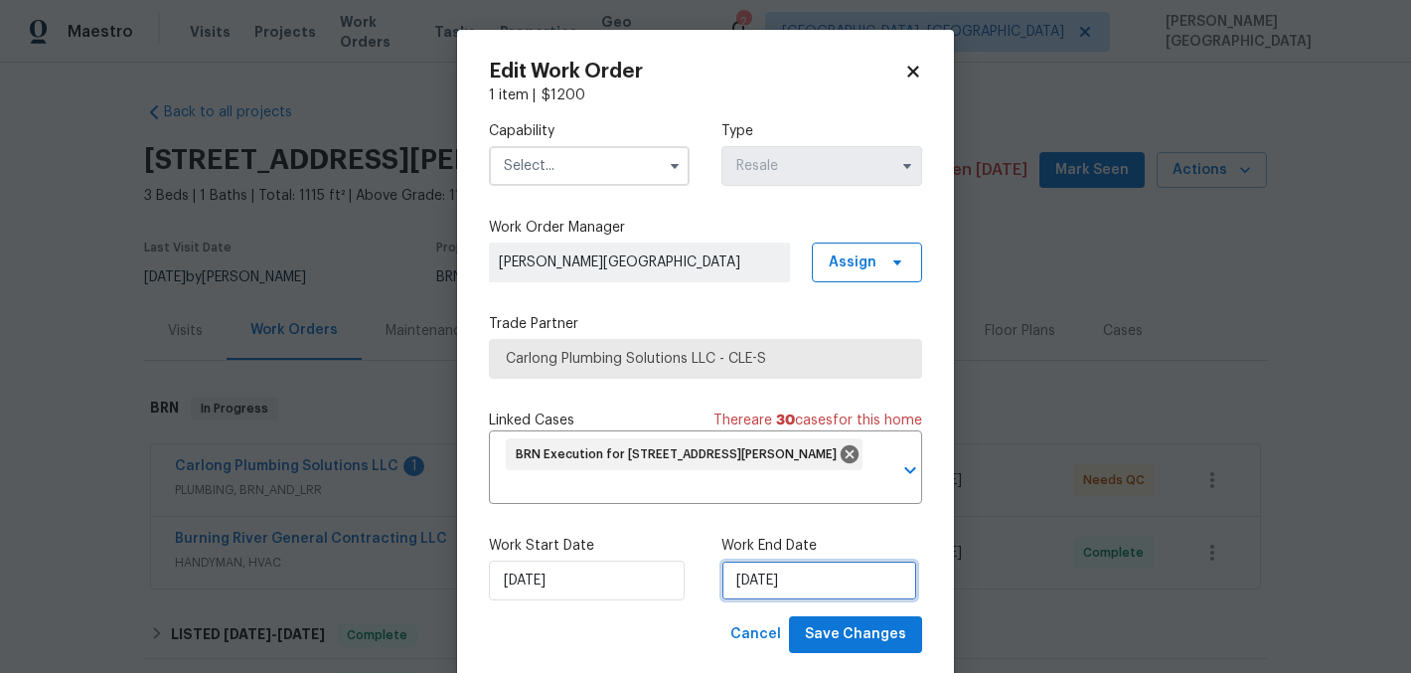
click at [775, 585] on input "[DATE]" at bounding box center [819, 580] width 196 height 40
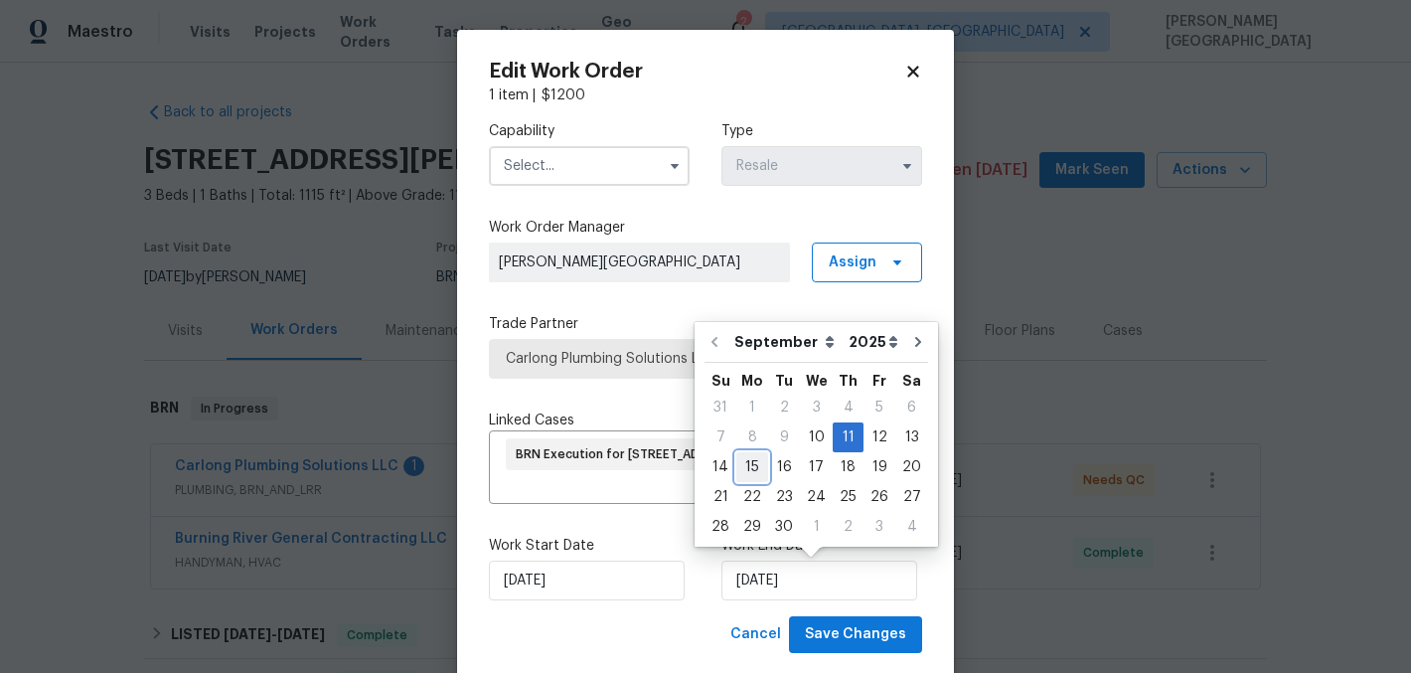
click at [752, 462] on div "15" at bounding box center [752, 467] width 32 height 28
type input "[DATE]"
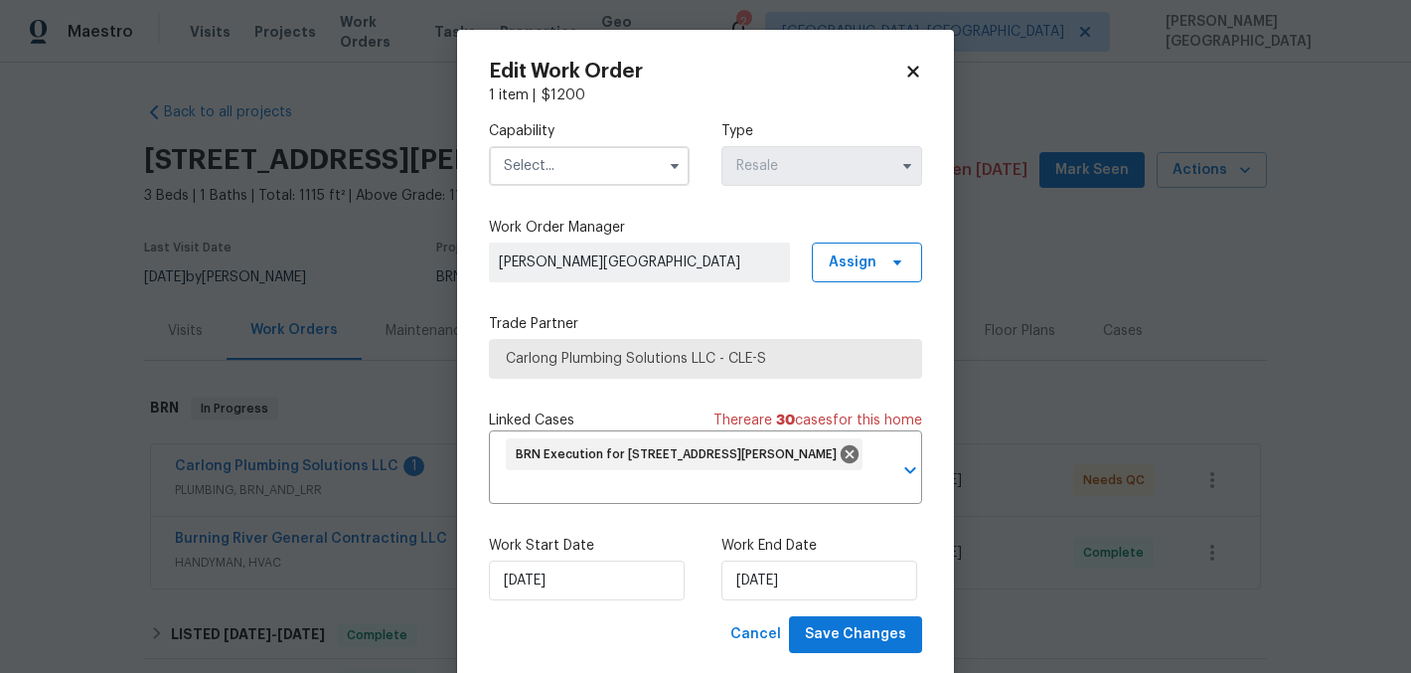
click at [606, 172] on input "text" at bounding box center [589, 166] width 201 height 40
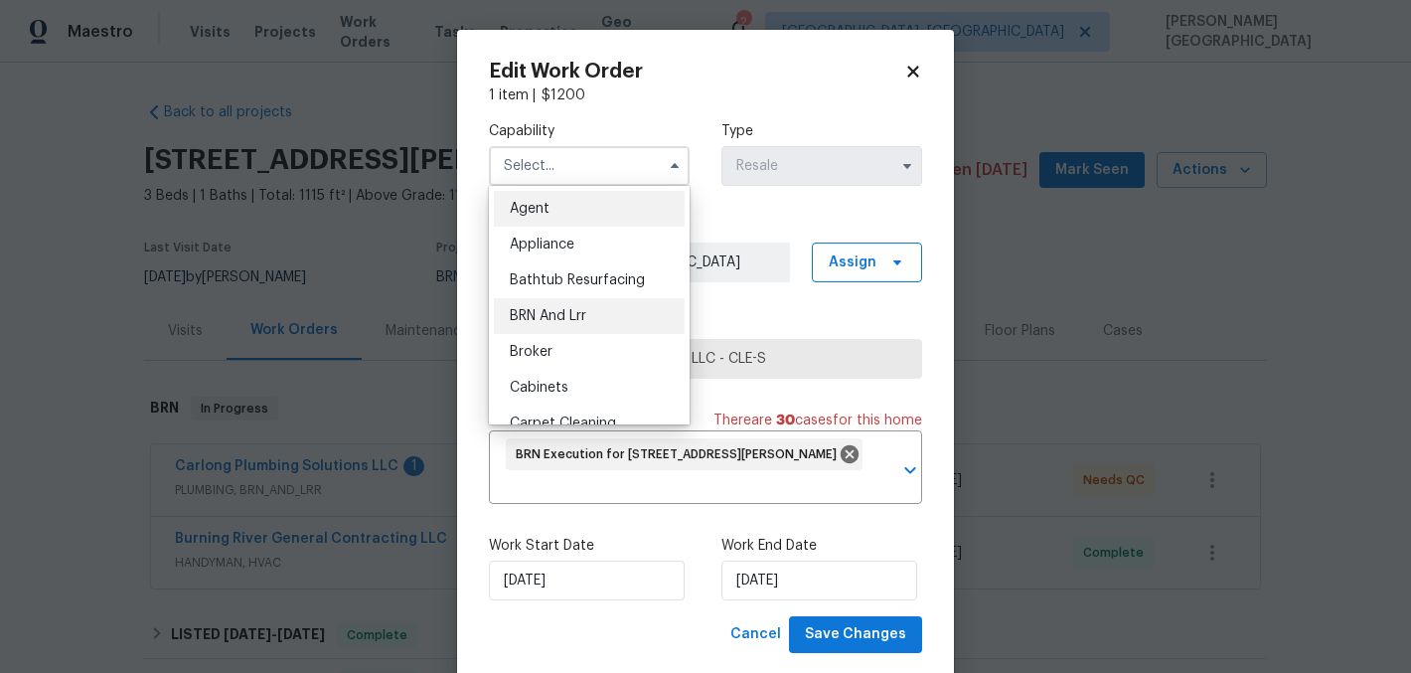
click at [581, 315] on span "BRN And Lrr" at bounding box center [548, 316] width 77 height 14
type input "BRN And Lrr"
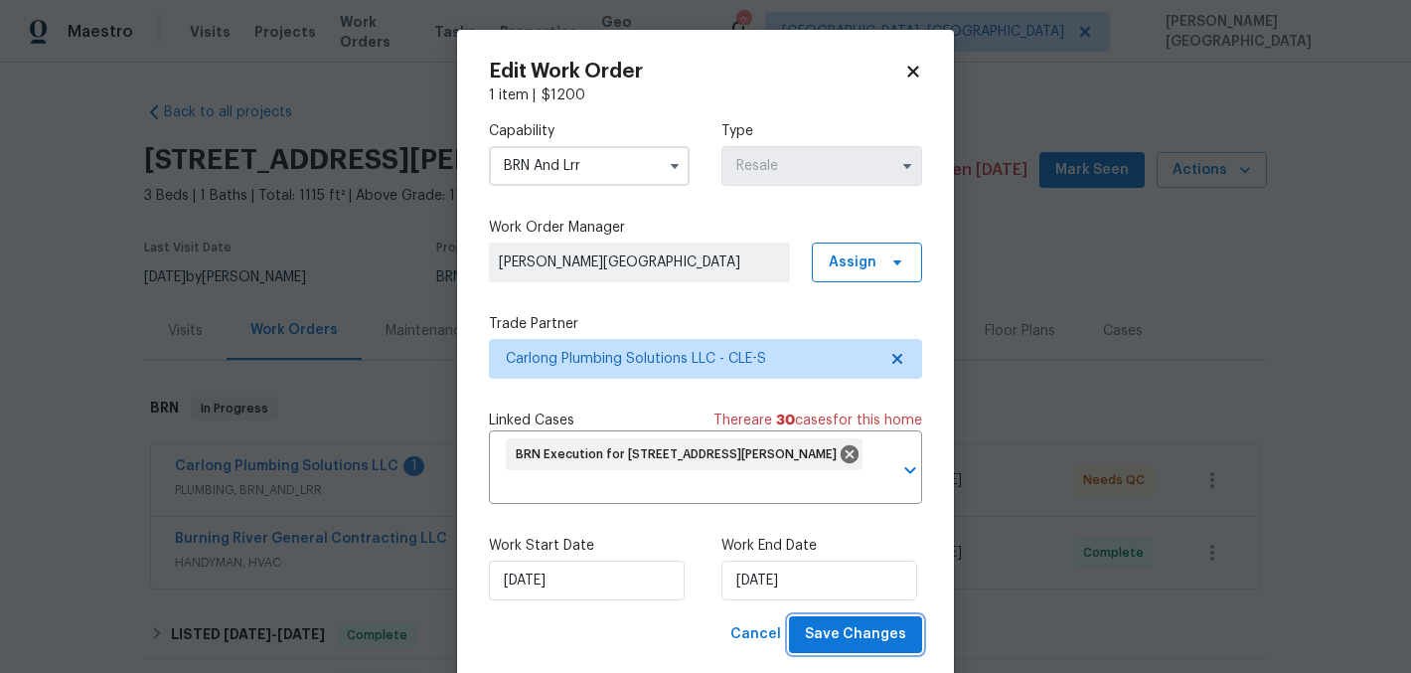
click at [857, 636] on span "Save Changes" at bounding box center [855, 634] width 101 height 25
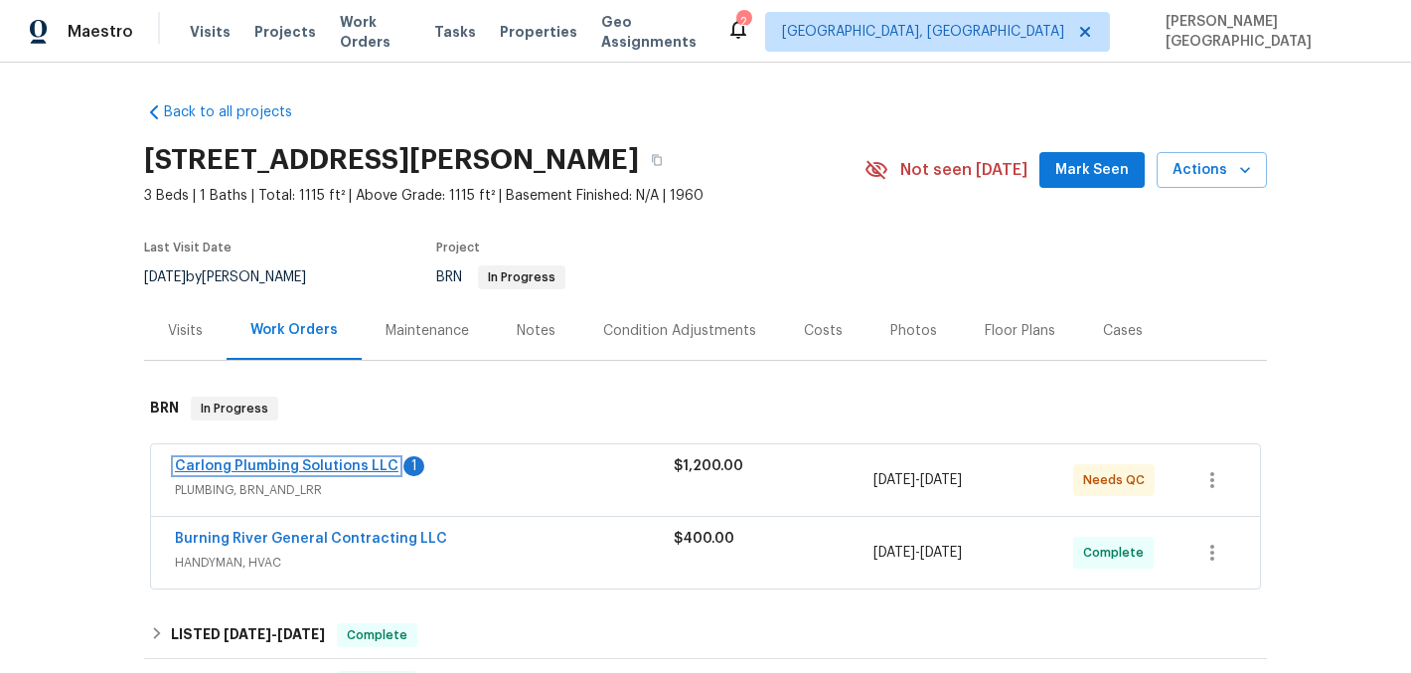
click at [335, 466] on link "Carlong Plumbing Solutions LLC" at bounding box center [287, 466] width 224 height 14
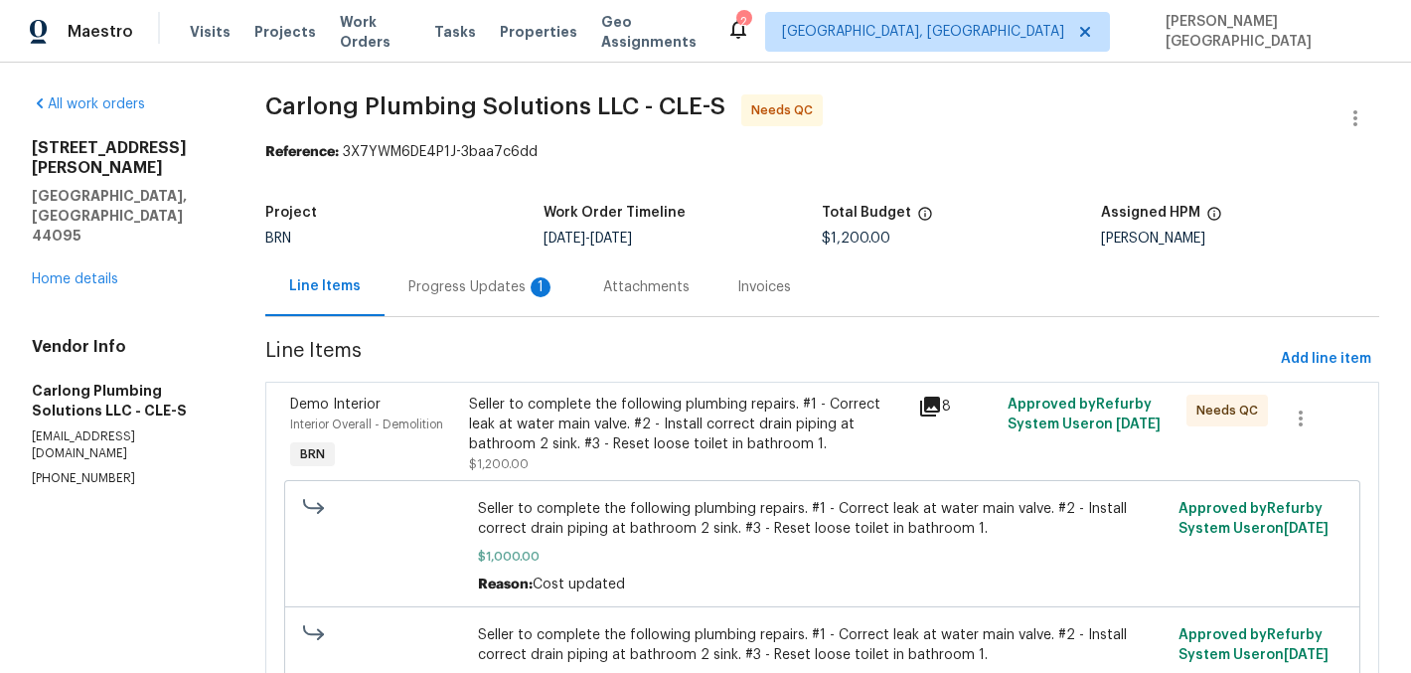
click at [495, 301] on div "Progress Updates 1" at bounding box center [482, 286] width 195 height 59
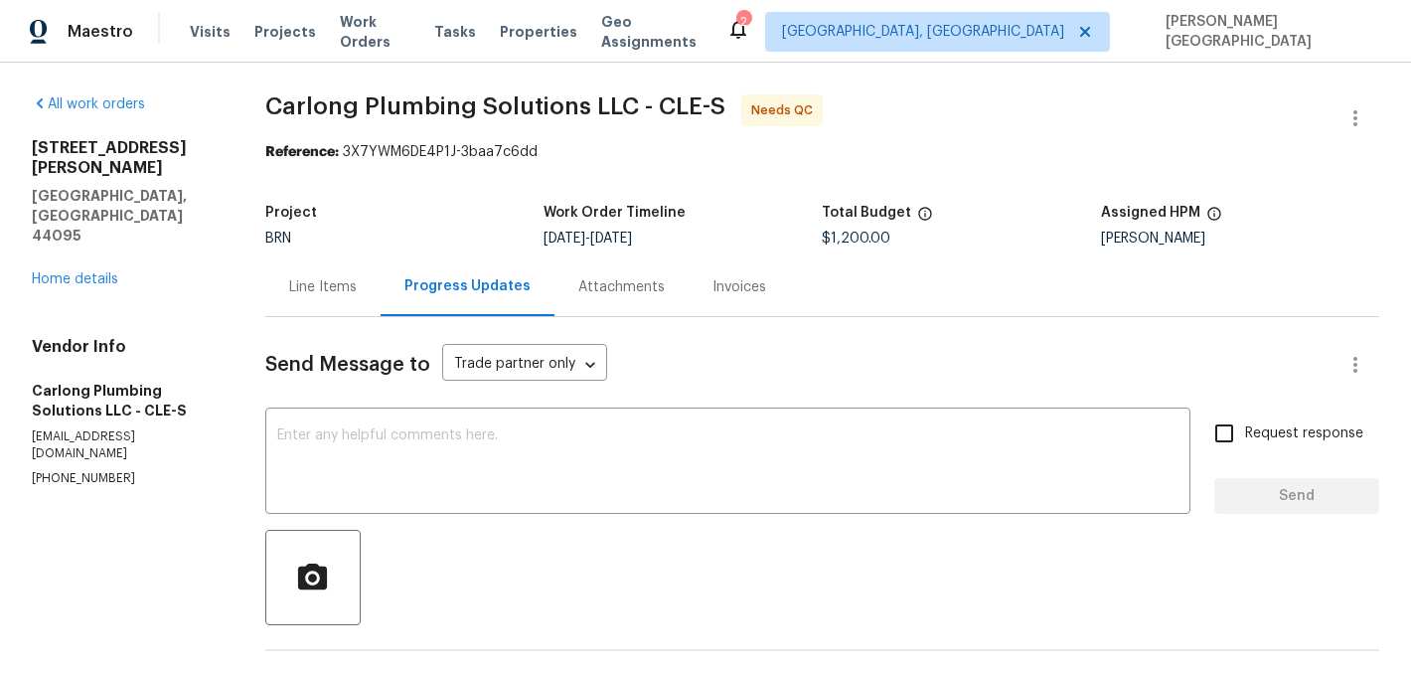
click at [335, 289] on div "Line Items" at bounding box center [323, 287] width 68 height 20
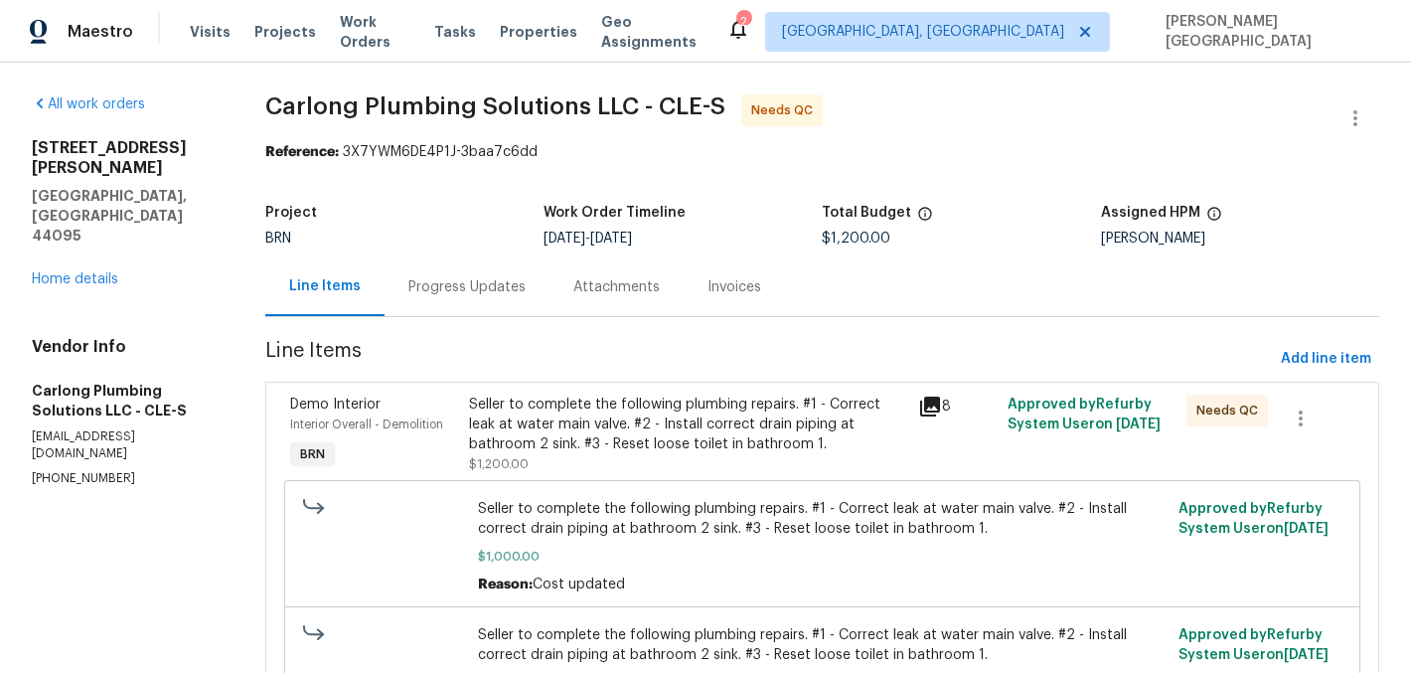
scroll to position [142, 0]
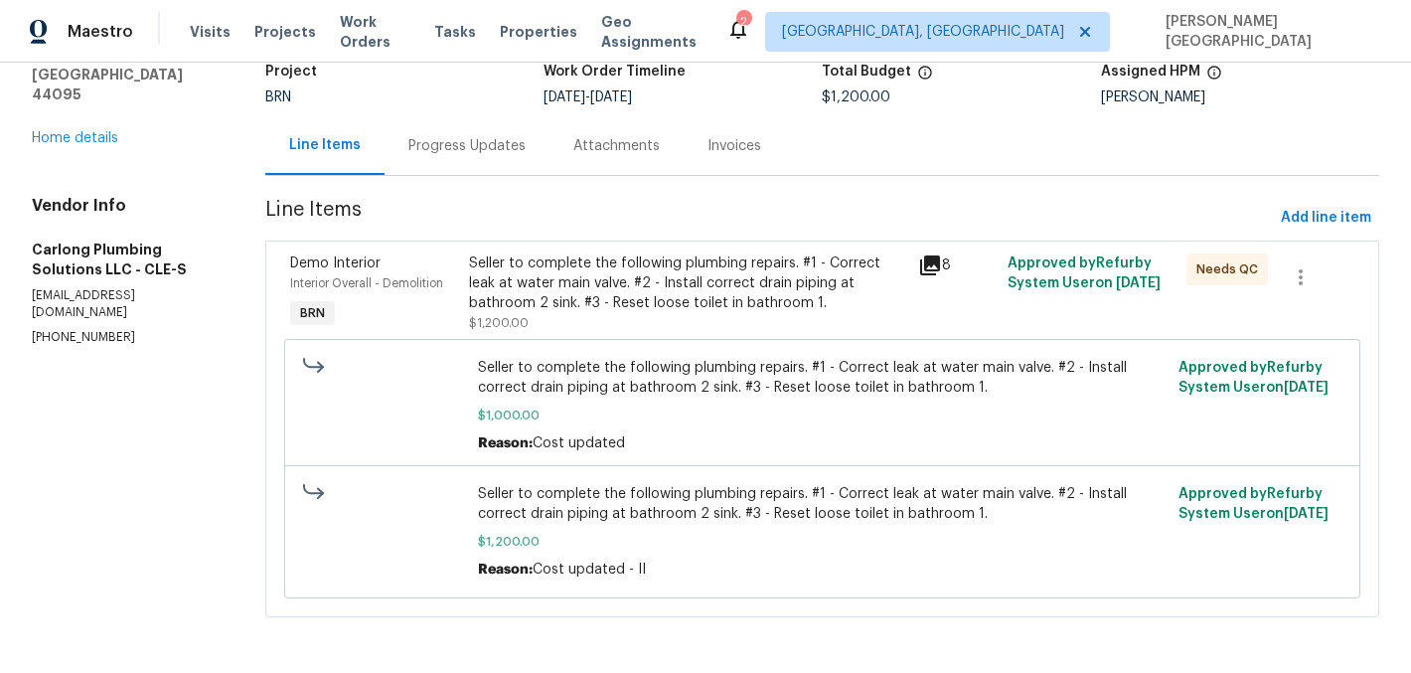
click at [590, 276] on div "Seller to complete the following plumbing repairs. #1 - Correct leak at water m…" at bounding box center [687, 283] width 436 height 60
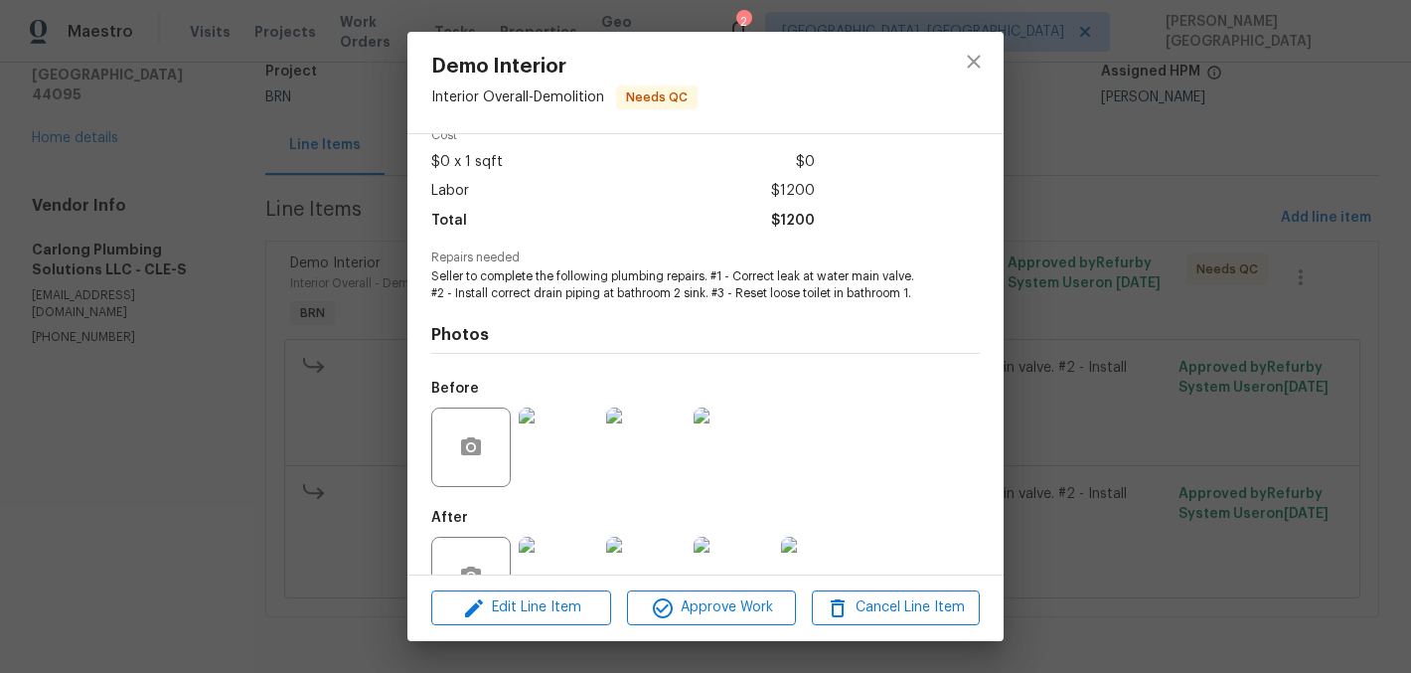
scroll to position [159, 0]
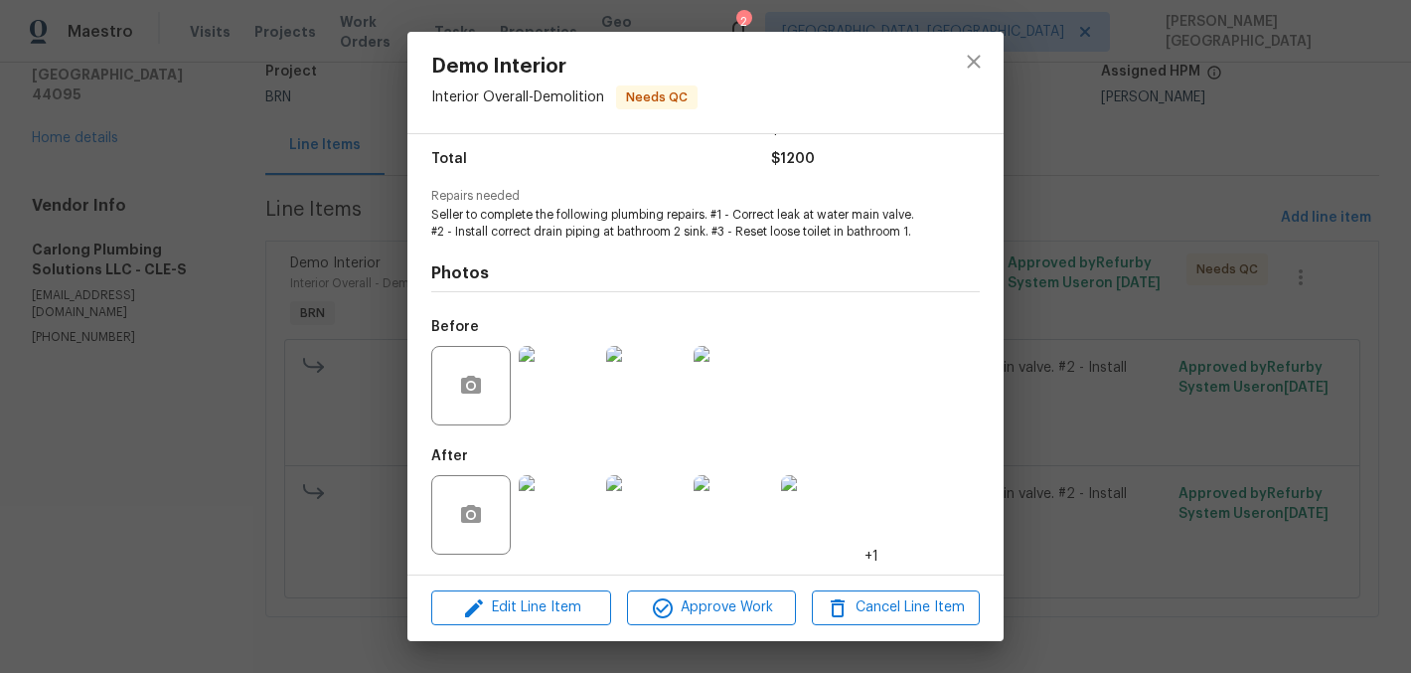
click at [553, 519] on img at bounding box center [558, 514] width 79 height 79
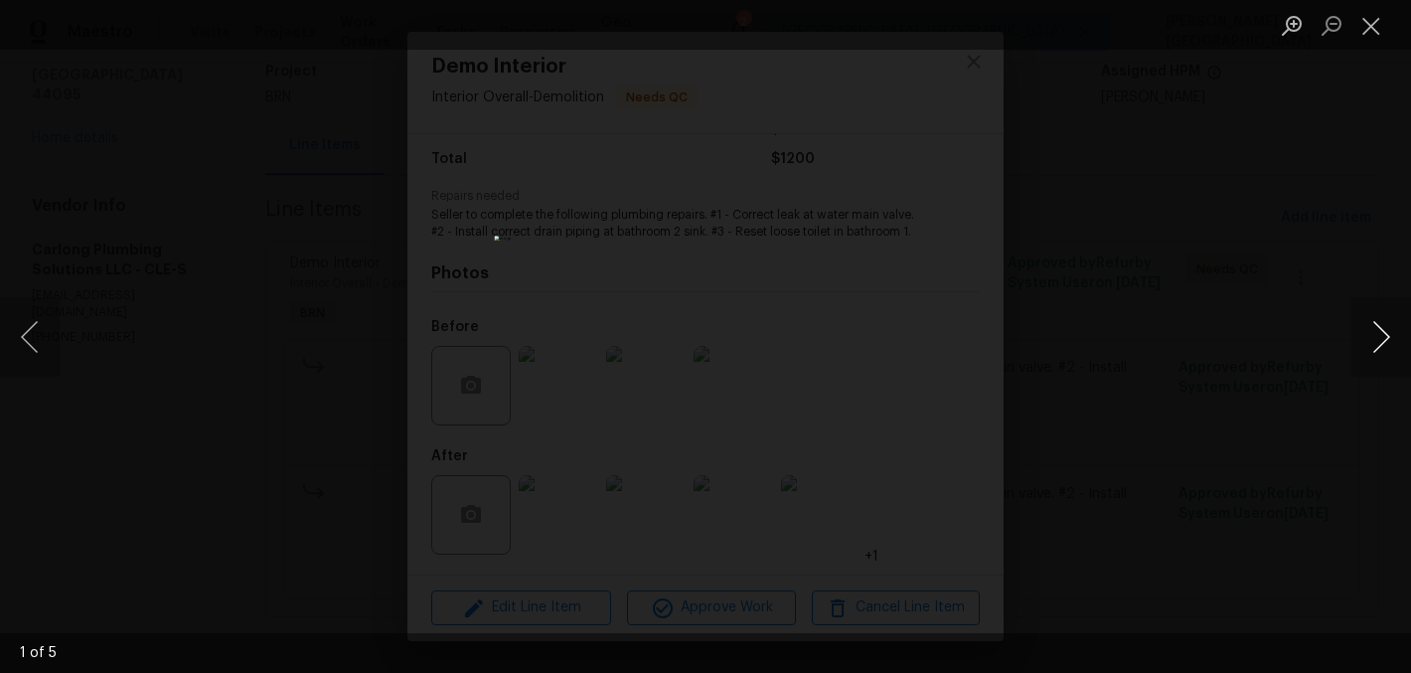
click at [1392, 346] on button "Next image" at bounding box center [1381, 336] width 60 height 79
click at [1392, 350] on button "Next image" at bounding box center [1381, 336] width 60 height 79
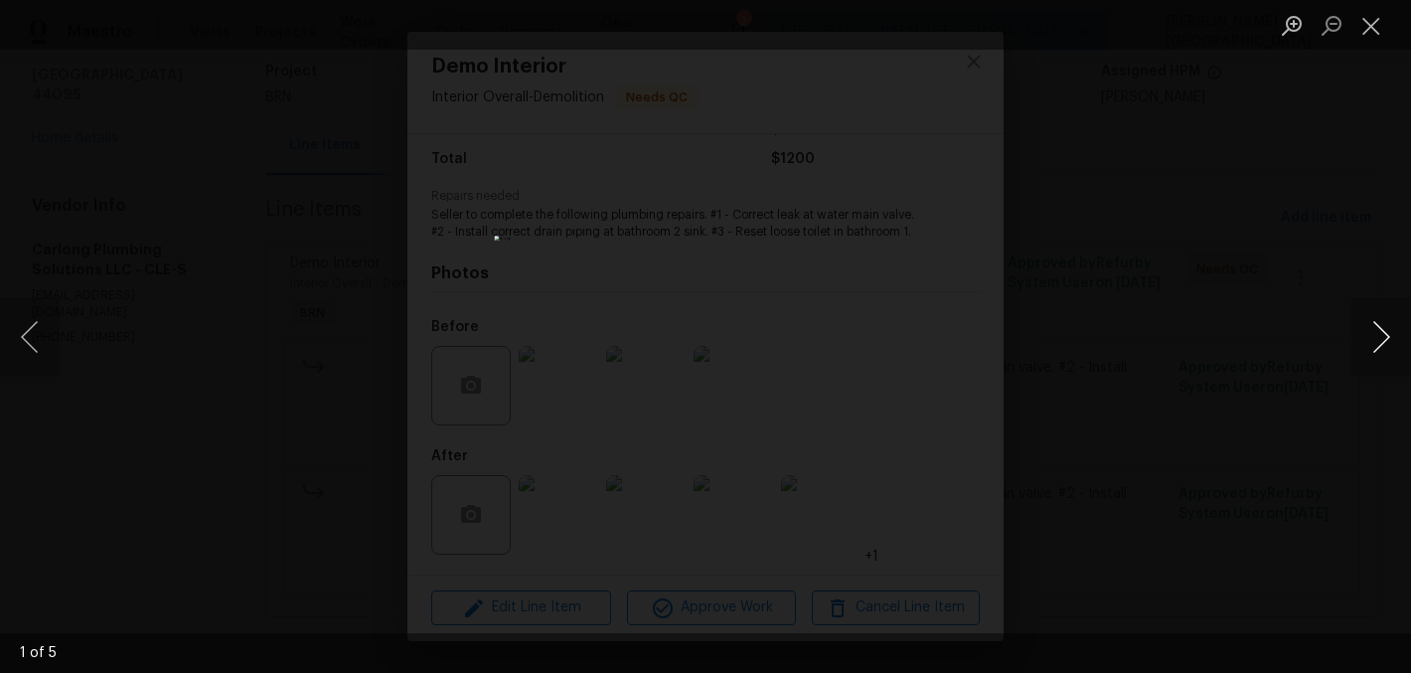
drag, startPoint x: 1392, startPoint y: 352, endPoint x: 1364, endPoint y: 324, distance: 39.3
click at [1364, 324] on button "Next image" at bounding box center [1381, 336] width 60 height 79
click at [1097, 228] on div "Lightbox" at bounding box center [705, 336] width 1411 height 673
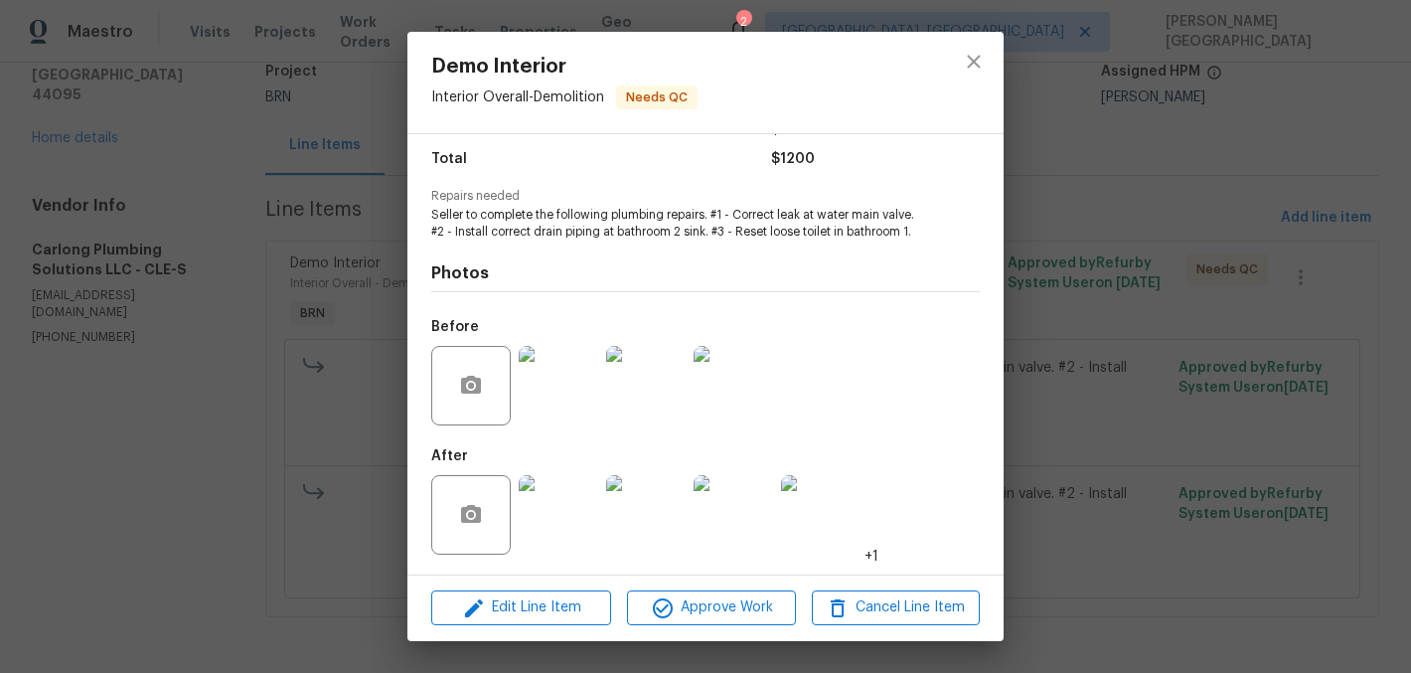
click at [514, 391] on div at bounding box center [472, 385] width 83 height 79
click at [551, 385] on img at bounding box center [558, 385] width 79 height 79
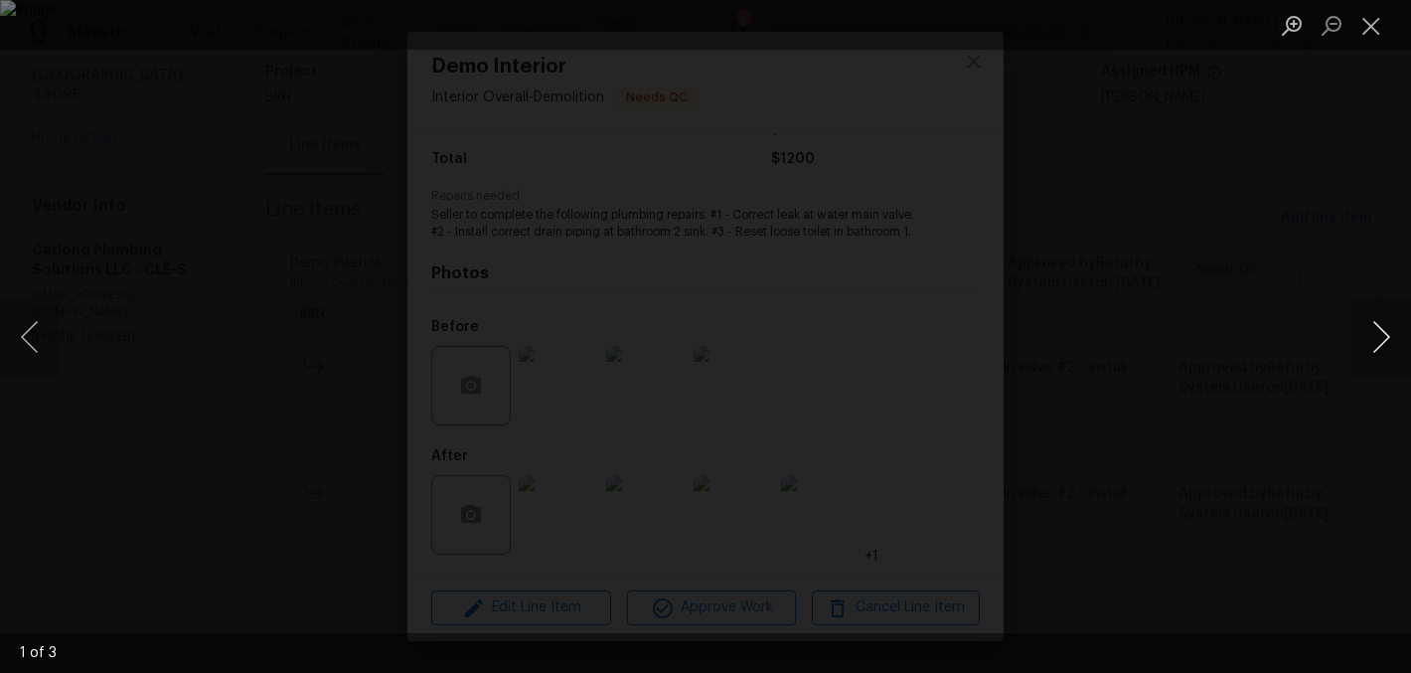
click at [1388, 328] on button "Next image" at bounding box center [1381, 336] width 60 height 79
click at [1388, 324] on button "Next image" at bounding box center [1381, 336] width 60 height 79
click at [1389, 327] on button "Next image" at bounding box center [1381, 336] width 60 height 79
click at [1390, 331] on button "Next image" at bounding box center [1381, 336] width 60 height 79
click at [1382, 324] on button "Next image" at bounding box center [1381, 336] width 60 height 79
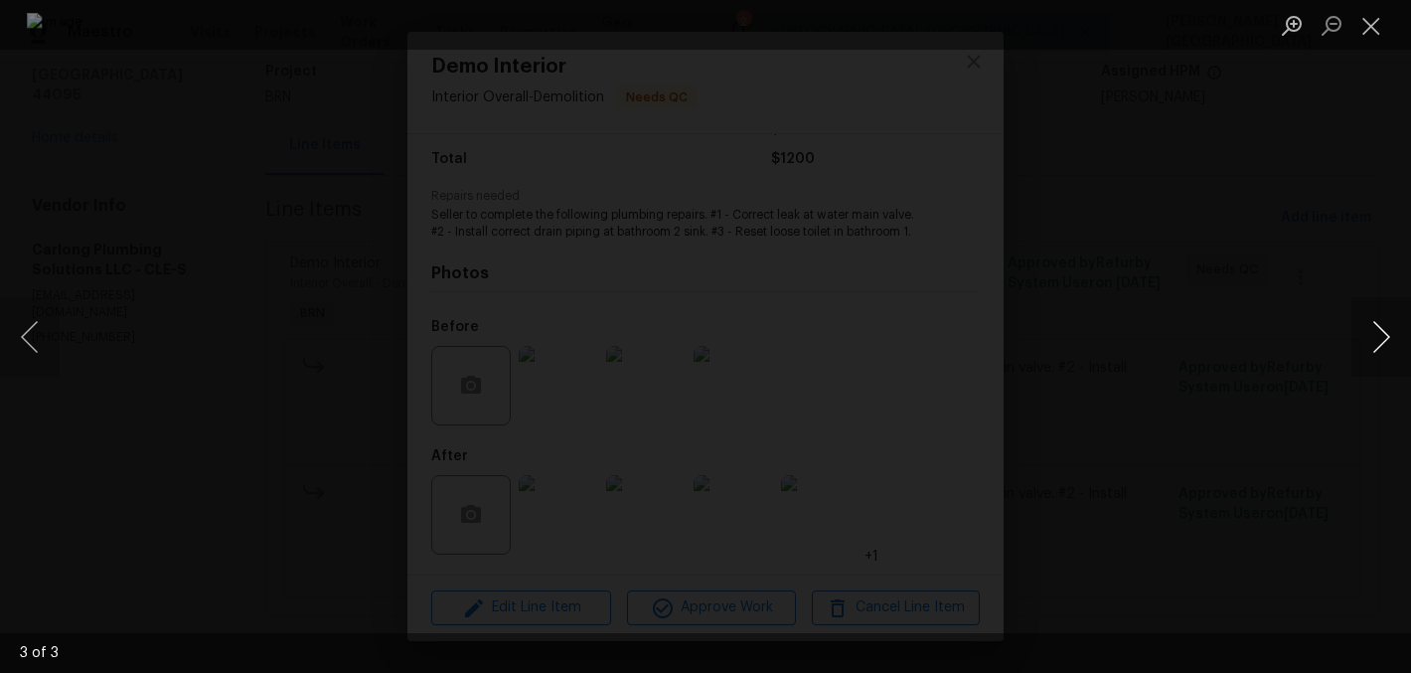
click at [1383, 327] on button "Next image" at bounding box center [1381, 336] width 60 height 79
click at [1323, 210] on div "Lightbox" at bounding box center [705, 336] width 1411 height 673
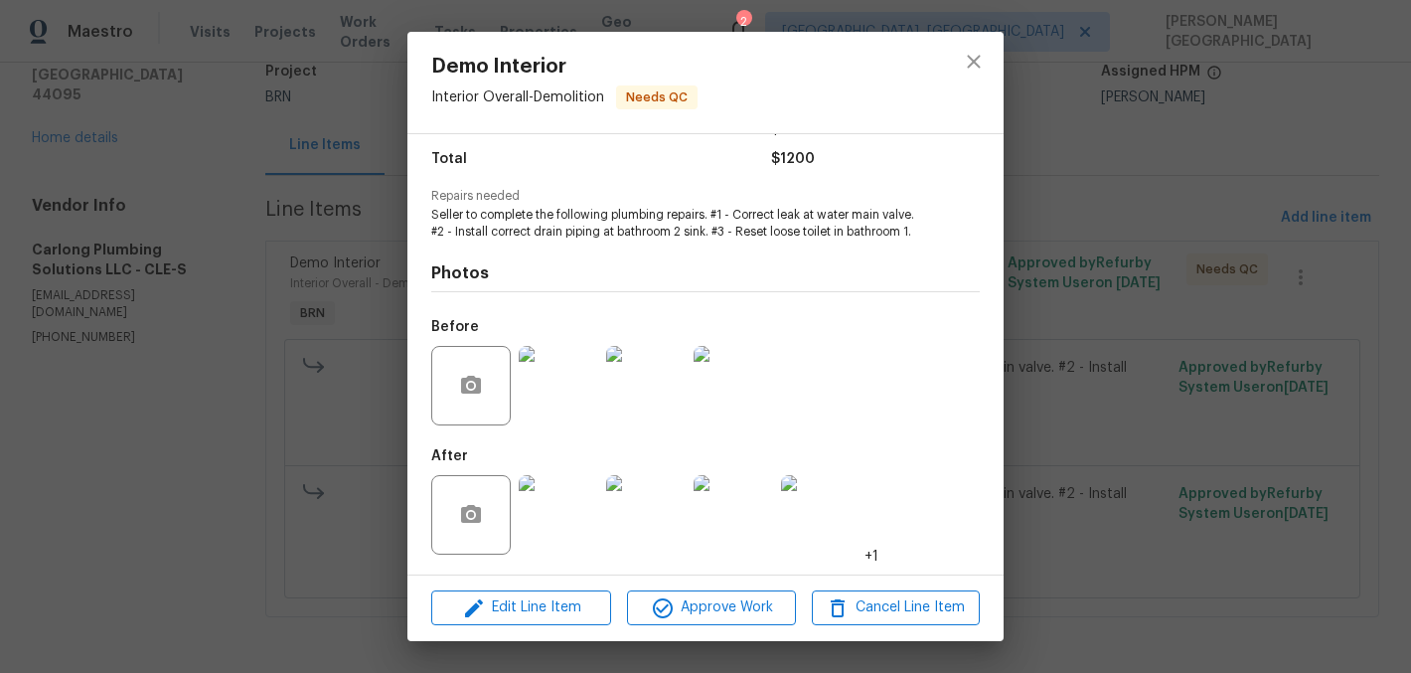
click at [594, 532] on img at bounding box center [558, 514] width 79 height 79
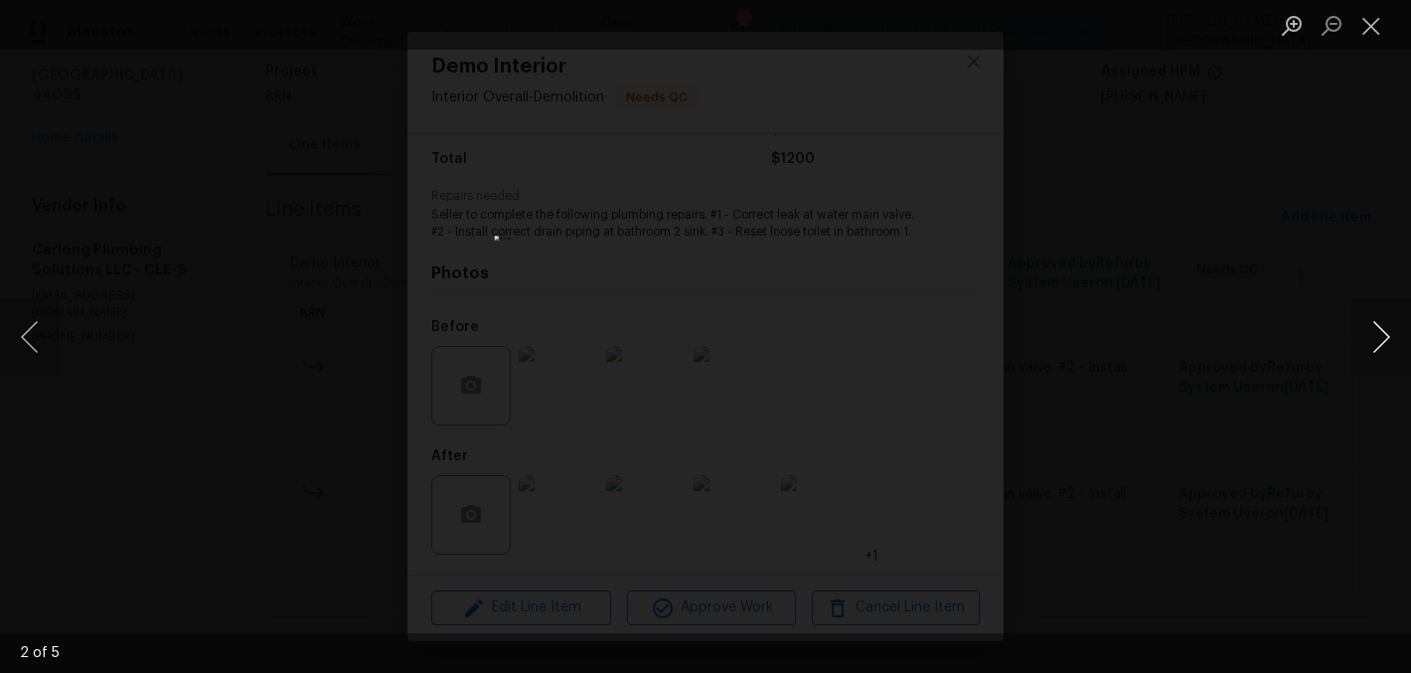
click at [1392, 339] on button "Next image" at bounding box center [1381, 336] width 60 height 79
click at [1298, 251] on div "Lightbox" at bounding box center [705, 336] width 1411 height 673
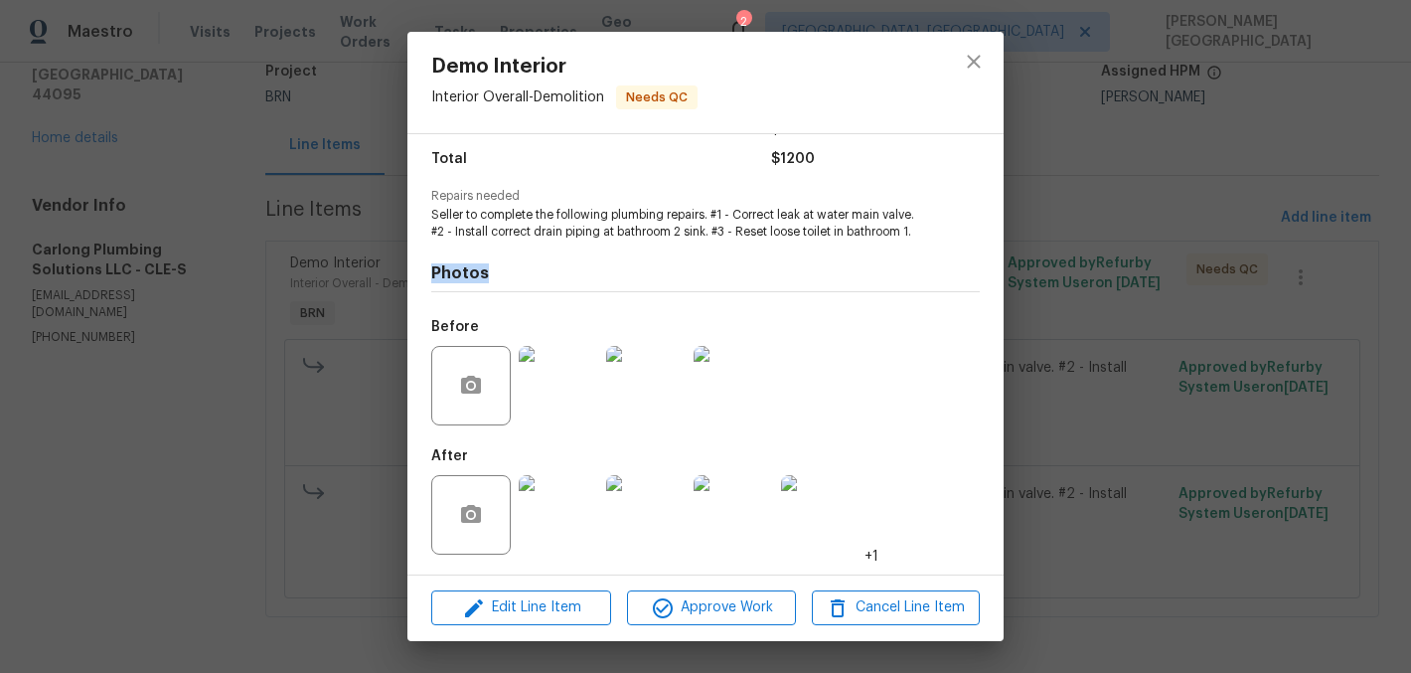
click at [1298, 251] on div "Demo Interior Interior Overall - Demolition Needs QC Vendor Carlong Plumbing So…" at bounding box center [705, 336] width 1411 height 673
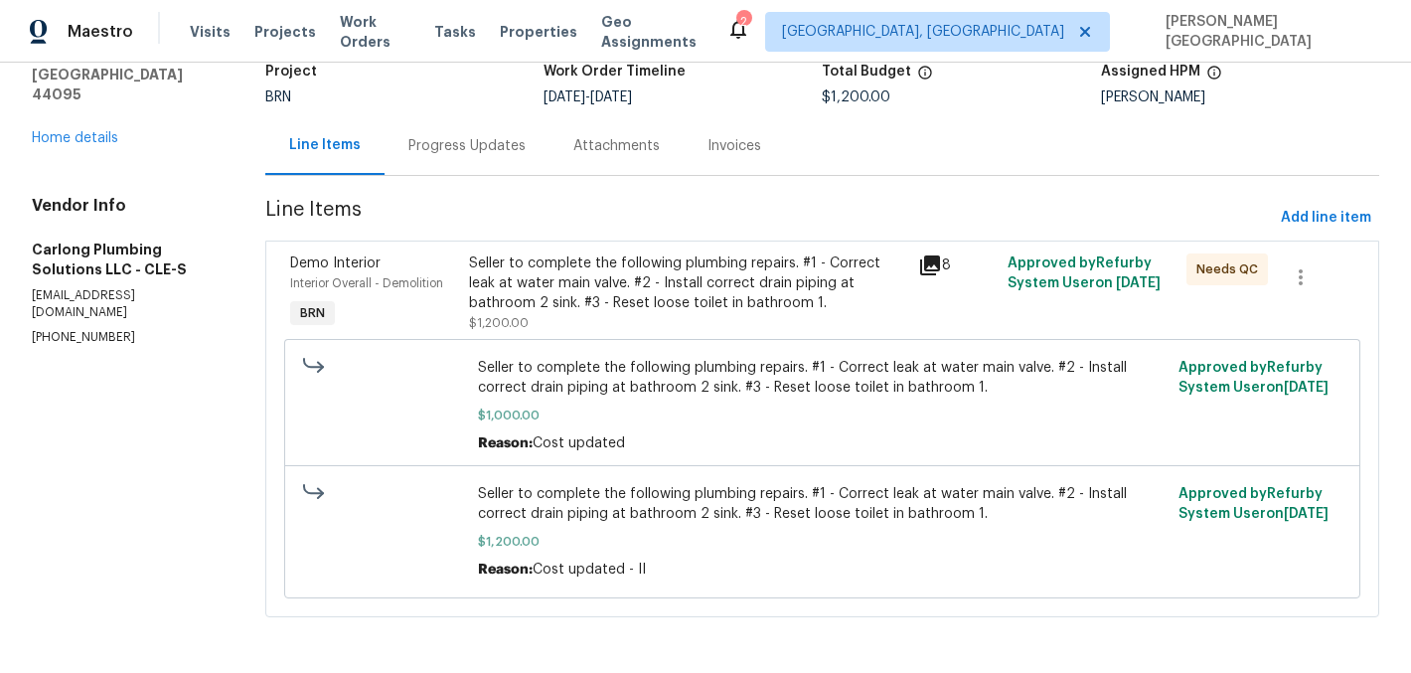
click at [469, 155] on div "Progress Updates" at bounding box center [467, 145] width 165 height 59
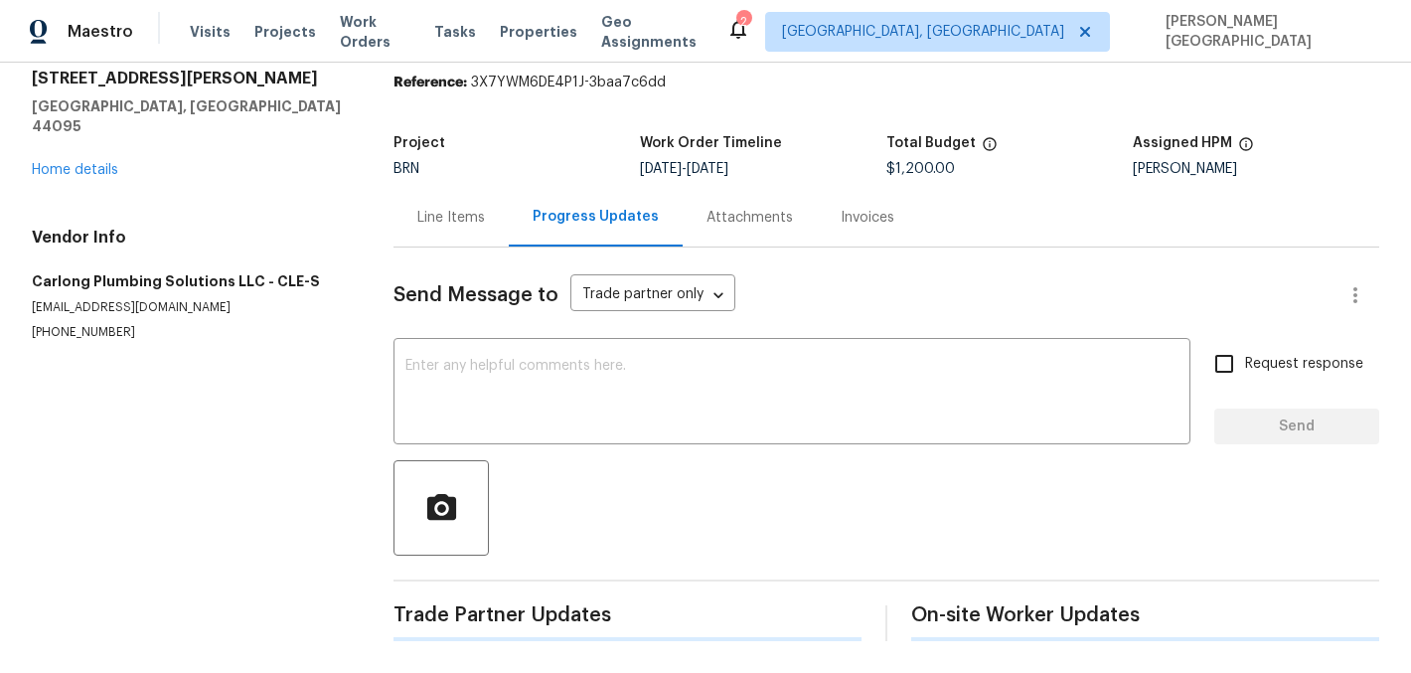
scroll to position [142, 0]
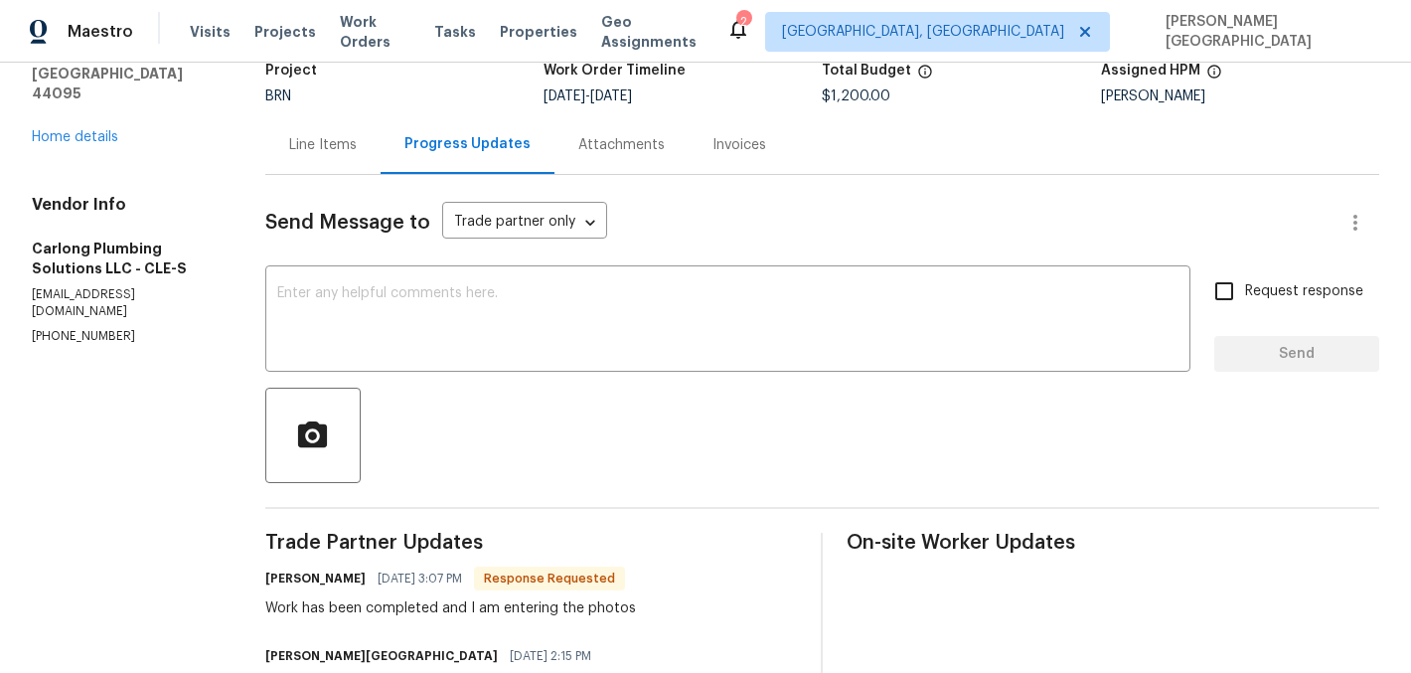
click at [457, 408] on div at bounding box center [822, 435] width 1114 height 95
click at [397, 352] on textarea at bounding box center [727, 321] width 901 height 70
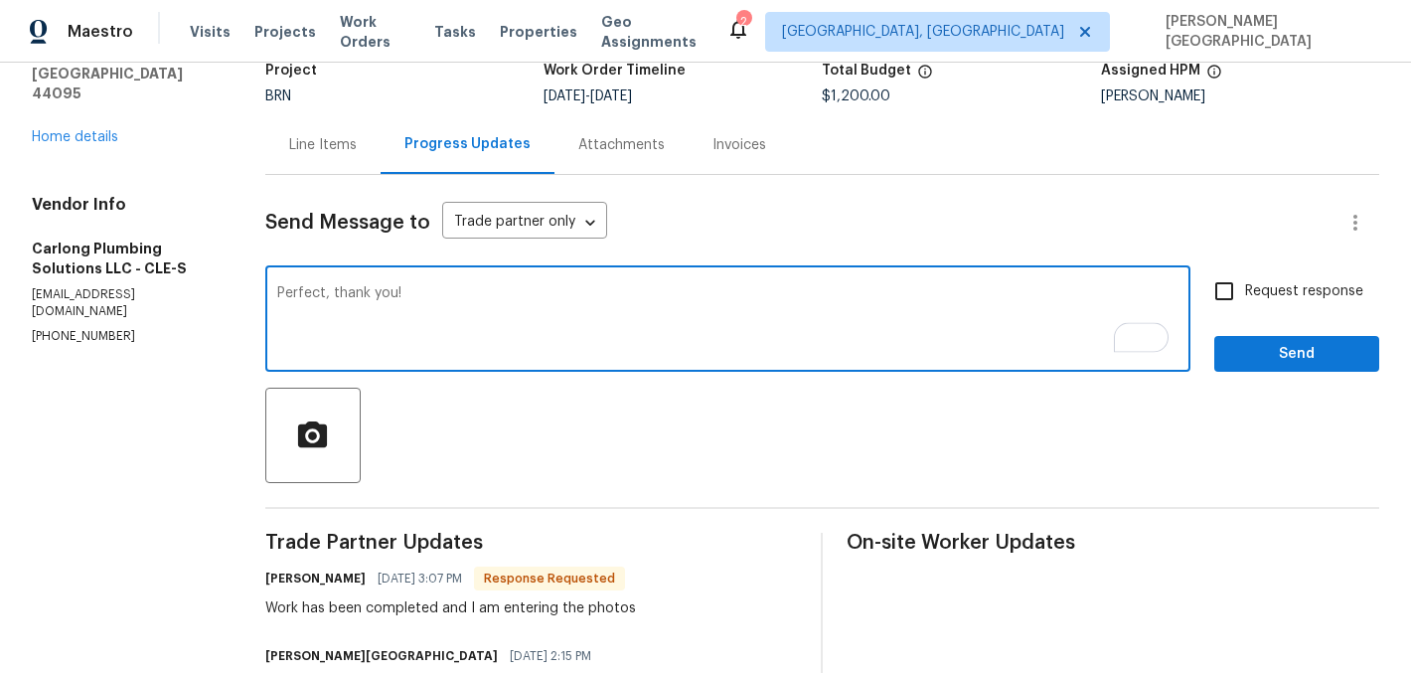
type textarea "Perfect, thank you!"
click at [1268, 308] on label "Request response" at bounding box center [1283, 291] width 160 height 42
click at [1245, 308] on input "Request response" at bounding box center [1224, 291] width 42 height 42
checkbox input "true"
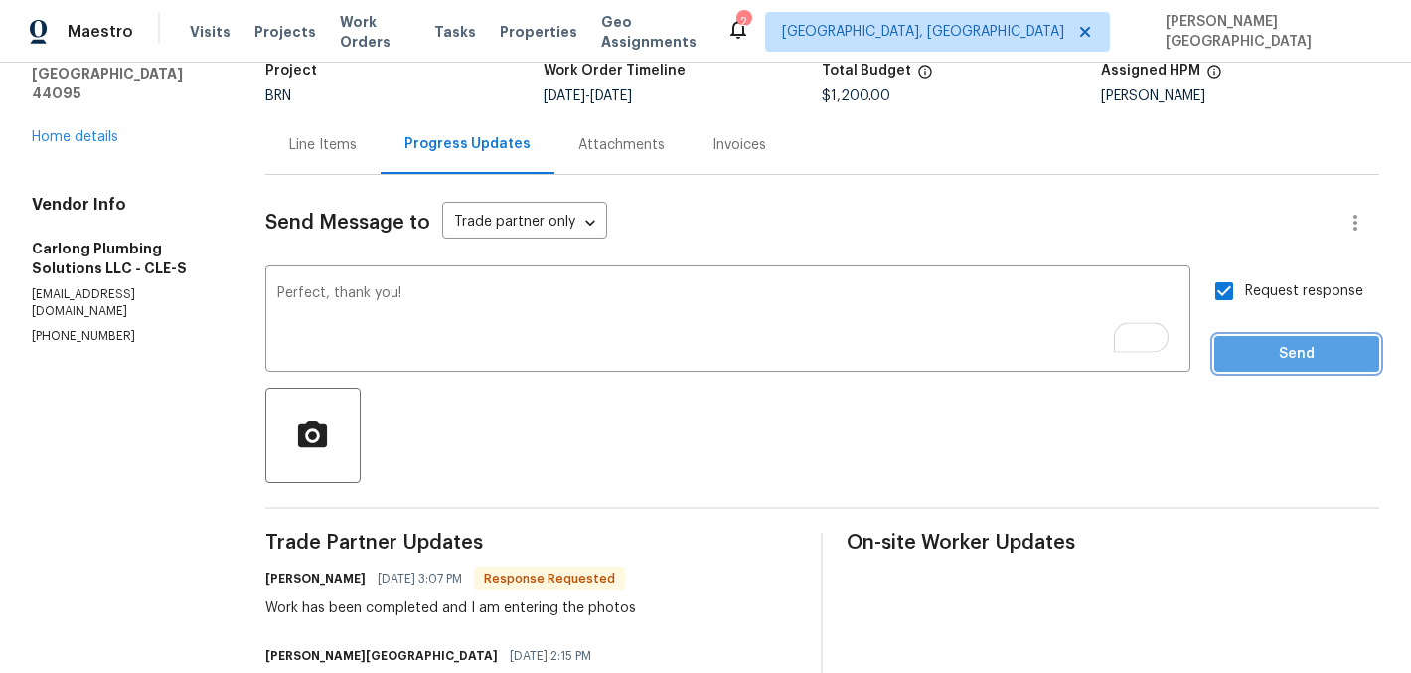
click at [1268, 342] on span "Send" at bounding box center [1296, 354] width 133 height 25
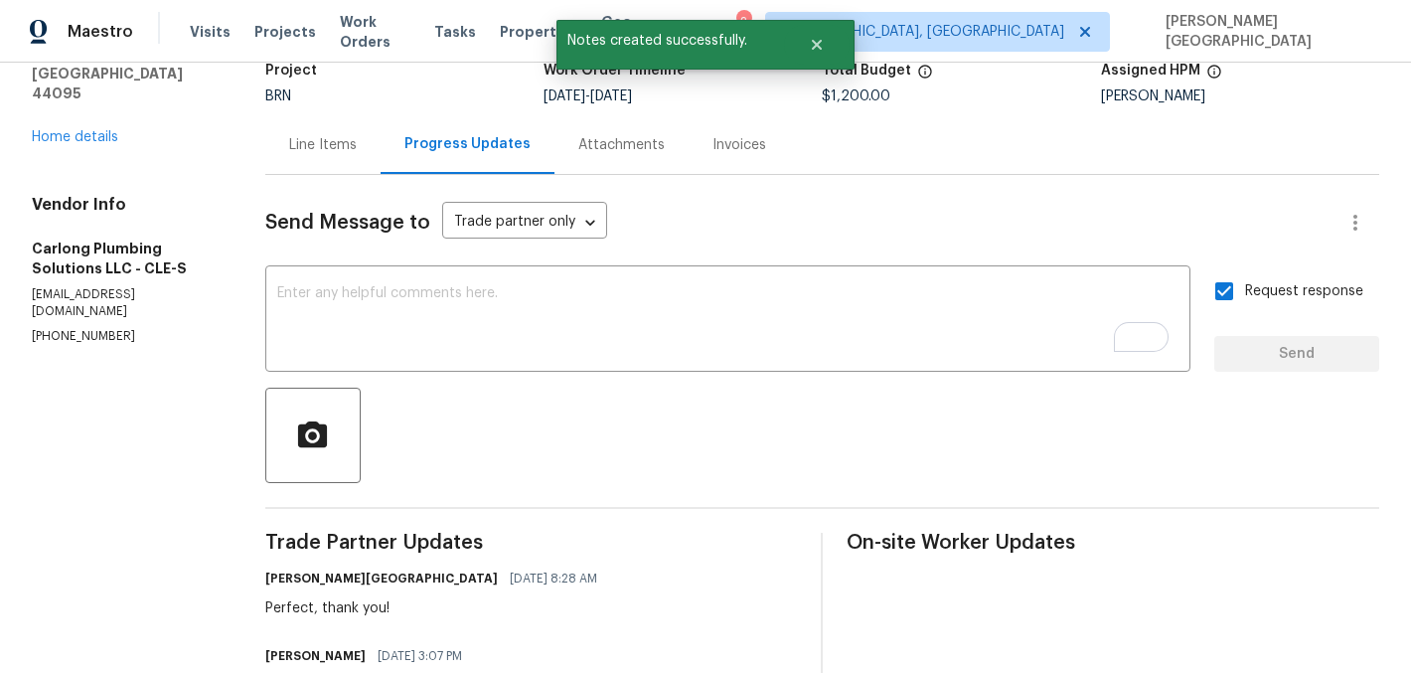
click at [329, 168] on div "Line Items" at bounding box center [322, 144] width 115 height 59
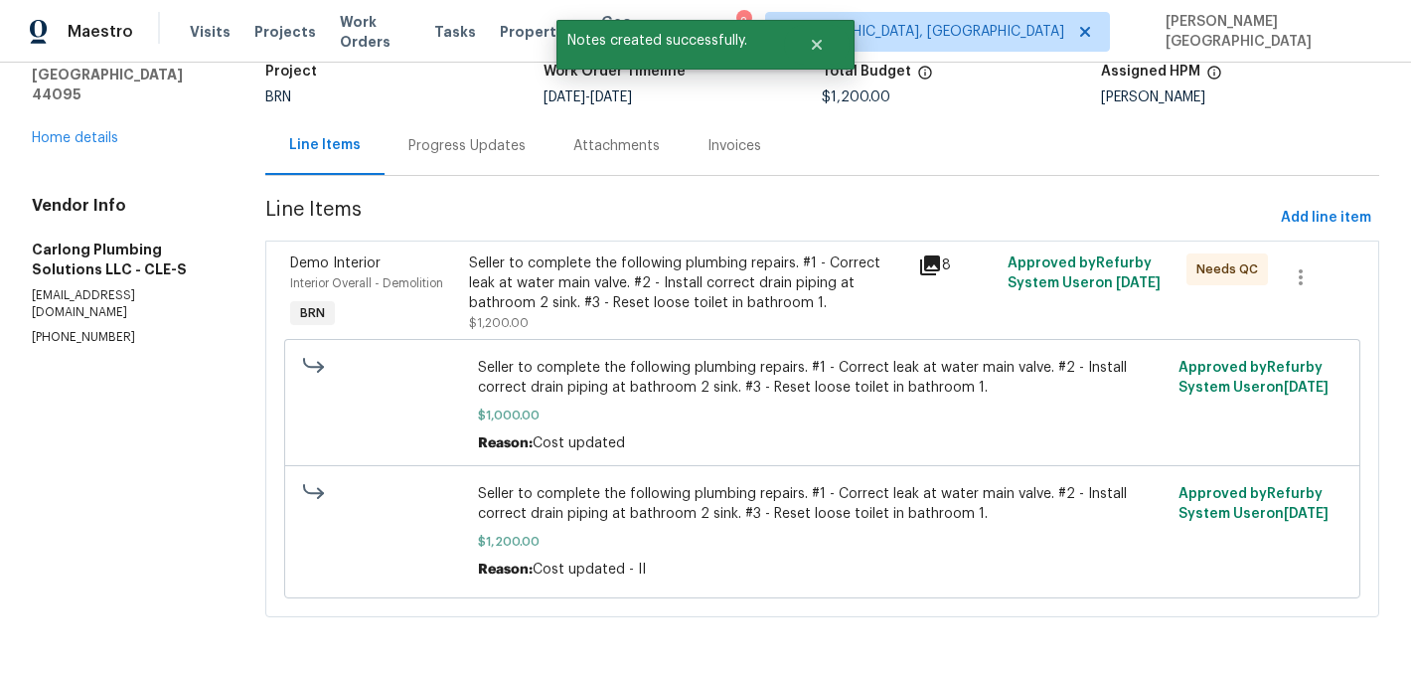
click at [690, 268] on div "Seller to complete the following plumbing repairs. #1 - Correct leak at water m…" at bounding box center [687, 283] width 436 height 60
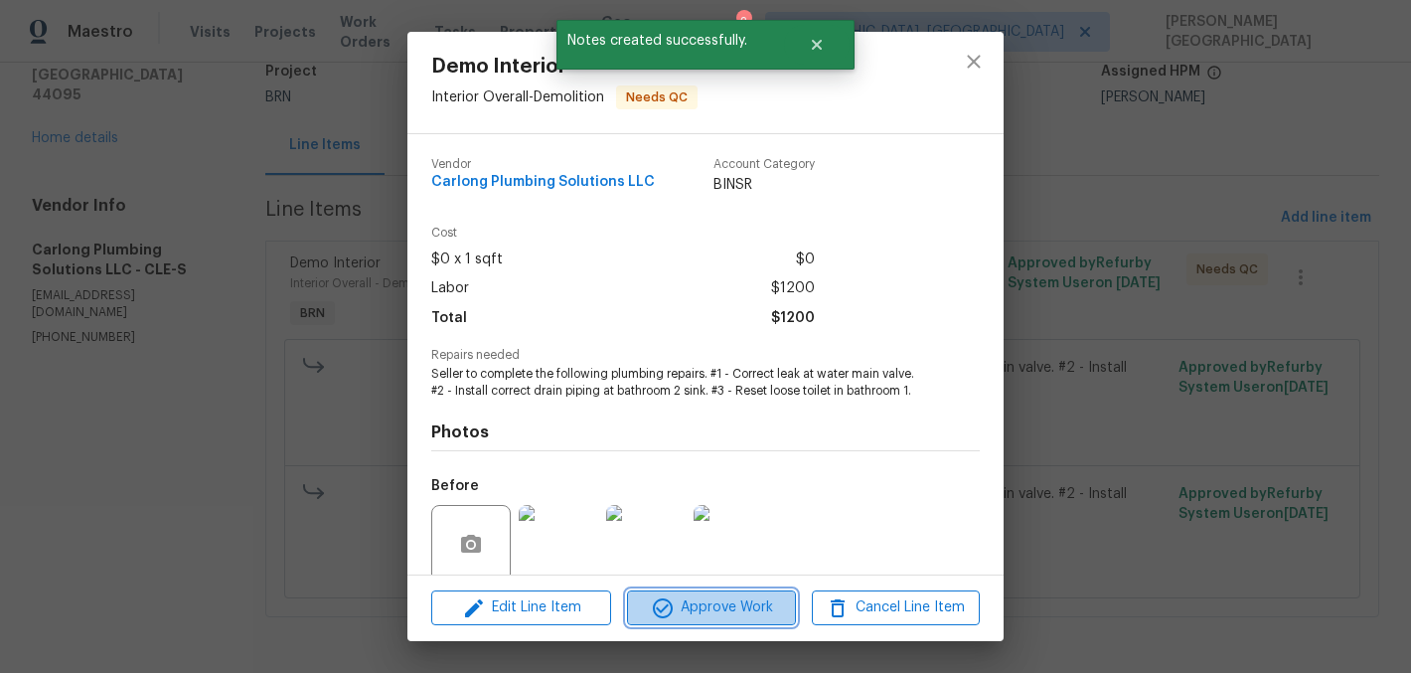
click at [730, 602] on span "Approve Work" at bounding box center [711, 607] width 156 height 25
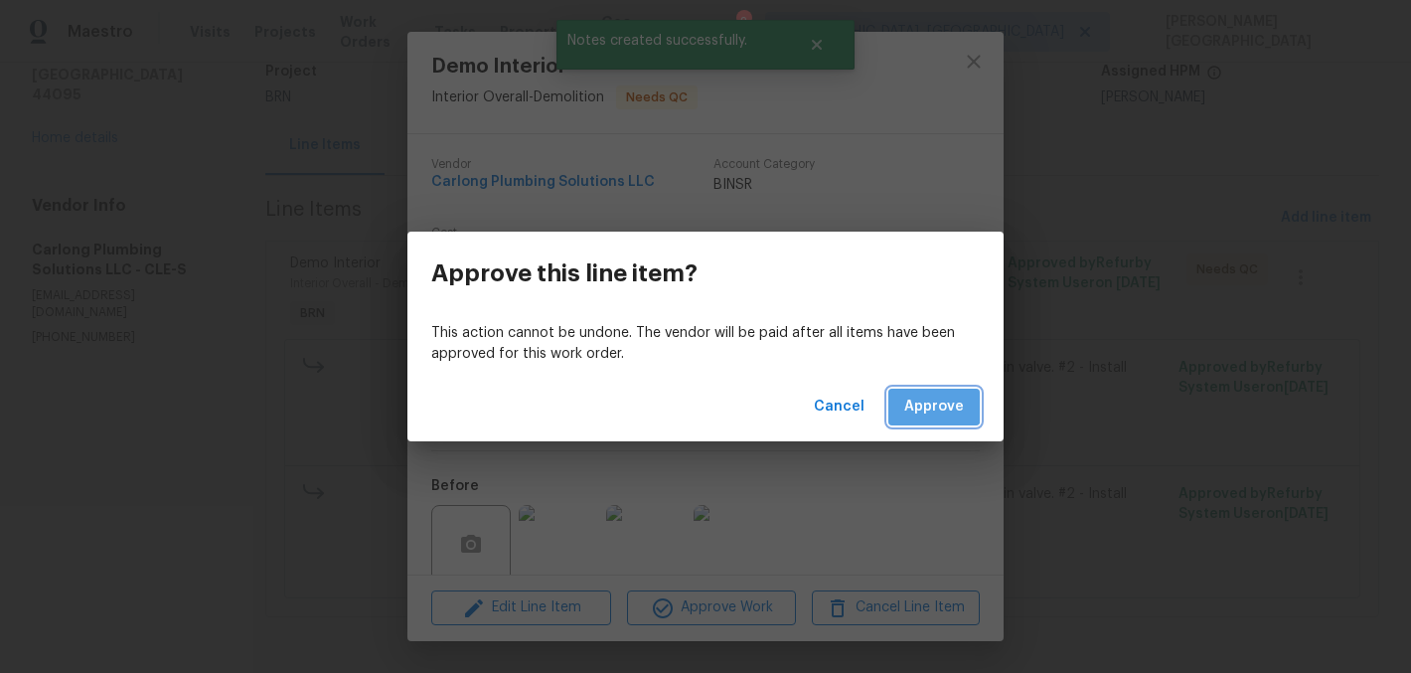
click at [930, 403] on span "Approve" at bounding box center [934, 407] width 60 height 25
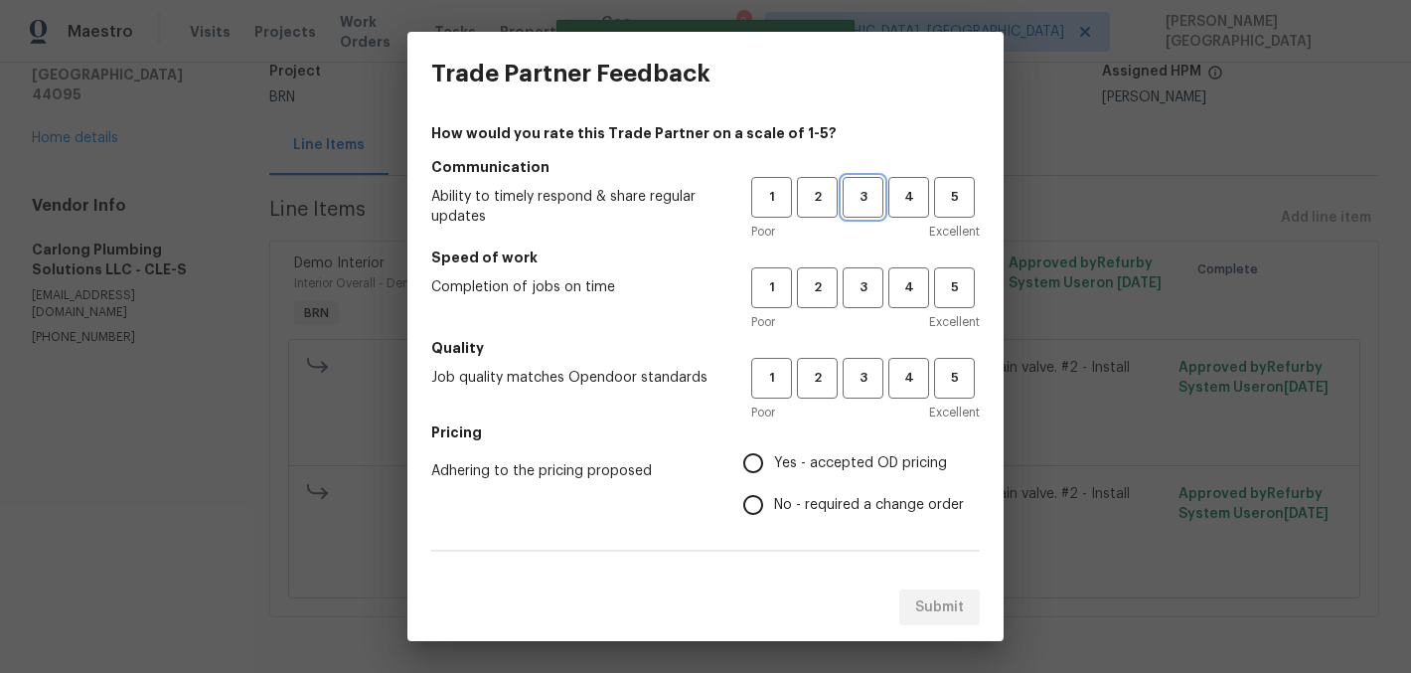
click at [862, 195] on span "3" at bounding box center [863, 197] width 37 height 23
click at [862, 267] on button "3" at bounding box center [863, 287] width 41 height 41
click at [862, 383] on span "3" at bounding box center [863, 378] width 37 height 23
click at [785, 500] on span "No - required a change order" at bounding box center [869, 505] width 190 height 21
click at [774, 500] on input "No - required a change order" at bounding box center [753, 505] width 42 height 42
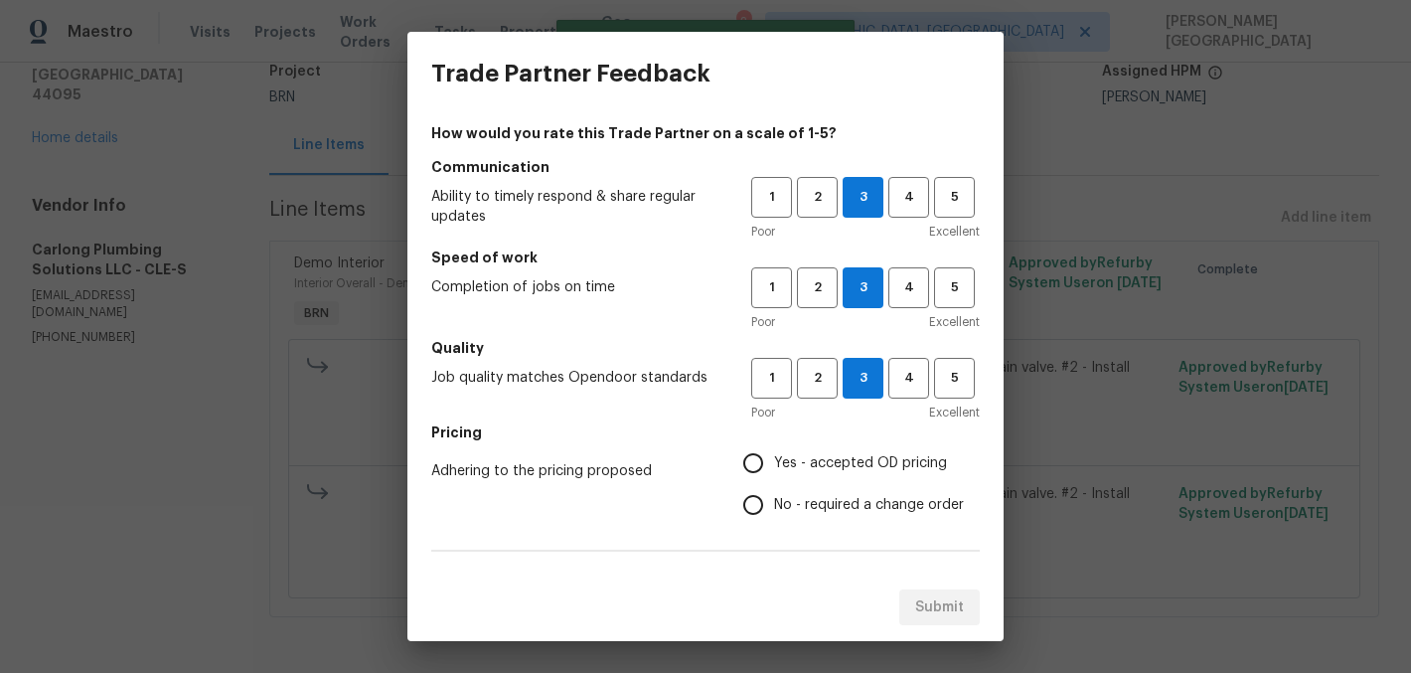
radio input "true"
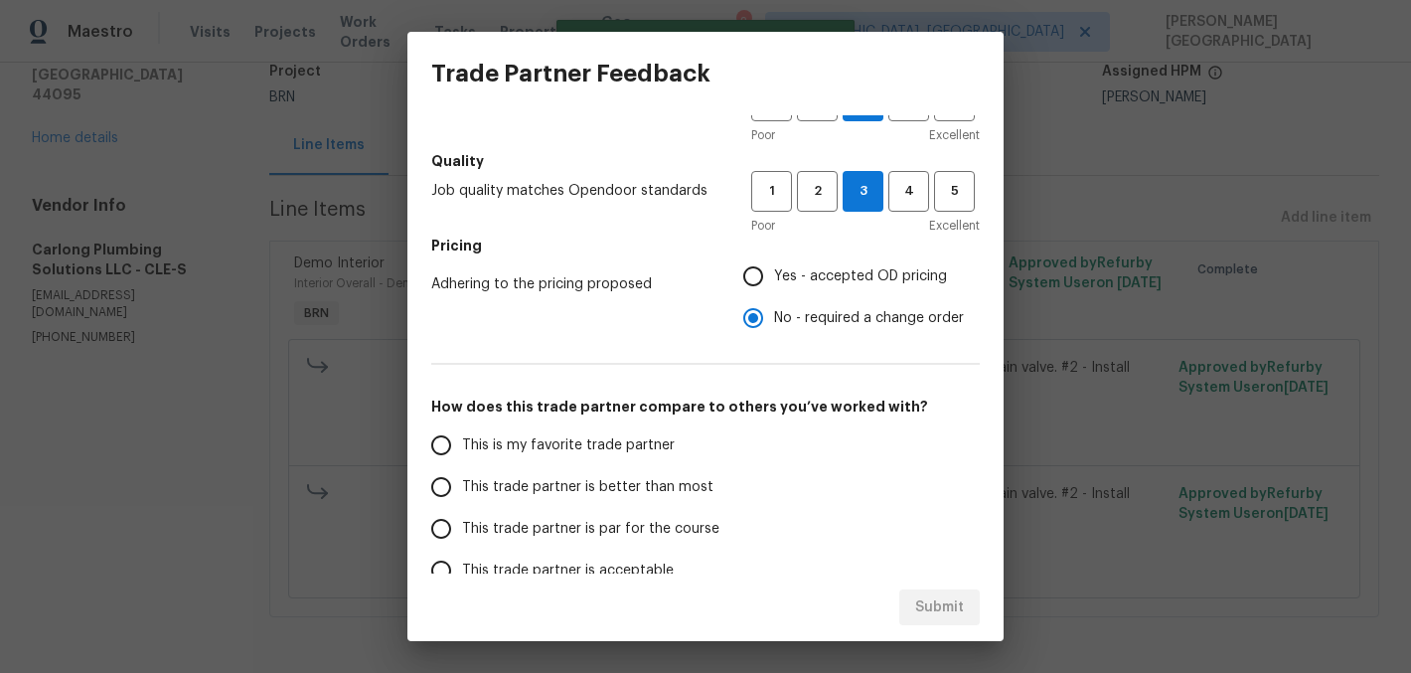
scroll to position [258, 0]
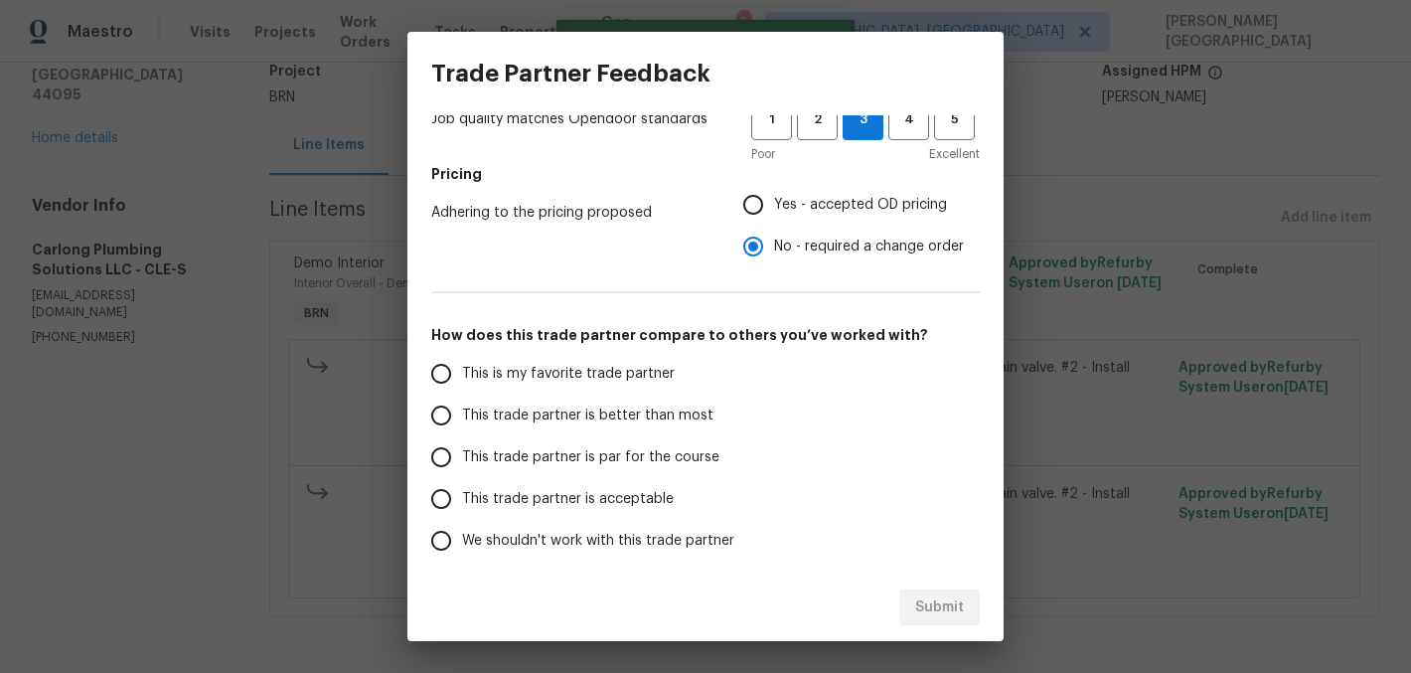
click at [609, 401] on label "This trade partner is better than most" at bounding box center [577, 416] width 314 height 42
click at [462, 401] on input "This trade partner is better than most" at bounding box center [441, 416] width 42 height 42
click at [959, 604] on span "Submit" at bounding box center [939, 607] width 49 height 25
radio input "true"
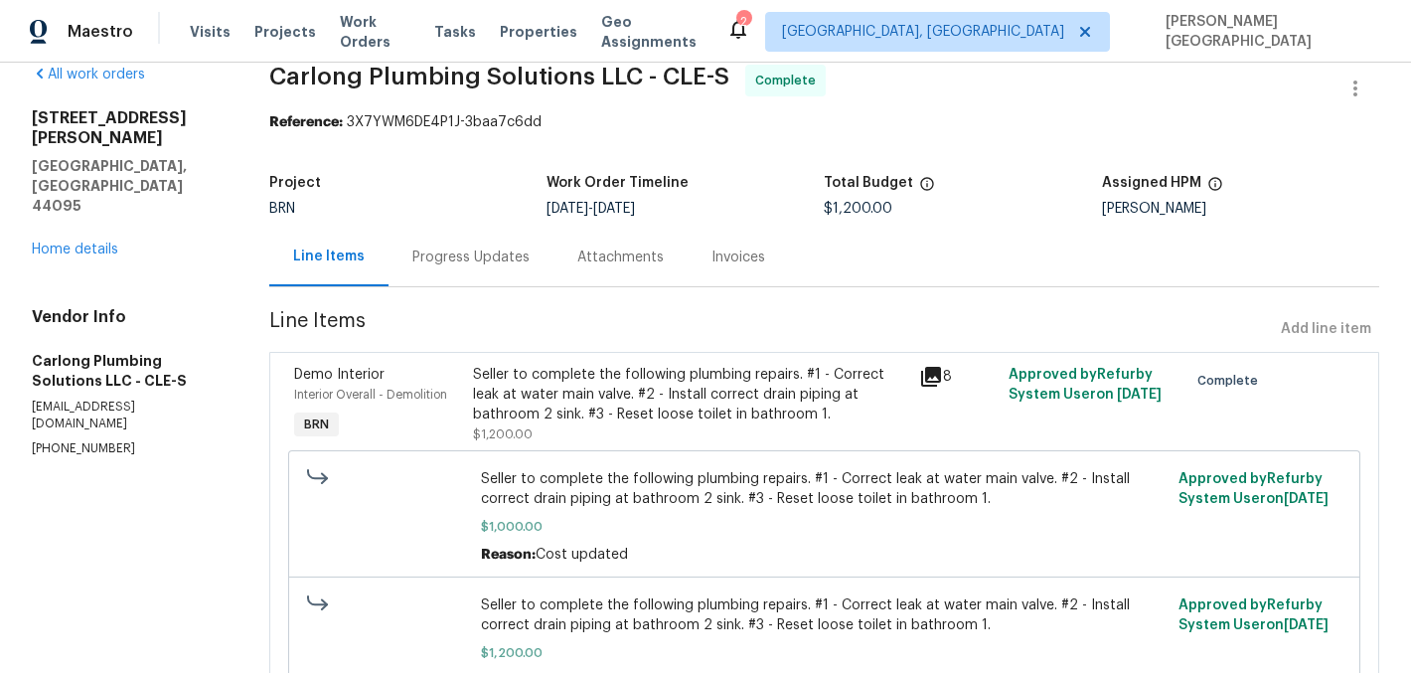
scroll to position [7, 0]
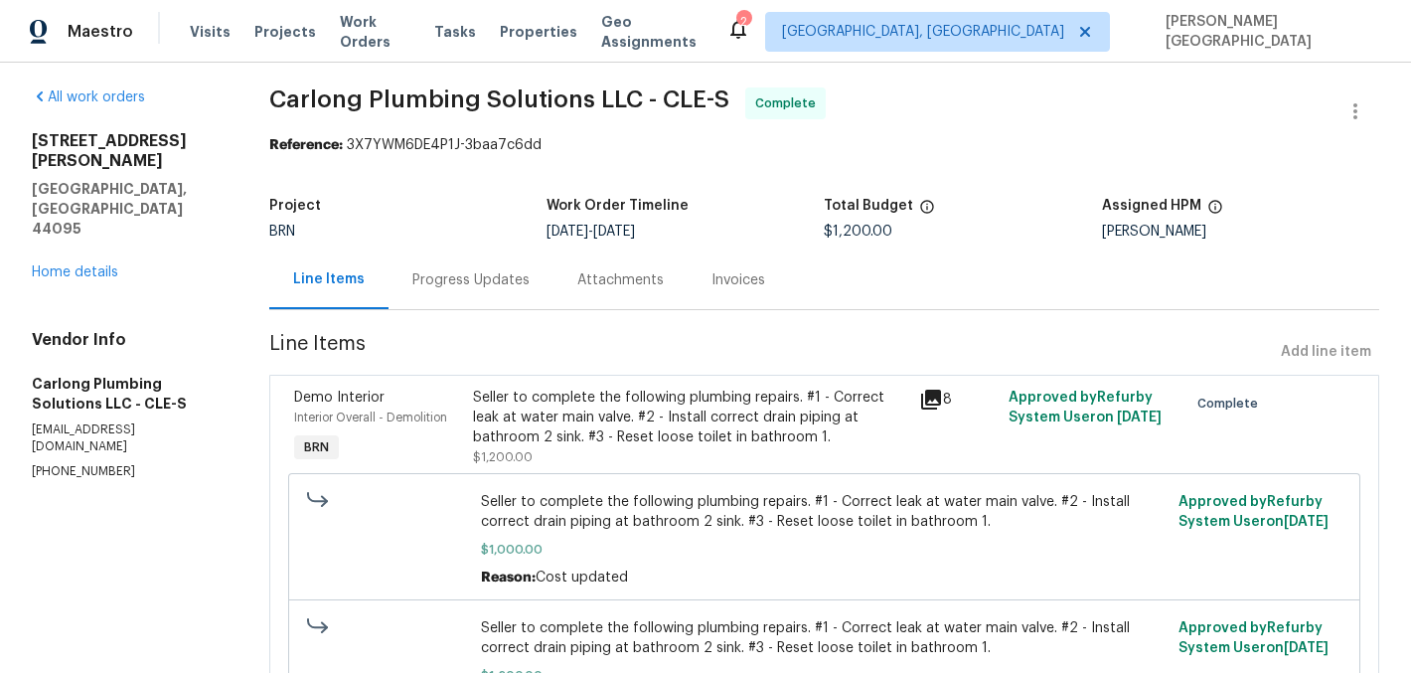
click at [742, 255] on div "Invoices" at bounding box center [738, 279] width 101 height 59
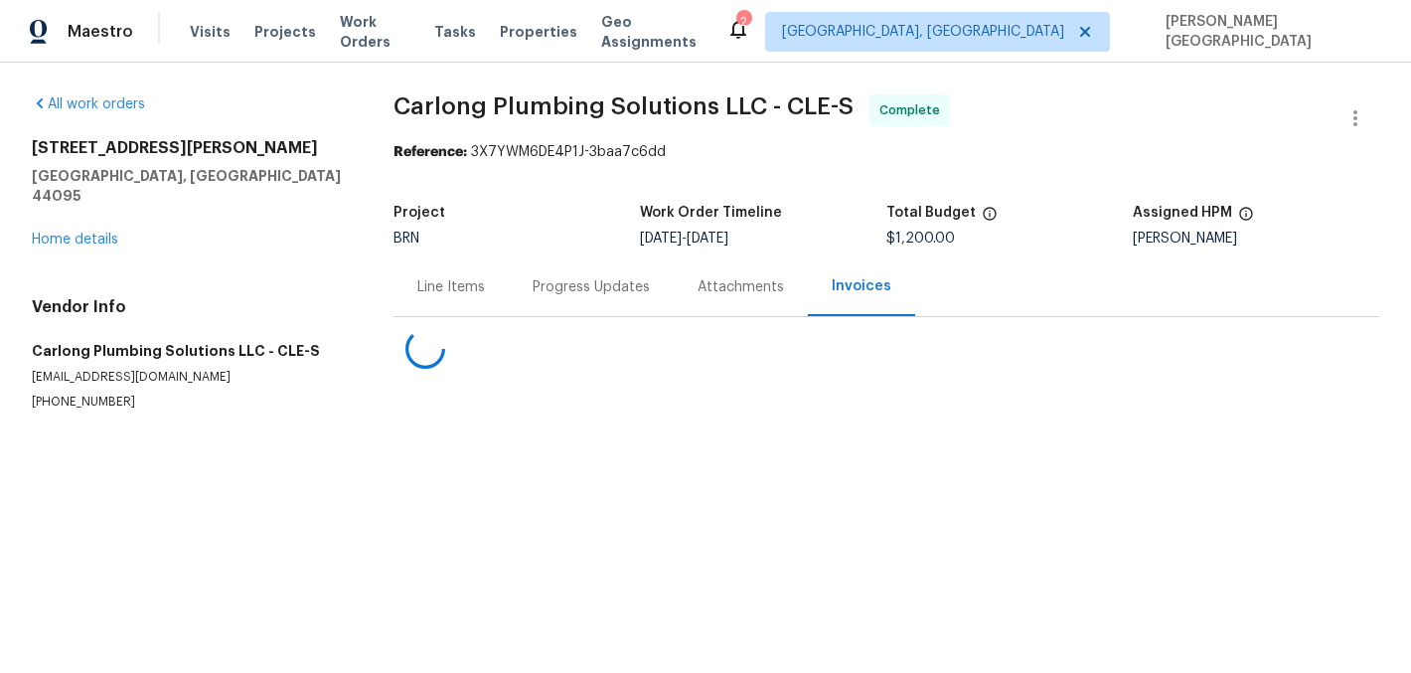
click at [735, 282] on div "Attachments" at bounding box center [741, 287] width 86 height 20
click at [853, 291] on div "Invoices" at bounding box center [865, 287] width 54 height 20
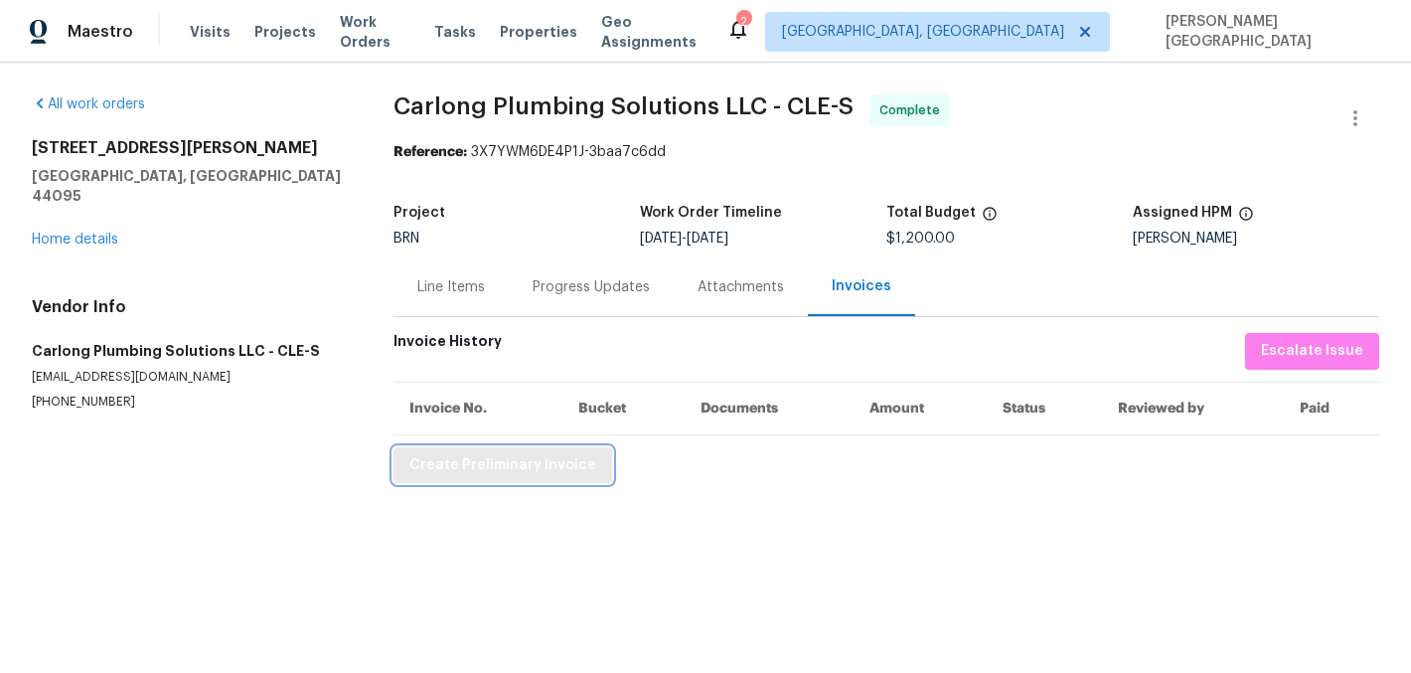
click at [495, 459] on span "Create Preliminary Invoice" at bounding box center [502, 465] width 187 height 25
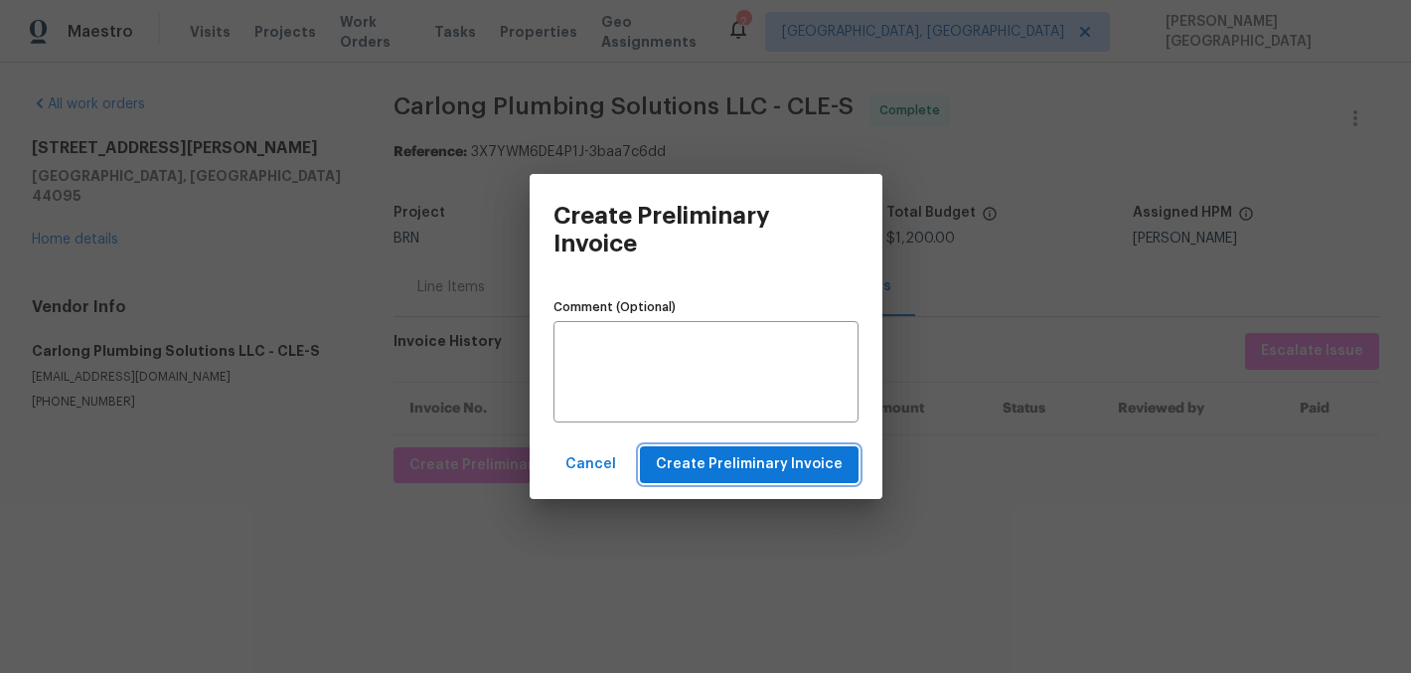
click at [731, 469] on span "Create Preliminary Invoice" at bounding box center [749, 464] width 187 height 25
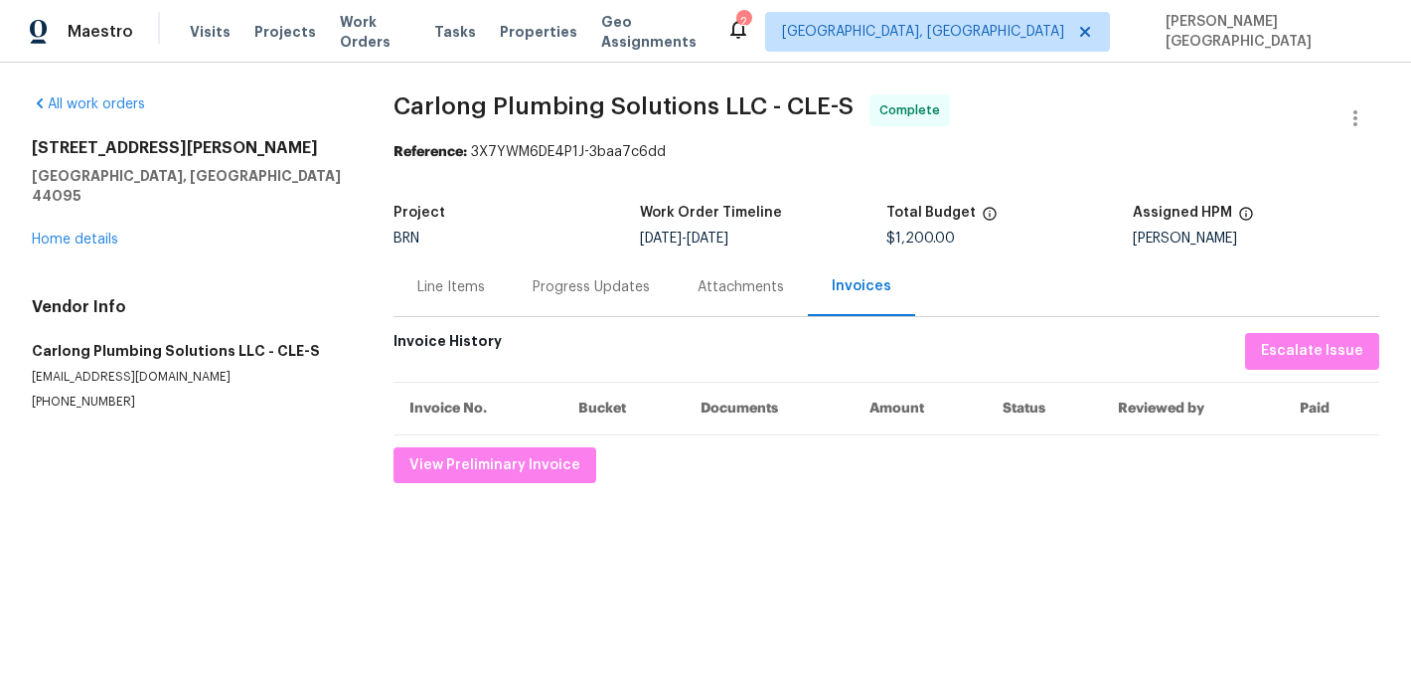
click at [419, 103] on span "Carlong Plumbing Solutions LLC - CLE-S" at bounding box center [624, 106] width 460 height 24
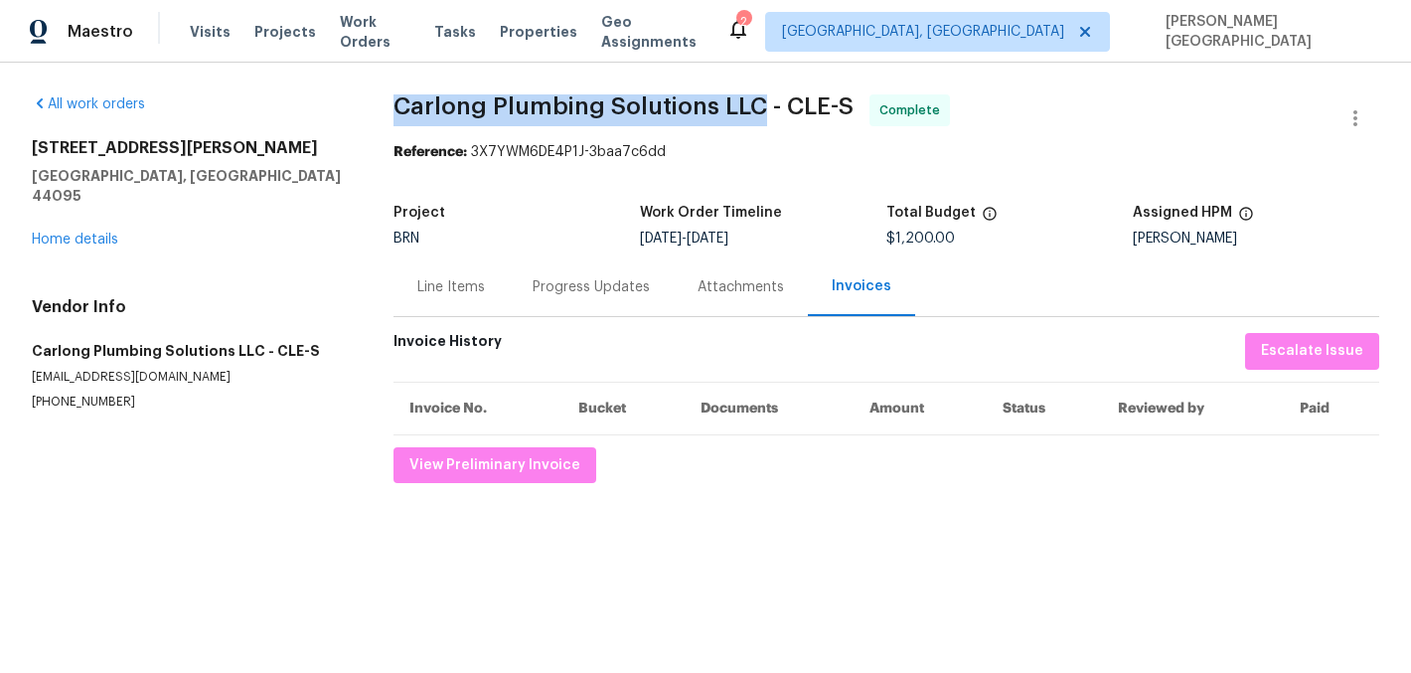
click at [743, 108] on span "Carlong Plumbing Solutions LLC - CLE-S" at bounding box center [624, 106] width 460 height 24
copy span "Carlong Plumbing Solutions LLC"
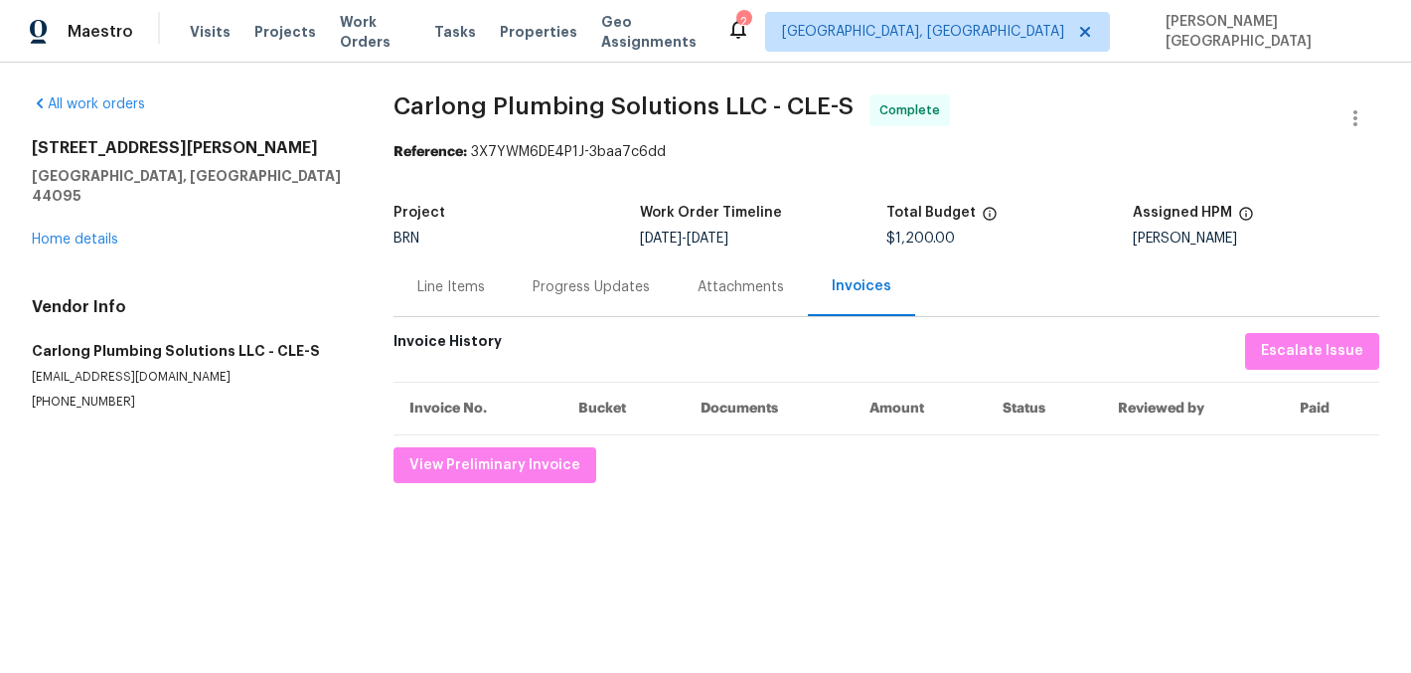
click at [455, 286] on div "Line Items" at bounding box center [451, 287] width 68 height 20
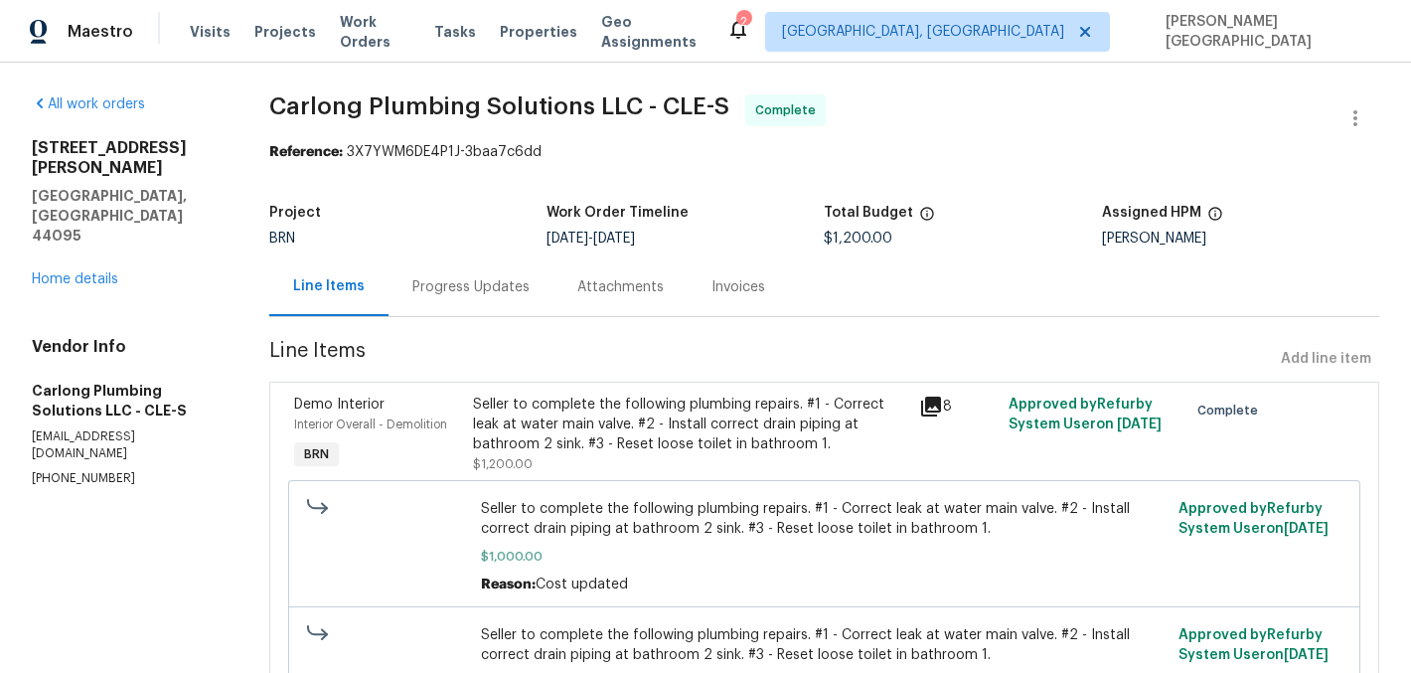
click at [585, 430] on div "Seller to complete the following plumbing repairs. #1 - Correct leak at water m…" at bounding box center [690, 425] width 435 height 60
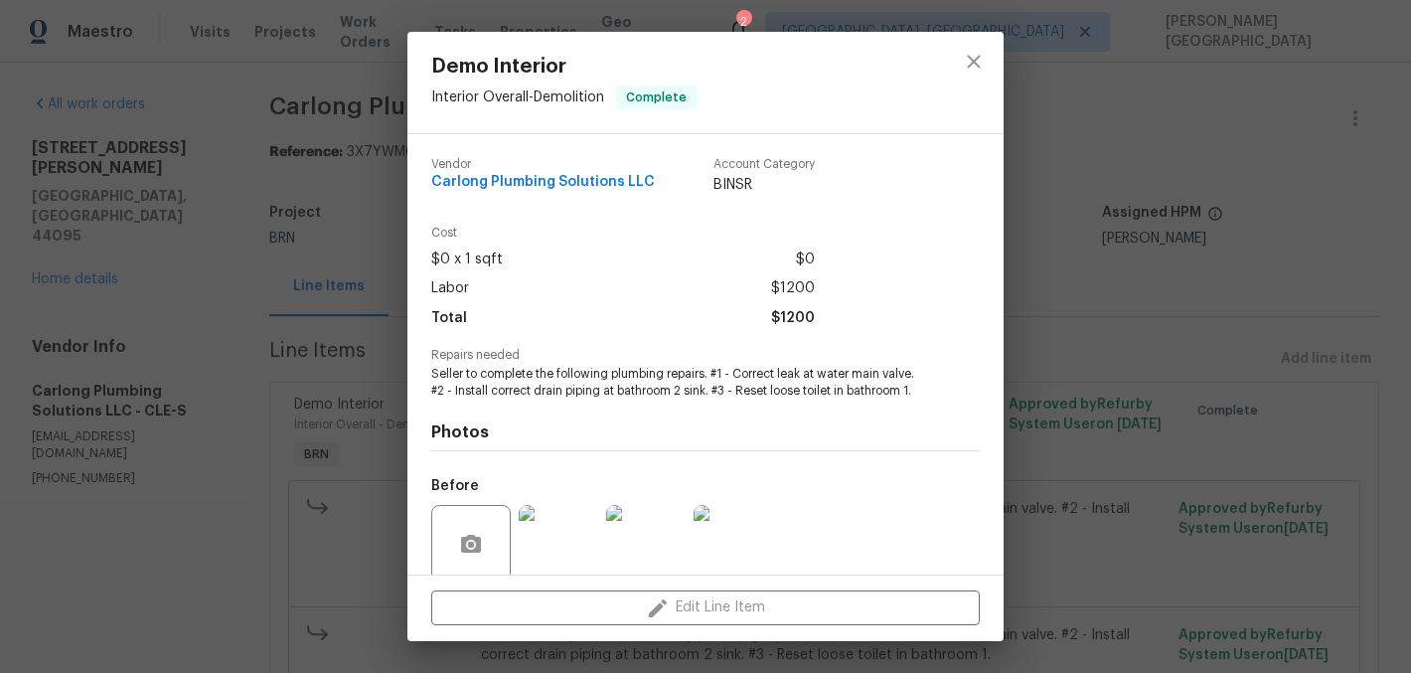
click at [573, 378] on span "Seller to complete the following plumbing repairs. #1 - Correct leak at water m…" at bounding box center [678, 383] width 494 height 34
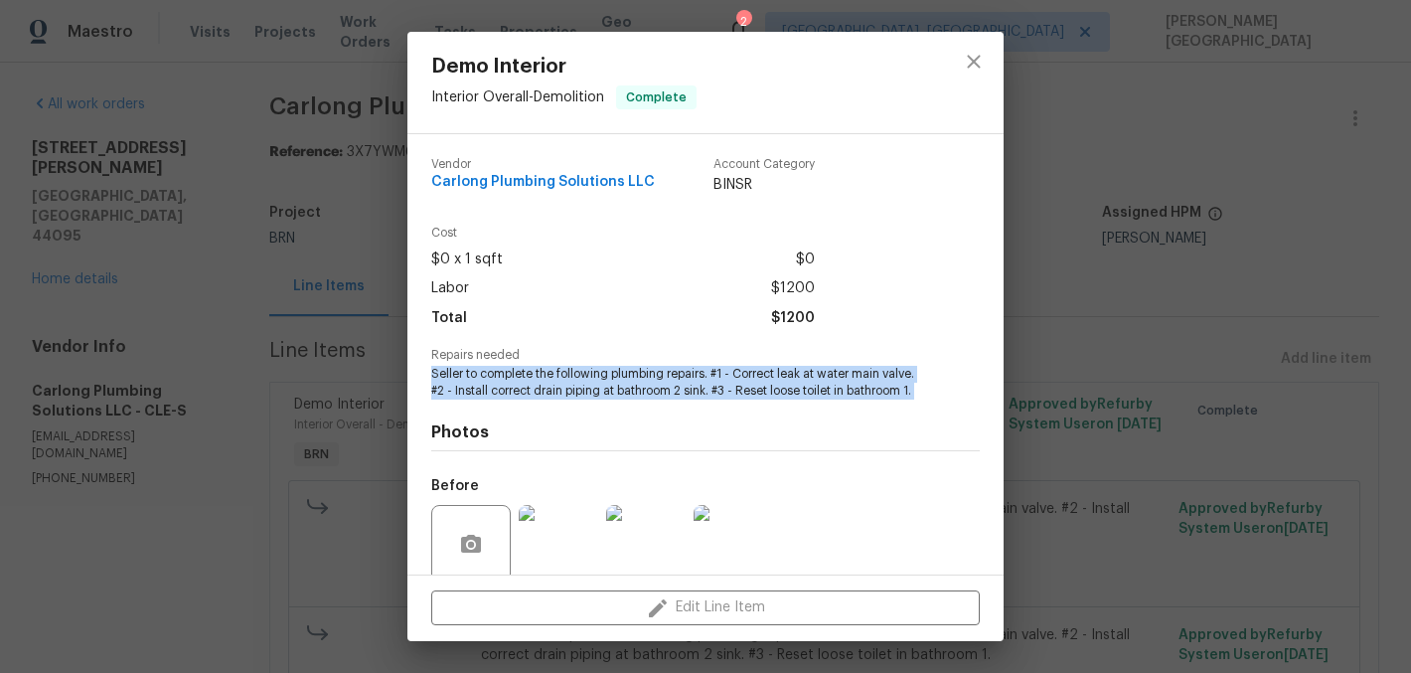
click at [573, 378] on span "Seller to complete the following plumbing repairs. #1 - Correct leak at water m…" at bounding box center [678, 383] width 494 height 34
copy span "Seller to complete the following plumbing repairs. #1 - Correct leak at water m…"
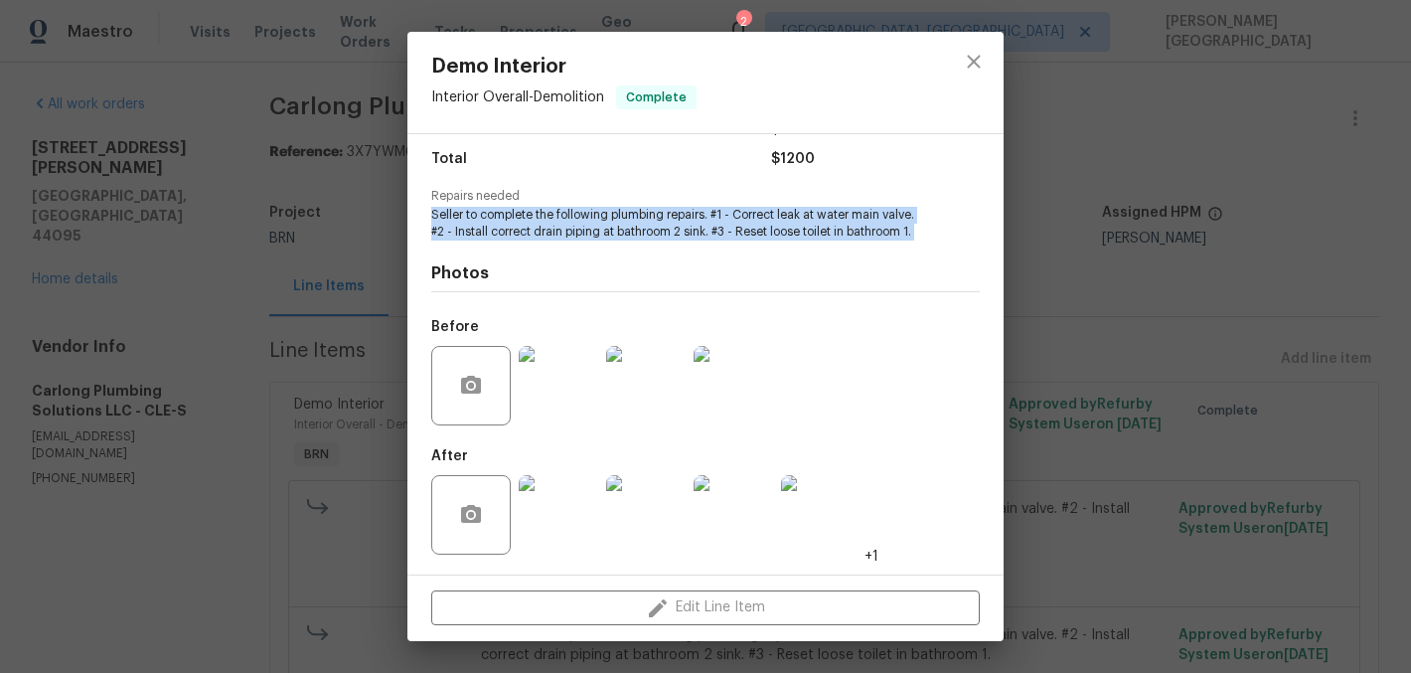
click at [650, 377] on img at bounding box center [645, 385] width 79 height 79
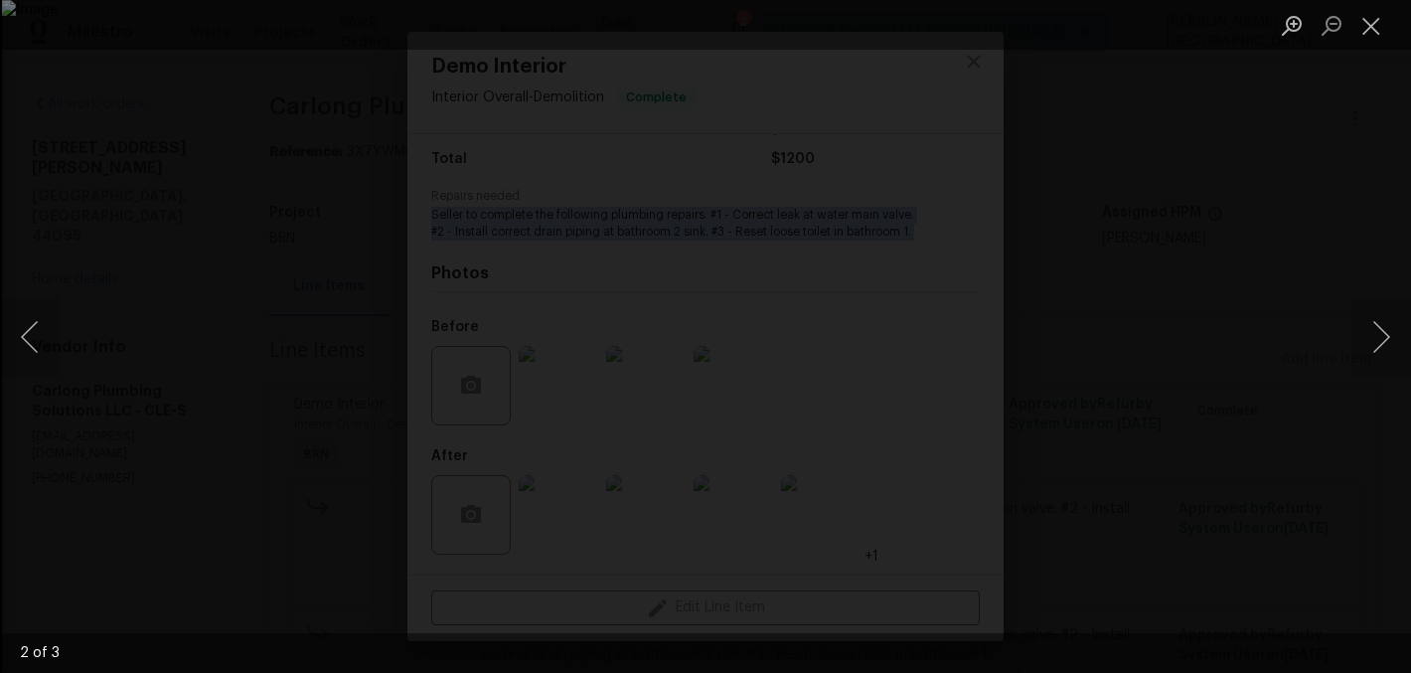
click at [1082, 73] on div "Lightbox" at bounding box center [705, 336] width 1411 height 673
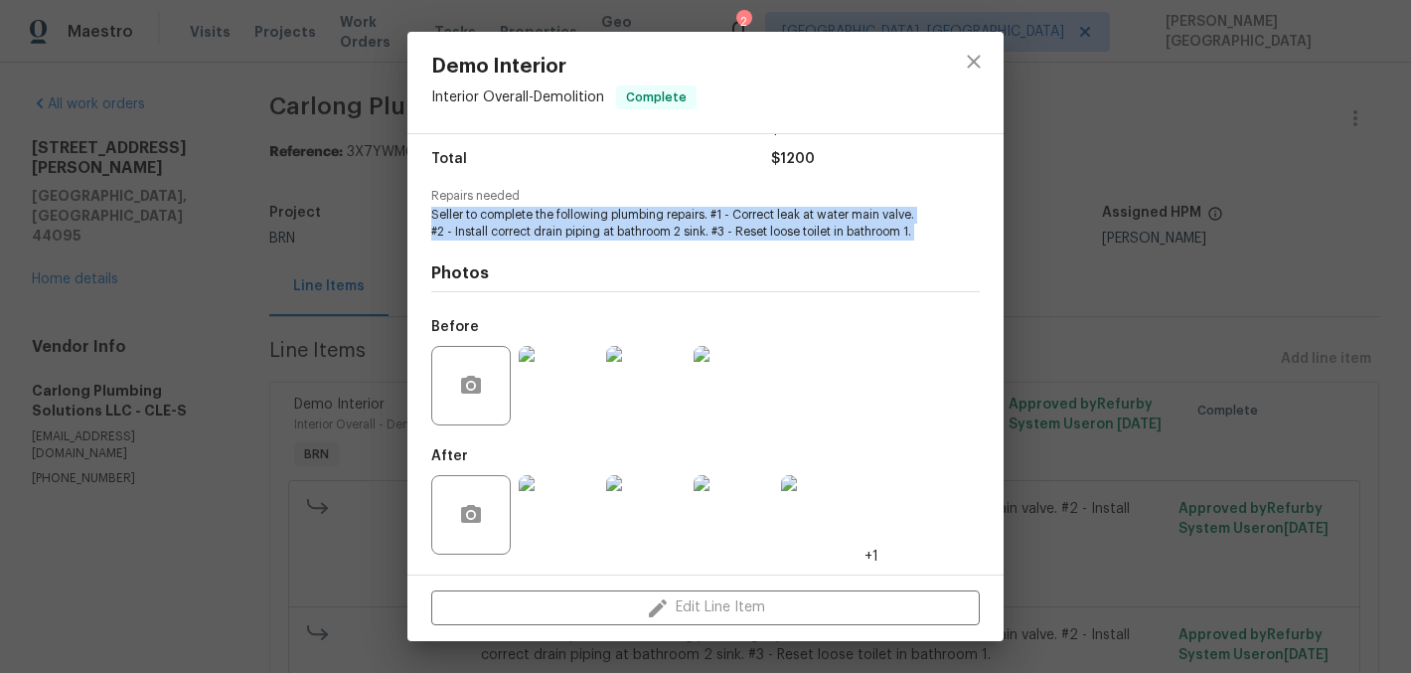
click at [637, 516] on img at bounding box center [645, 514] width 79 height 79
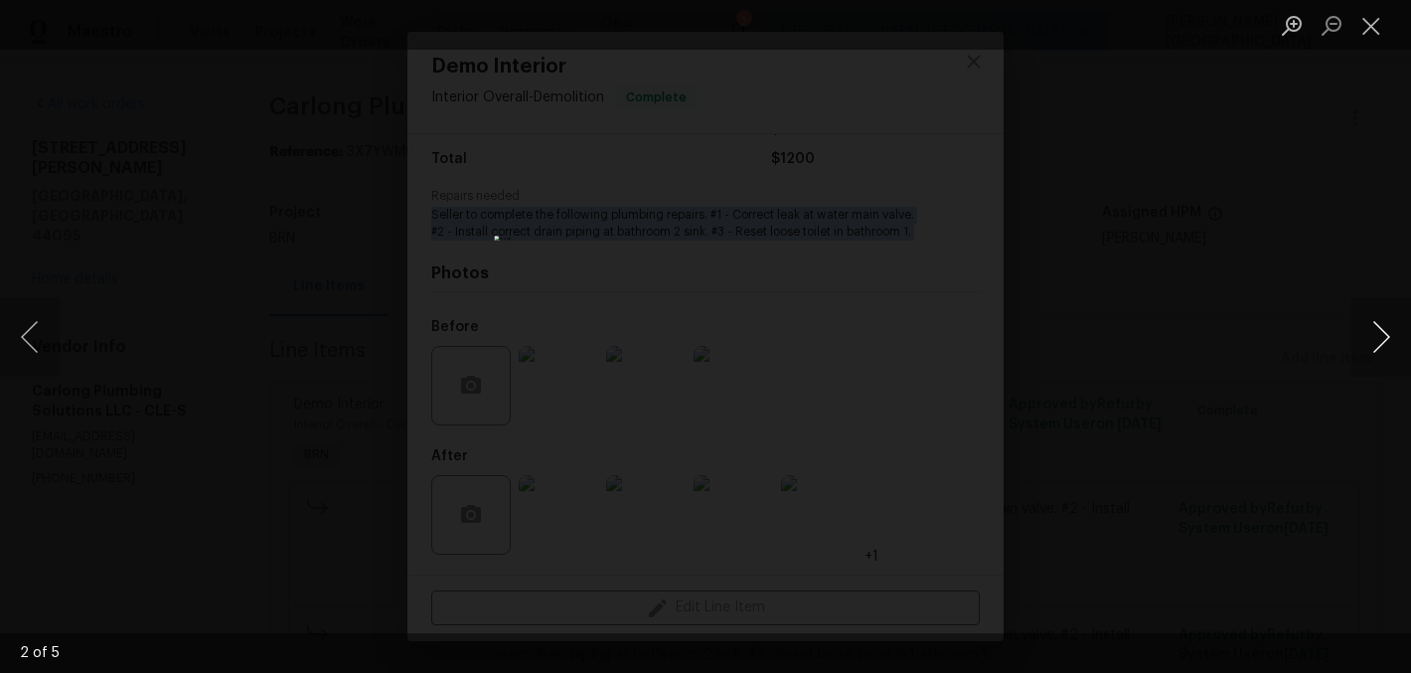
click at [1385, 318] on button "Next image" at bounding box center [1381, 336] width 60 height 79
click at [1385, 319] on button "Next image" at bounding box center [1381, 336] width 60 height 79
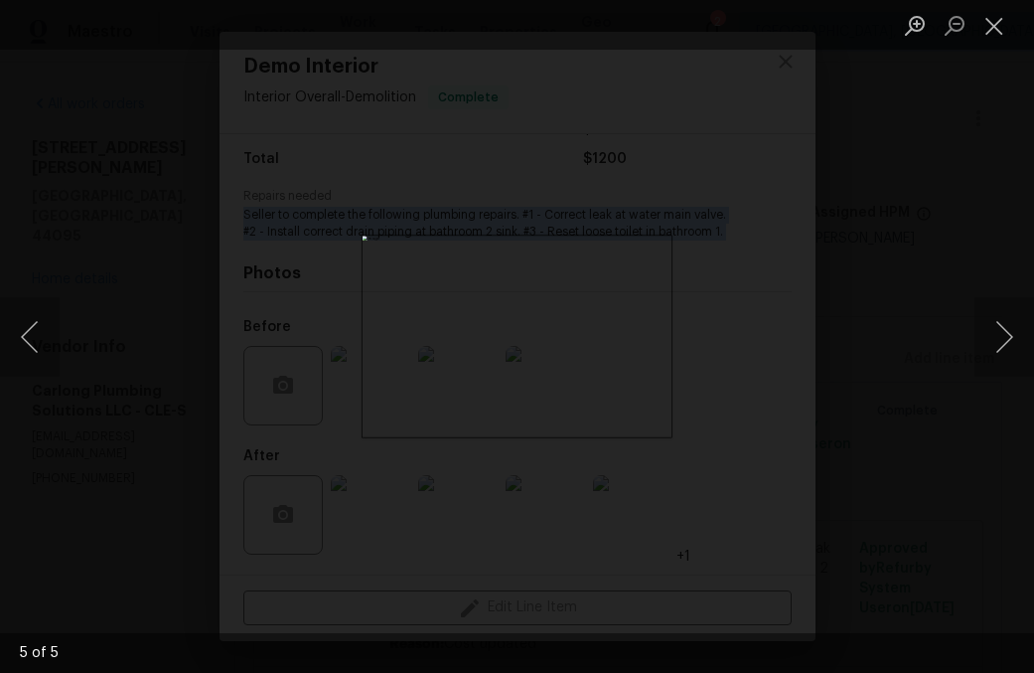
click at [847, 224] on div "Lightbox" at bounding box center [517, 336] width 1034 height 673
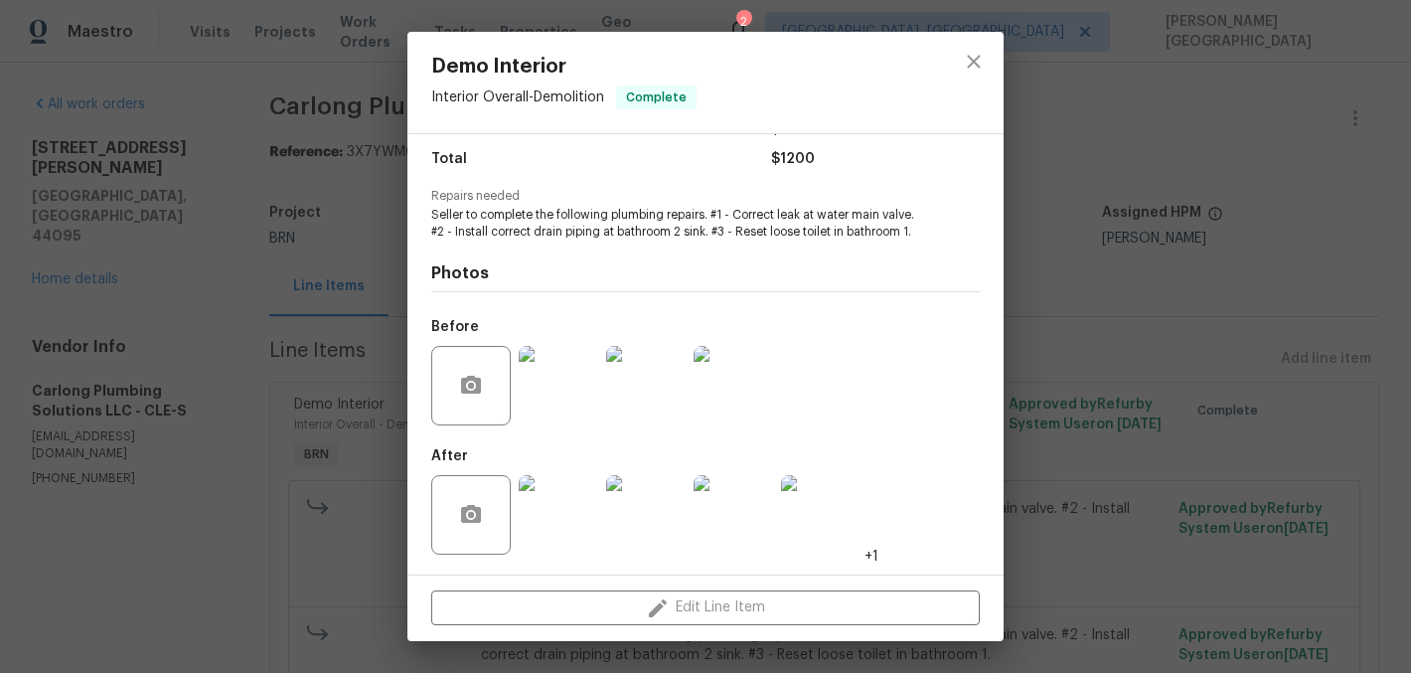
click at [1187, 203] on div "Demo Interior Interior Overall - Demolition Complete Vendor Carlong Plumbing So…" at bounding box center [705, 336] width 1411 height 673
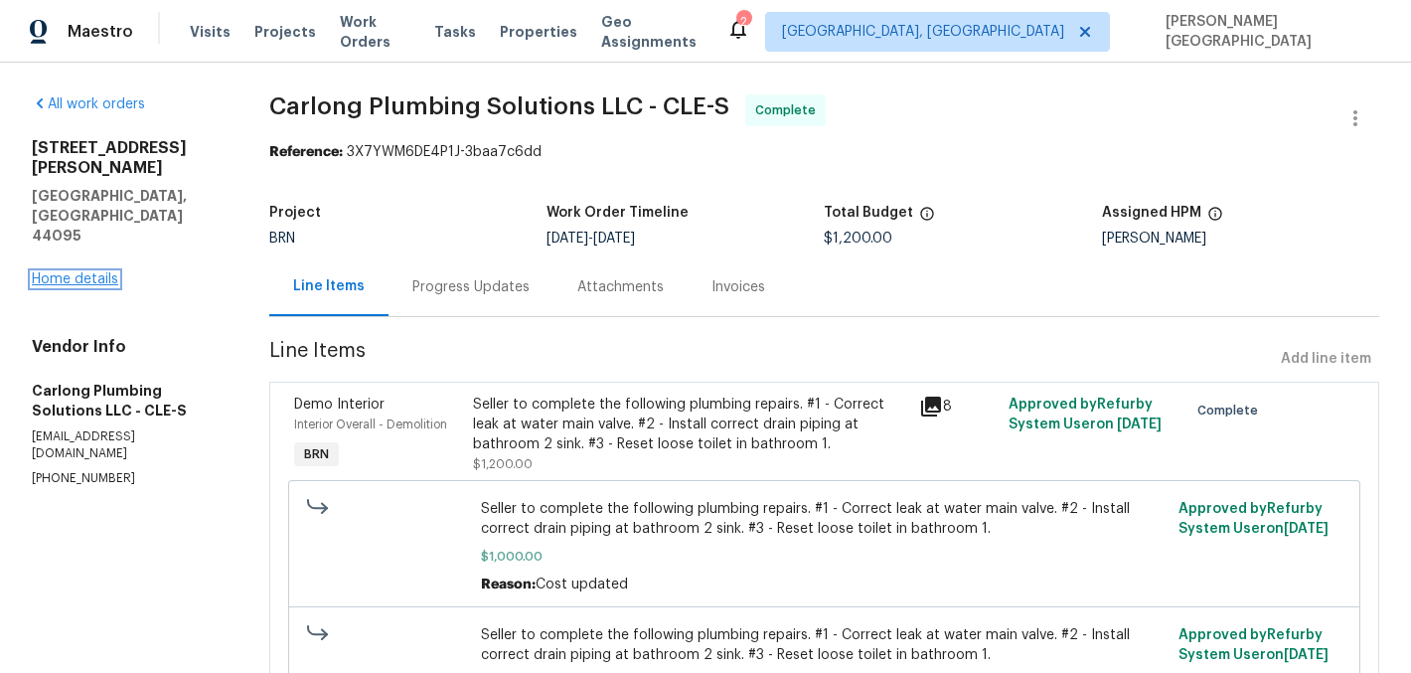
click at [79, 272] on link "Home details" at bounding box center [75, 279] width 86 height 14
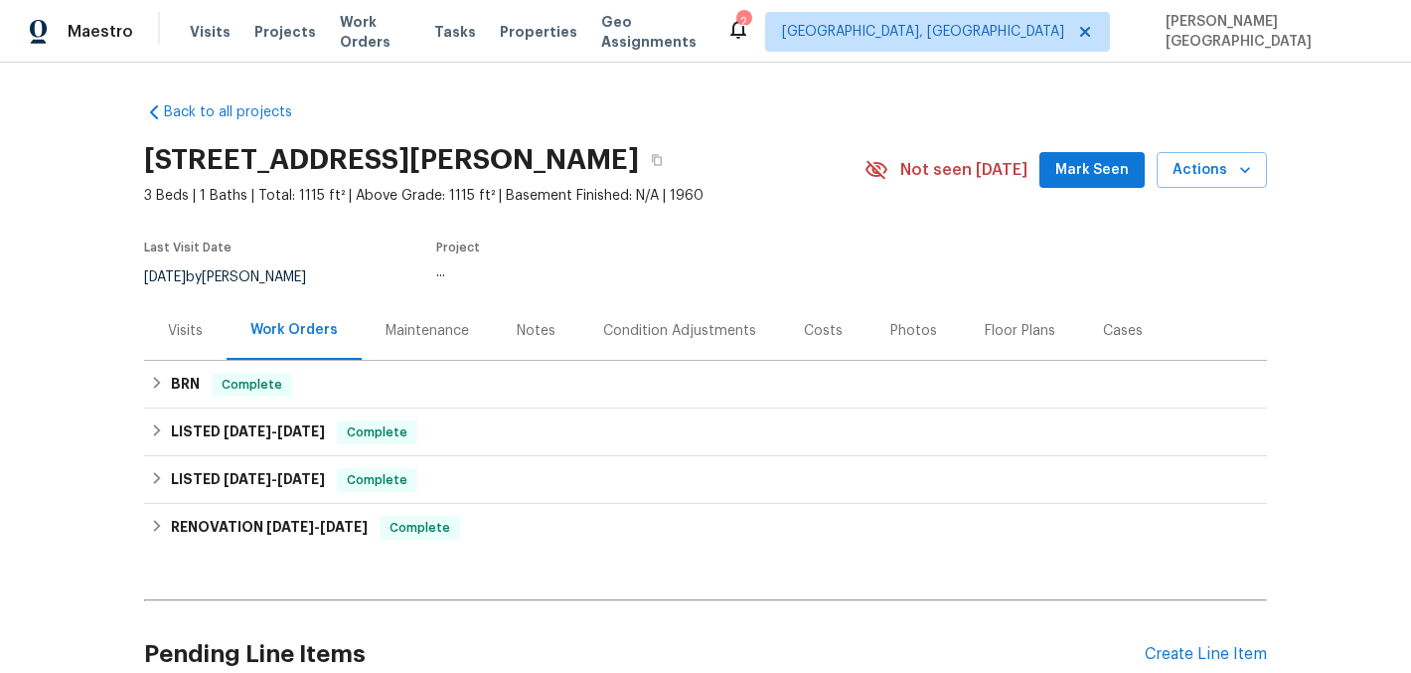
scroll to position [183, 0]
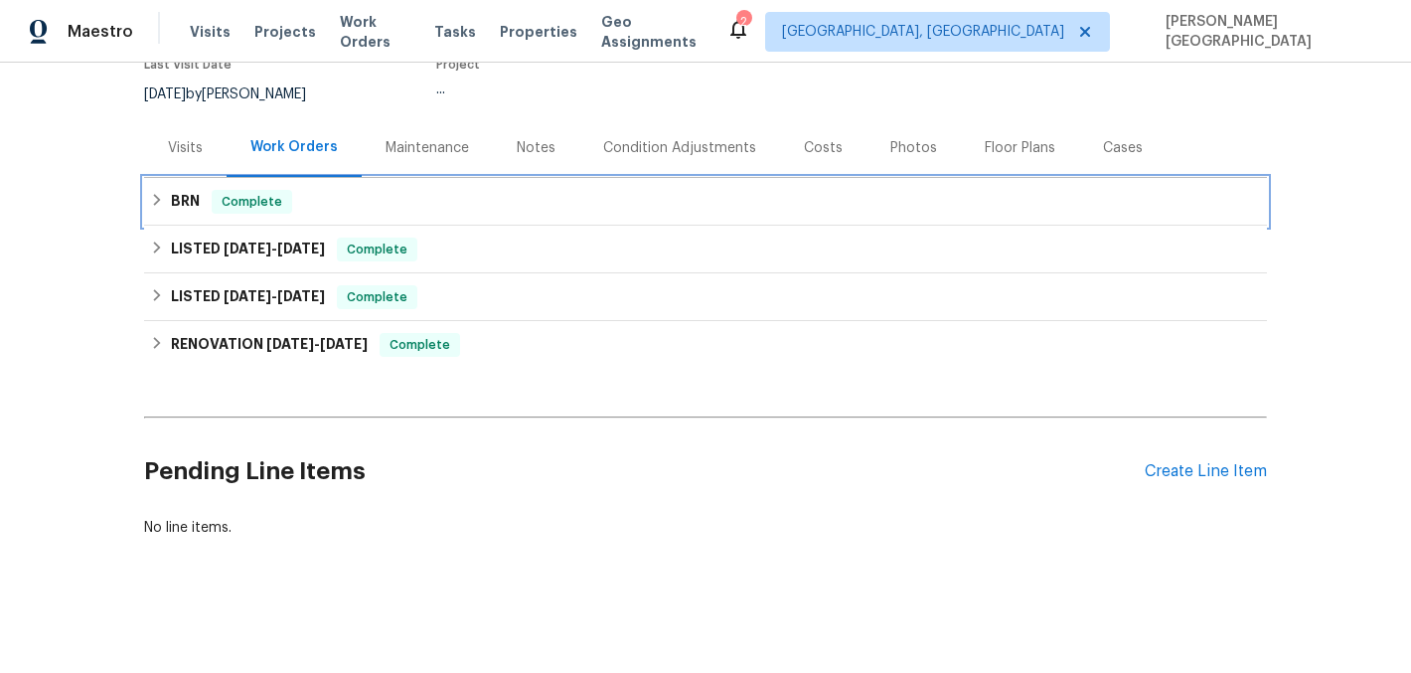
click at [171, 192] on h6 "BRN" at bounding box center [185, 202] width 29 height 24
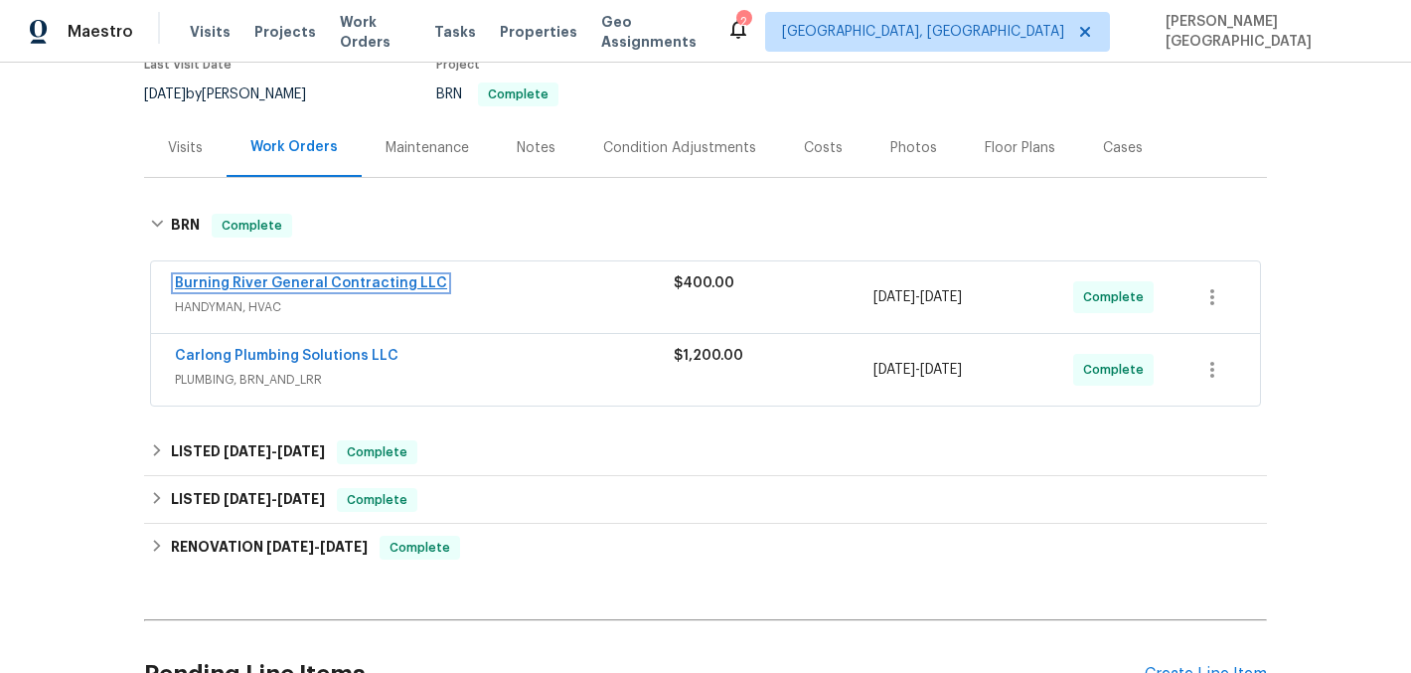
click at [282, 285] on link "Burning River General Contracting LLC" at bounding box center [311, 283] width 272 height 14
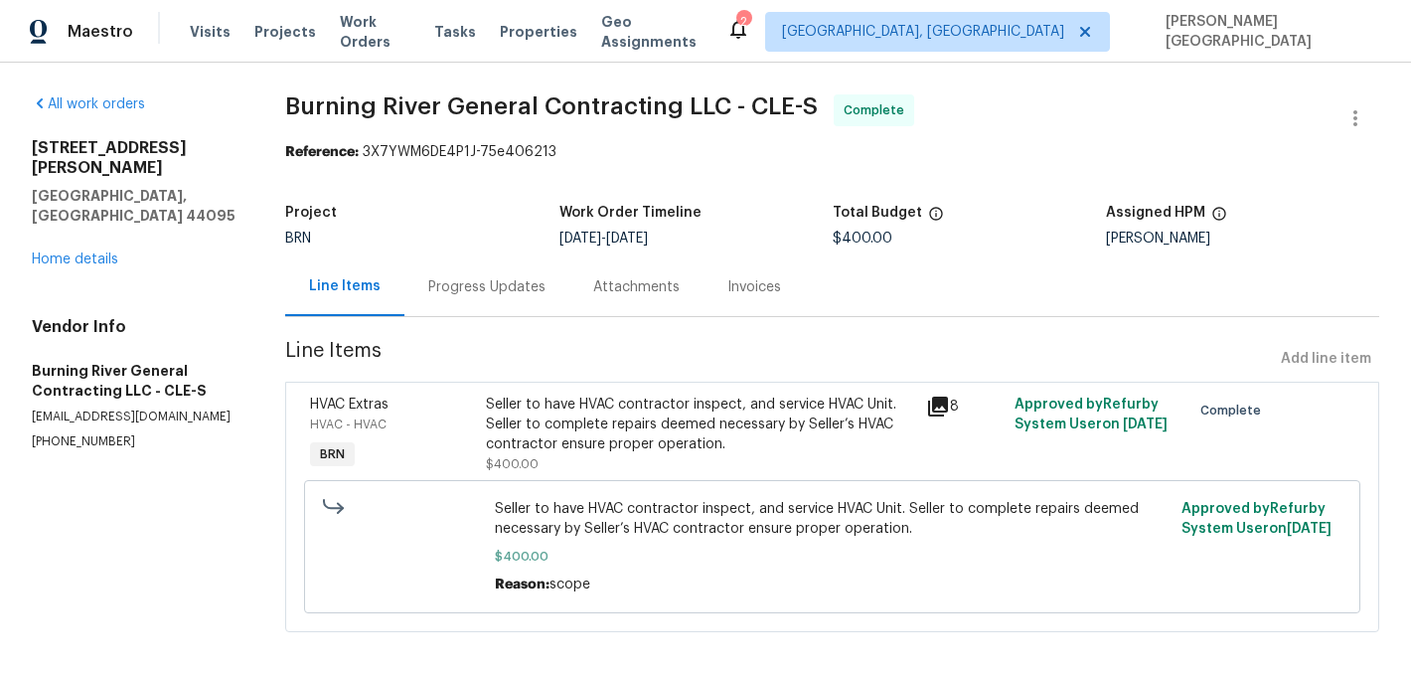
scroll to position [16, 0]
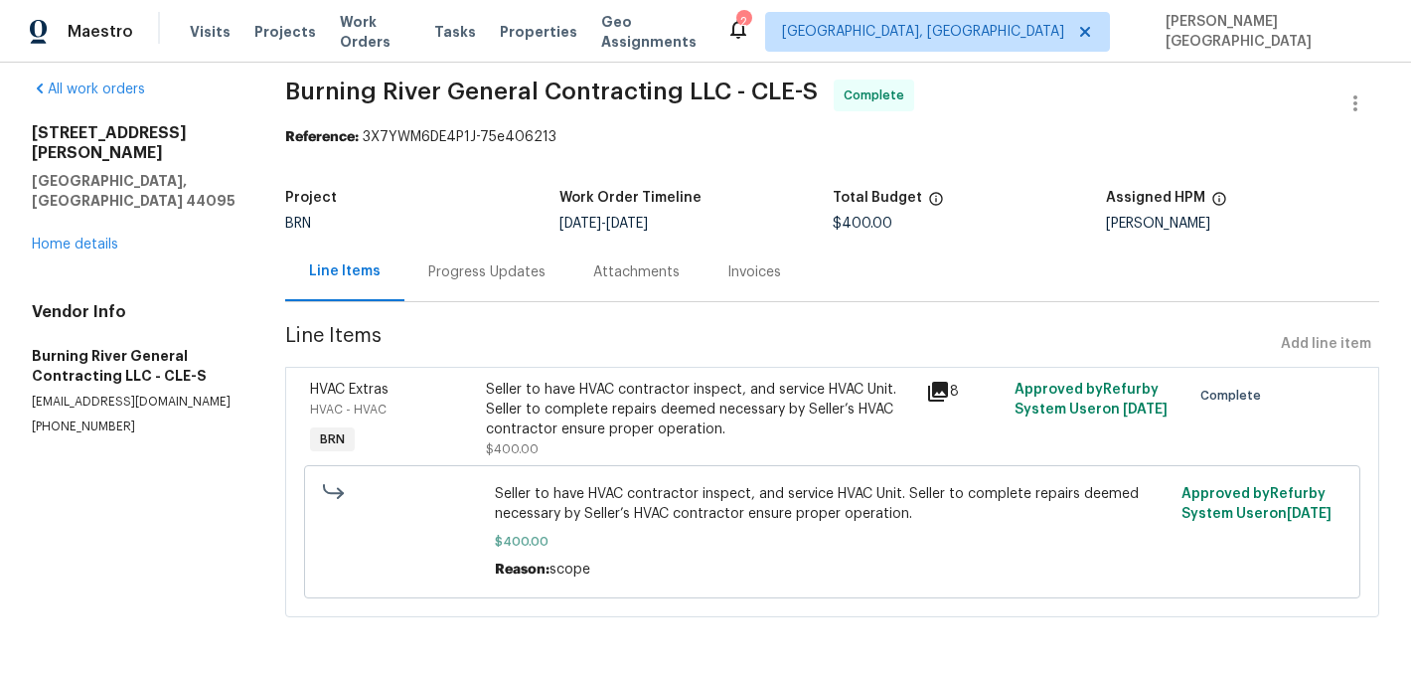
click at [574, 417] on div "Seller to have HVAC contractor inspect, and service HVAC Unit. Seller to comple…" at bounding box center [700, 410] width 428 height 60
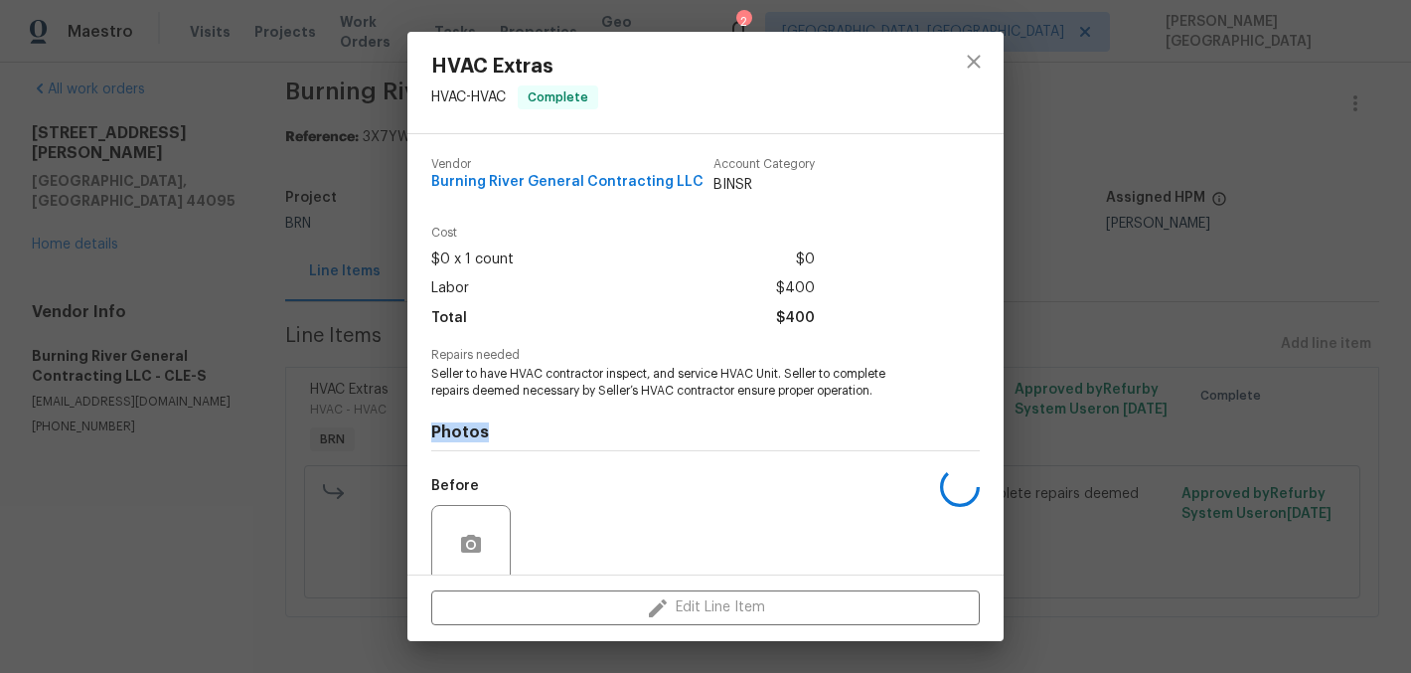
click at [574, 417] on div "Photos Before After" at bounding box center [705, 561] width 549 height 327
click at [532, 382] on span "Seller to have HVAC contractor inspect, and service HVAC Unit. Seller to comple…" at bounding box center [678, 383] width 494 height 34
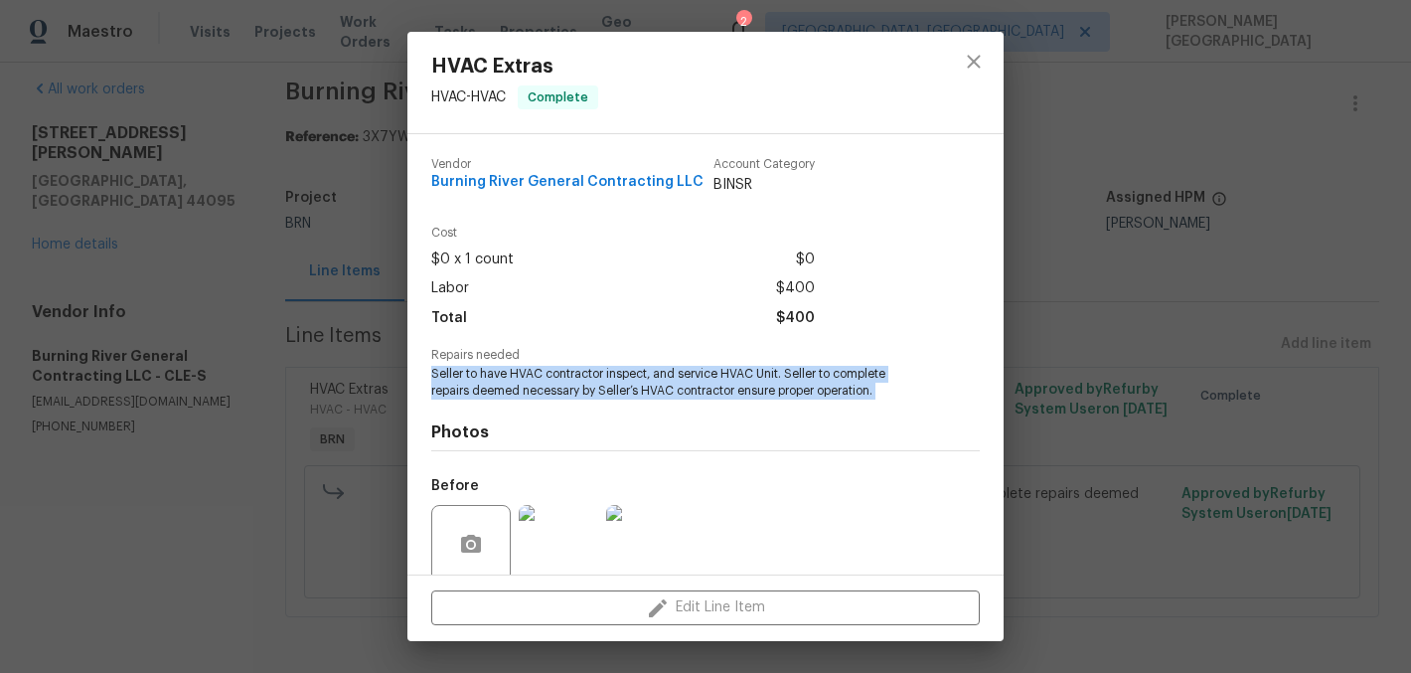
click at [532, 382] on span "Seller to have HVAC contractor inspect, and service HVAC Unit. Seller to comple…" at bounding box center [678, 383] width 494 height 34
copy span "Seller to have HVAC contractor inspect, and service HVAC Unit. Seller to comple…"
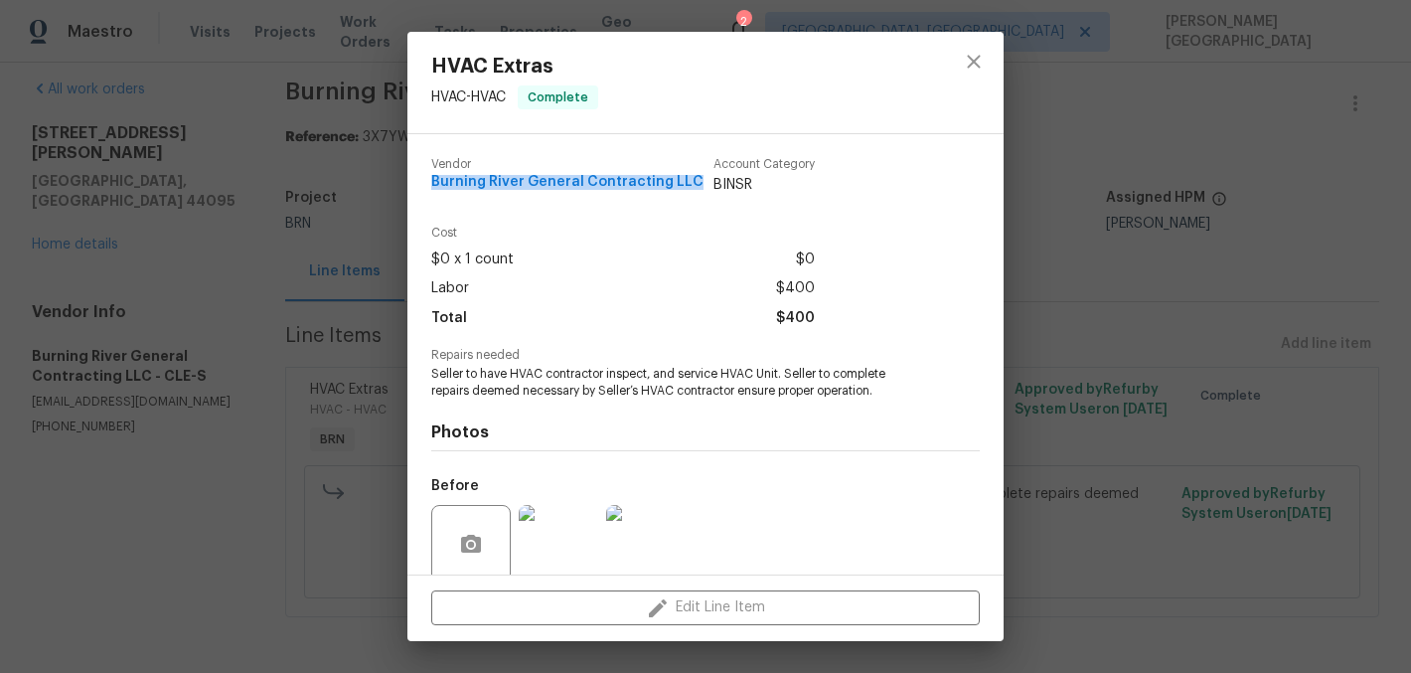
drag, startPoint x: 429, startPoint y: 179, endPoint x: 694, endPoint y: 184, distance: 264.4
click at [694, 184] on div "Vendor Burning River General Contracting LLC Account Category BINSR Cost $0 x 1…" at bounding box center [705, 354] width 596 height 440
copy span "Burning River General Contracting LLC"
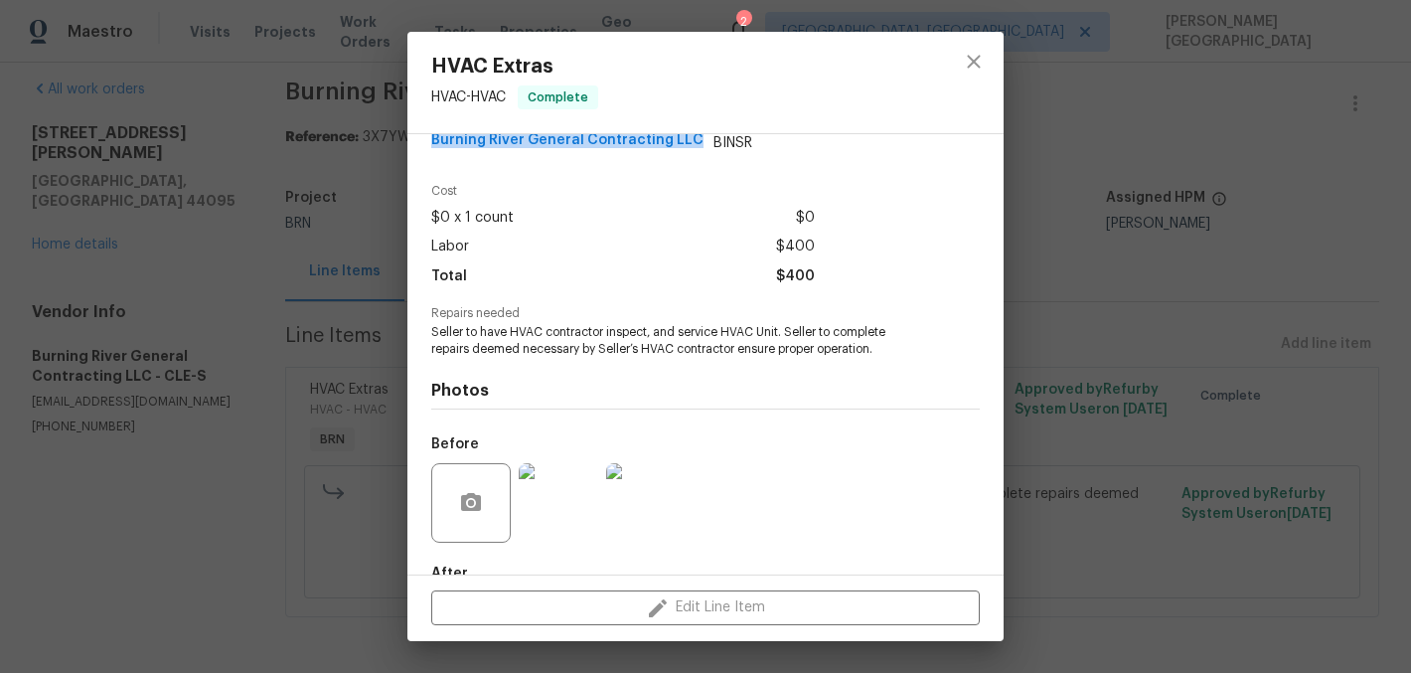
scroll to position [83, 0]
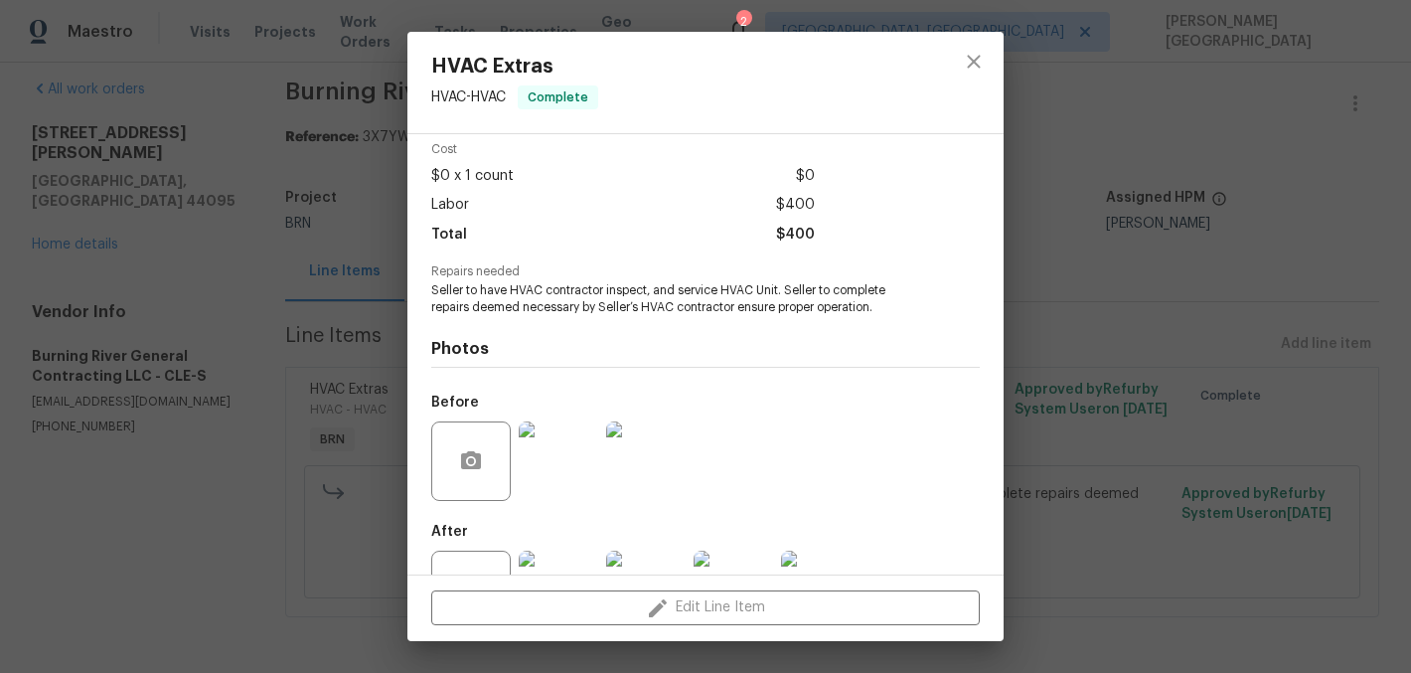
click at [627, 291] on span "Seller to have HVAC contractor inspect, and service HVAC Unit. Seller to comple…" at bounding box center [678, 299] width 494 height 34
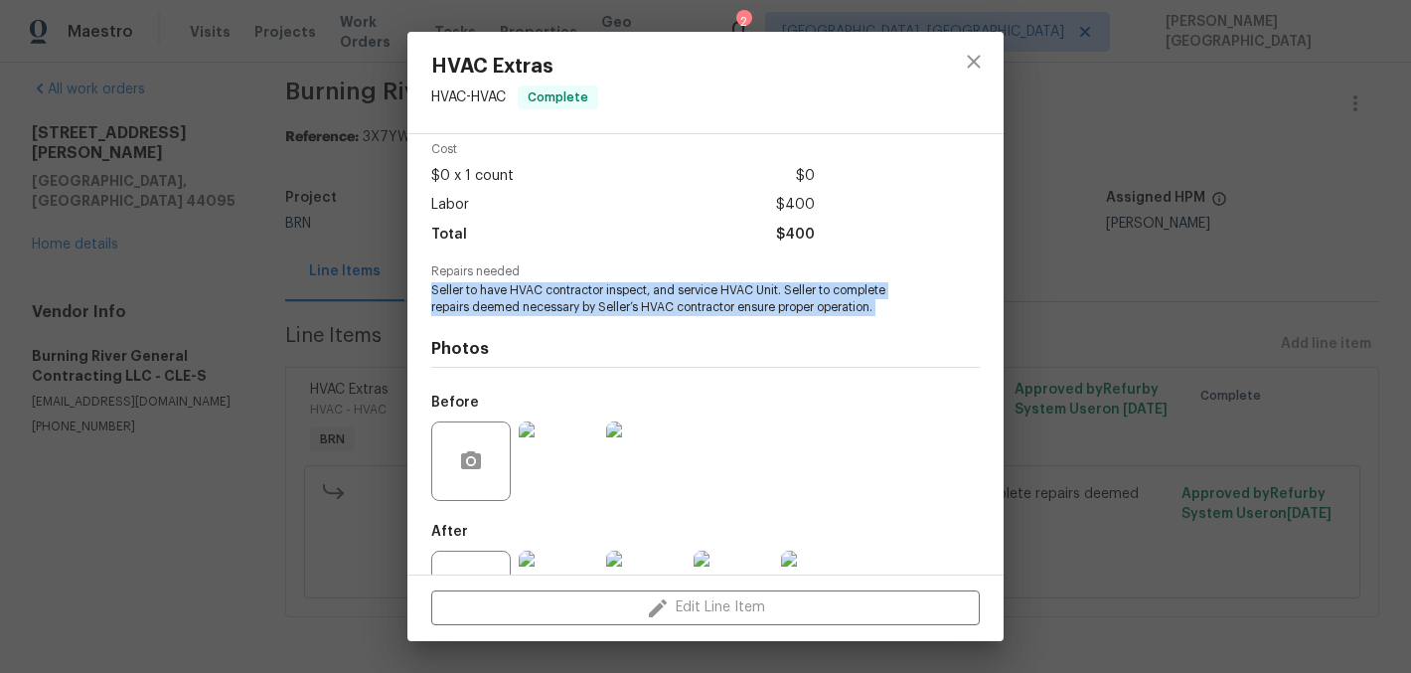
click at [627, 291] on span "Seller to have HVAC contractor inspect, and service HVAC Unit. Seller to comple…" at bounding box center [678, 299] width 494 height 34
click at [554, 452] on img at bounding box center [558, 460] width 79 height 79
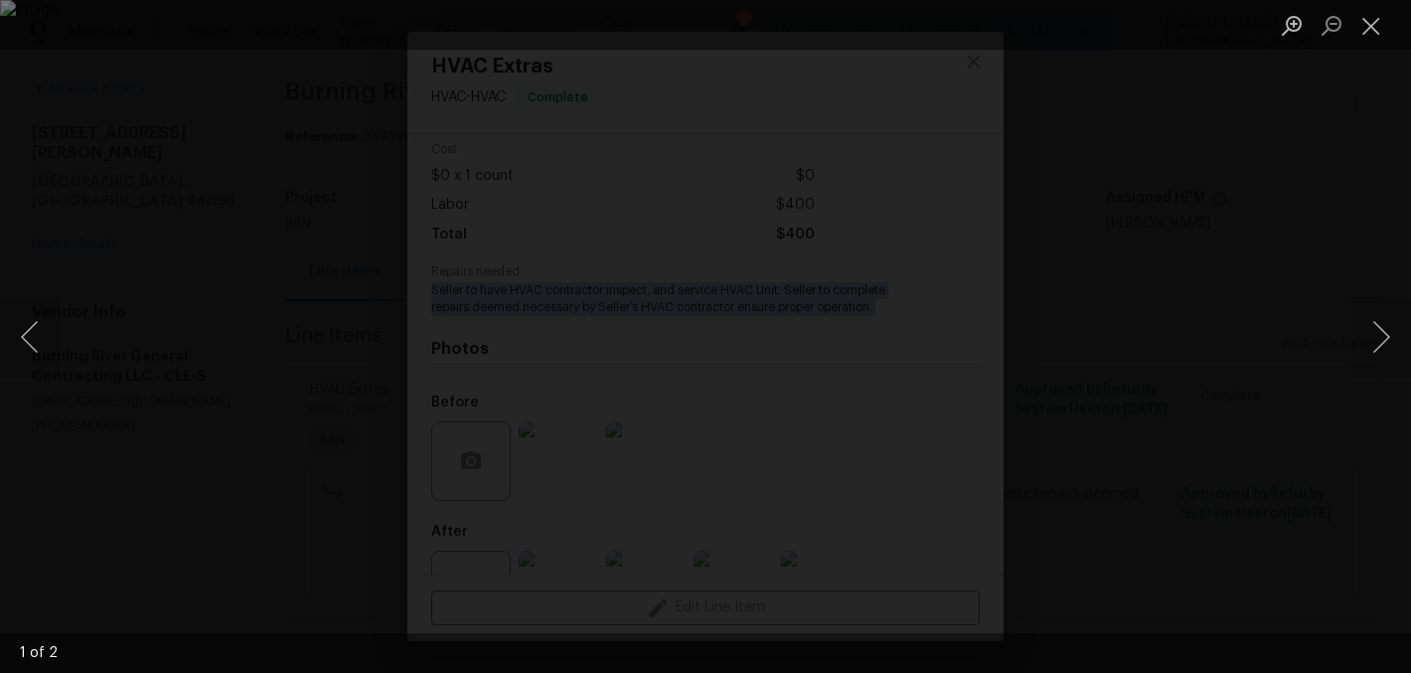
click at [1276, 75] on div "Lightbox" at bounding box center [705, 336] width 1411 height 673
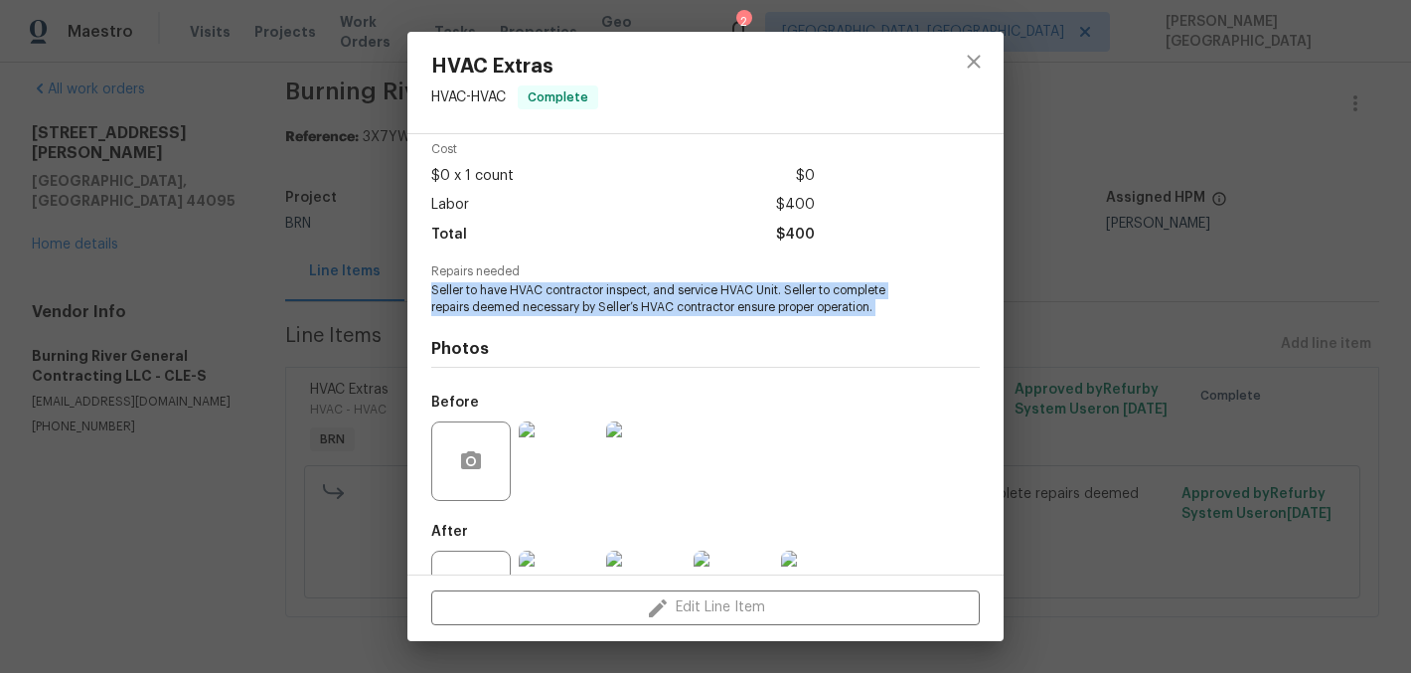
scroll to position [159, 0]
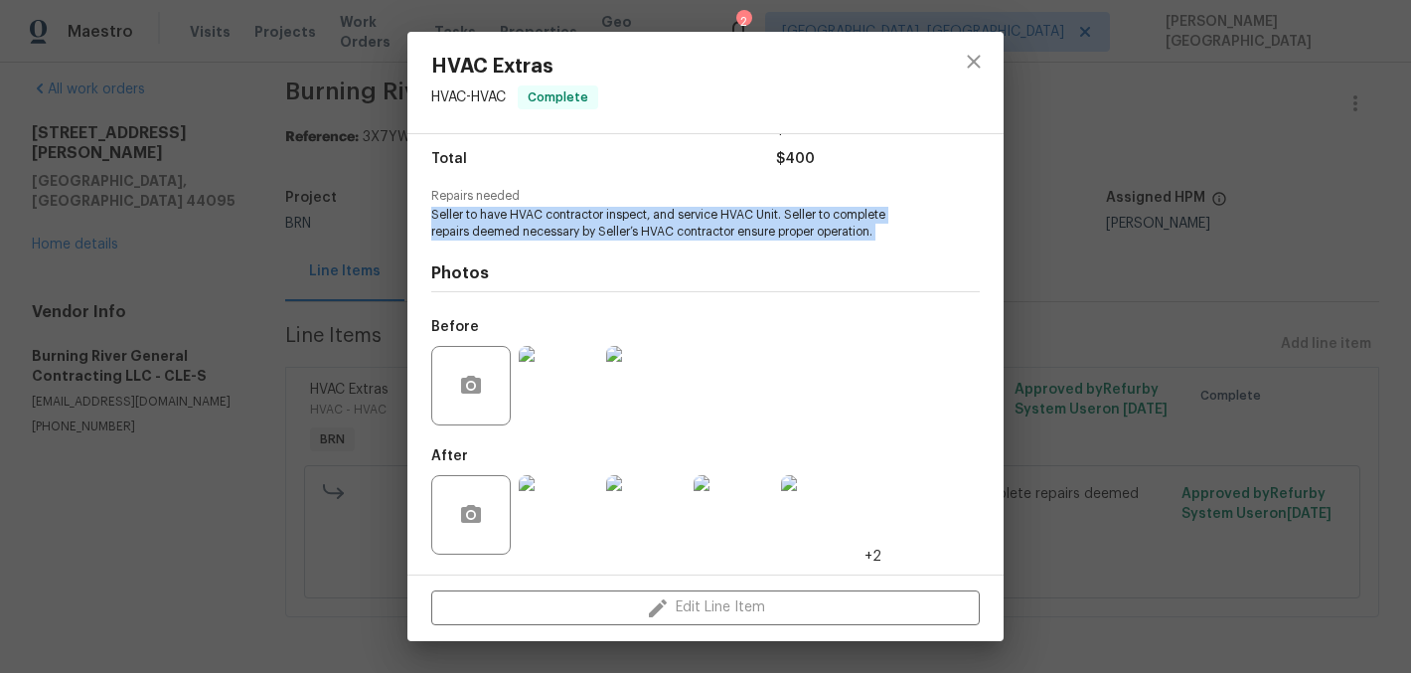
click at [639, 522] on img at bounding box center [645, 514] width 79 height 79
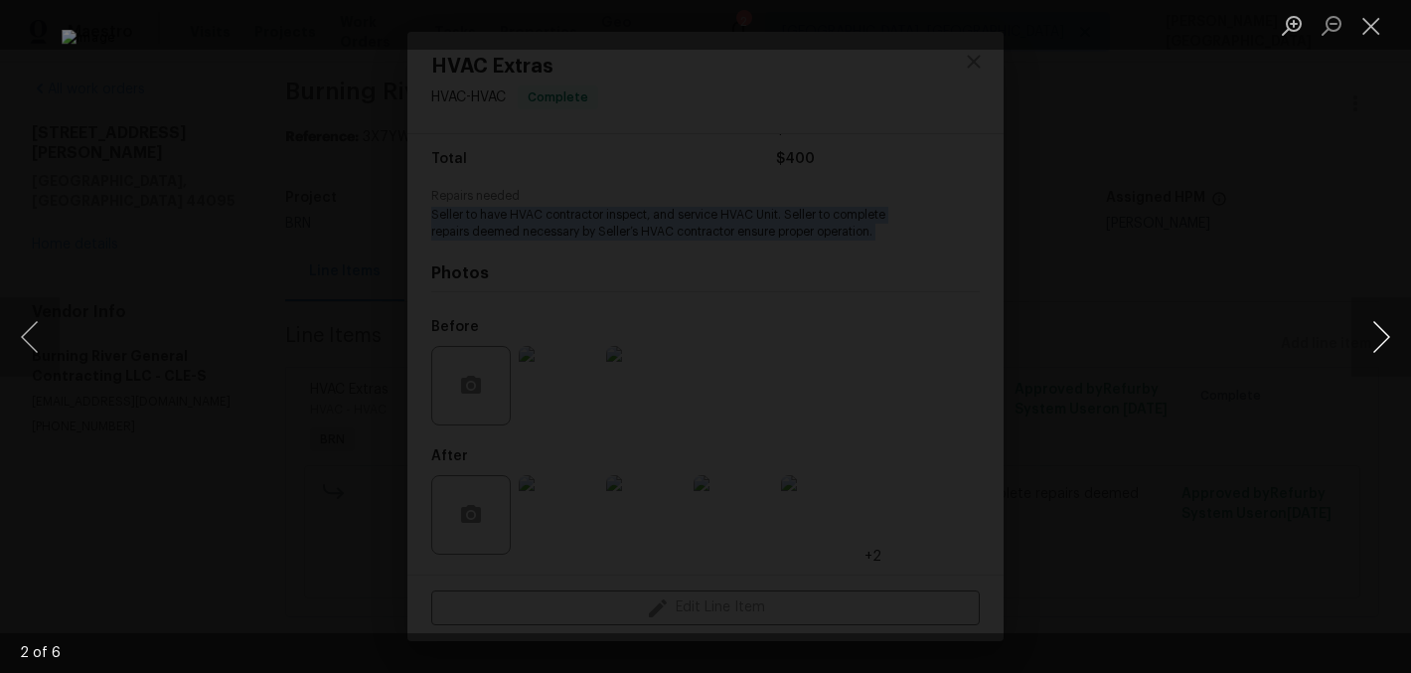
click at [1378, 316] on button "Next image" at bounding box center [1381, 336] width 60 height 79
click at [1378, 317] on button "Next image" at bounding box center [1381, 336] width 60 height 79
click at [1043, 310] on div "Lightbox" at bounding box center [705, 336] width 1411 height 673
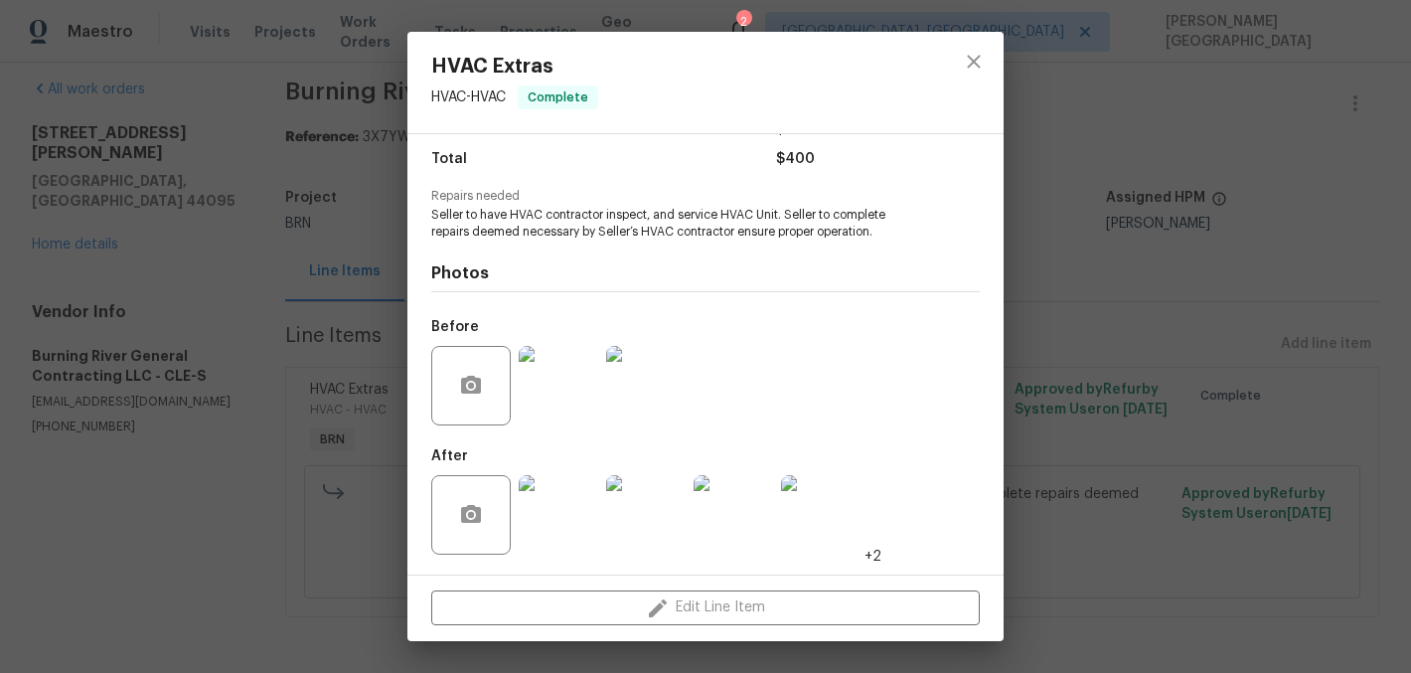
click at [1130, 318] on div "HVAC Extras HVAC - HVAC Complete Vendor Burning River General Contracting LLC A…" at bounding box center [705, 336] width 1411 height 673
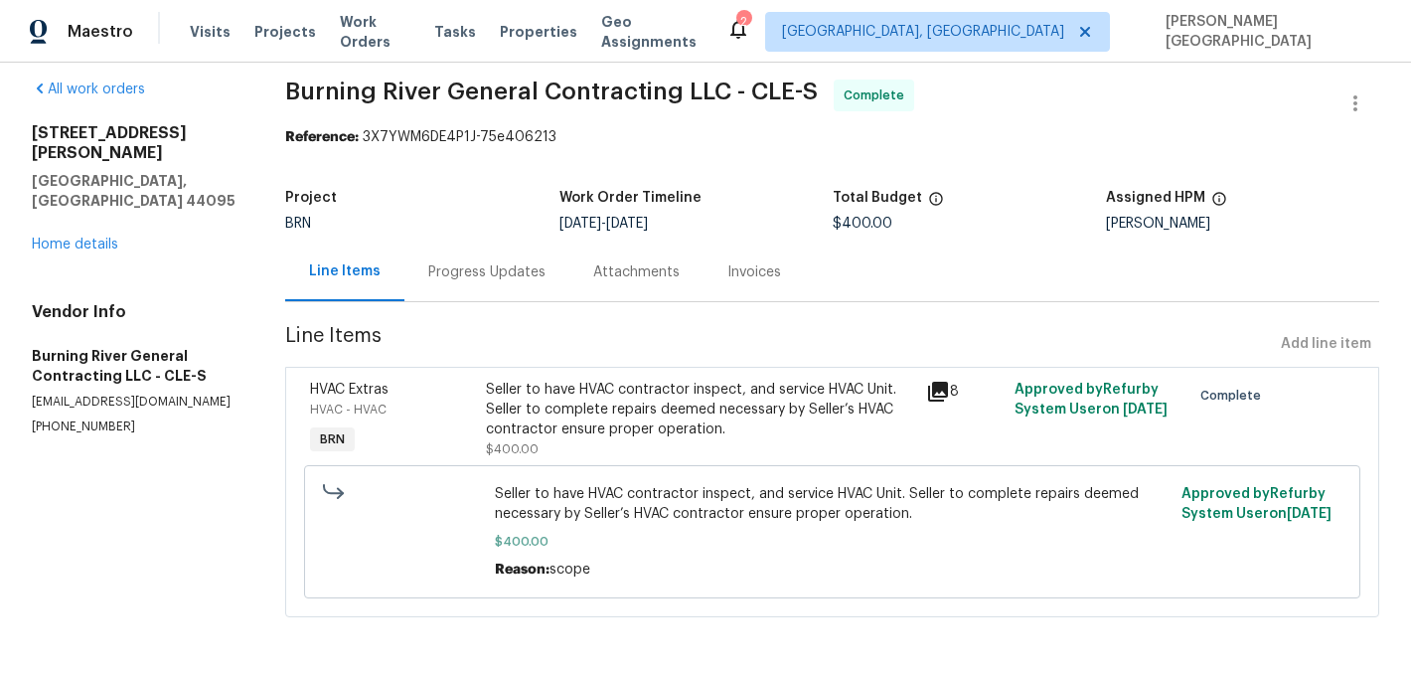
click at [723, 283] on div "Invoices" at bounding box center [754, 271] width 101 height 59
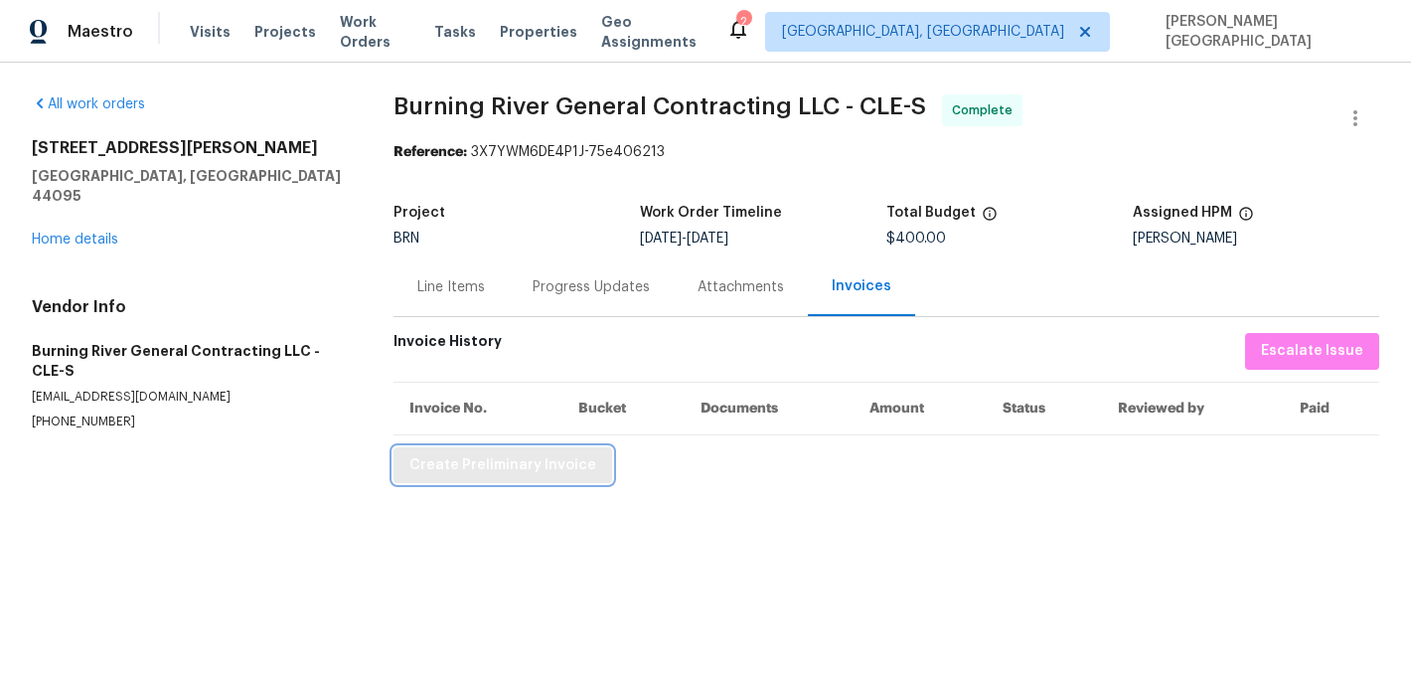
click at [500, 474] on span "Create Preliminary Invoice" at bounding box center [502, 465] width 187 height 25
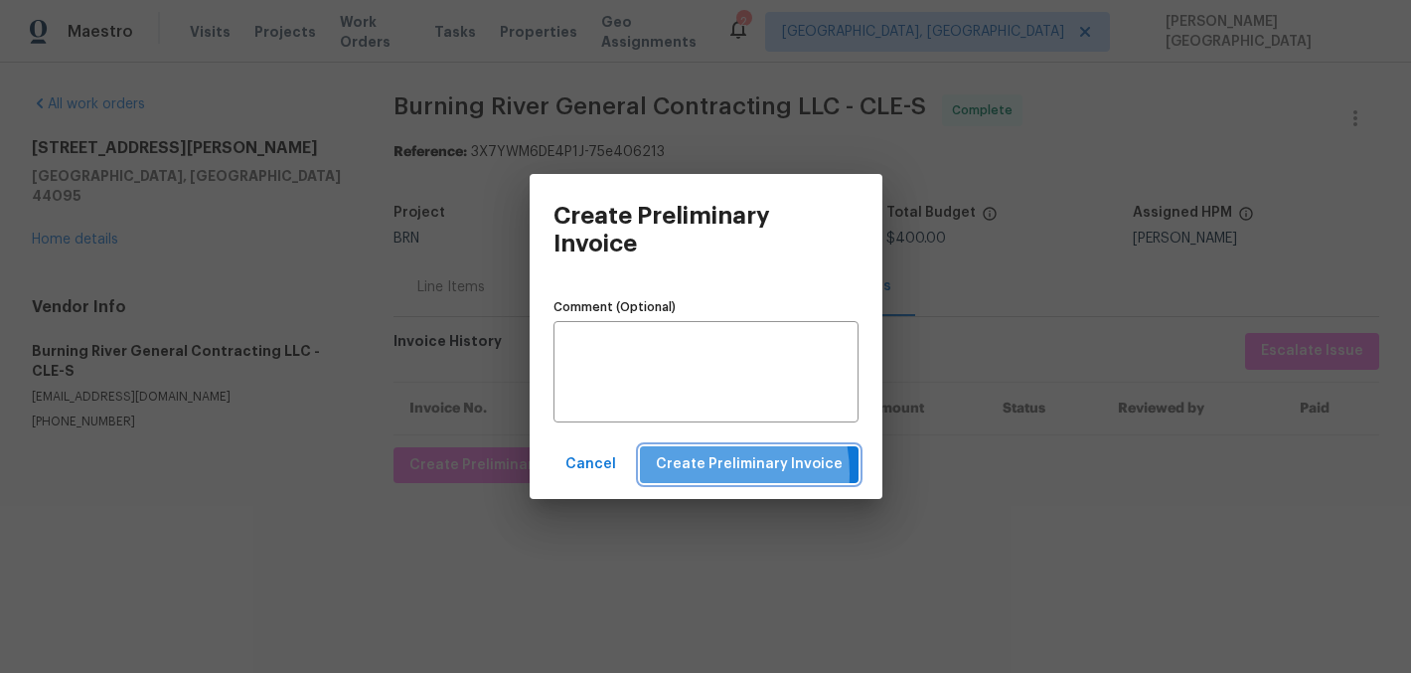
click at [697, 473] on span "Create Preliminary Invoice" at bounding box center [749, 464] width 187 height 25
